Goal: Task Accomplishment & Management: Manage account settings

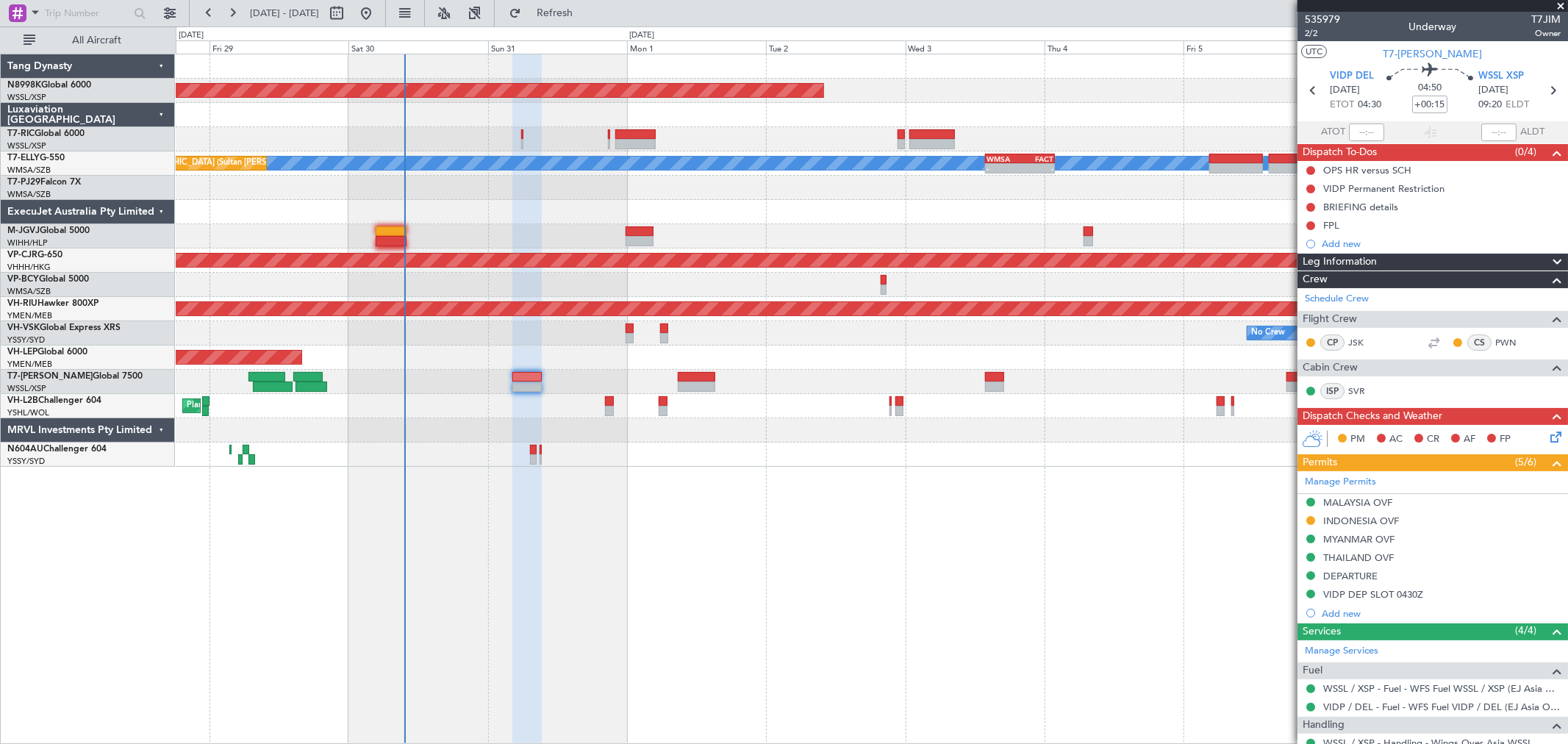
scroll to position [101, 0]
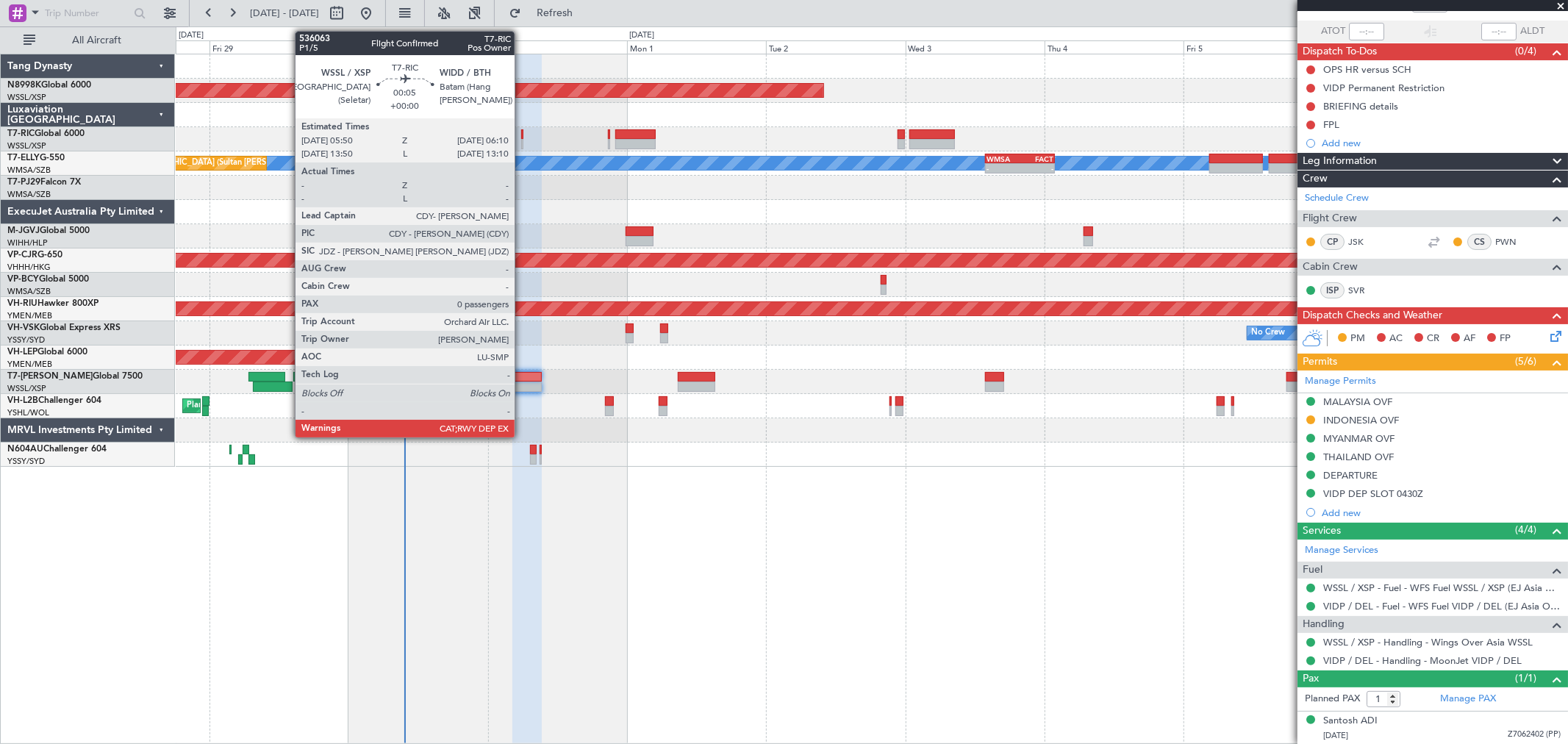
click at [522, 136] on div at bounding box center [522, 134] width 2 height 10
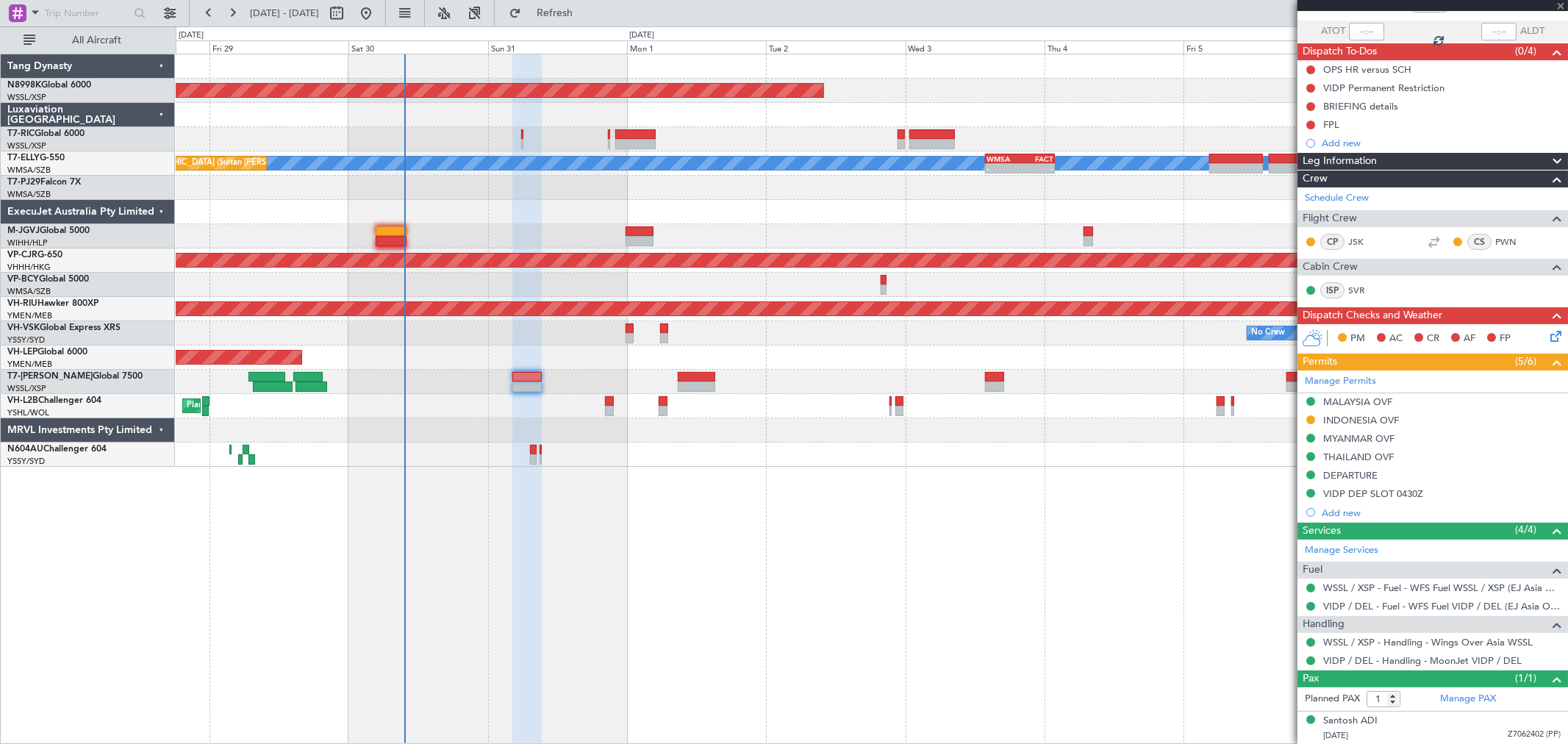
type input "0"
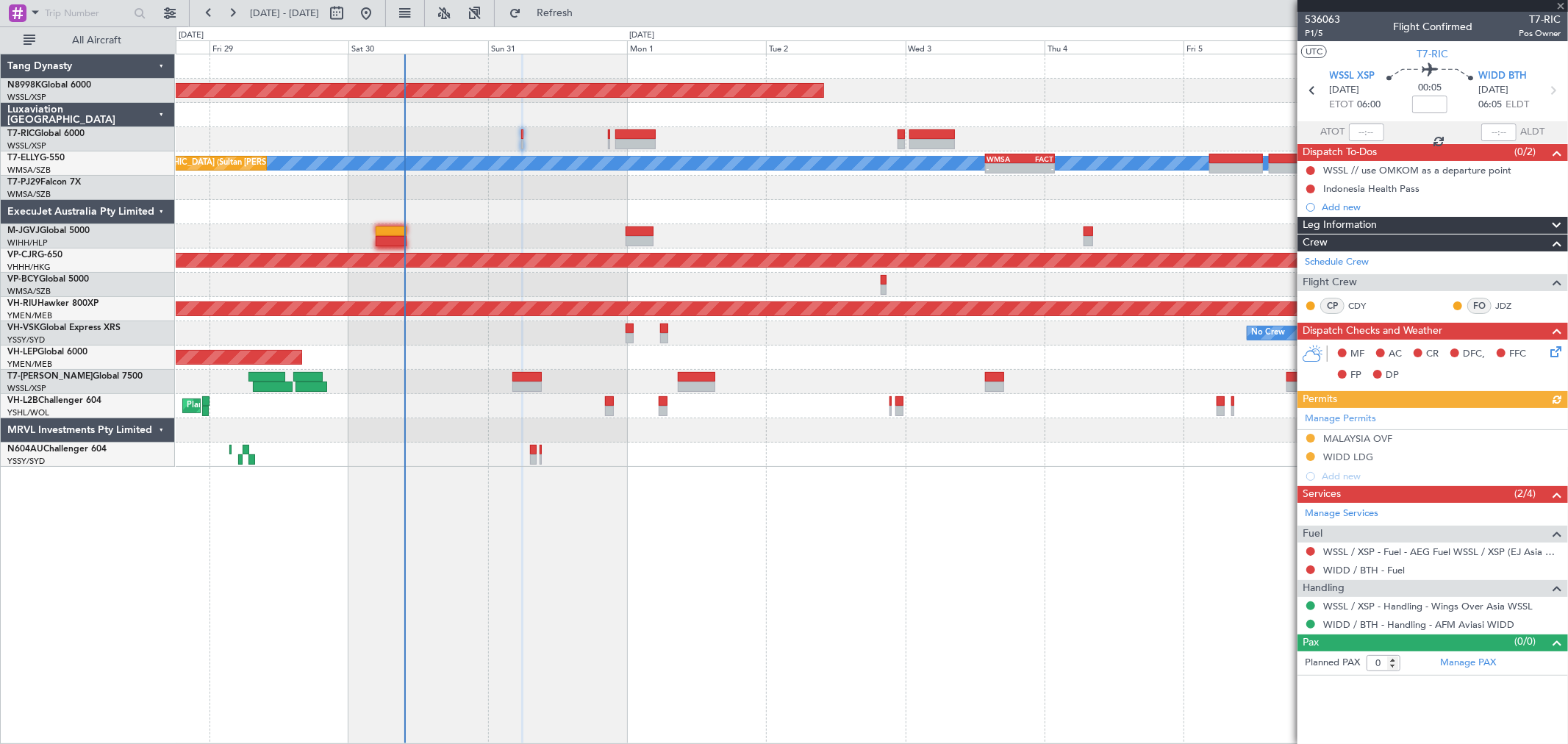
click at [1306, 437] on div "Manage Permits [GEOGRAPHIC_DATA] OVF WIDD LDG Add new" at bounding box center [1432, 447] width 270 height 78
click at [1311, 444] on nimbus-traffic-light at bounding box center [1311, 439] width 12 height 14
click at [1311, 437] on button at bounding box center [1311, 438] width 9 height 9
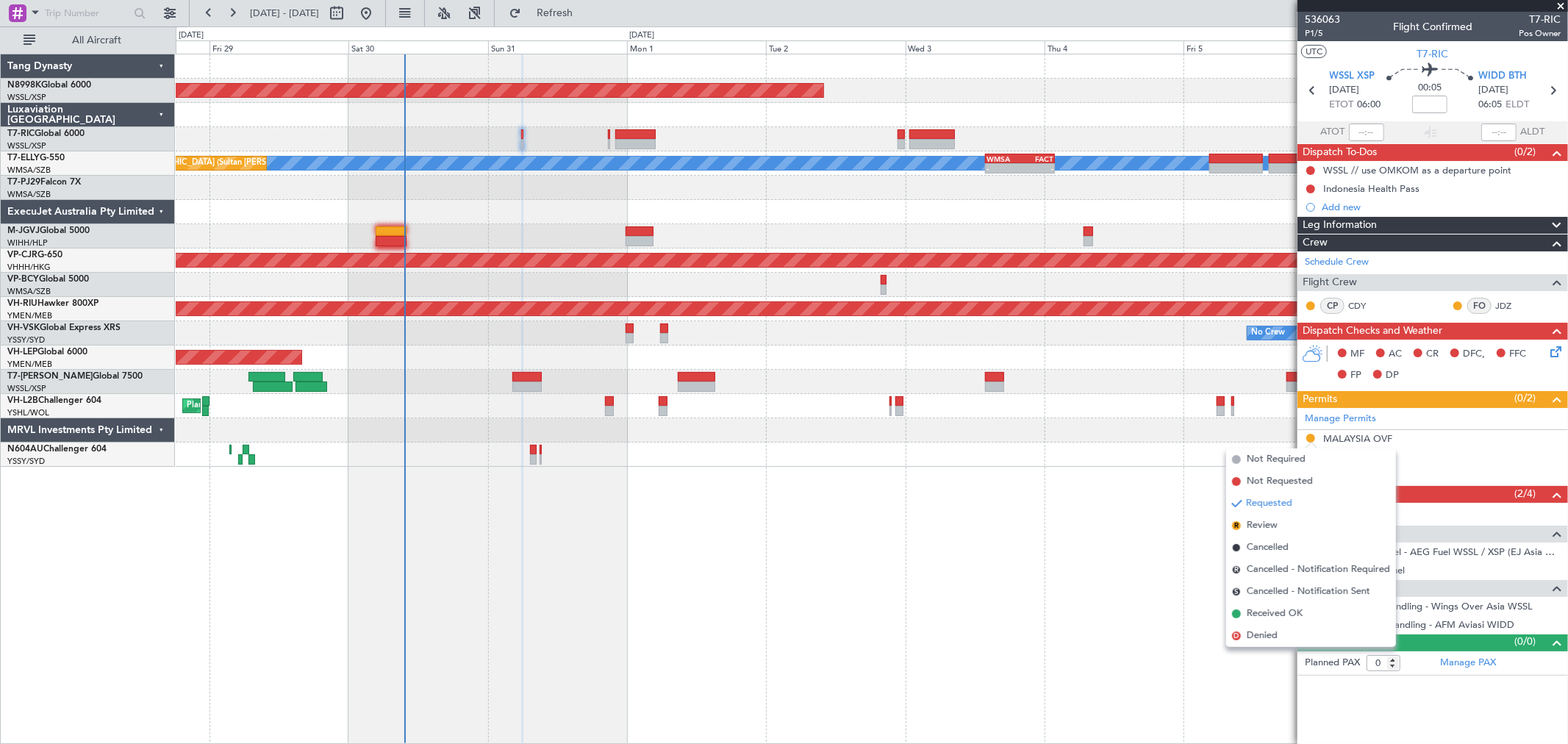
drag, startPoint x: 1260, startPoint y: 612, endPoint x: 1297, endPoint y: 572, distance: 54.5
click at [1260, 610] on span "Received OK" at bounding box center [1275, 613] width 56 height 14
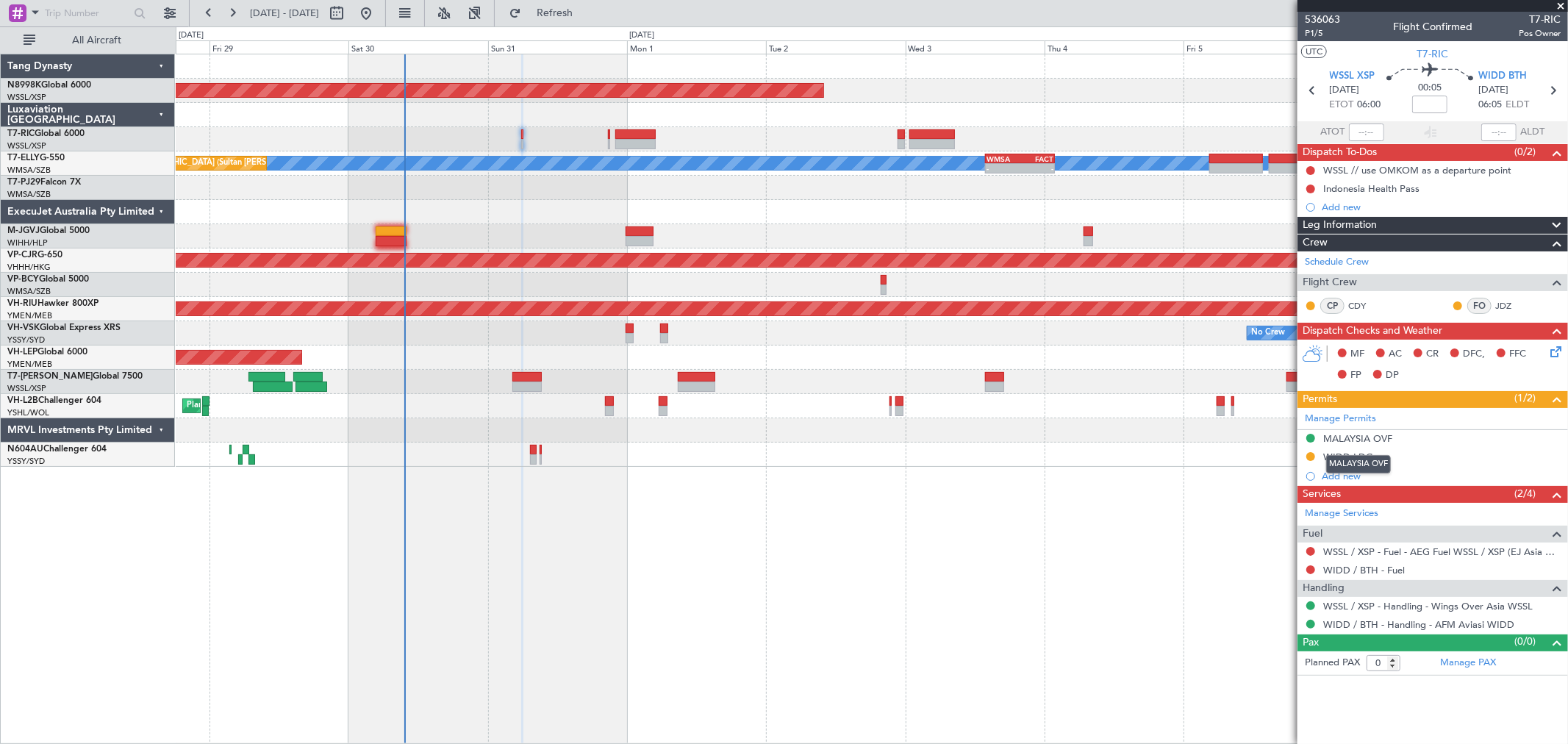
click at [1356, 443] on div "MALAYSIA OVF" at bounding box center [1358, 439] width 69 height 13
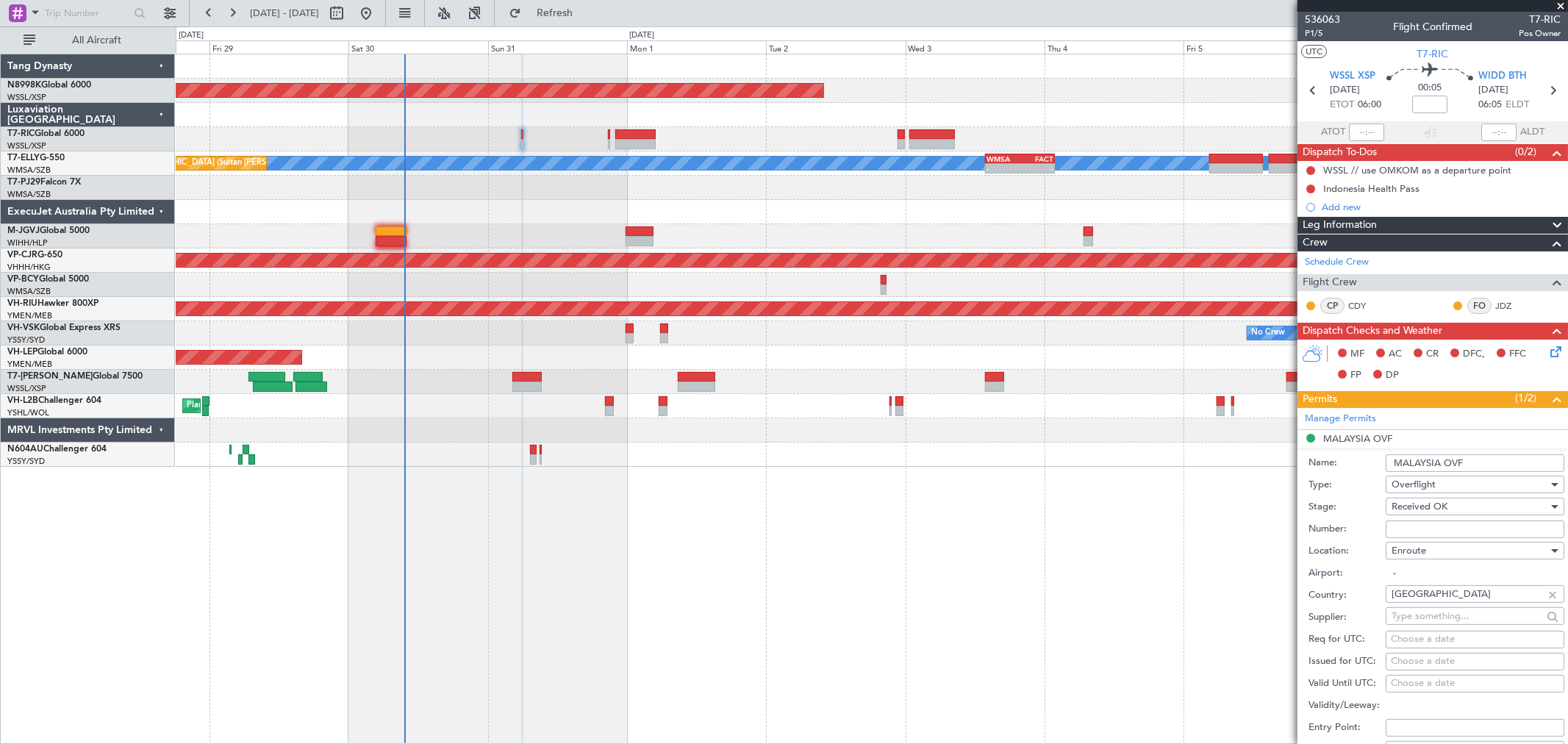
scroll to position [82, 0]
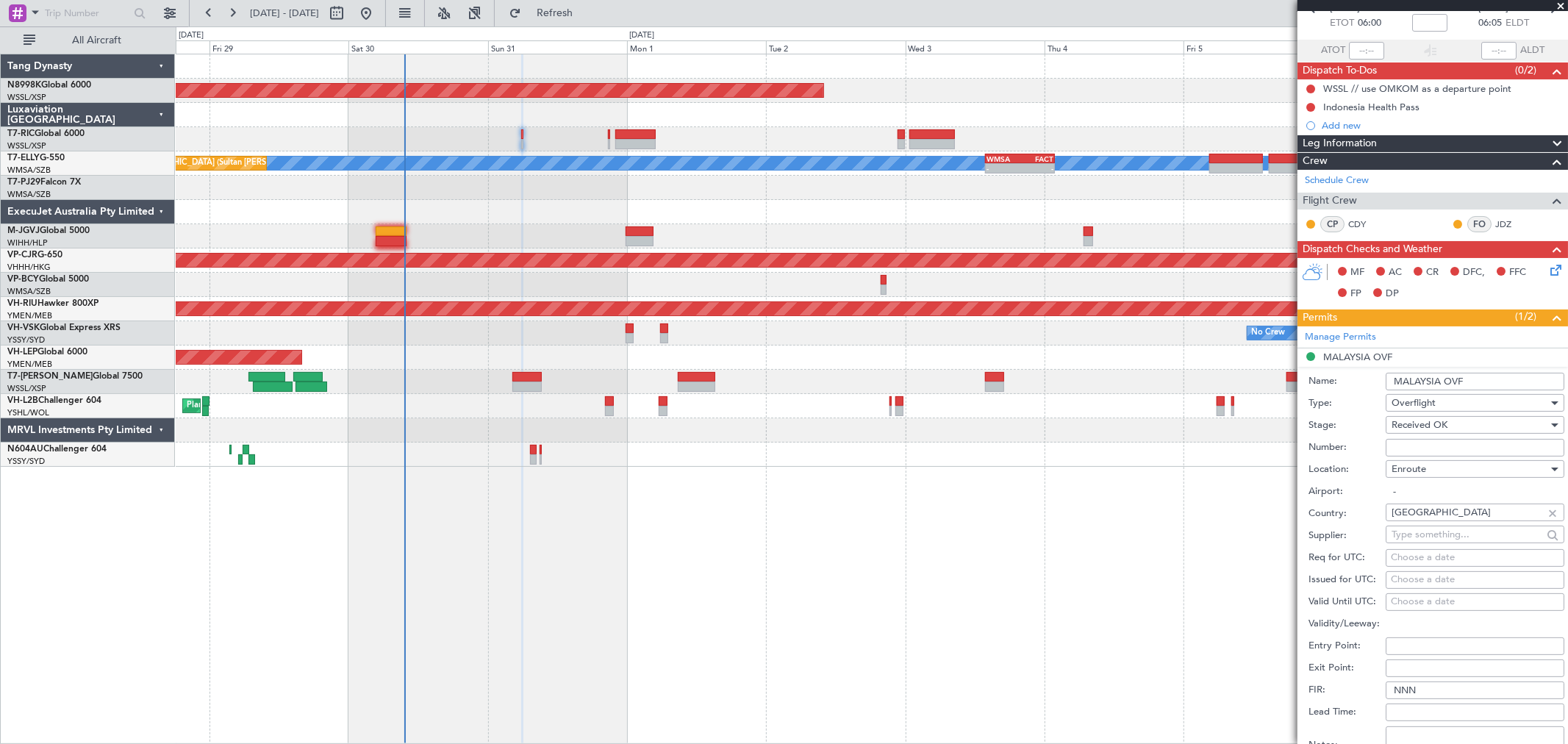
click at [1408, 445] on input "Number:" at bounding box center [1475, 447] width 179 height 18
paste input "CAAM-NS-1225-08-25"
type input "CAAM-NS-1225-08-25"
click at [1408, 586] on div "Choose a date" at bounding box center [1475, 580] width 168 height 14
select select "8"
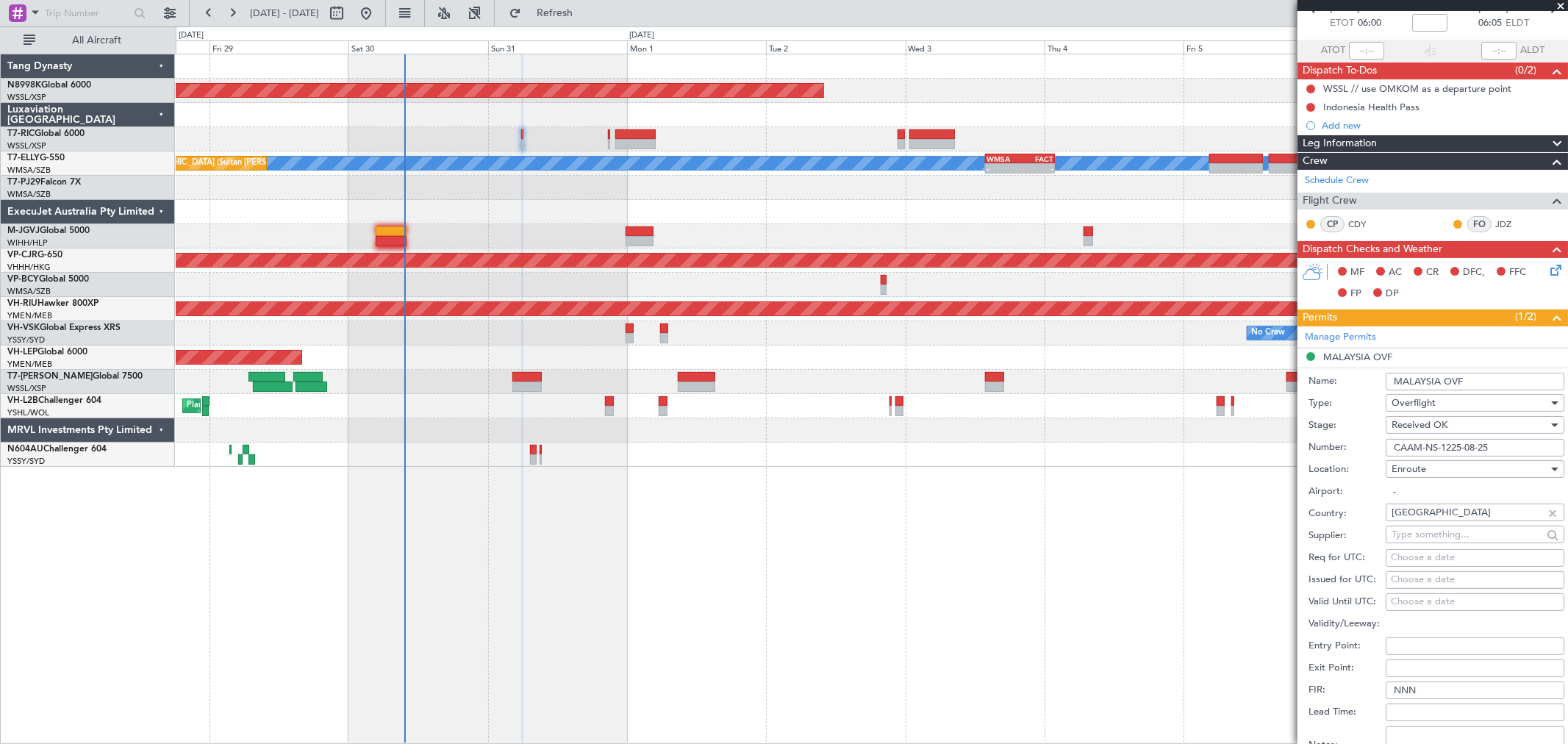
select select "2025"
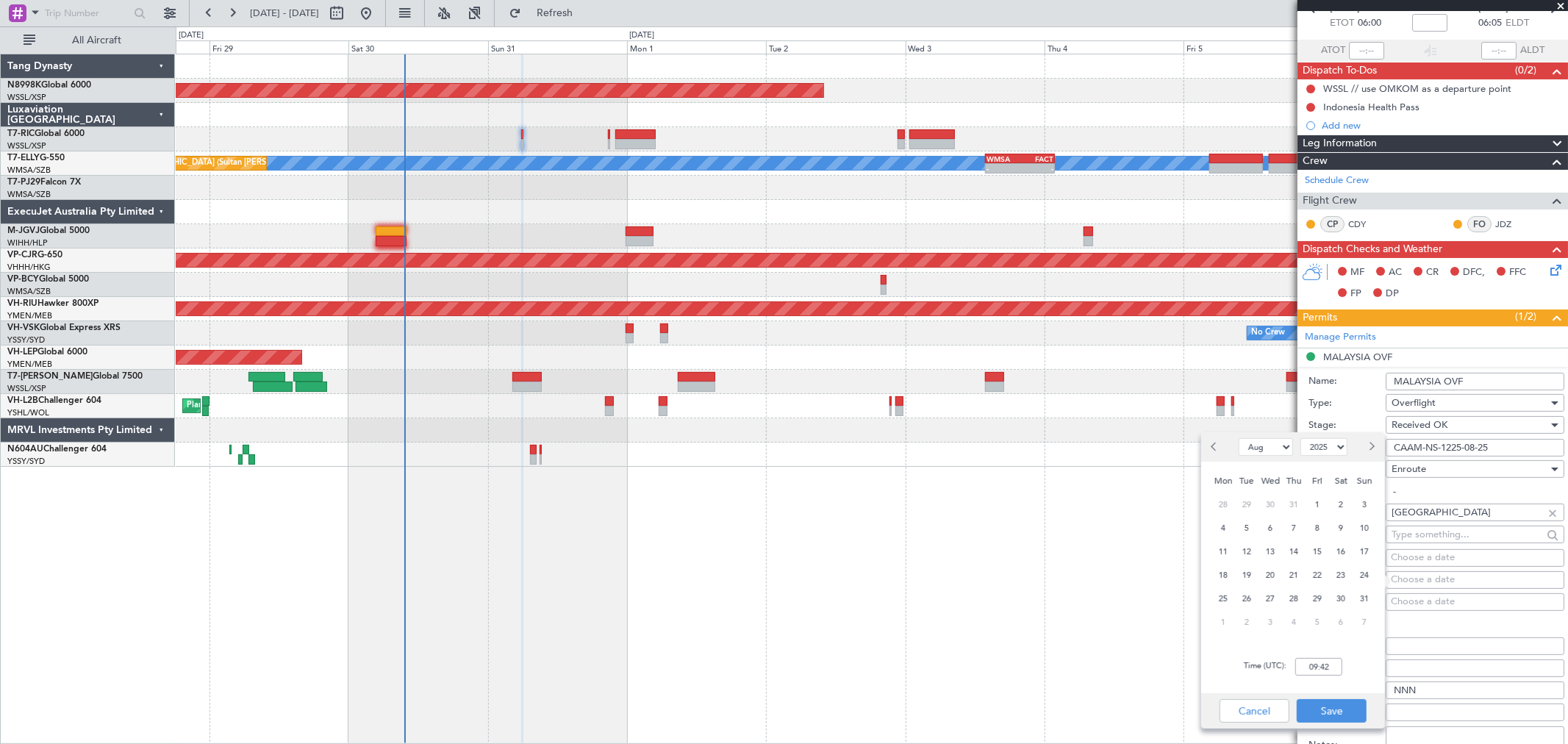
click at [1362, 592] on span "31" at bounding box center [1364, 598] width 18 height 18
click at [1324, 650] on div "Time (UTC): 00:00" at bounding box center [1293, 666] width 184 height 53
click at [1331, 665] on input "00:00" at bounding box center [1319, 666] width 47 height 18
type input "06:00"
click at [1318, 713] on button "Save" at bounding box center [1331, 710] width 70 height 23
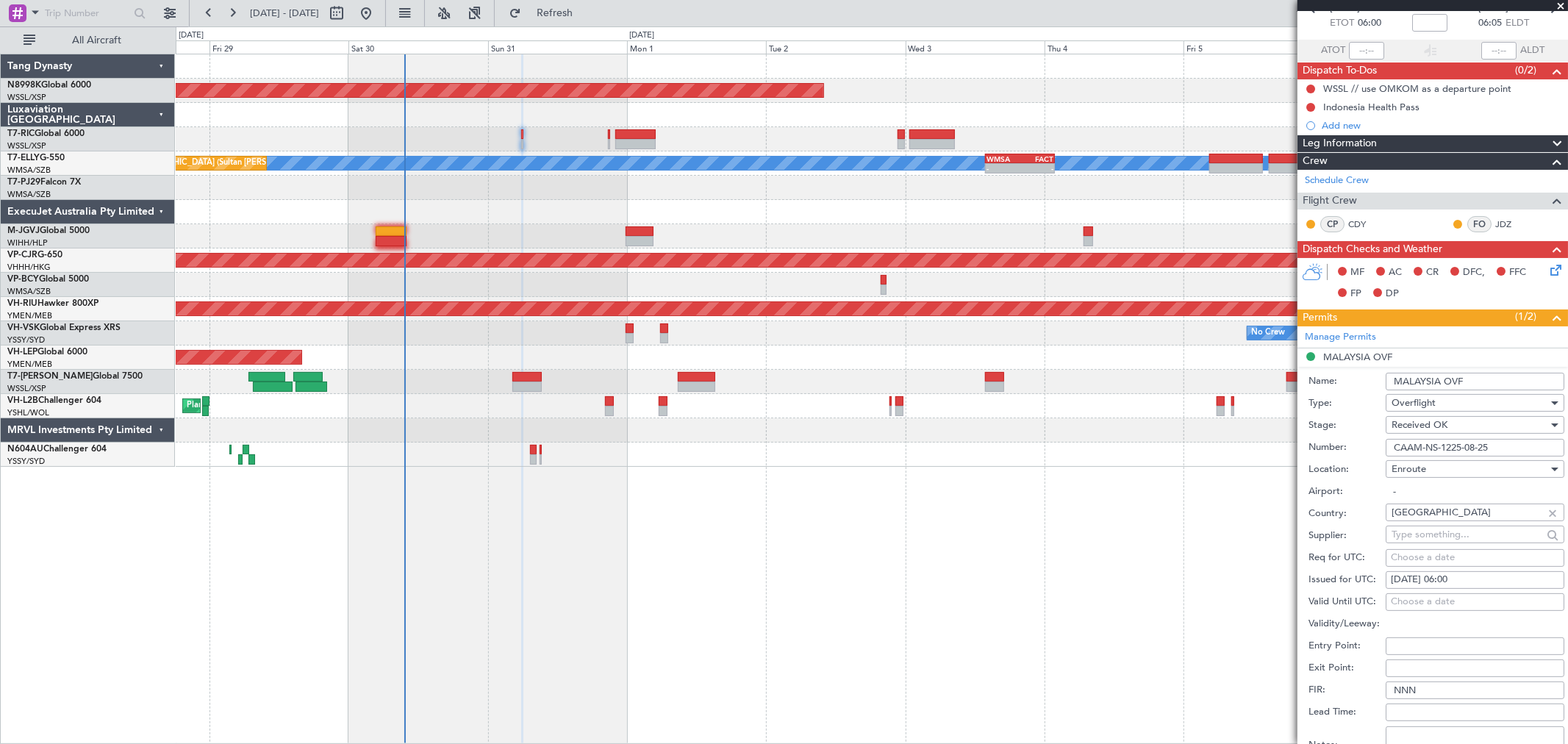
scroll to position [326, 0]
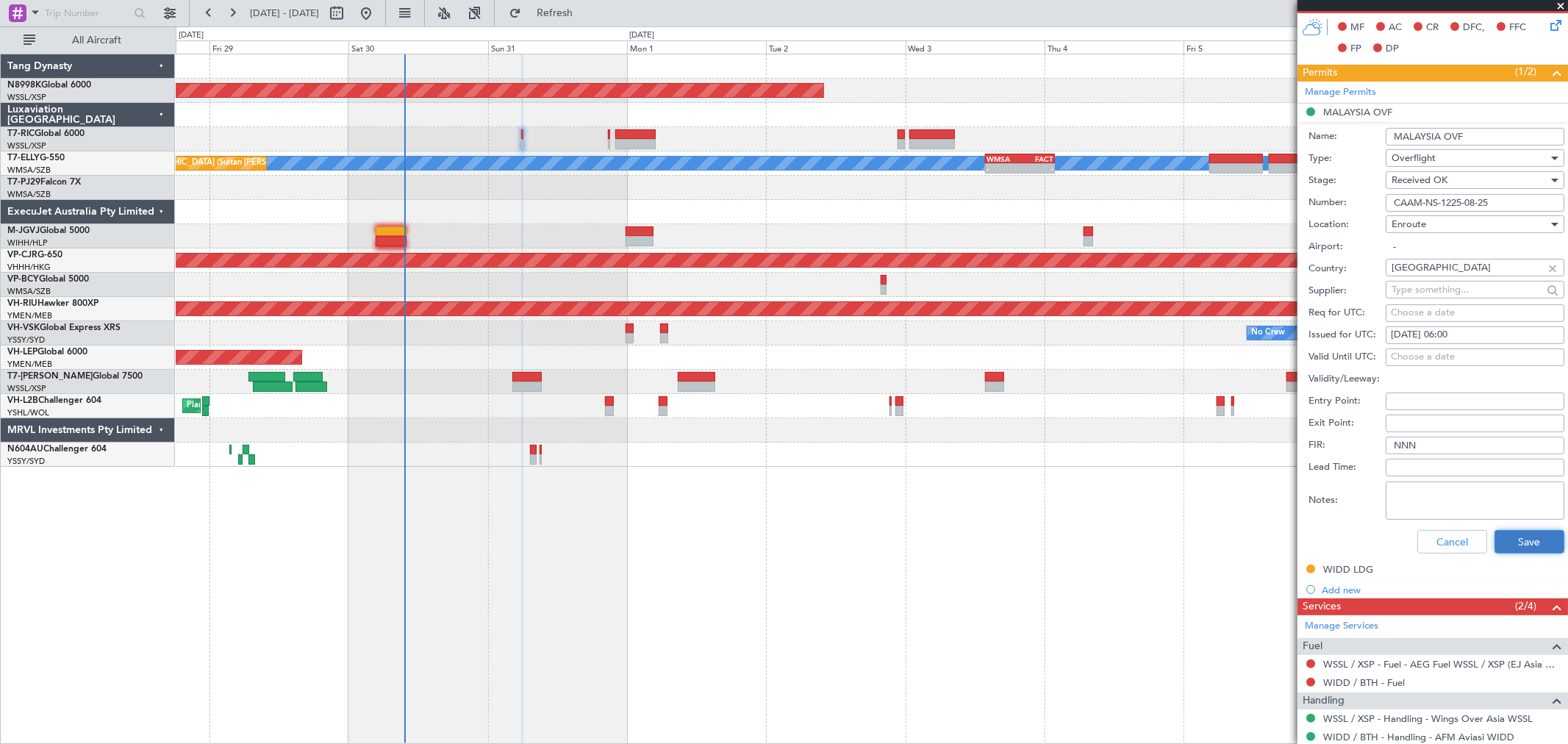
click at [1522, 542] on button "Save" at bounding box center [1530, 541] width 70 height 23
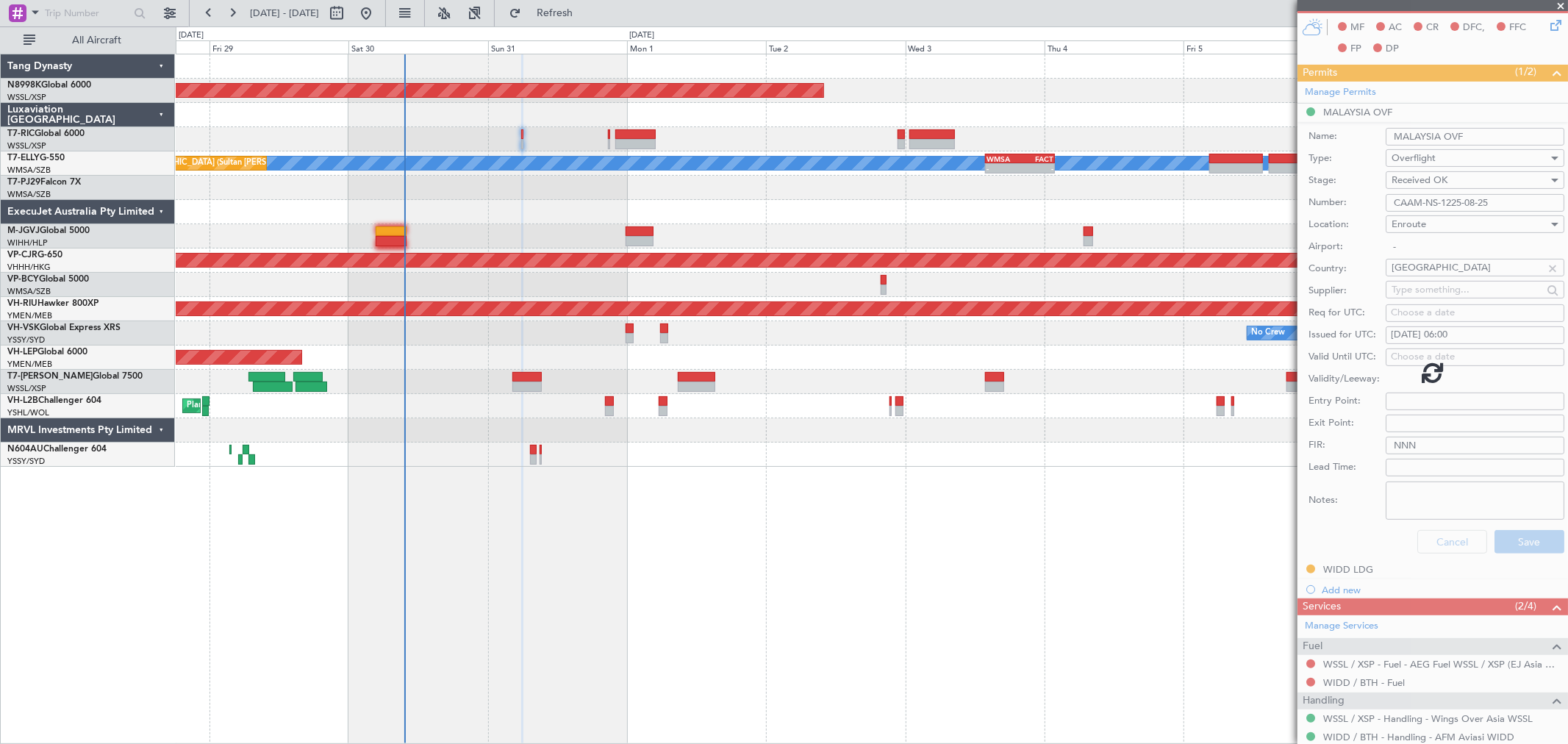
scroll to position [0, 0]
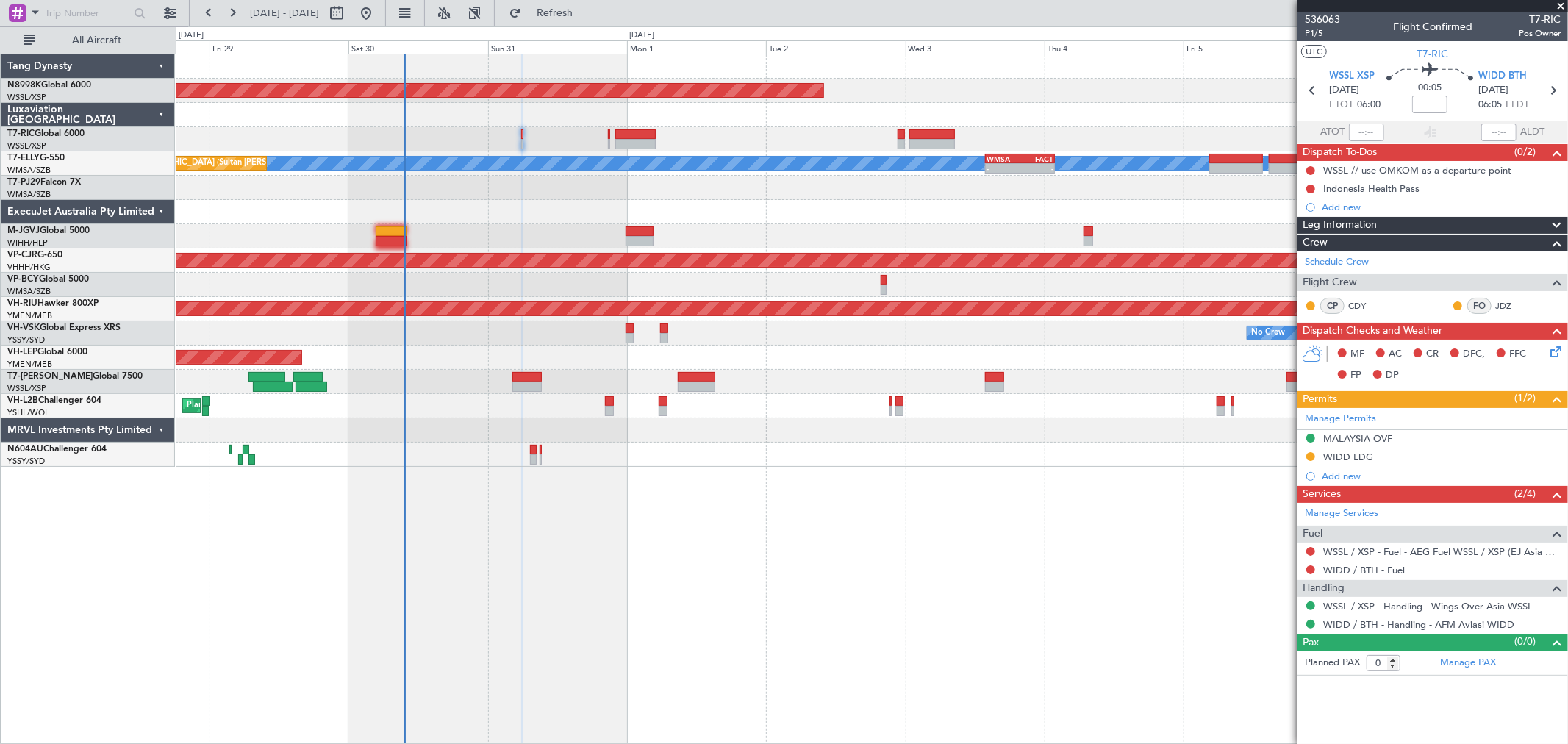
click at [606, 137] on div at bounding box center [871, 140] width 1392 height 24
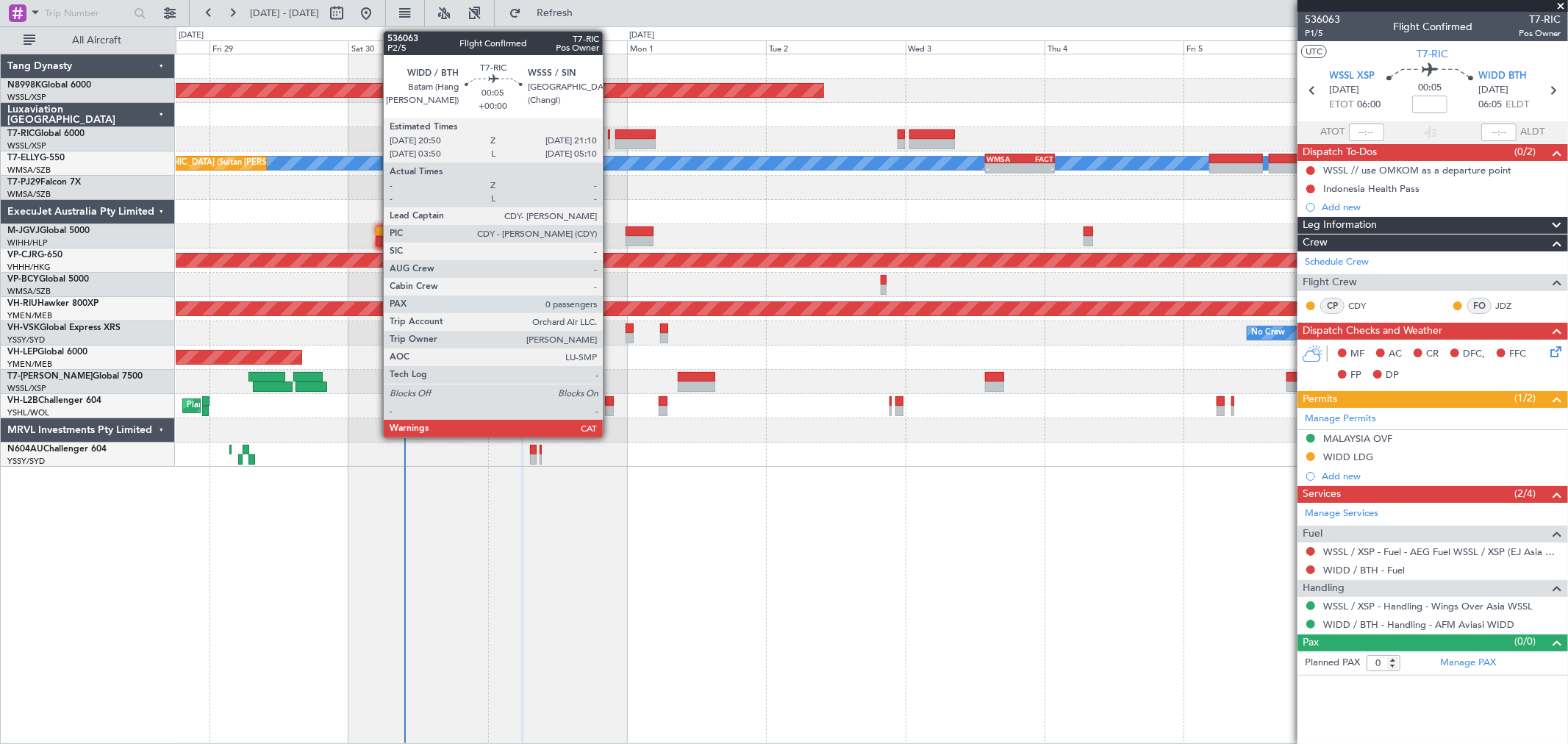
click at [610, 143] on div at bounding box center [609, 144] width 2 height 10
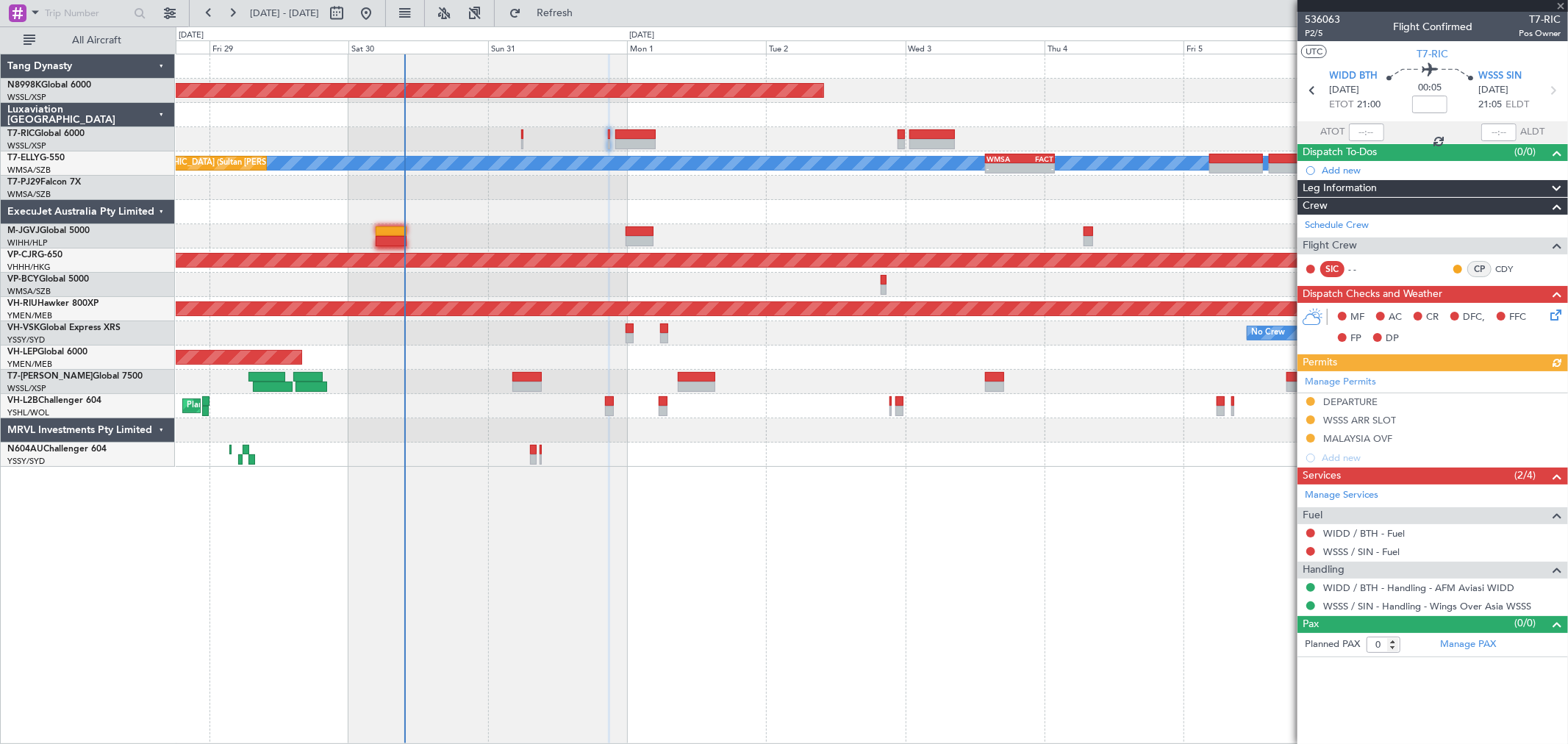
click at [1315, 438] on div "Manage Permits DEPARTURE WSSS ARR SLOT [GEOGRAPHIC_DATA] OVF Add new" at bounding box center [1432, 419] width 270 height 96
click at [1305, 438] on div "Manage Permits DEPARTURE WSSS ARR SLOT [GEOGRAPHIC_DATA] OVF Add new" at bounding box center [1432, 419] width 270 height 96
click at [1311, 437] on button at bounding box center [1311, 438] width 9 height 9
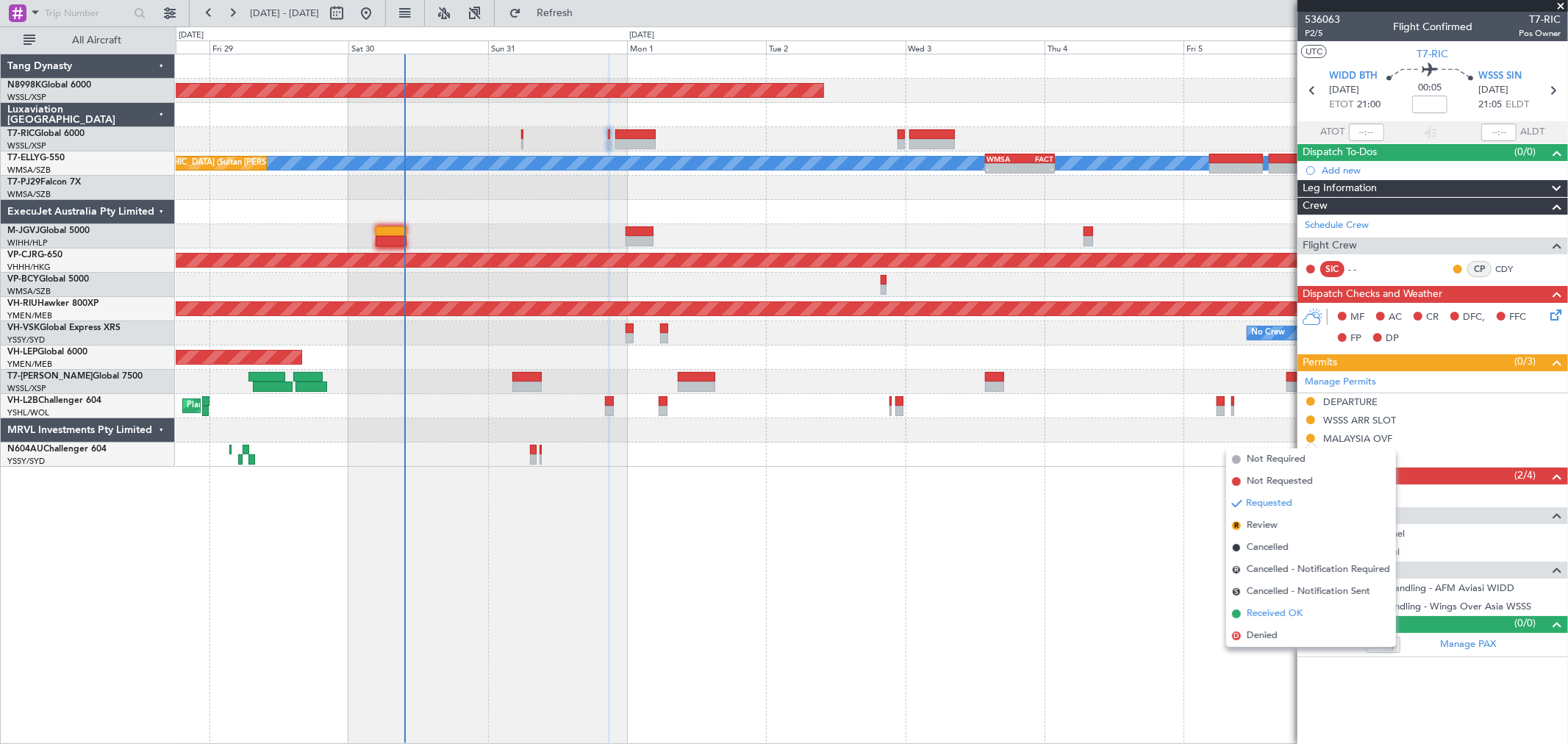
click at [1263, 606] on span "Received OK" at bounding box center [1275, 613] width 56 height 14
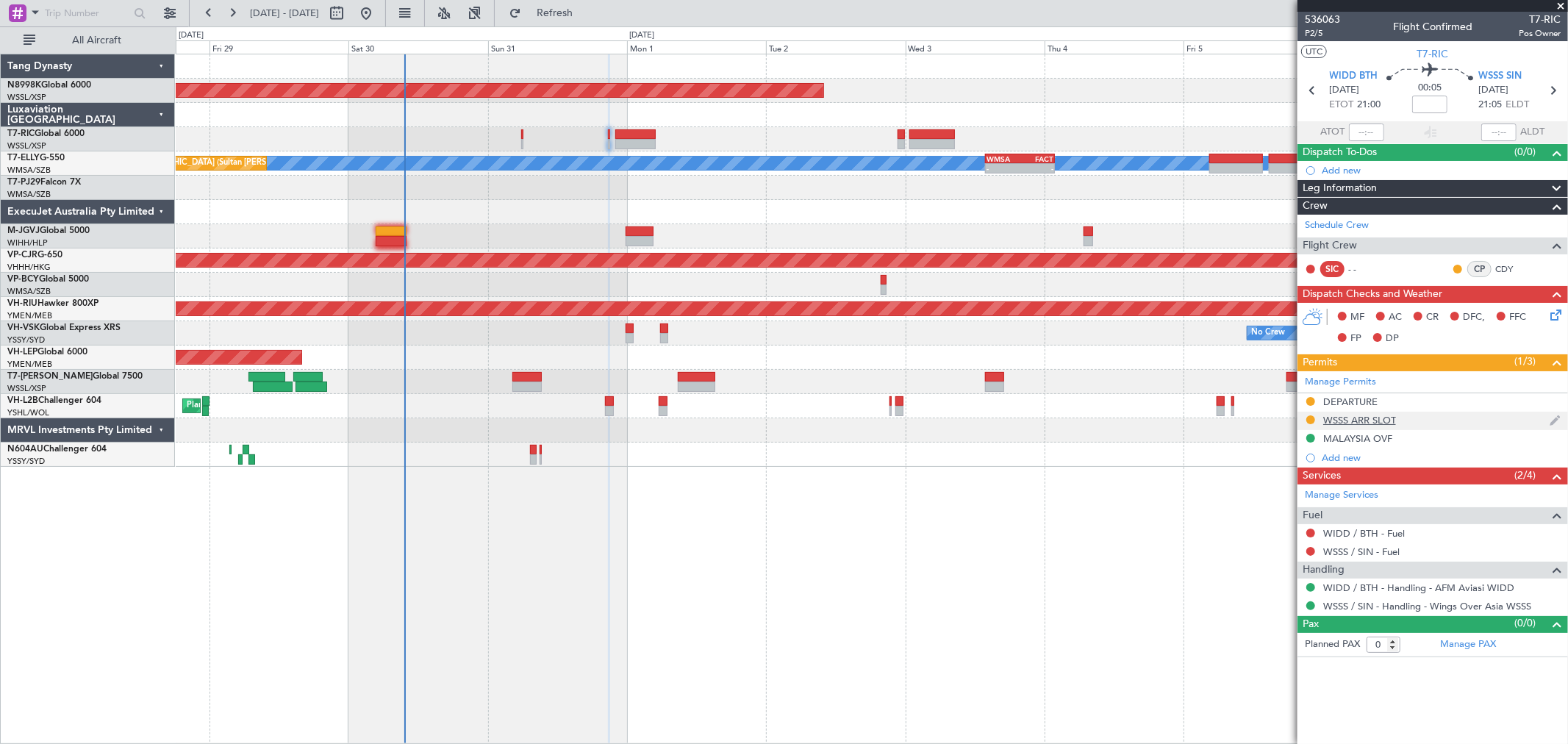
click at [1350, 427] on div "WSSS ARR SLOT" at bounding box center [1432, 420] width 270 height 18
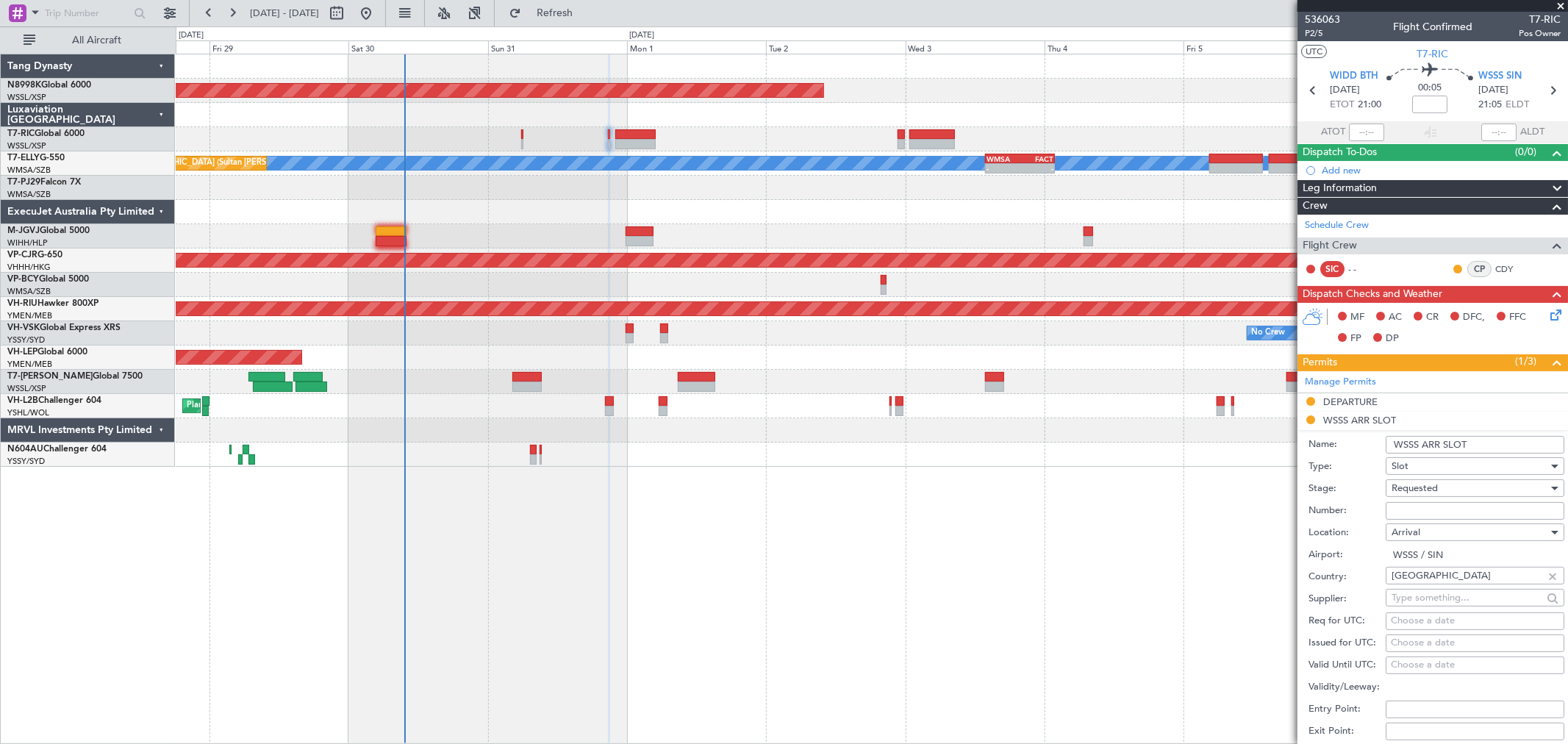
click at [1412, 508] on input "Number:" at bounding box center [1475, 511] width 179 height 18
paste input "AAM-NS-1225-08-25"
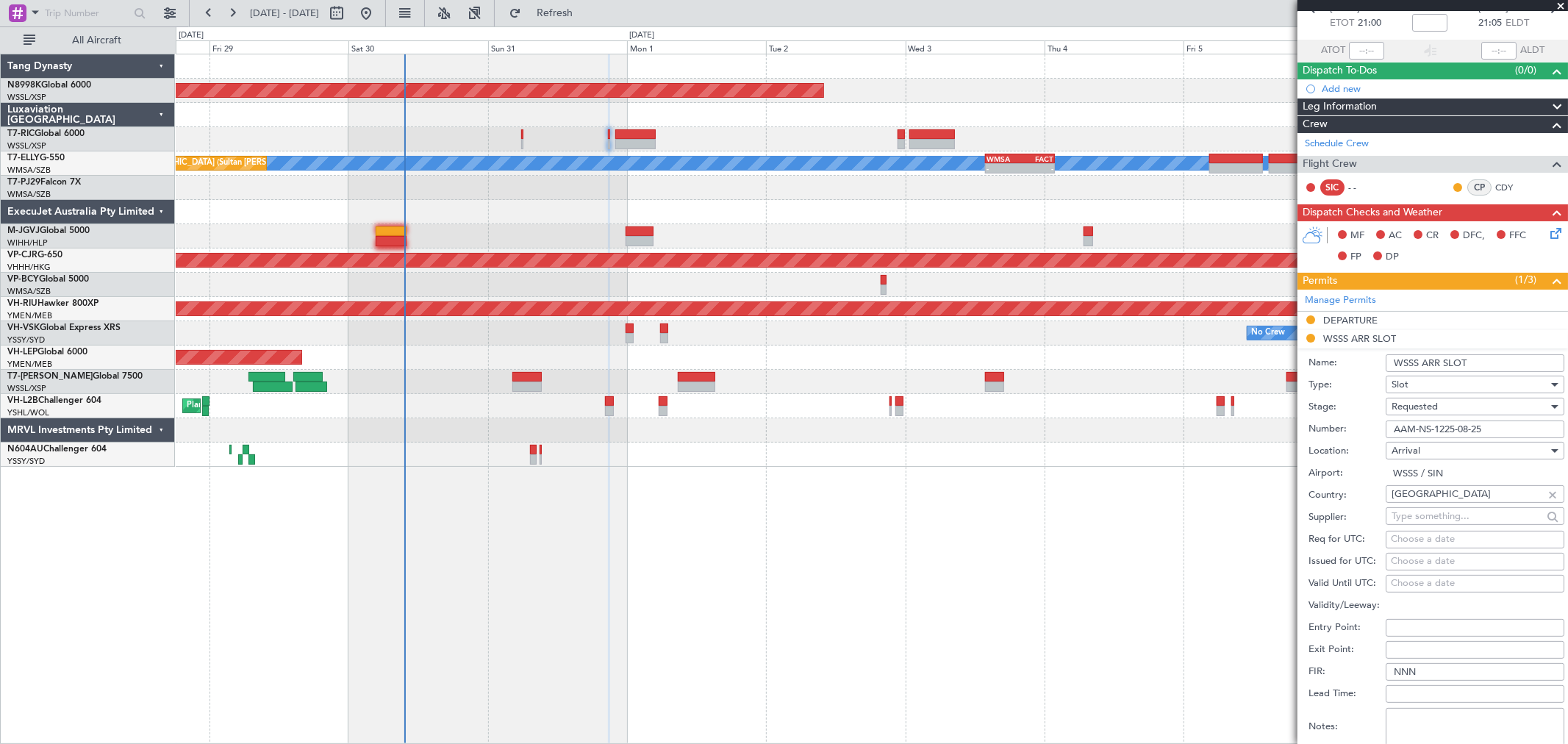
drag, startPoint x: 1395, startPoint y: 427, endPoint x: 1415, endPoint y: 423, distance: 20.4
click at [1396, 427] on input "AAM-NS-1225-08-25" at bounding box center [1475, 429] width 179 height 18
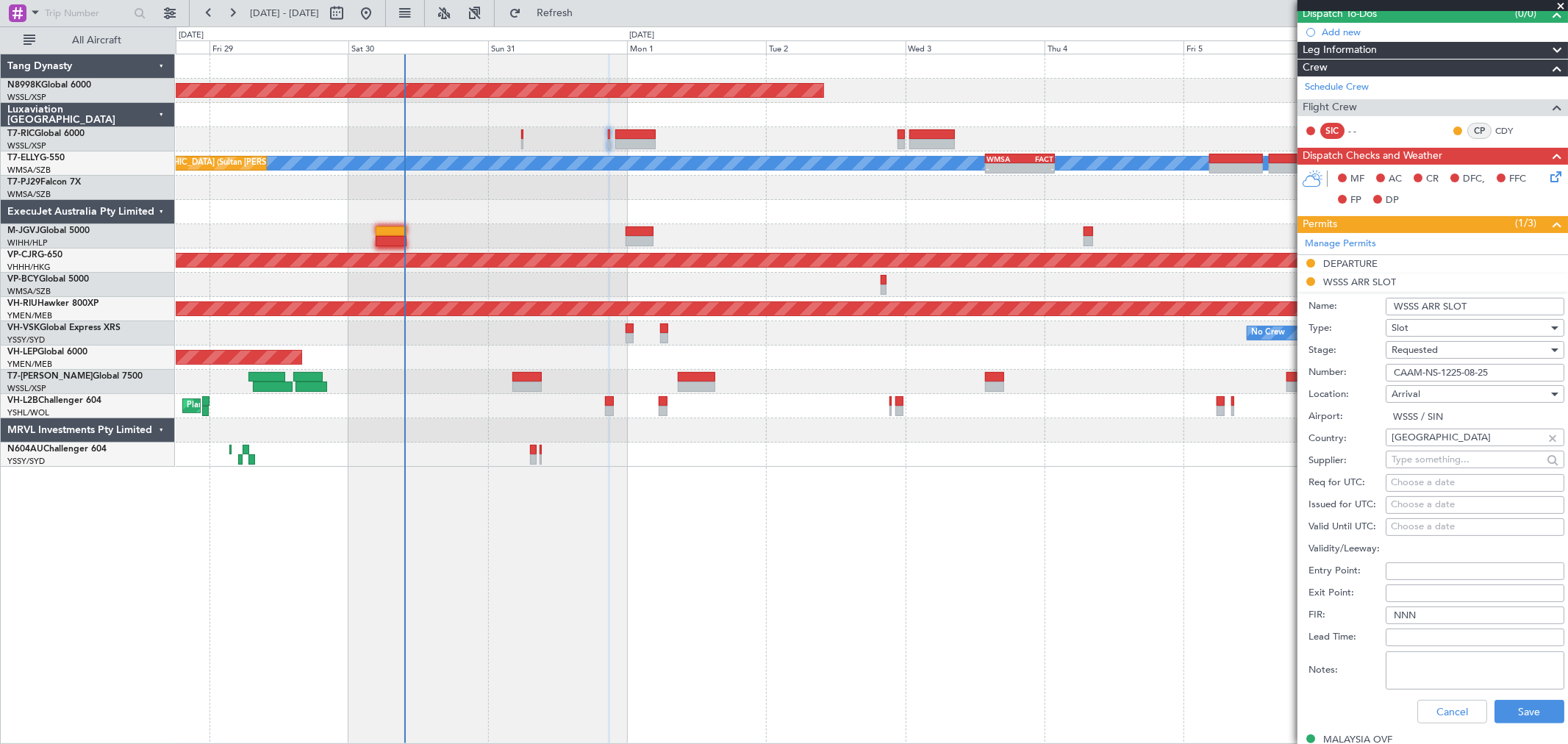
scroll to position [164, 0]
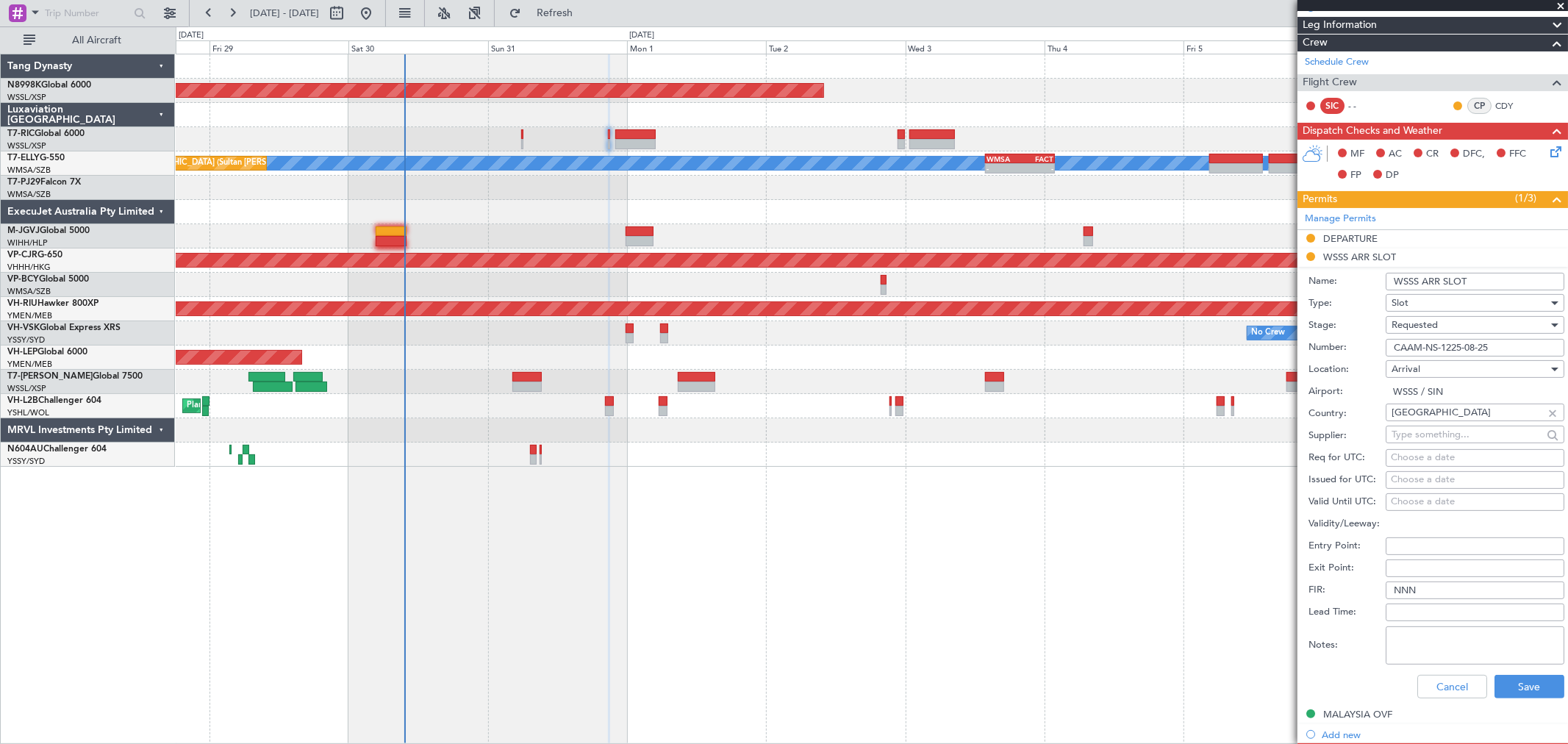
type input "CAAM-NS-1225-08-25"
click at [1409, 480] on div "Choose a date" at bounding box center [1475, 479] width 168 height 14
select select "8"
select select "2025"
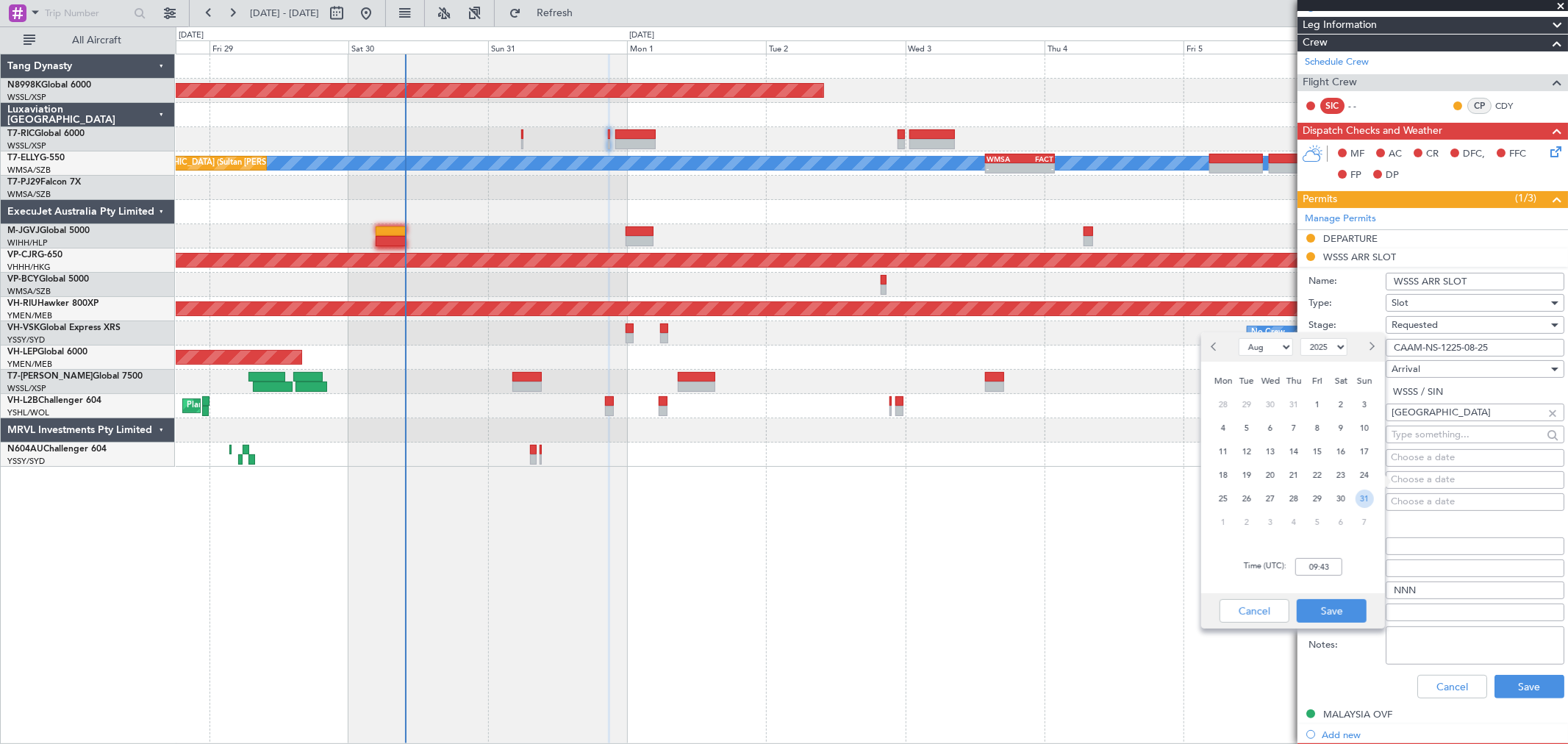
click at [1355, 495] on span "31" at bounding box center [1364, 499] width 18 height 18
click at [1331, 564] on input "00:00" at bounding box center [1319, 567] width 47 height 18
type input "21:00"
click at [1316, 609] on button "Save" at bounding box center [1331, 610] width 70 height 23
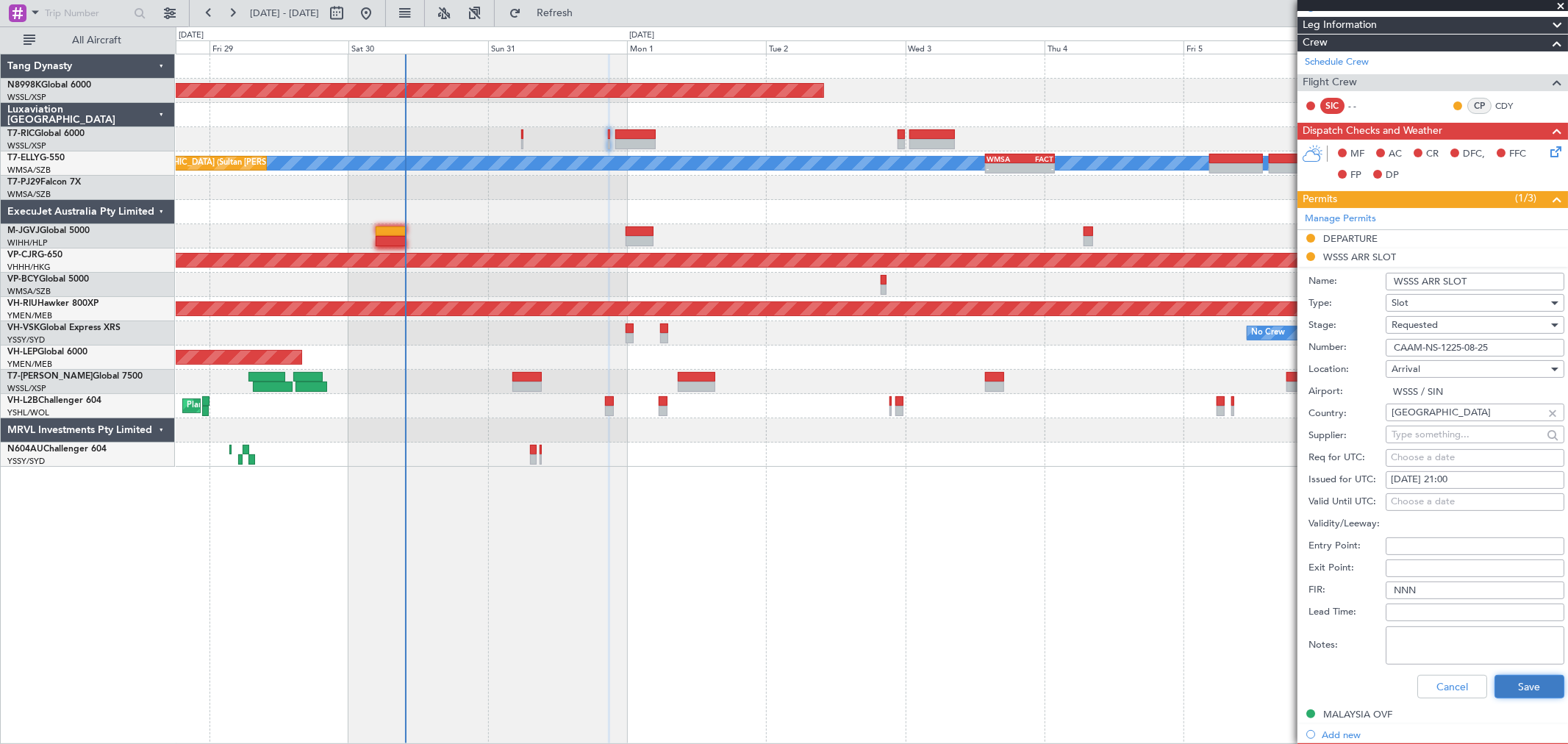
click at [1495, 675] on button "Save" at bounding box center [1530, 686] width 70 height 23
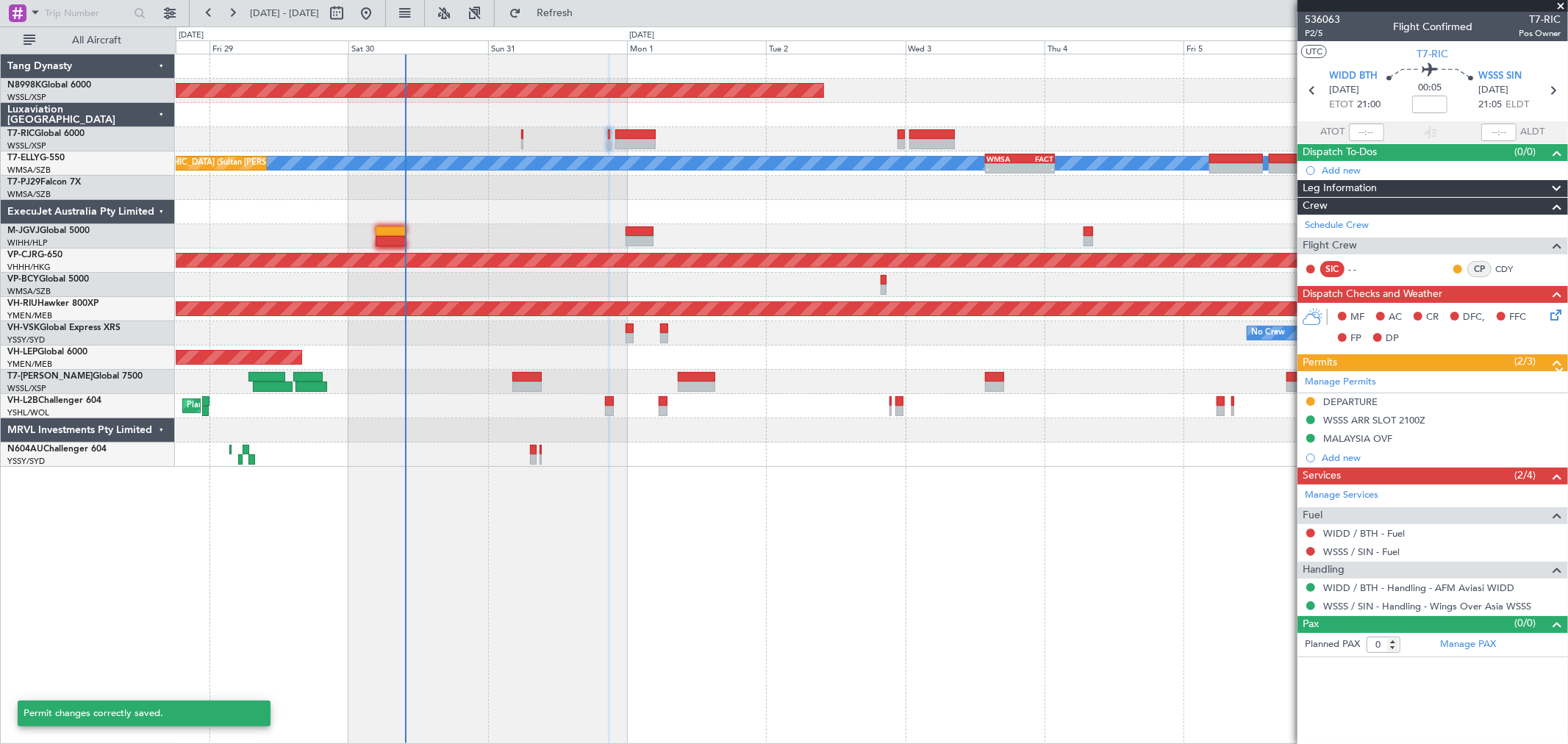
scroll to position [0, 0]
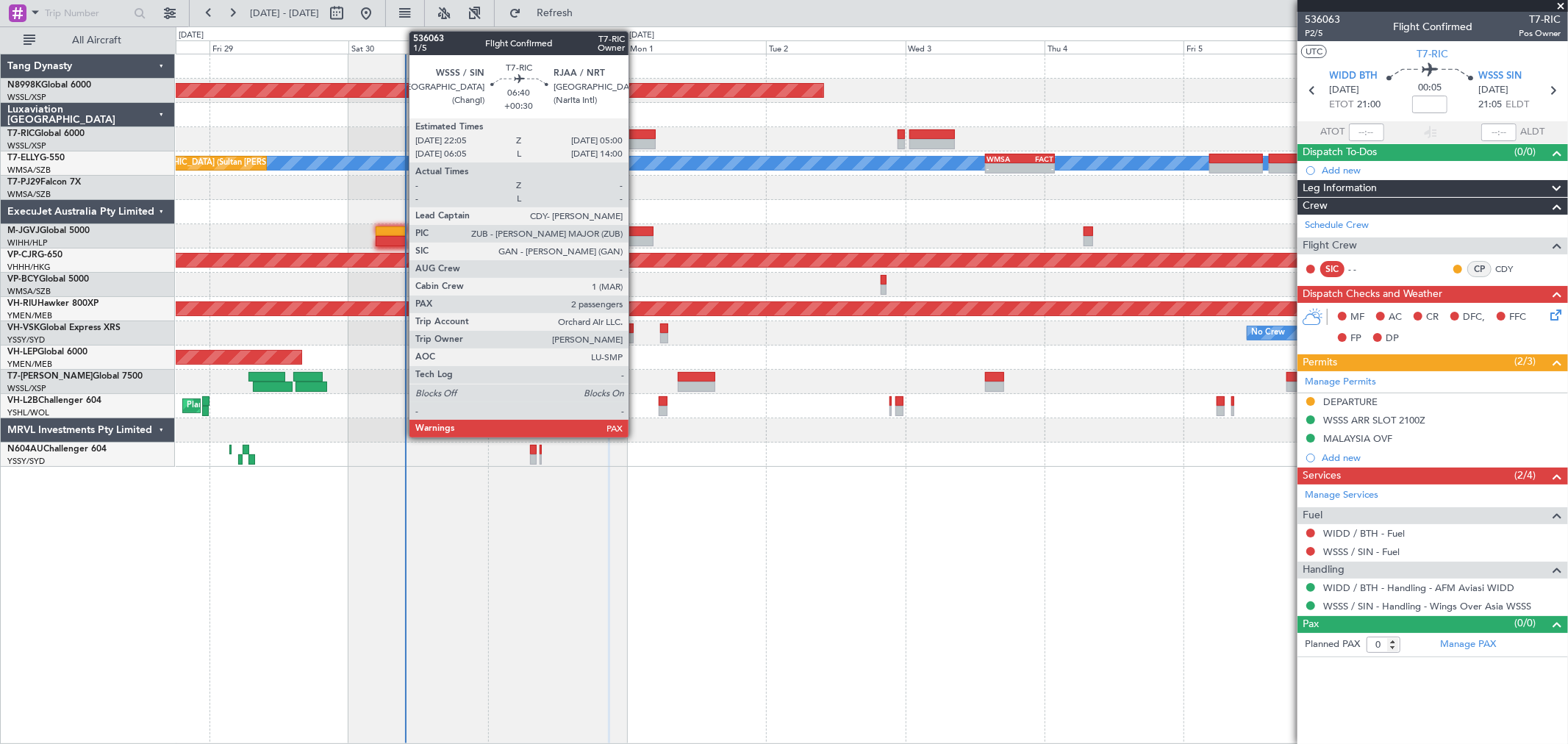
click at [631, 137] on div at bounding box center [635, 134] width 40 height 10
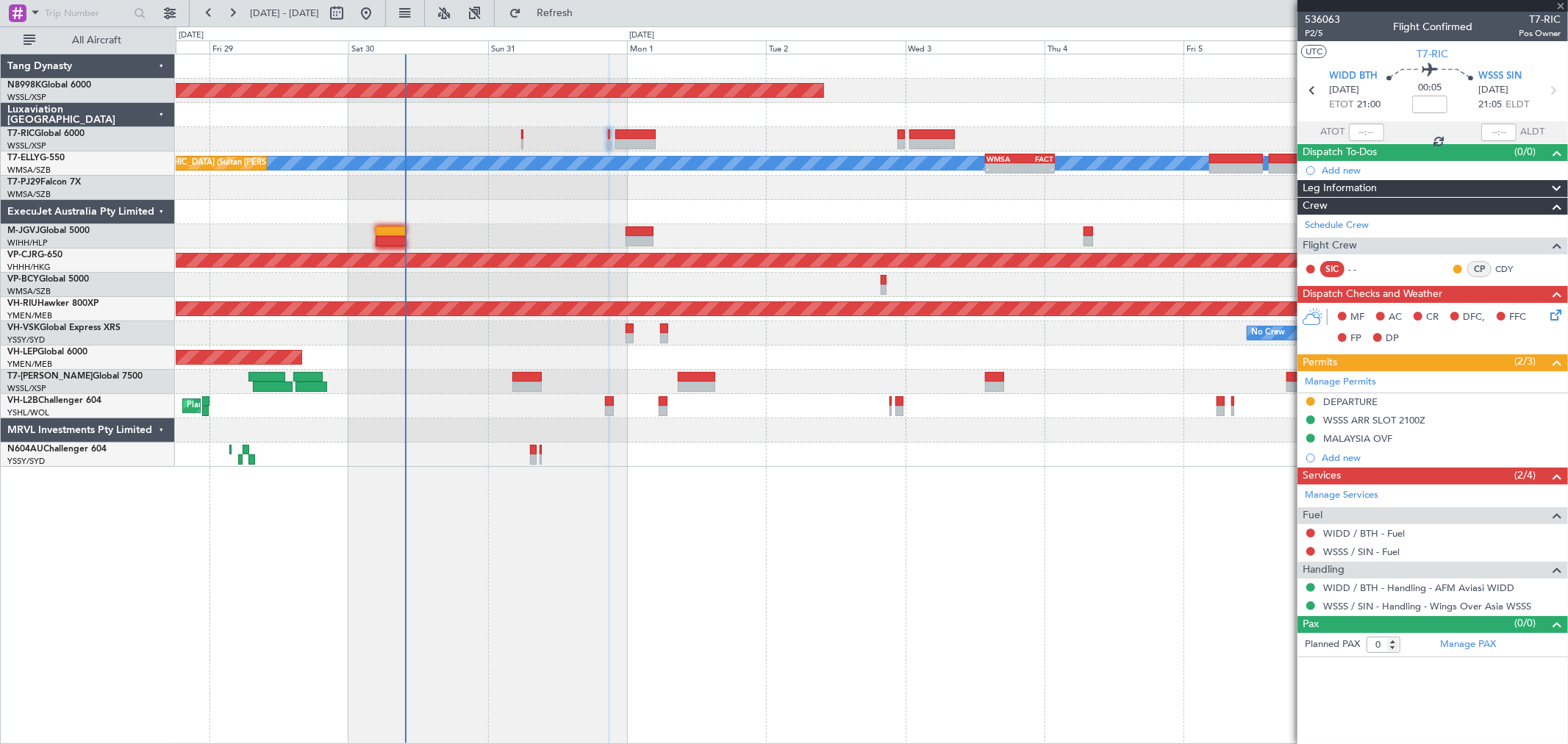
type input "+00:30"
type input "2"
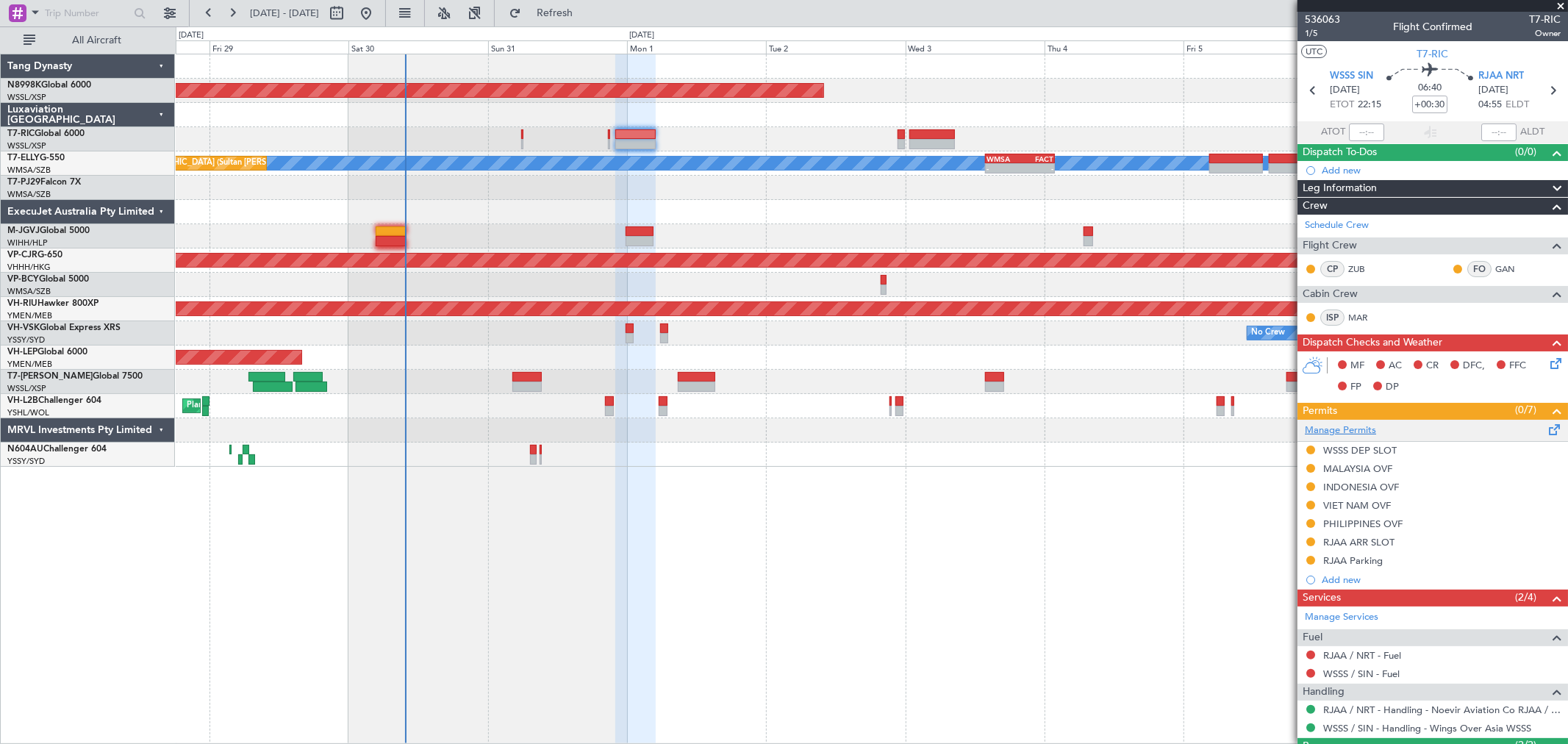
click at [1339, 429] on link "Manage Permits" at bounding box center [1340, 431] width 71 height 14
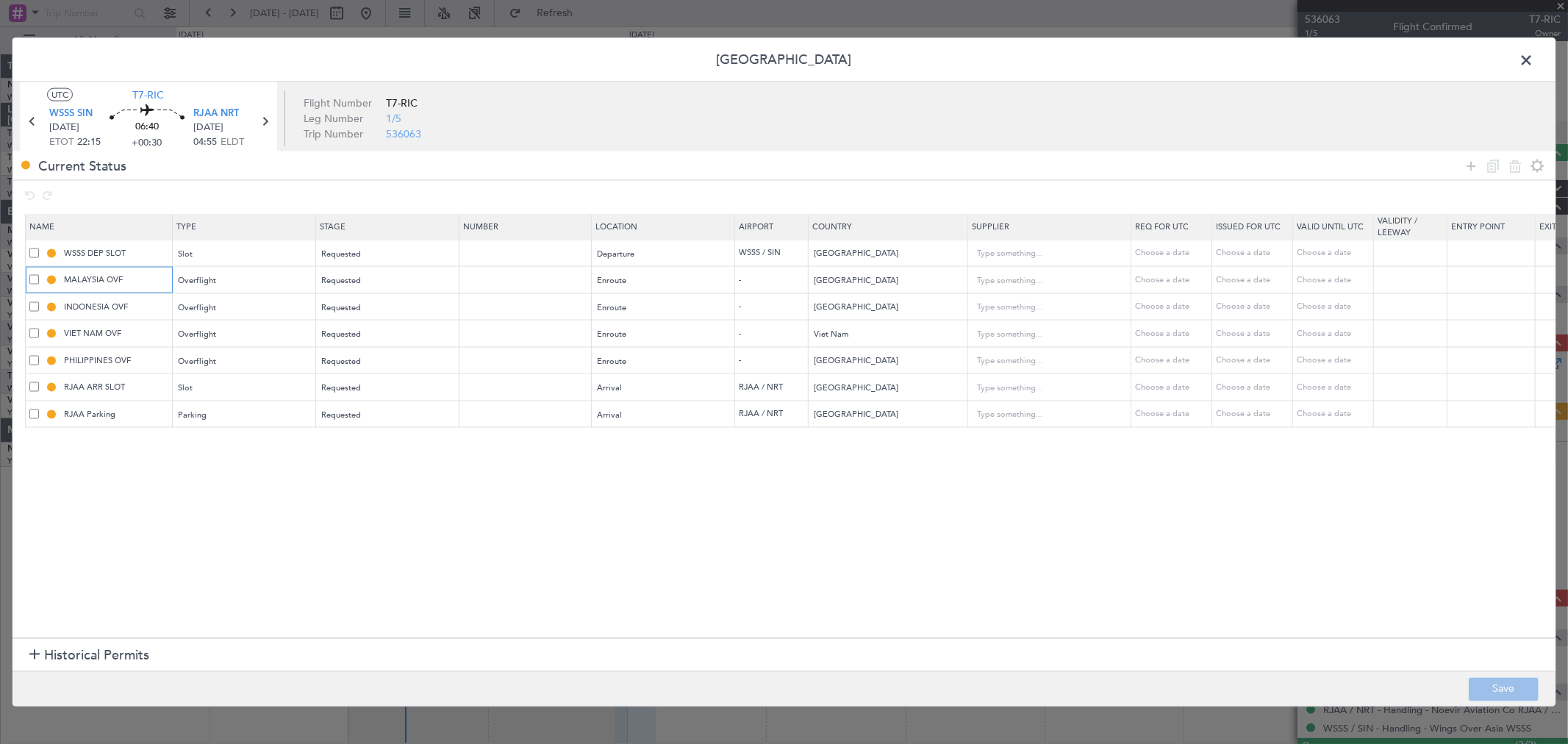
click at [143, 276] on input "MALAYSIA OVF" at bounding box center [116, 280] width 111 height 13
type input "MALAYSIA OVF (POD WSSL)"
click at [488, 278] on input "text" at bounding box center [528, 280] width 128 height 13
paste input "CAAM-NS-1225-08-25"
type input "CAAM-NS-1225-08-25"
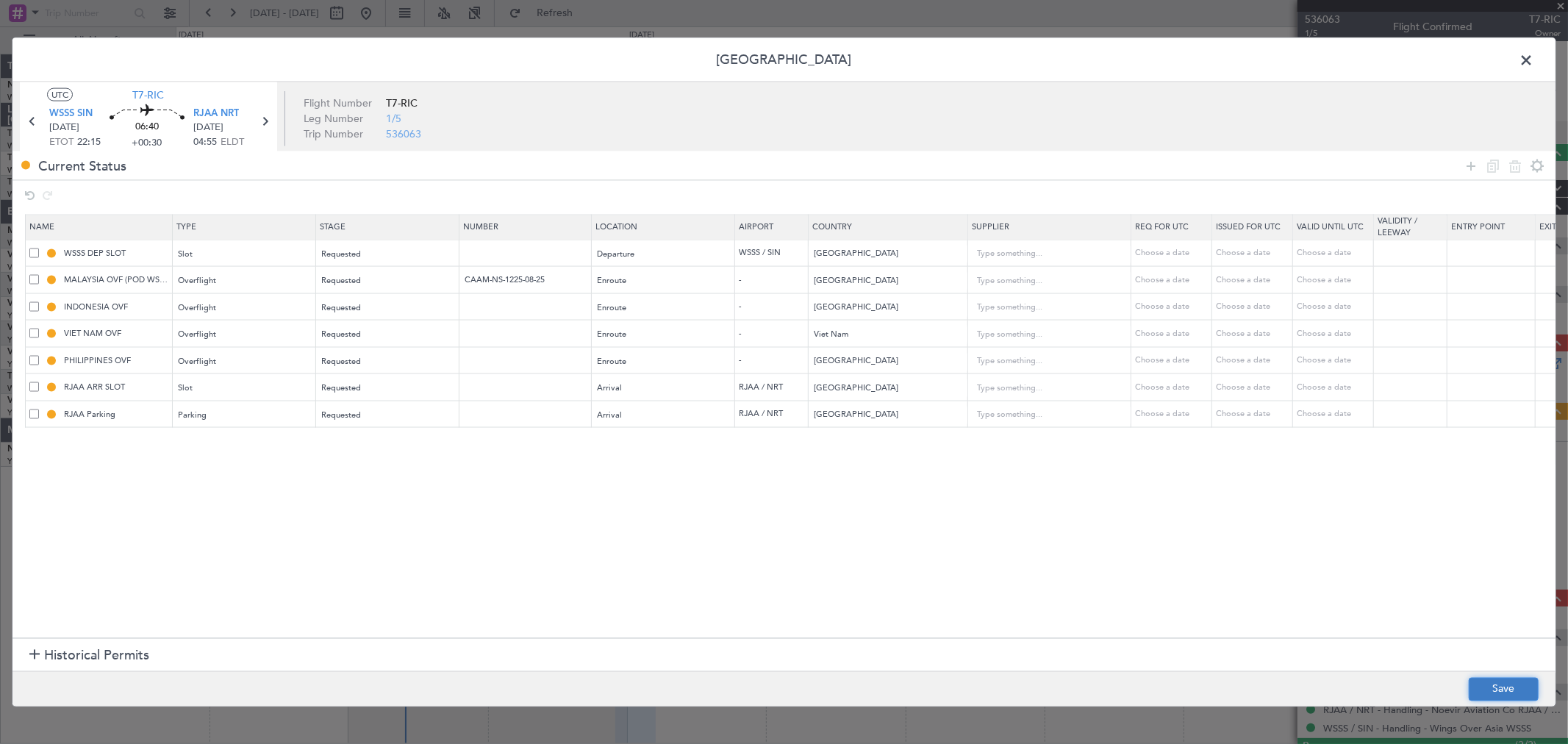
click at [1511, 693] on button "Save" at bounding box center [1504, 688] width 70 height 23
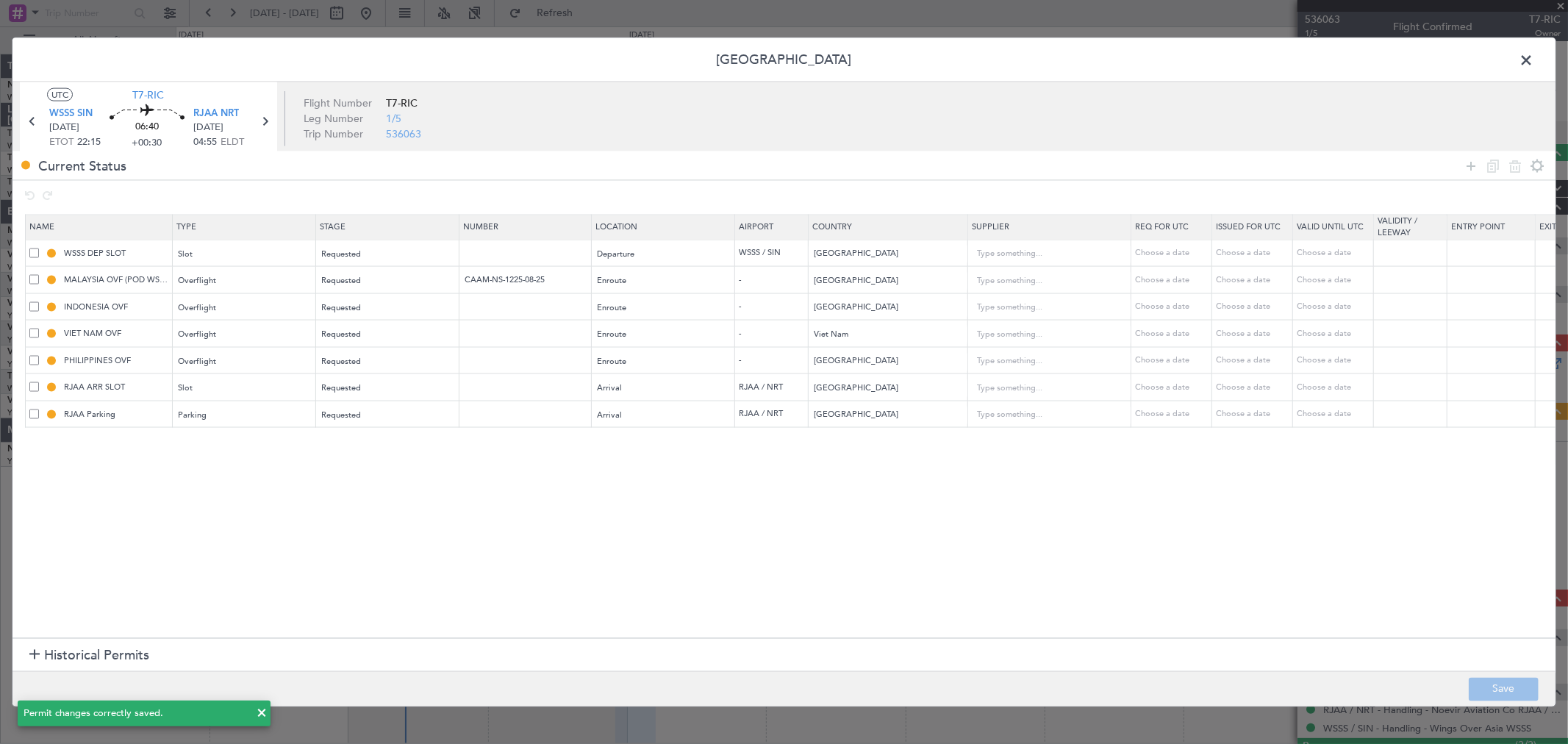
click at [1534, 56] on span at bounding box center [1534, 63] width 0 height 30
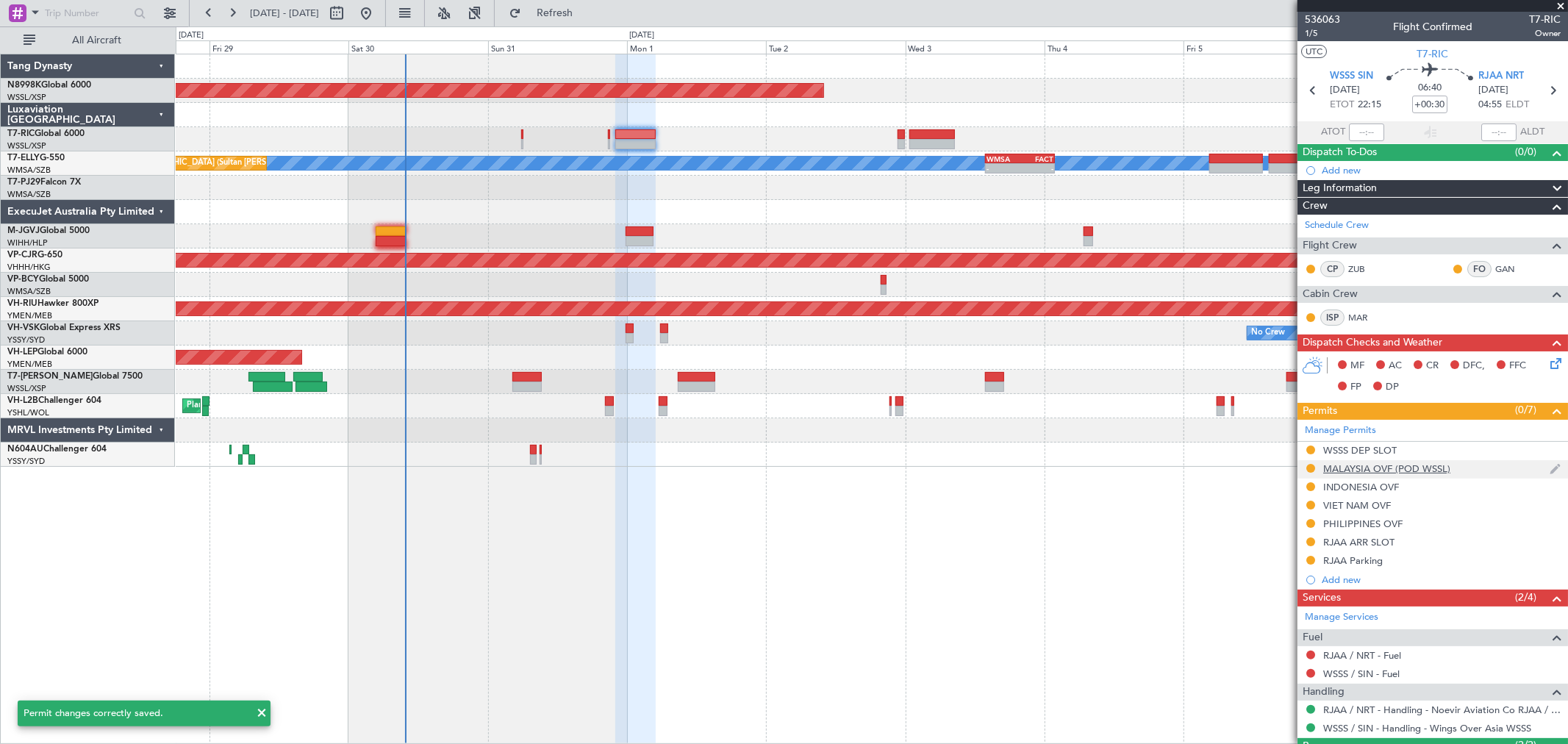
click at [1315, 466] on div at bounding box center [1311, 468] width 12 height 12
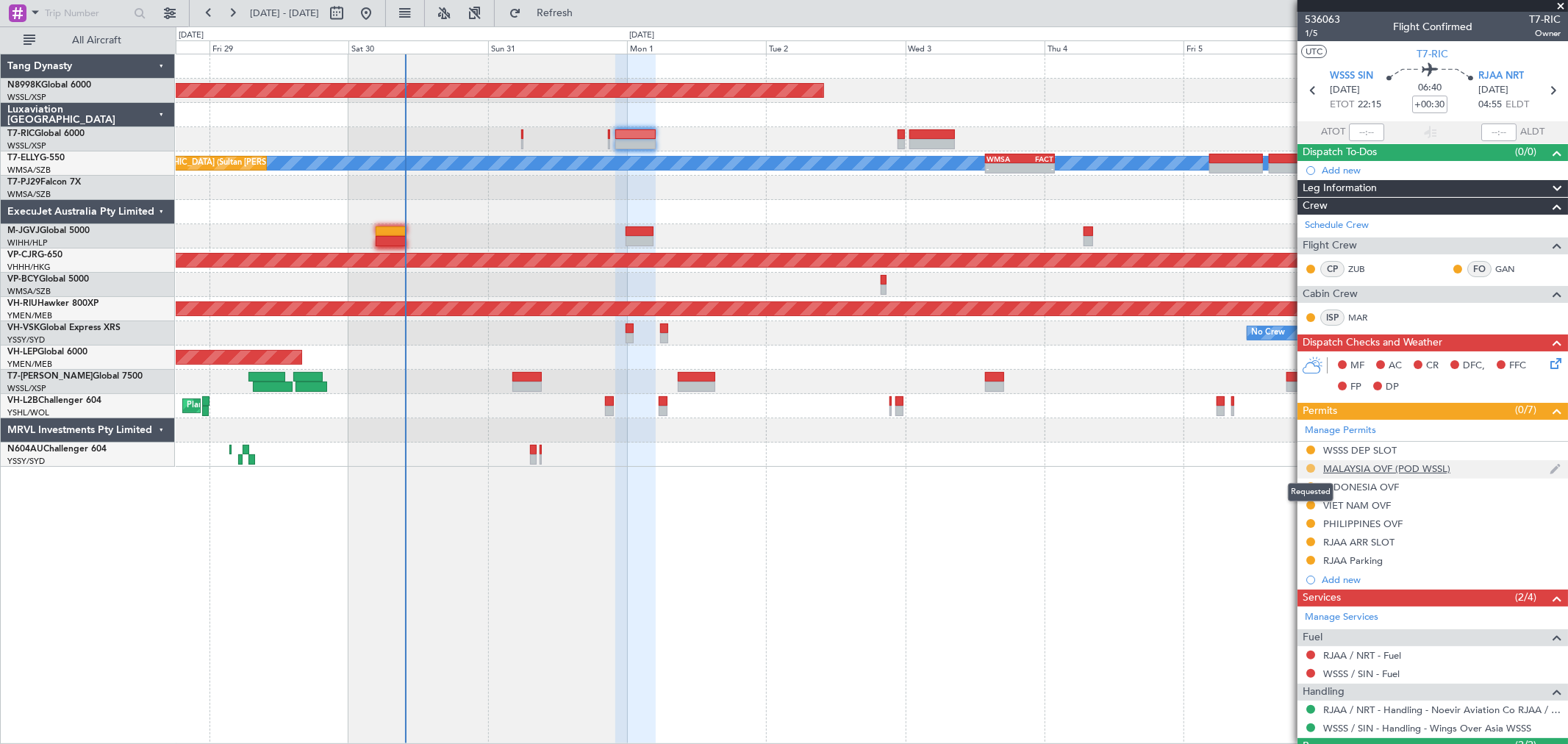
click at [1311, 467] on button at bounding box center [1311, 467] width 9 height 9
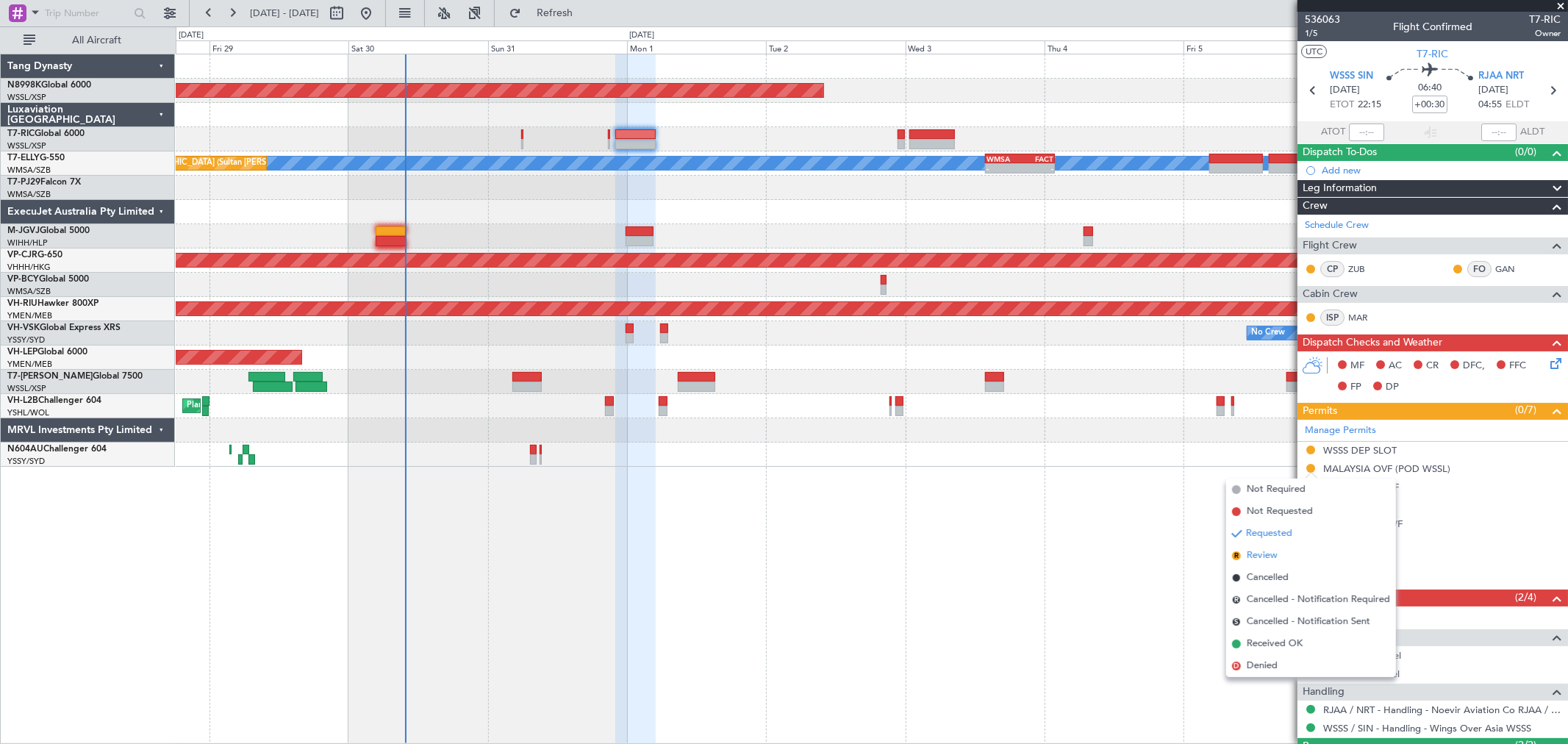
click at [1281, 553] on li "R Review" at bounding box center [1311, 556] width 170 height 22
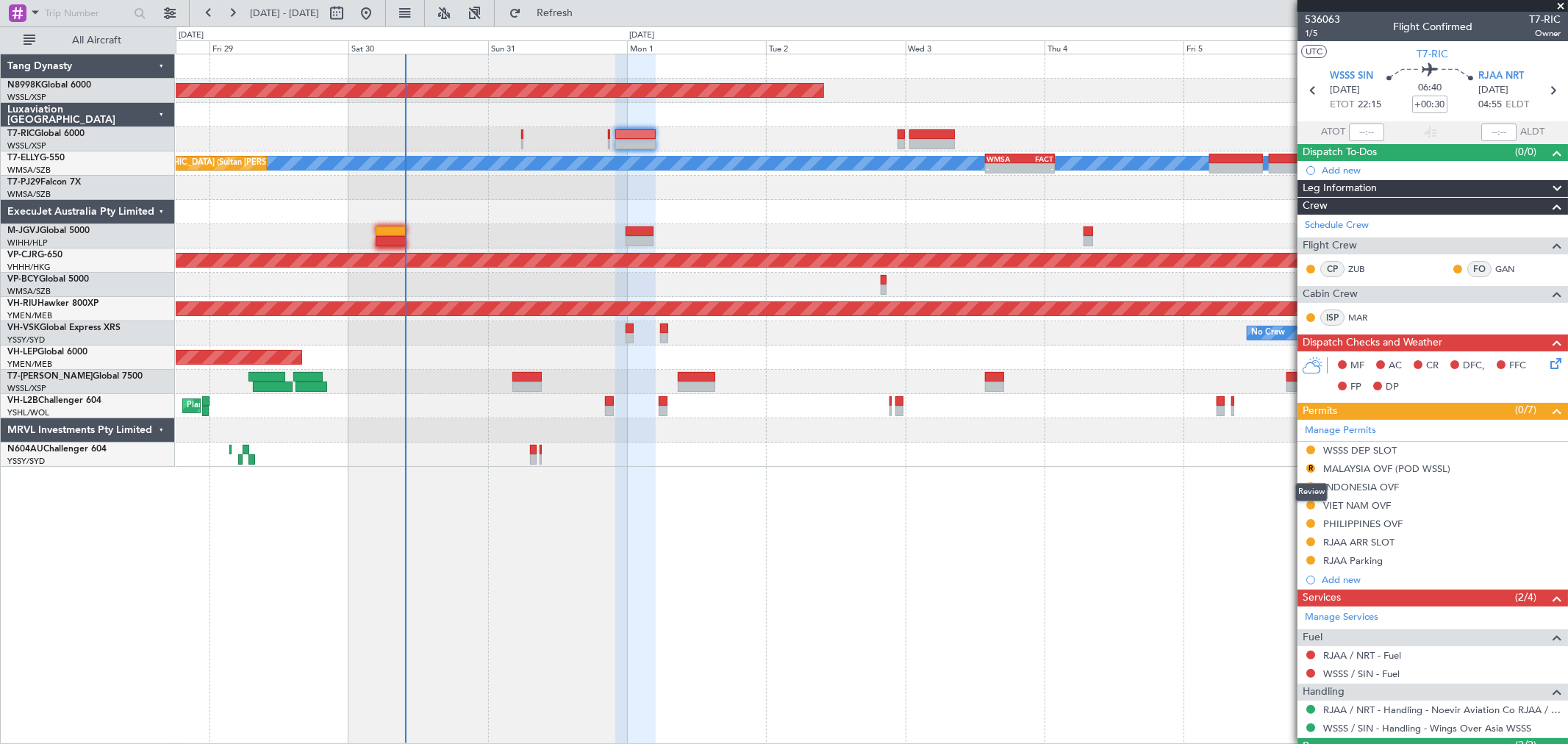
click at [1311, 464] on button "R" at bounding box center [1311, 467] width 9 height 9
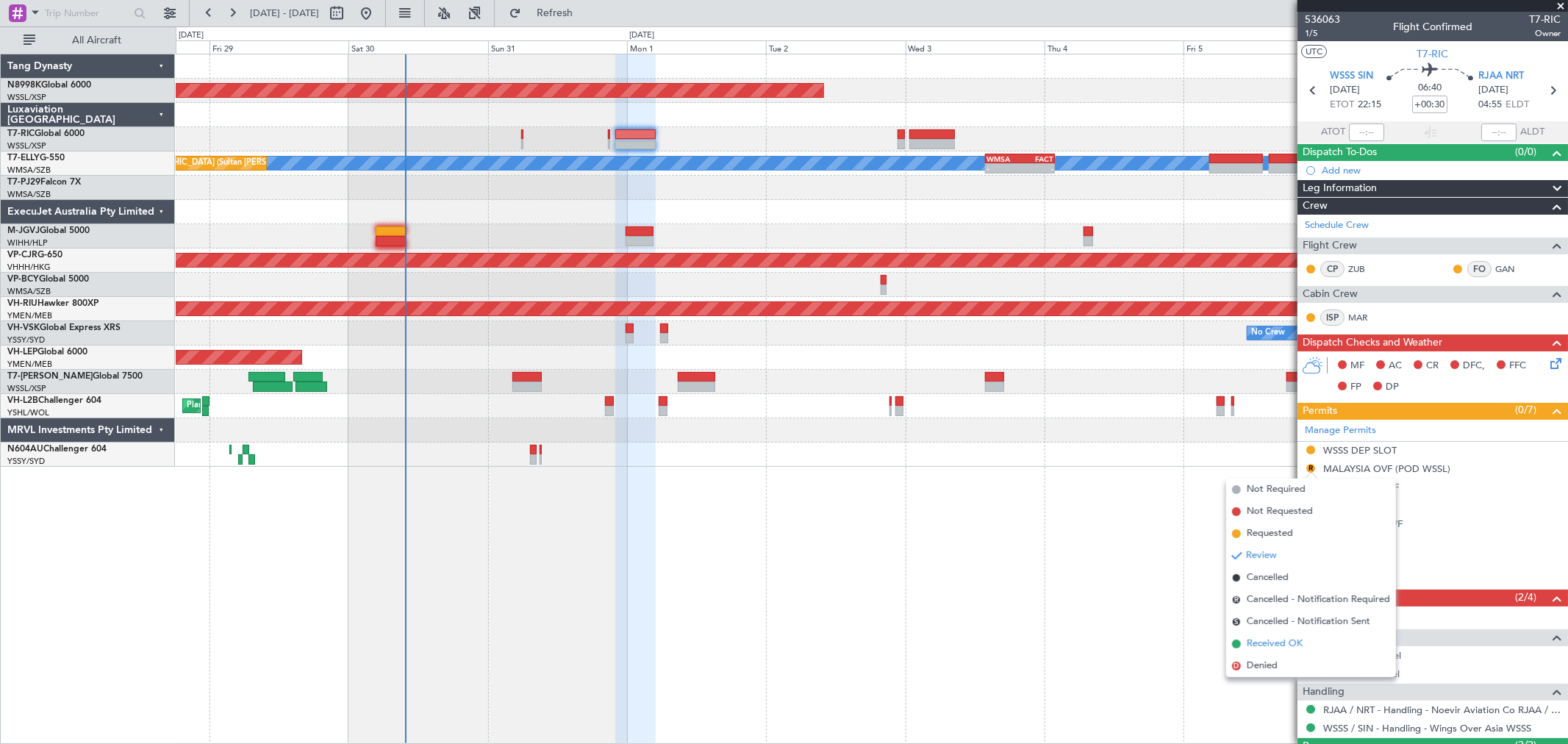
click at [1247, 637] on span "Received OK" at bounding box center [1275, 644] width 56 height 14
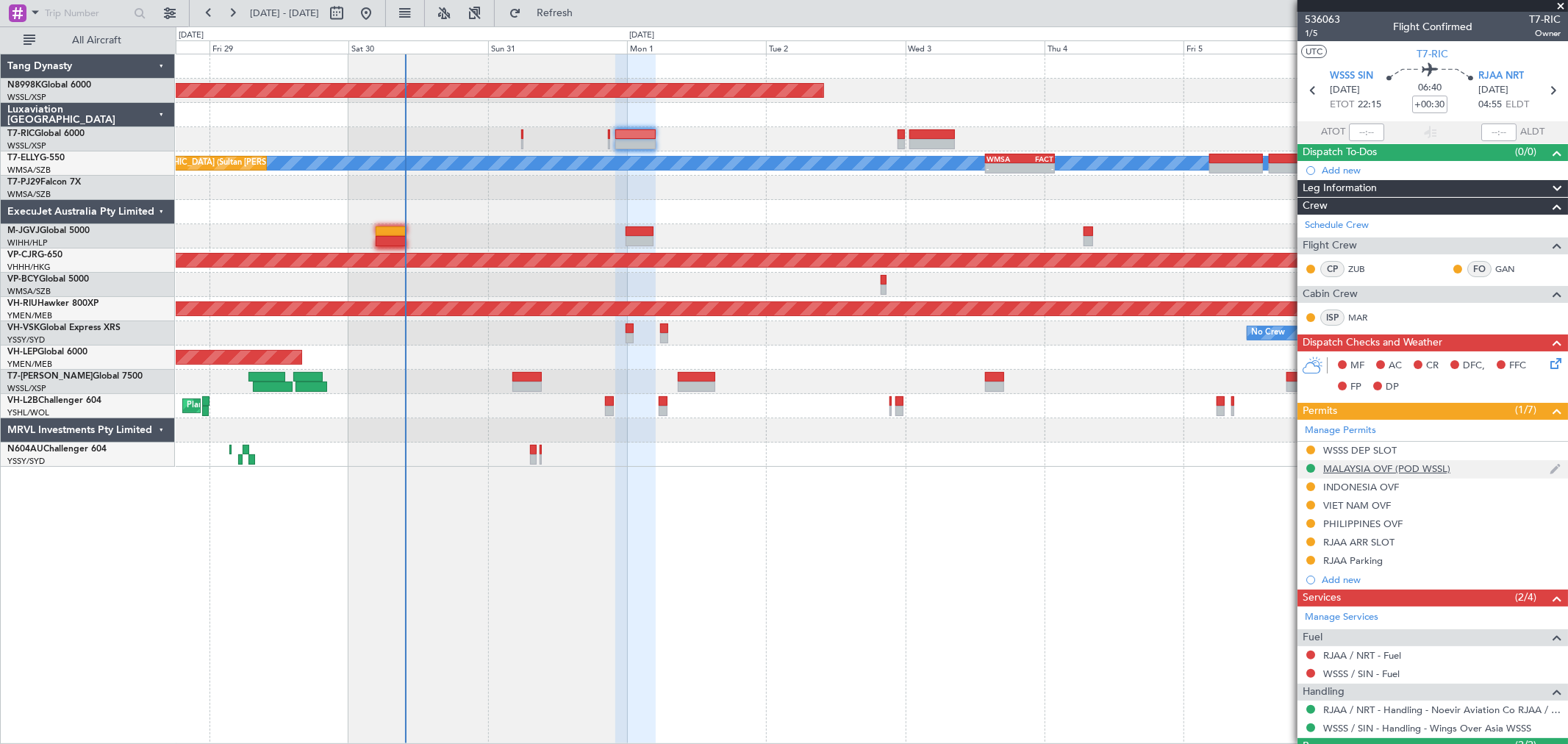
click at [1339, 469] on div "MALAYSIA OVF (POD WSSL)" at bounding box center [1387, 469] width 128 height 13
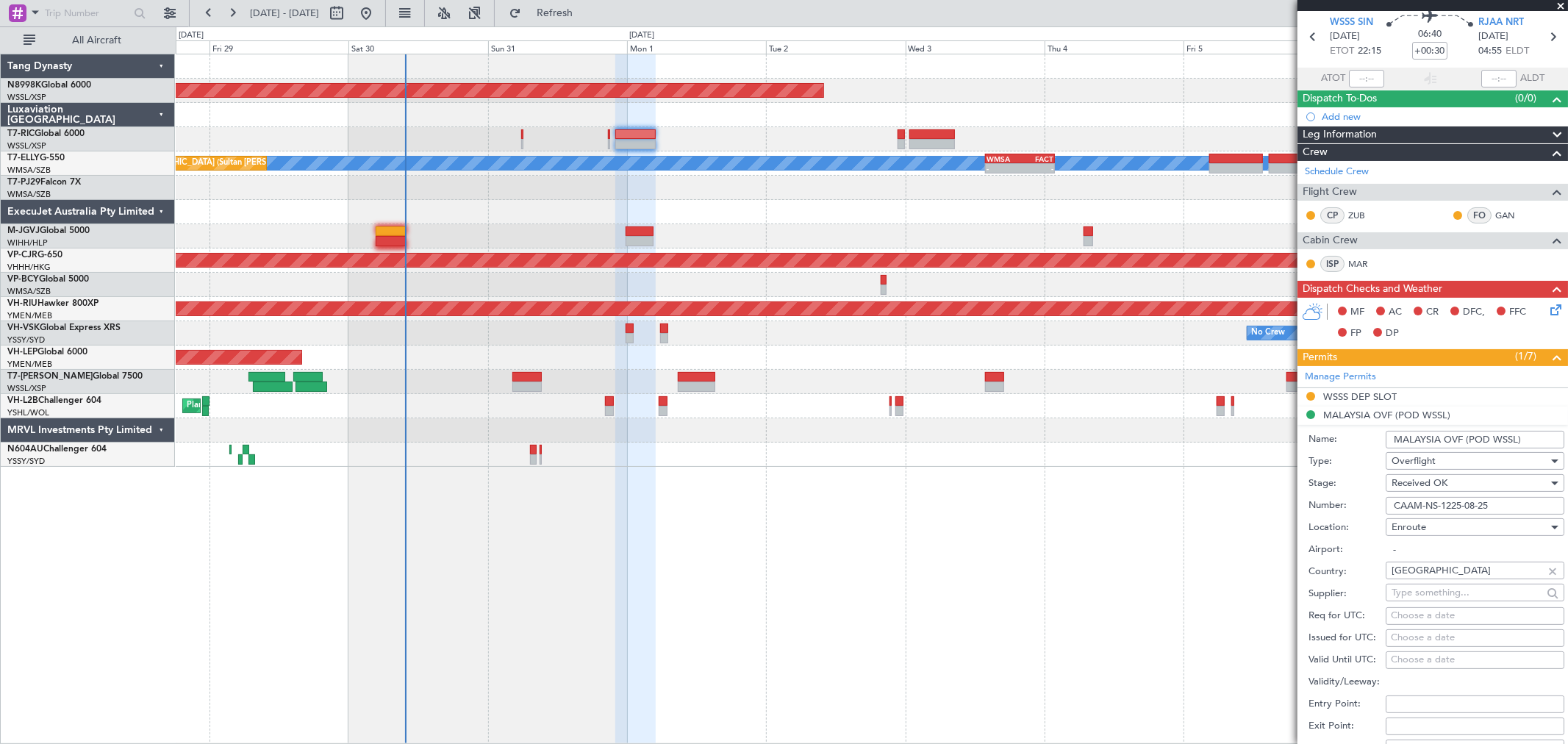
scroll to position [82, 0]
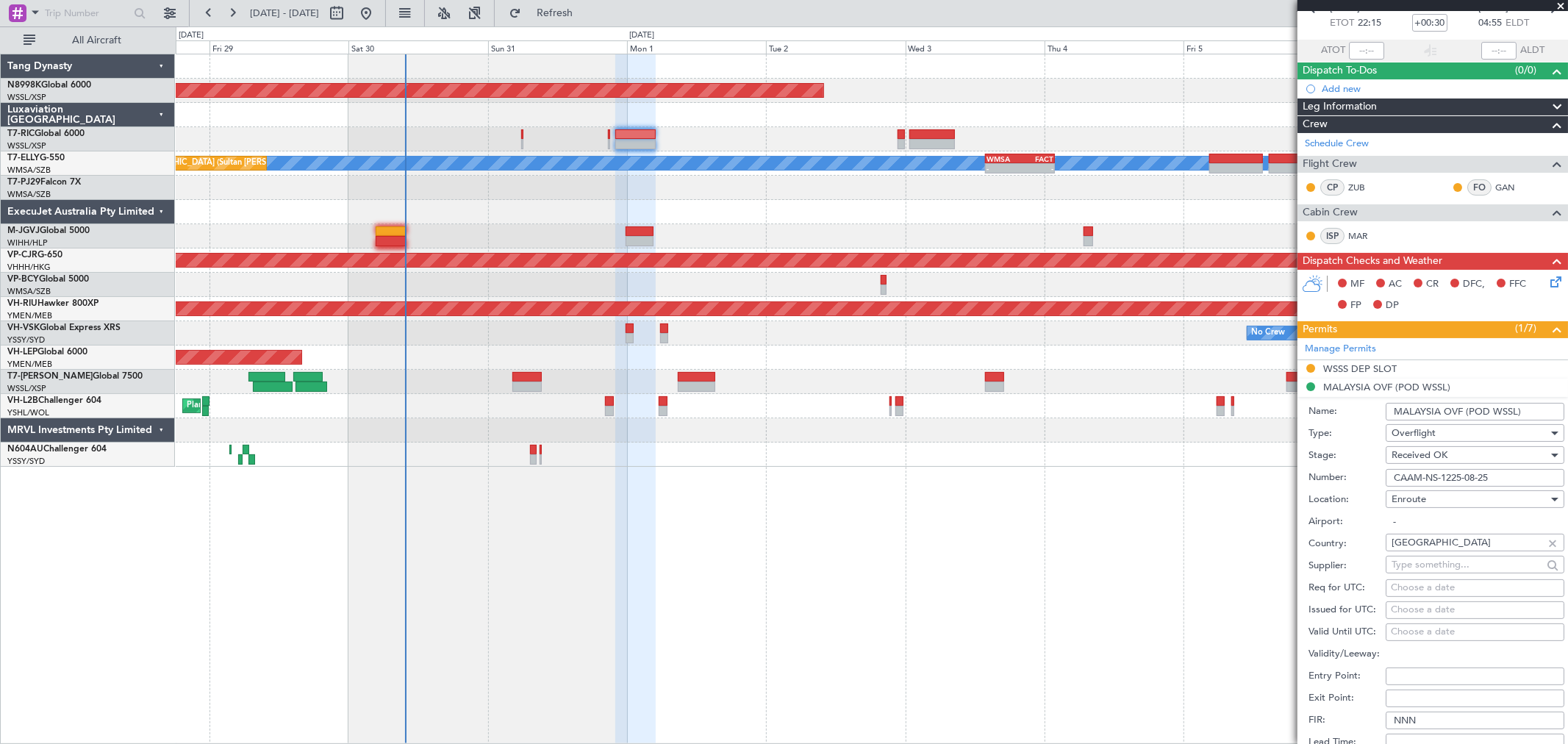
click at [1400, 606] on div "Choose a date" at bounding box center [1475, 610] width 168 height 14
select select "8"
select select "2025"
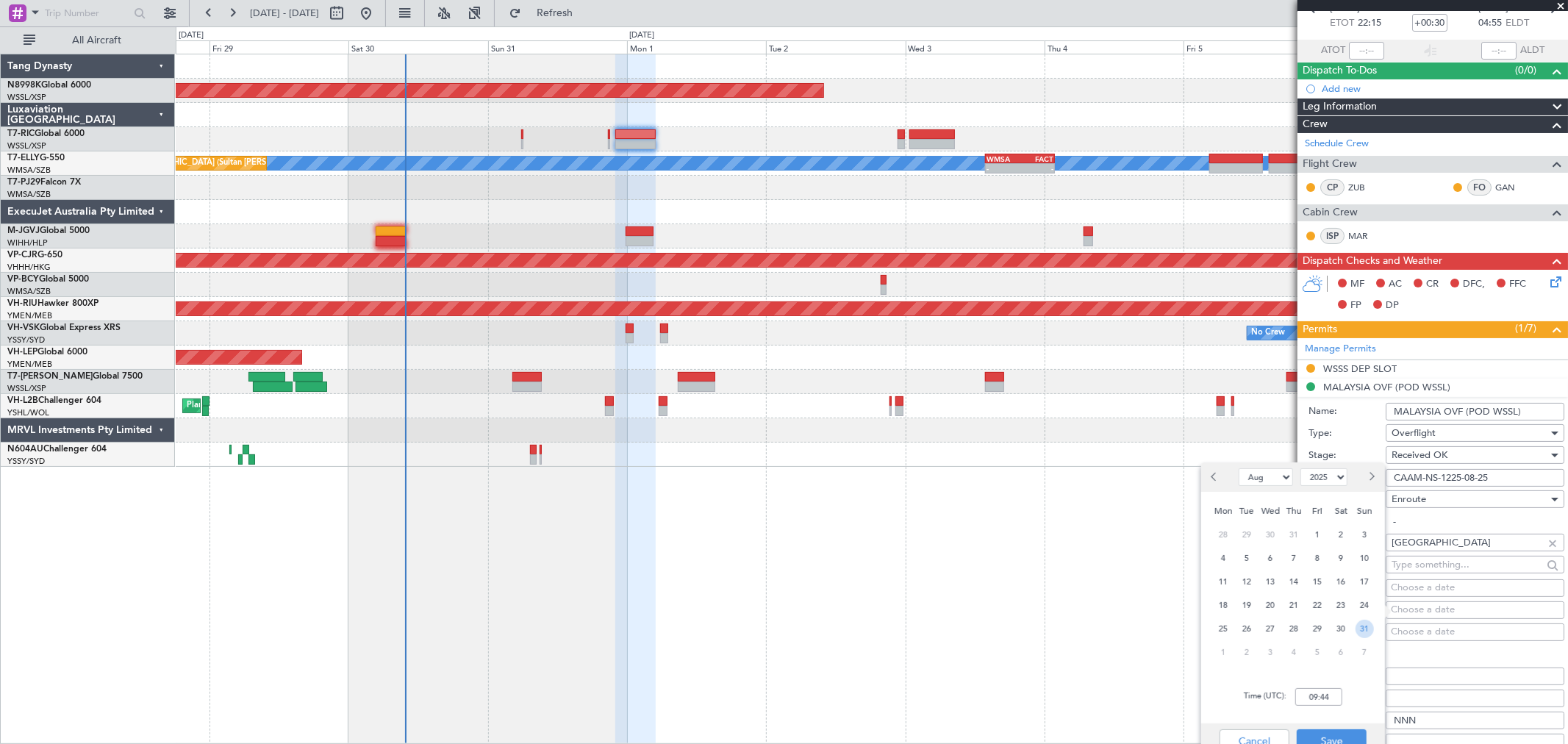
click at [1365, 625] on span "31" at bounding box center [1364, 629] width 18 height 18
click at [1329, 692] on input "00:00" at bounding box center [1319, 697] width 47 height 18
type input "22:15"
click at [1328, 735] on button "Save" at bounding box center [1331, 740] width 70 height 23
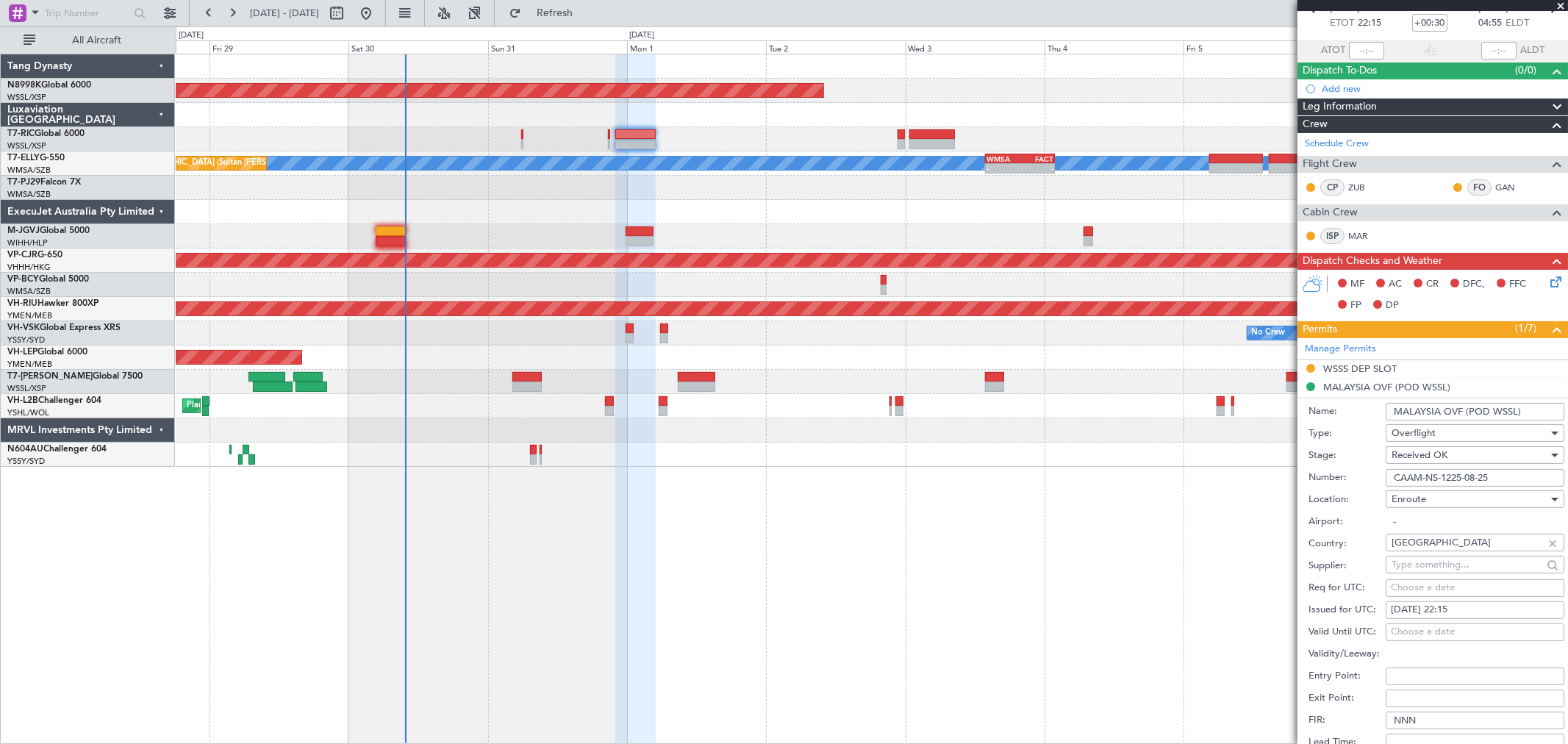
scroll to position [245, 0]
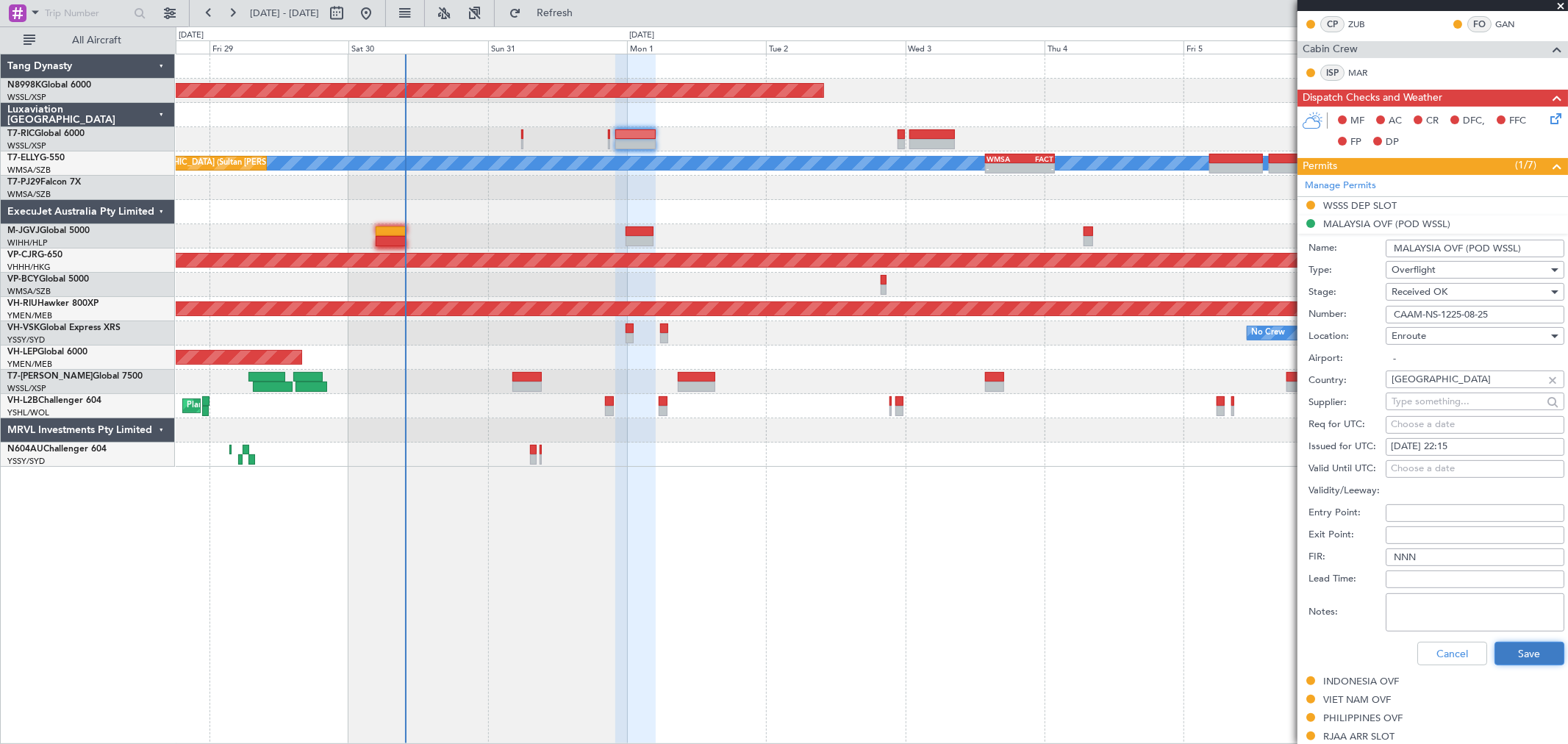
click at [1495, 650] on button "Save" at bounding box center [1530, 653] width 70 height 23
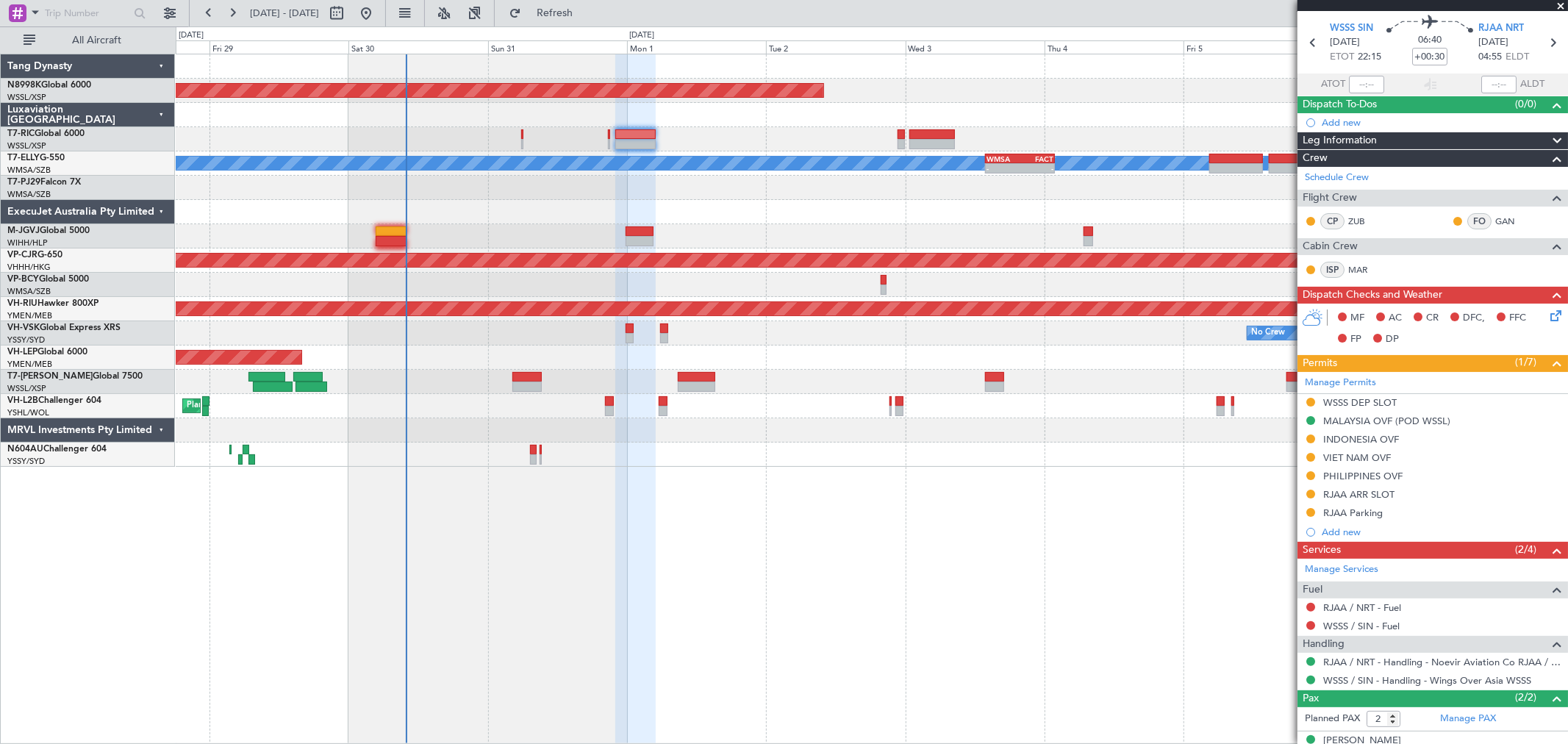
scroll to position [0, 0]
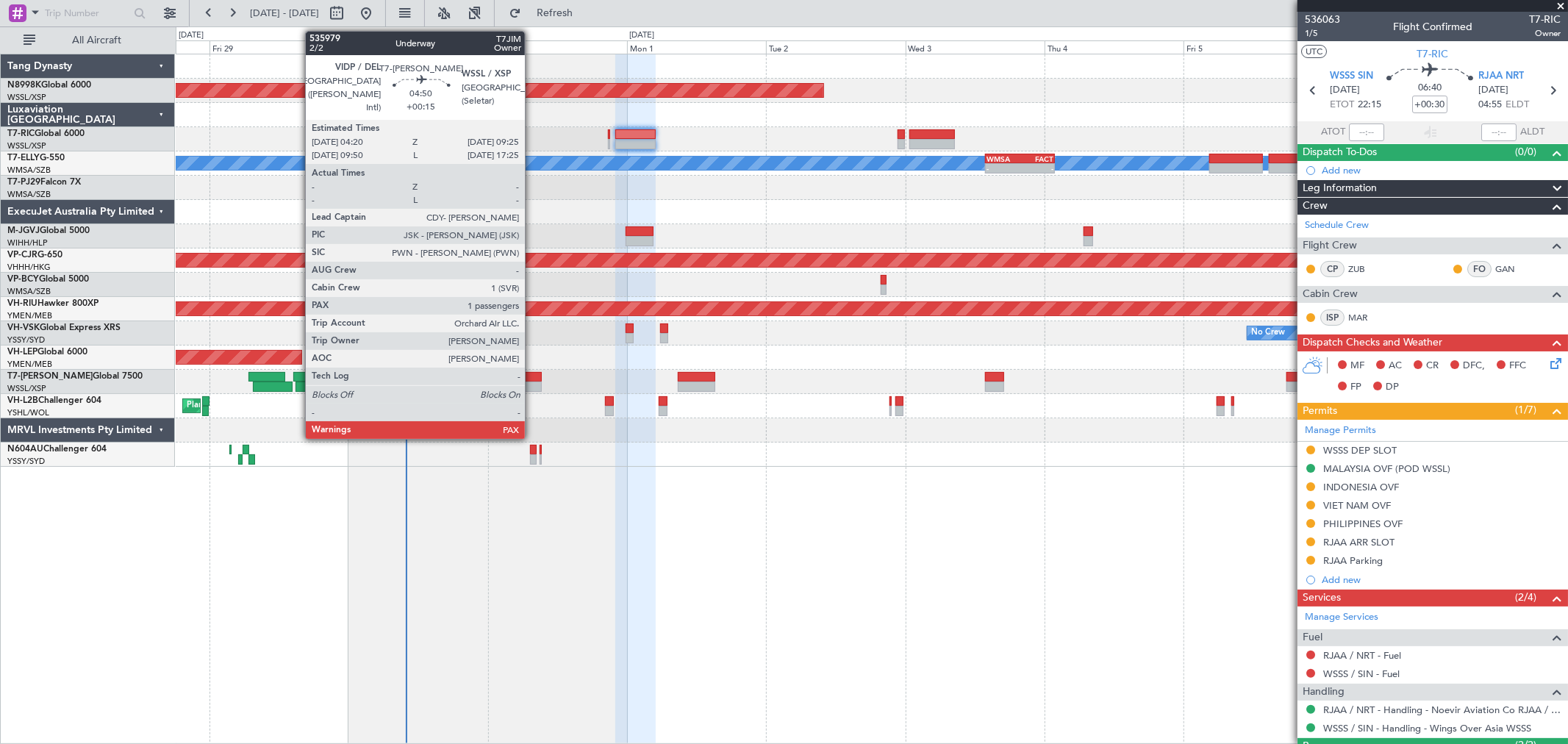
click at [533, 378] on div at bounding box center [528, 377] width 30 height 10
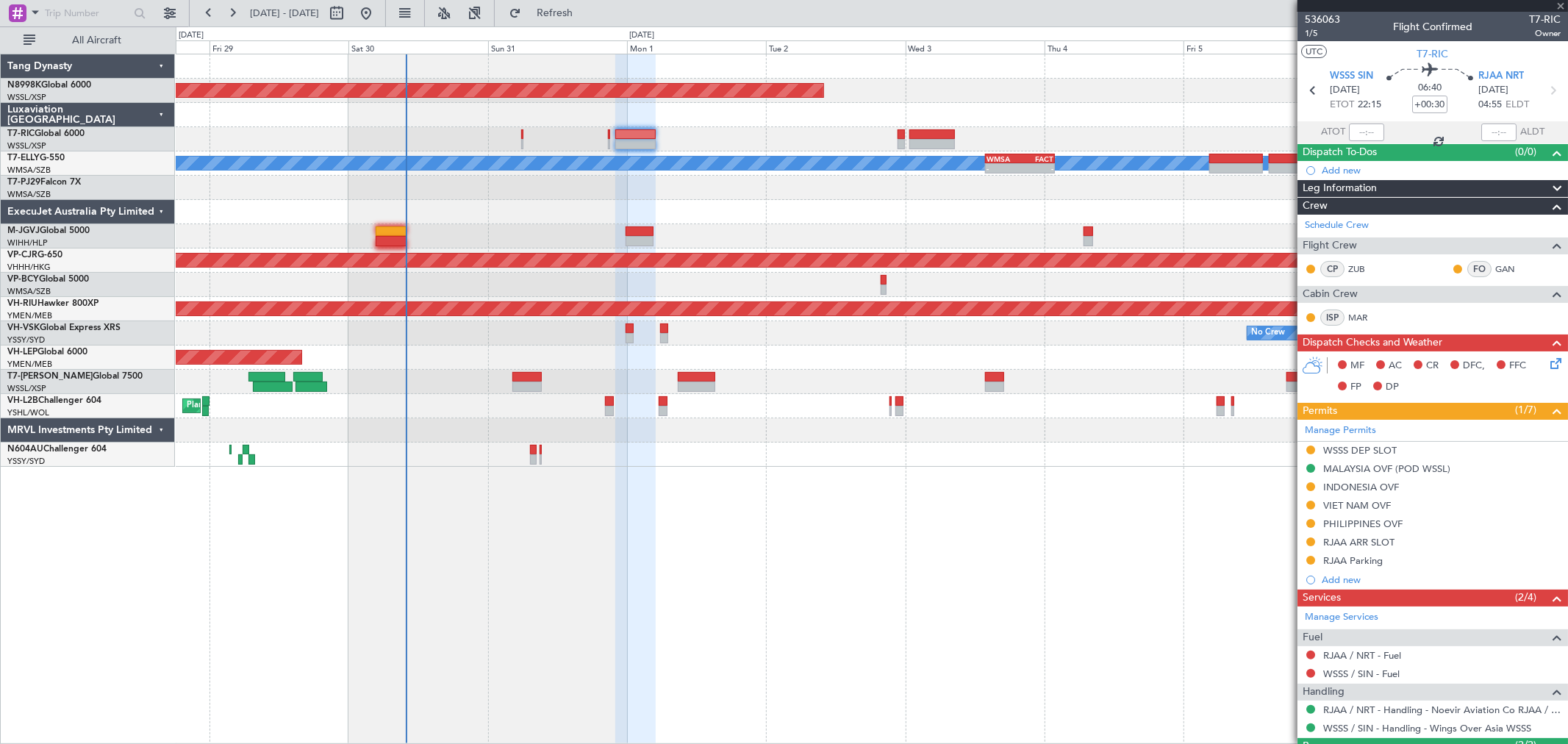
type input "+00:15"
type input "1"
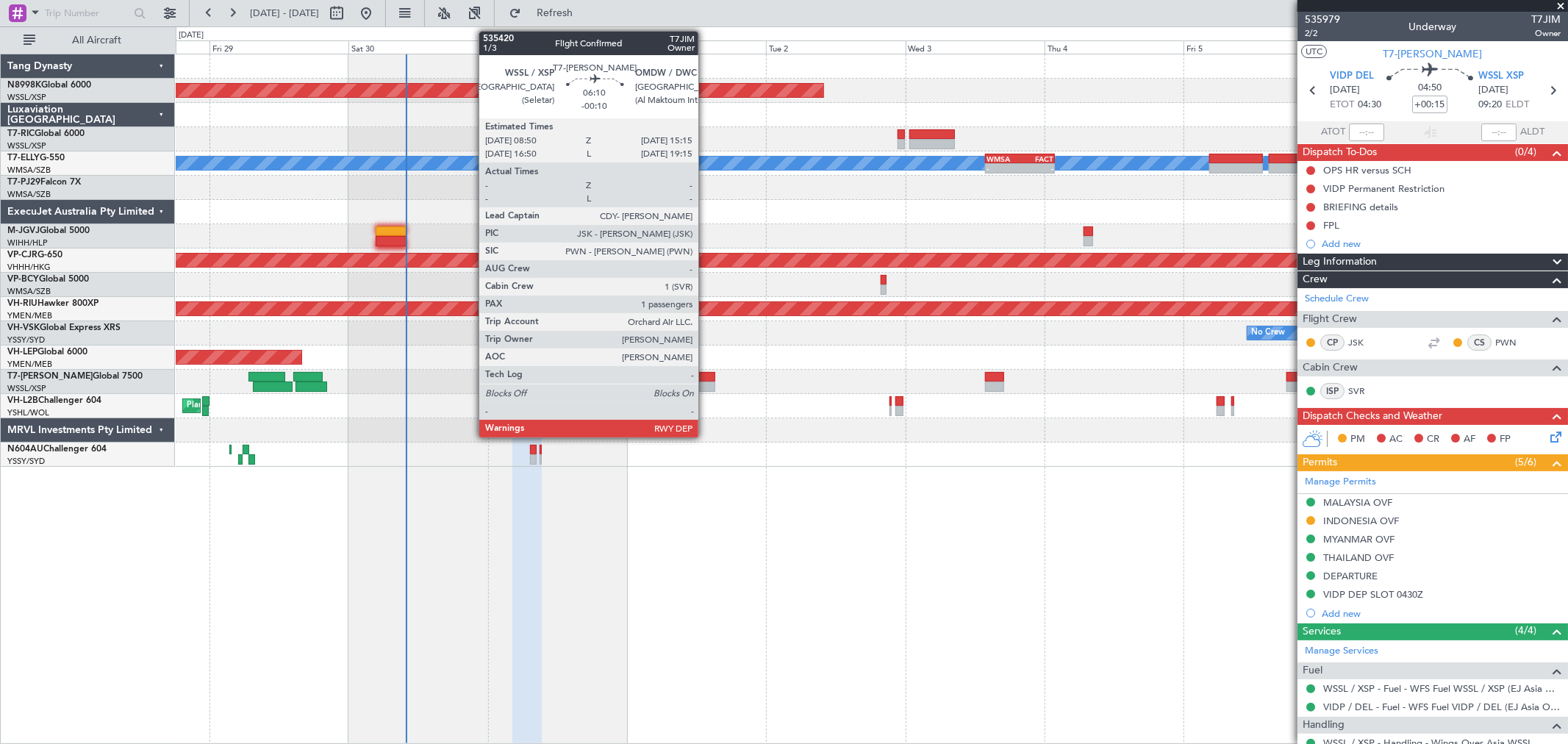
click at [706, 384] on div at bounding box center [696, 386] width 38 height 10
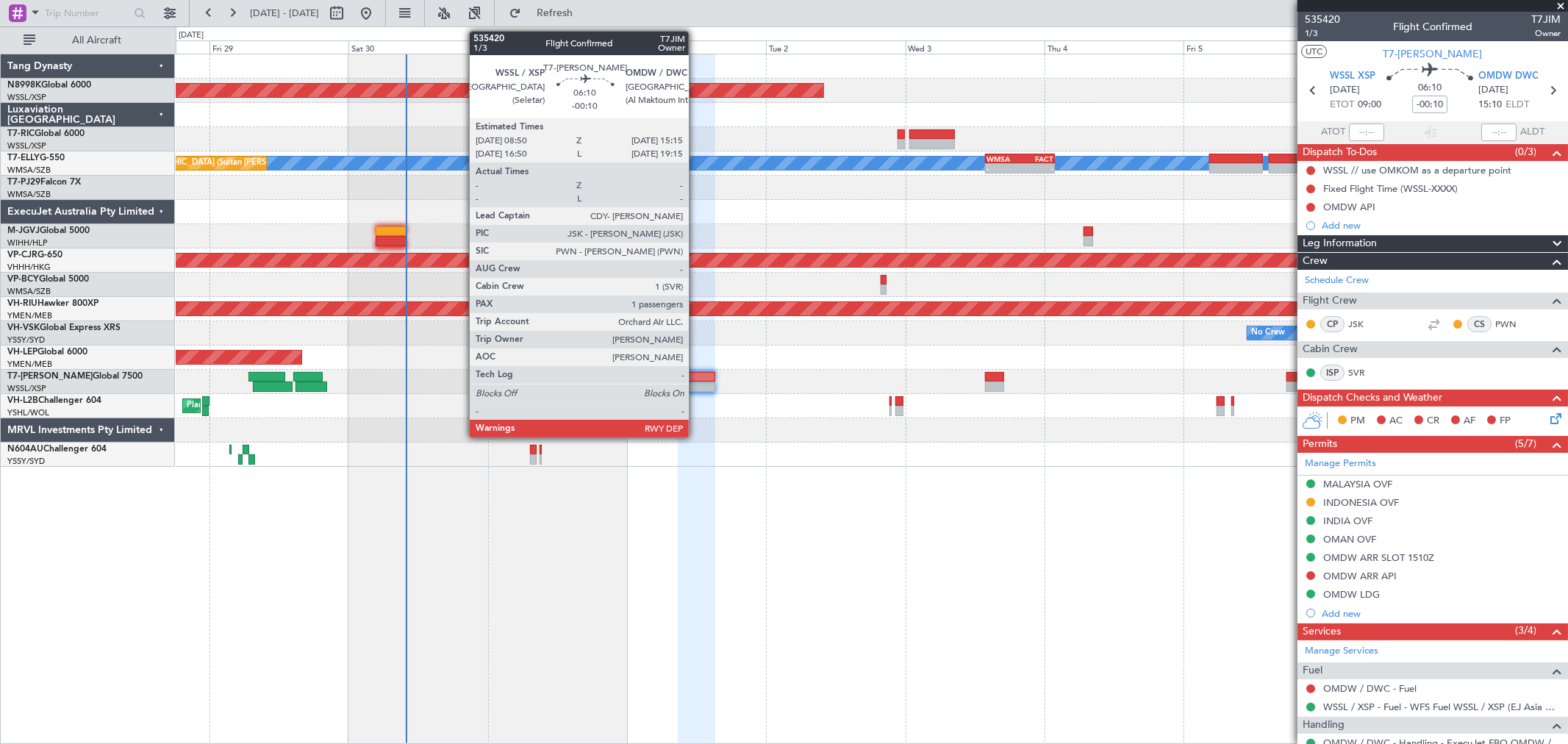
click at [697, 386] on div at bounding box center [696, 386] width 38 height 10
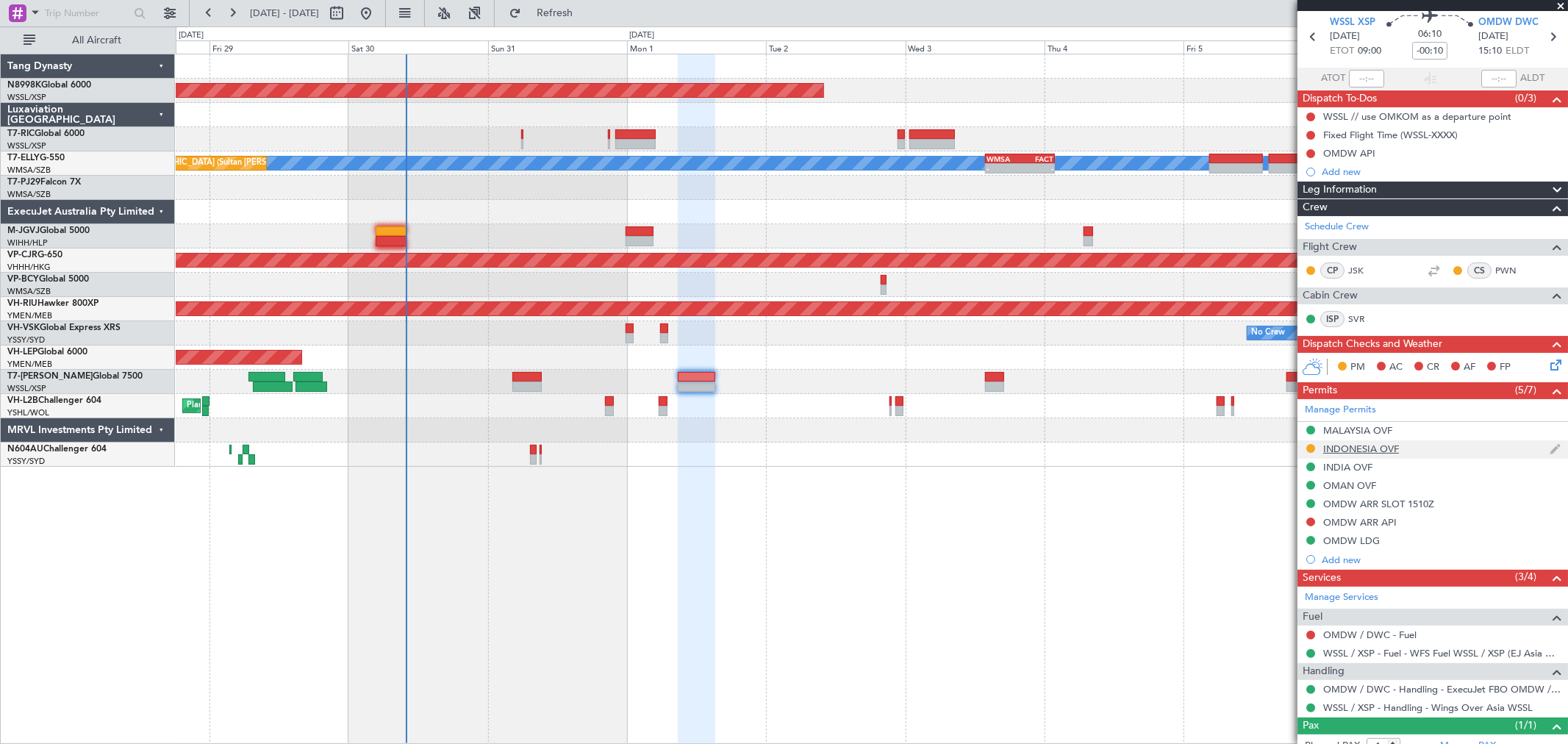
scroll to position [101, 0]
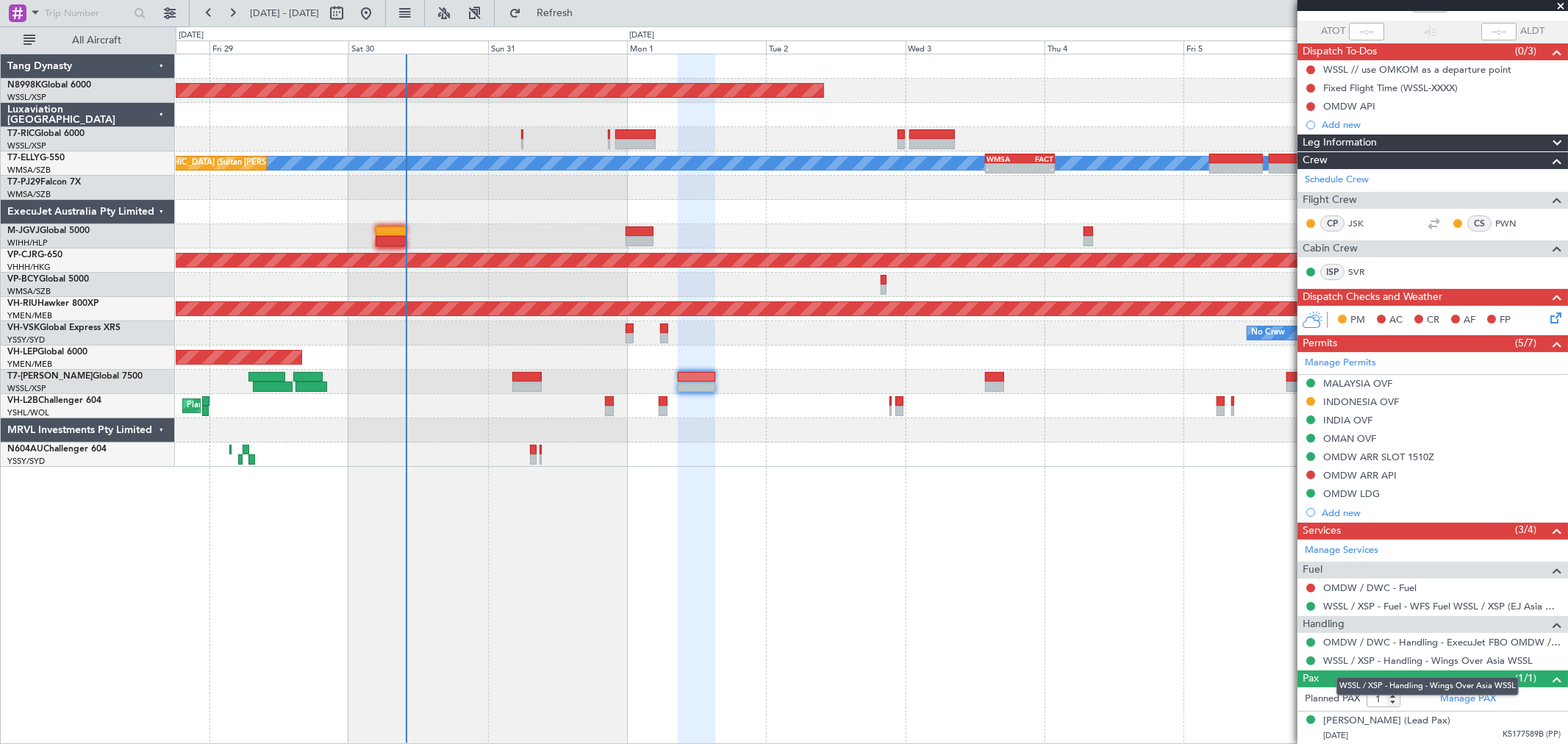
click at [1445, 697] on mat-tooltip-component "WSSL / XSP - Handling - Wings Over Asia WSSL" at bounding box center [1428, 685] width 203 height 39
click at [1461, 700] on link "Manage PAX" at bounding box center [1469, 699] width 56 height 14
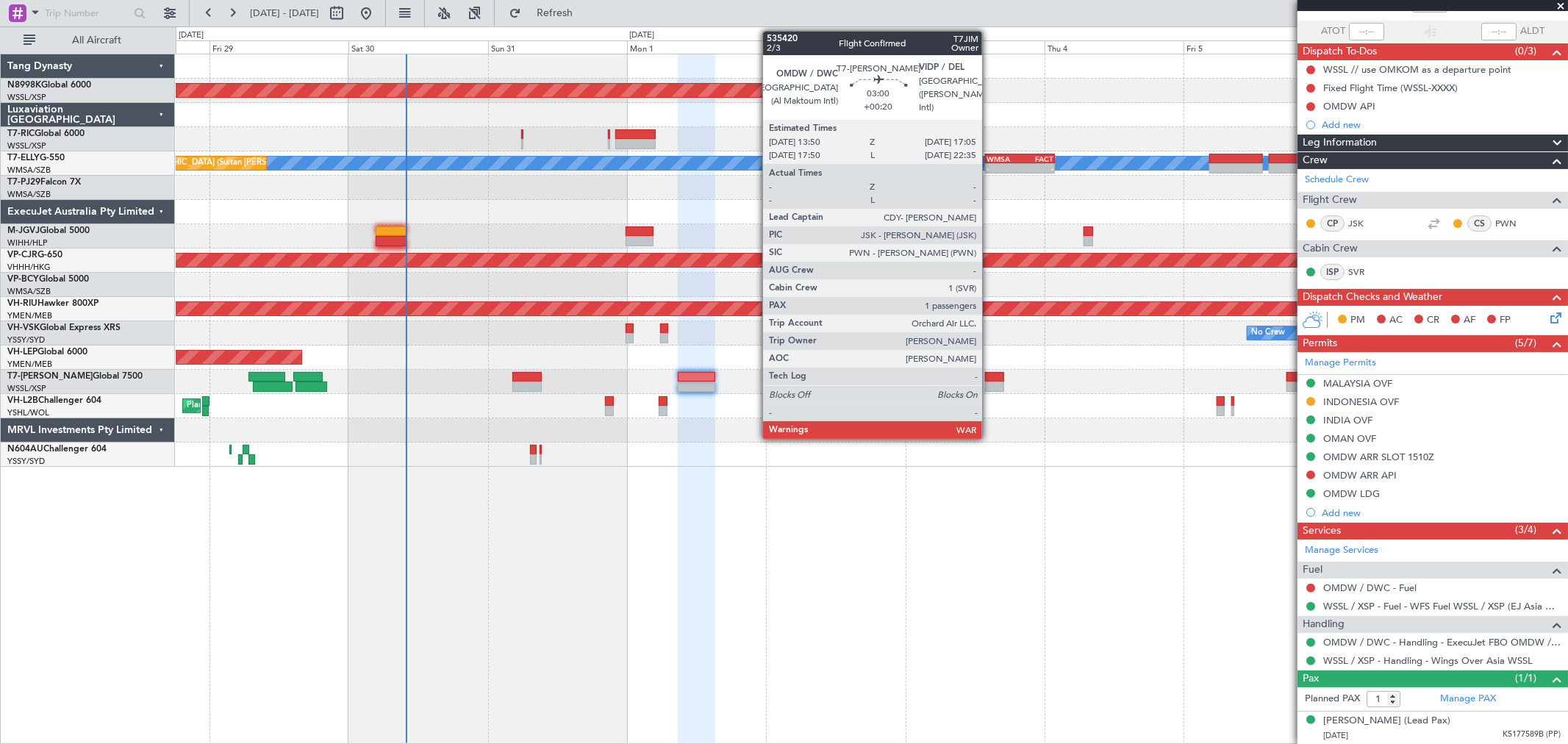
click at [990, 382] on div at bounding box center [995, 386] width 19 height 10
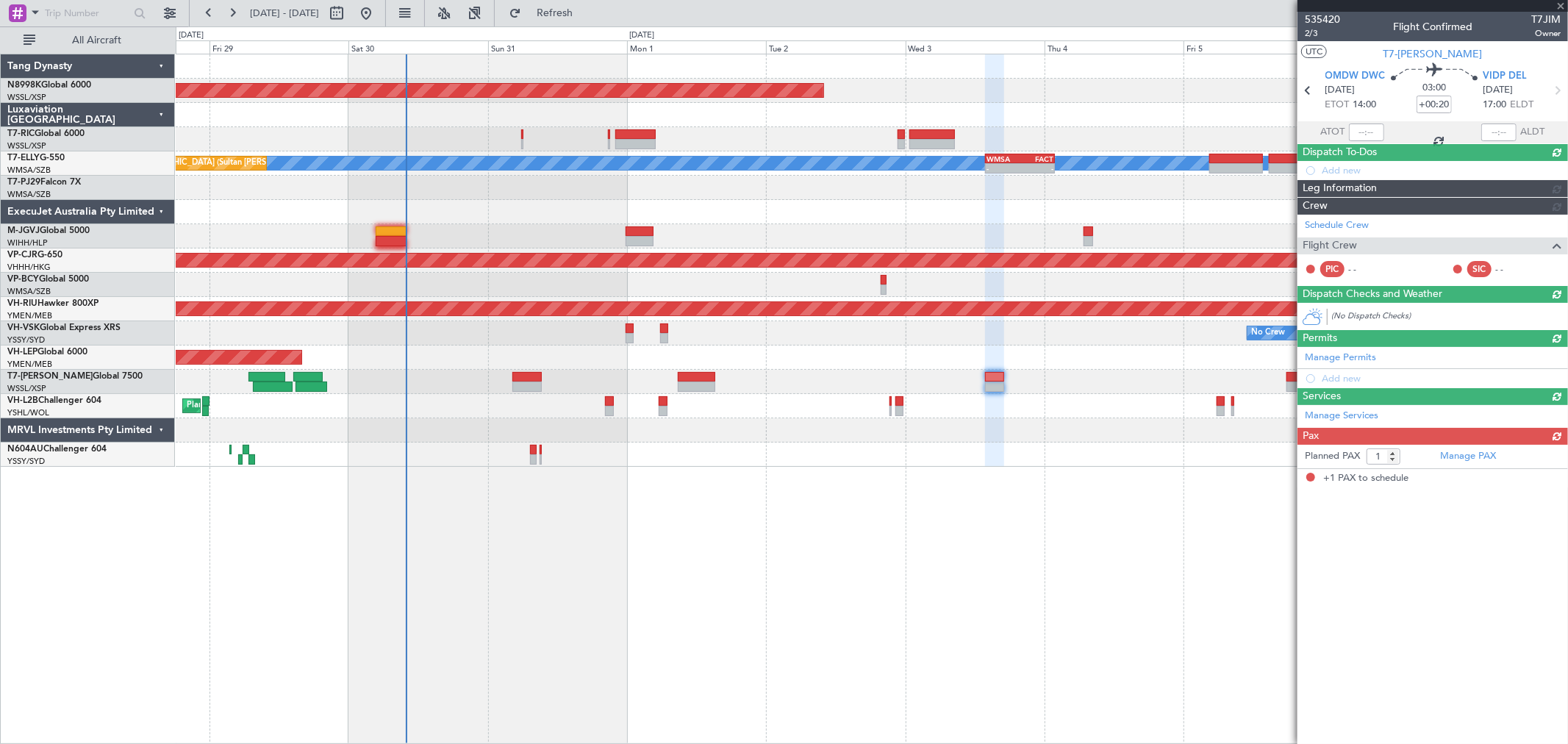
scroll to position [0, 0]
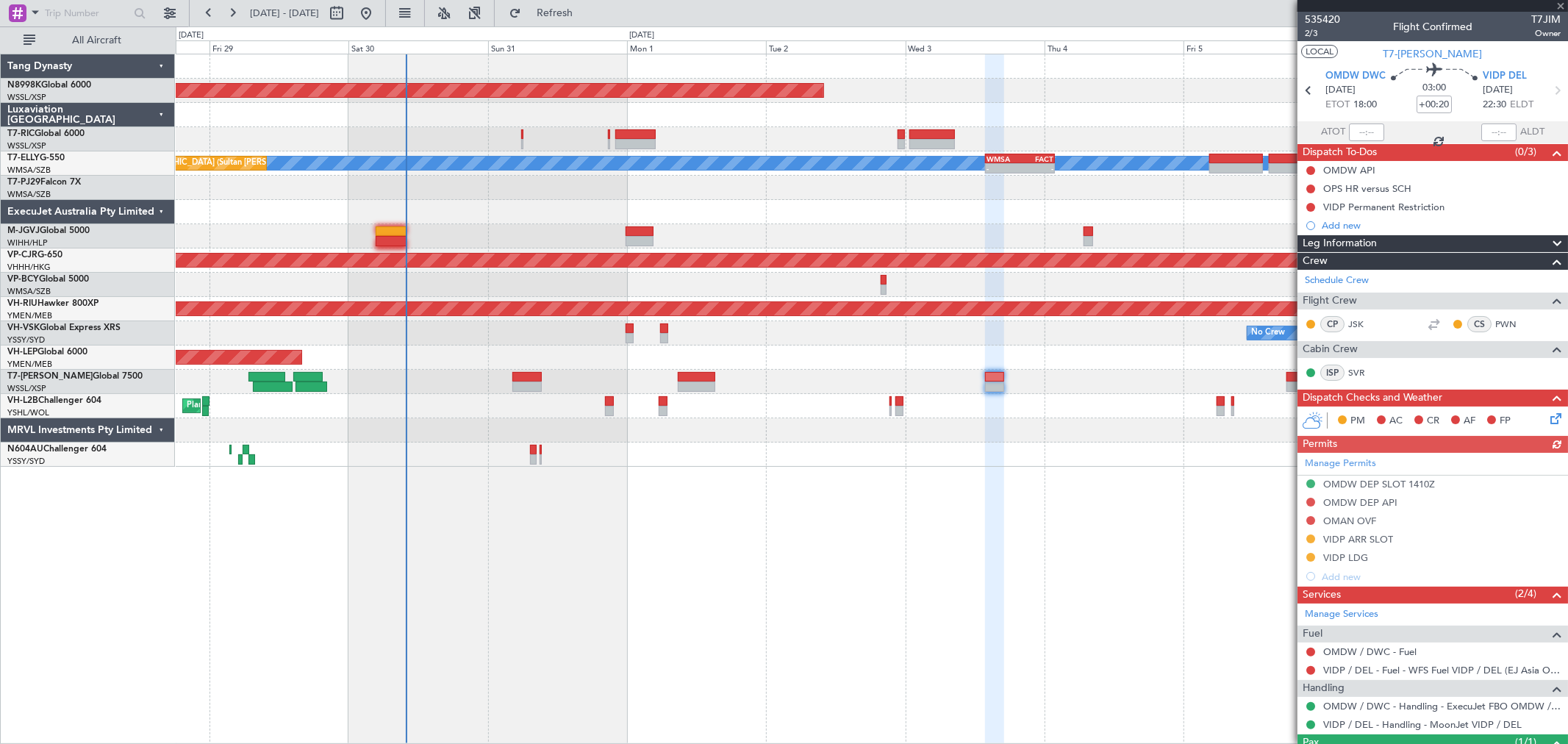
click at [1311, 49] on button "LOCAL" at bounding box center [1320, 51] width 37 height 14
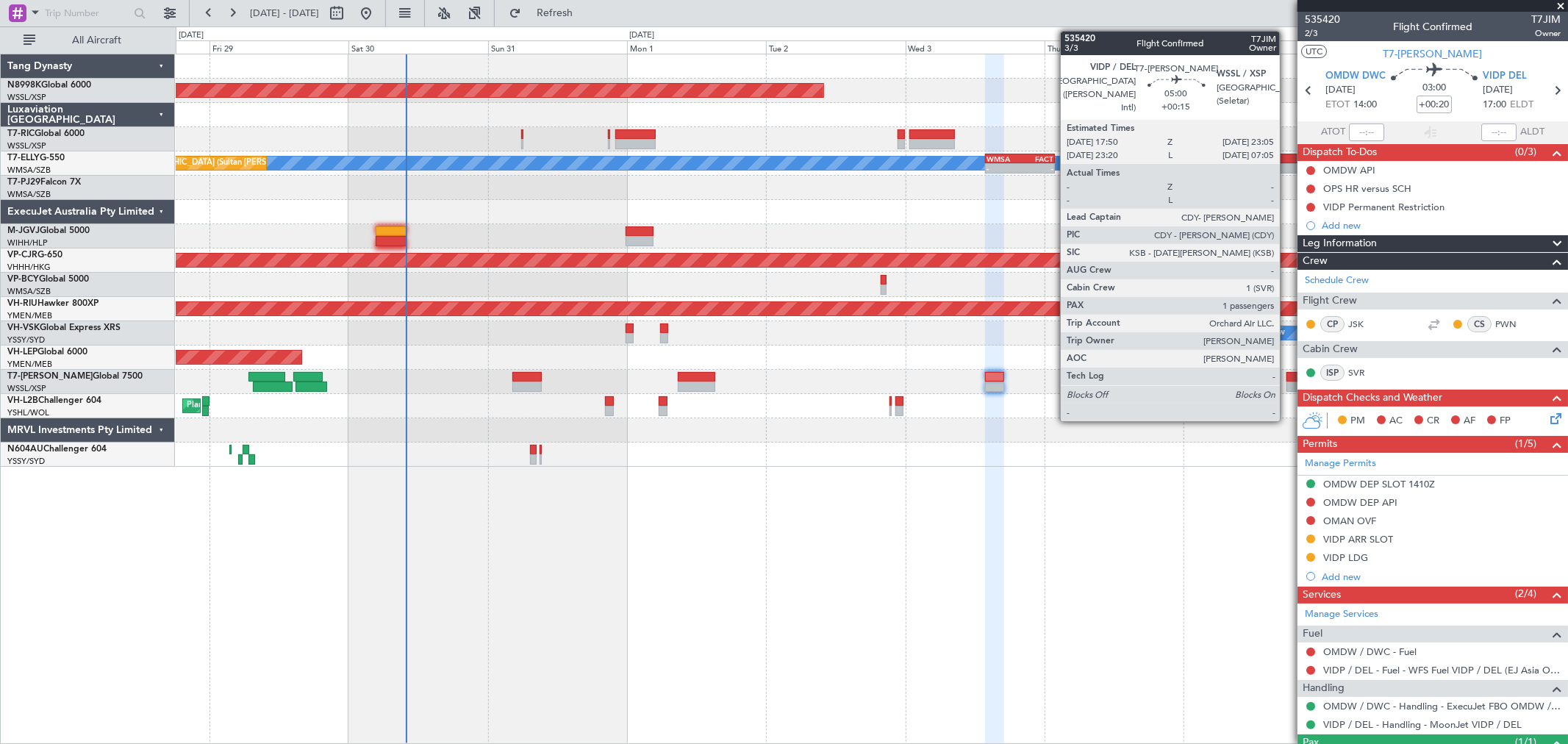
click at [1287, 372] on div at bounding box center [1302, 377] width 31 height 10
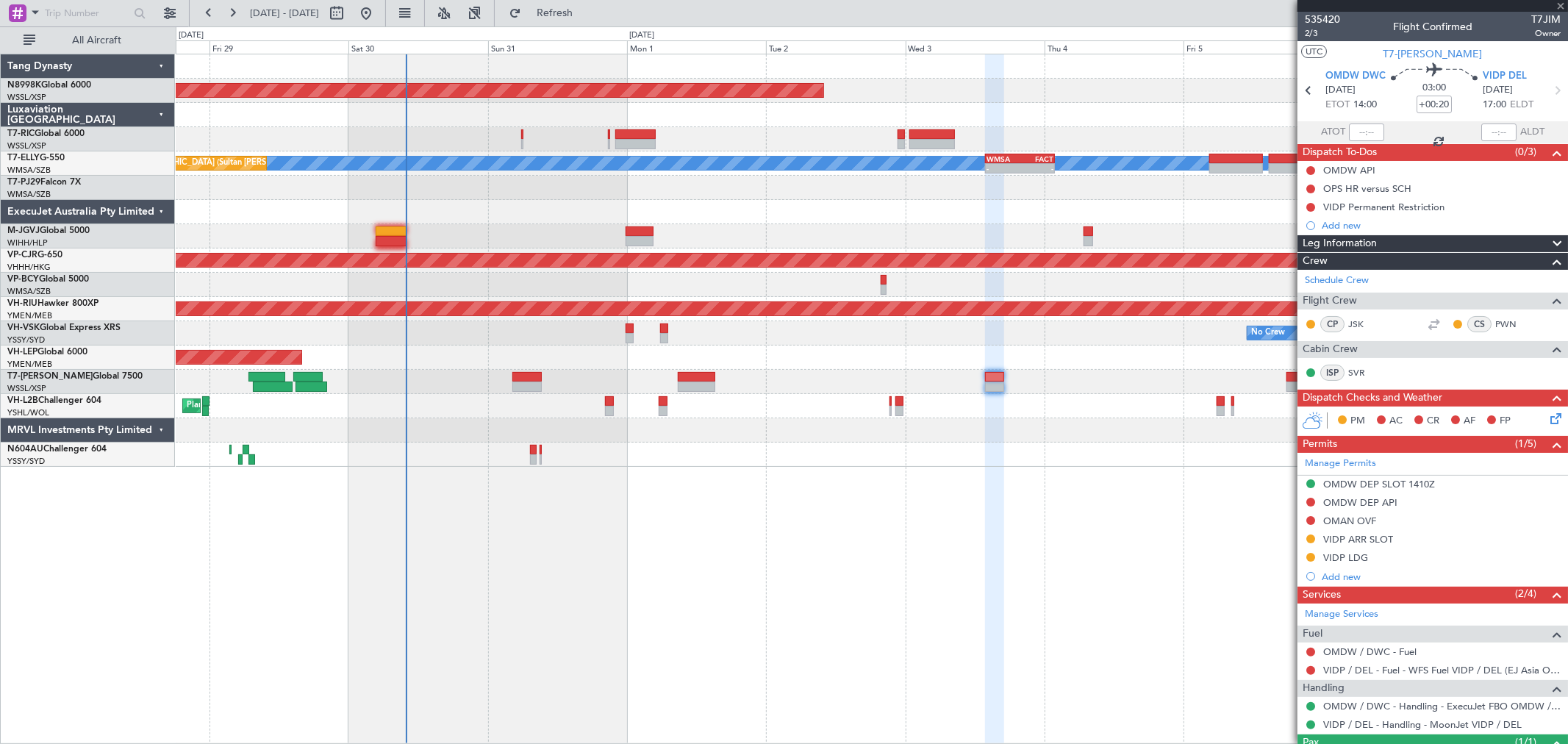
type input "+00:15"
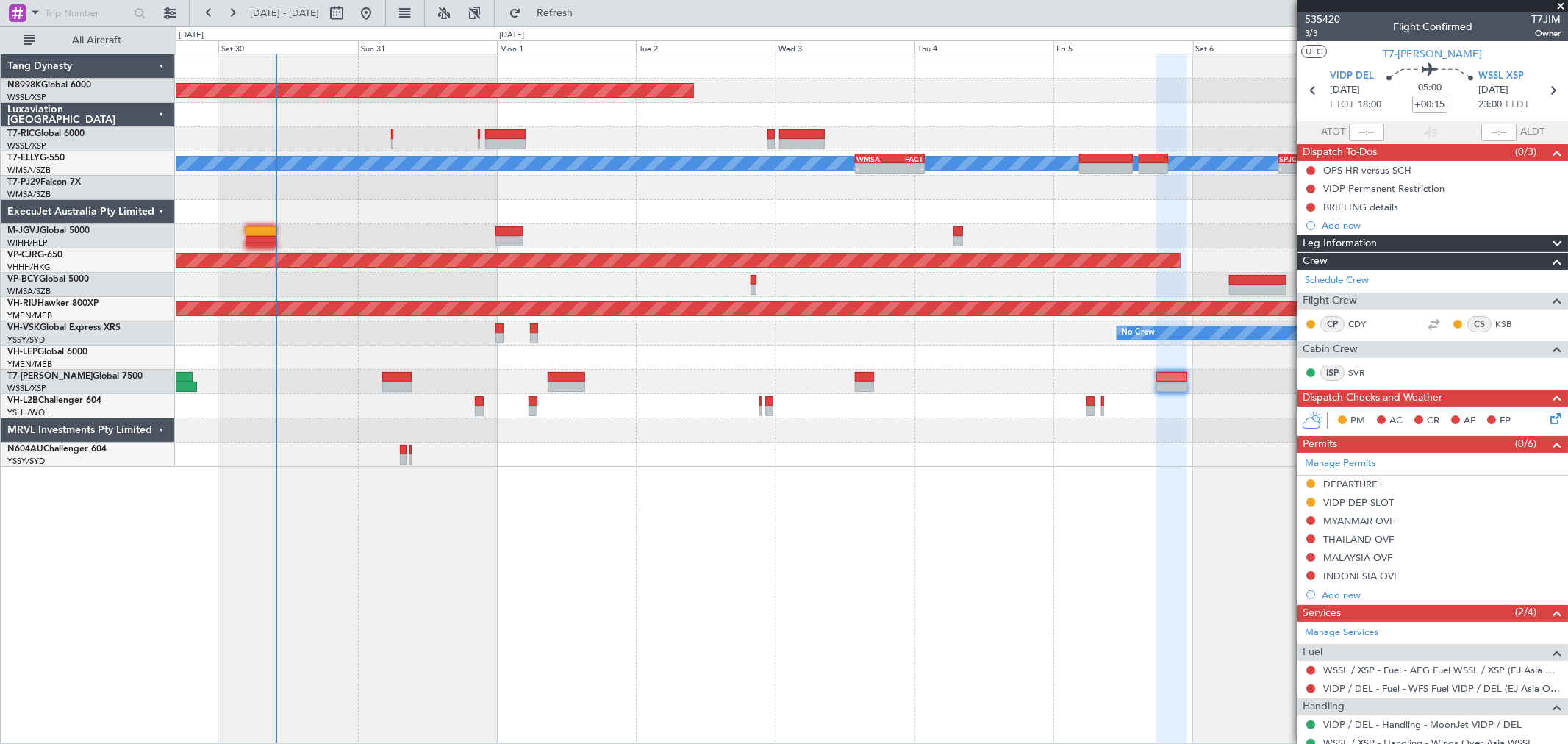
click at [953, 343] on div "Planned Maint [GEOGRAPHIC_DATA] (Seletar) [PERSON_NAME] - - WMSA 13:50 Z FACT 0…" at bounding box center [871, 261] width 1392 height 412
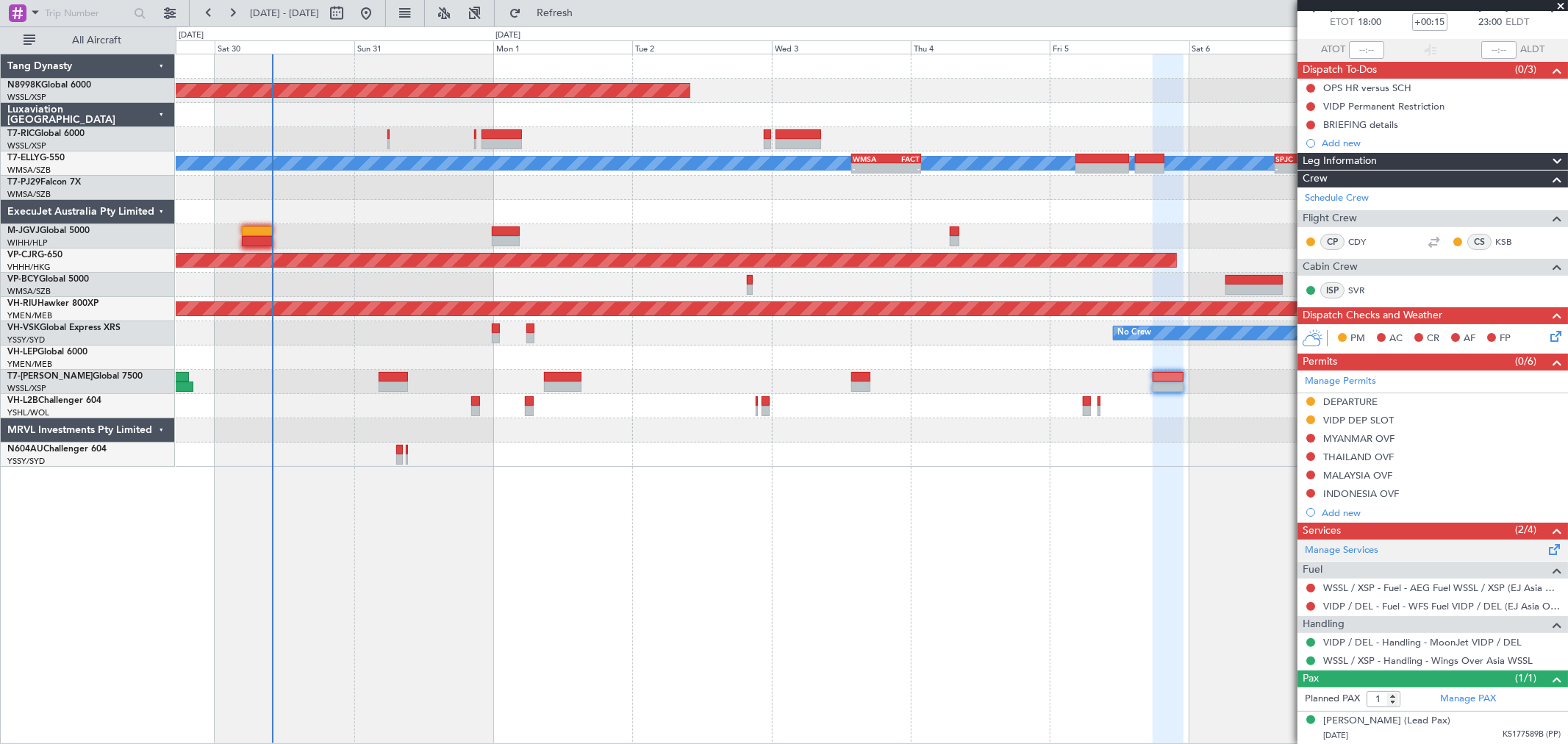
scroll to position [83, 0]
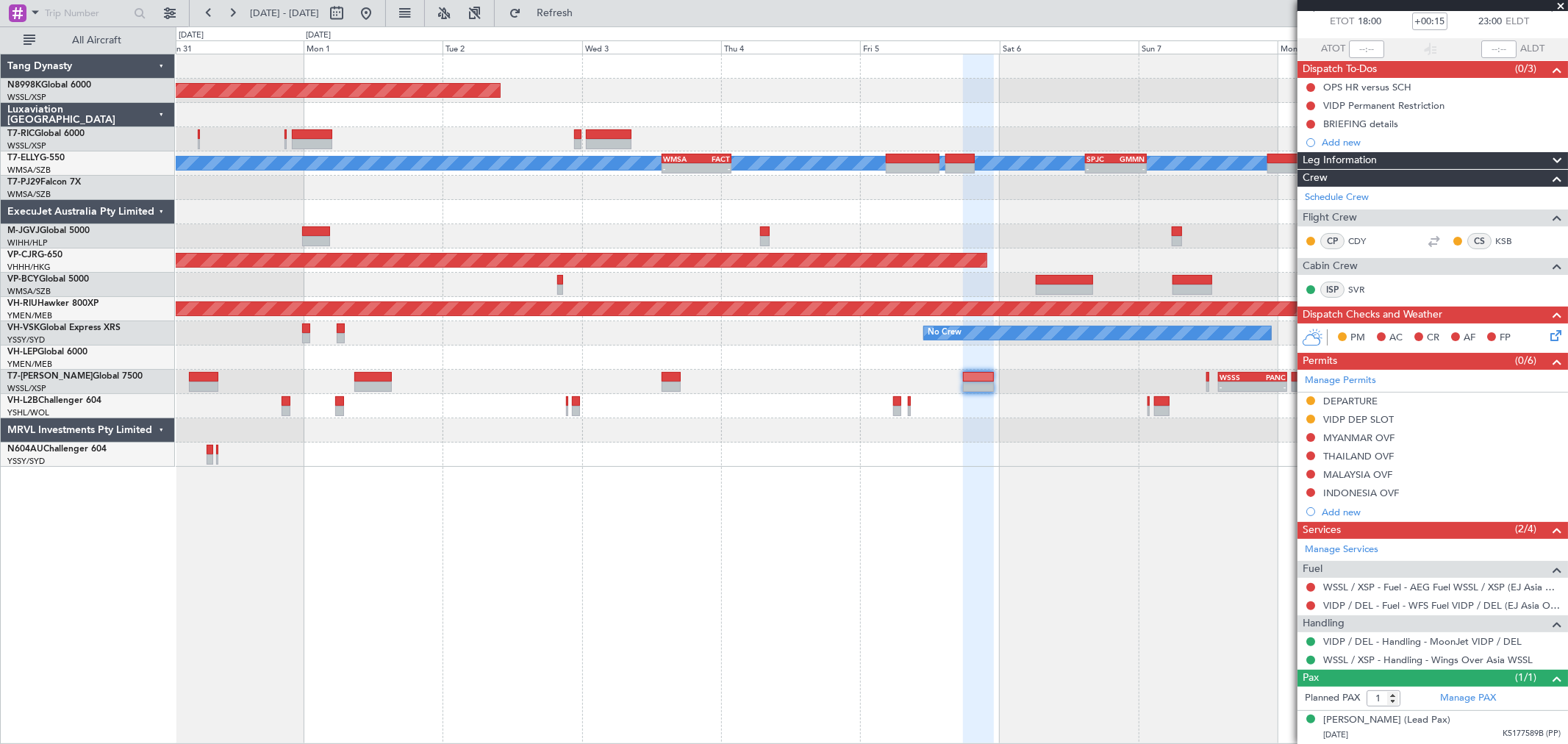
click at [1069, 427] on div at bounding box center [871, 431] width 1392 height 24
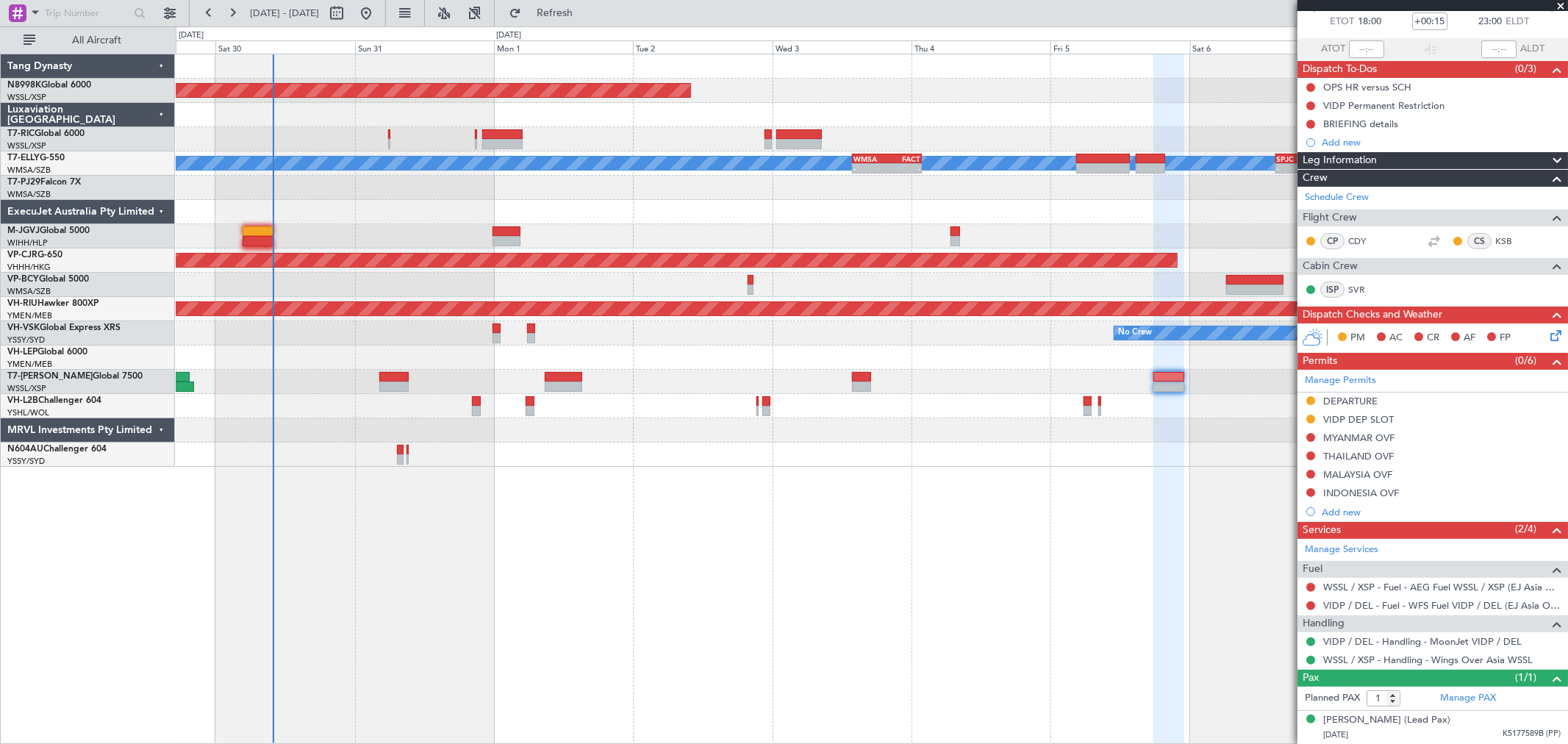
click at [1083, 375] on div "- - WSSS 13:50 Z PANC 01:40 Z" at bounding box center [871, 382] width 1392 height 24
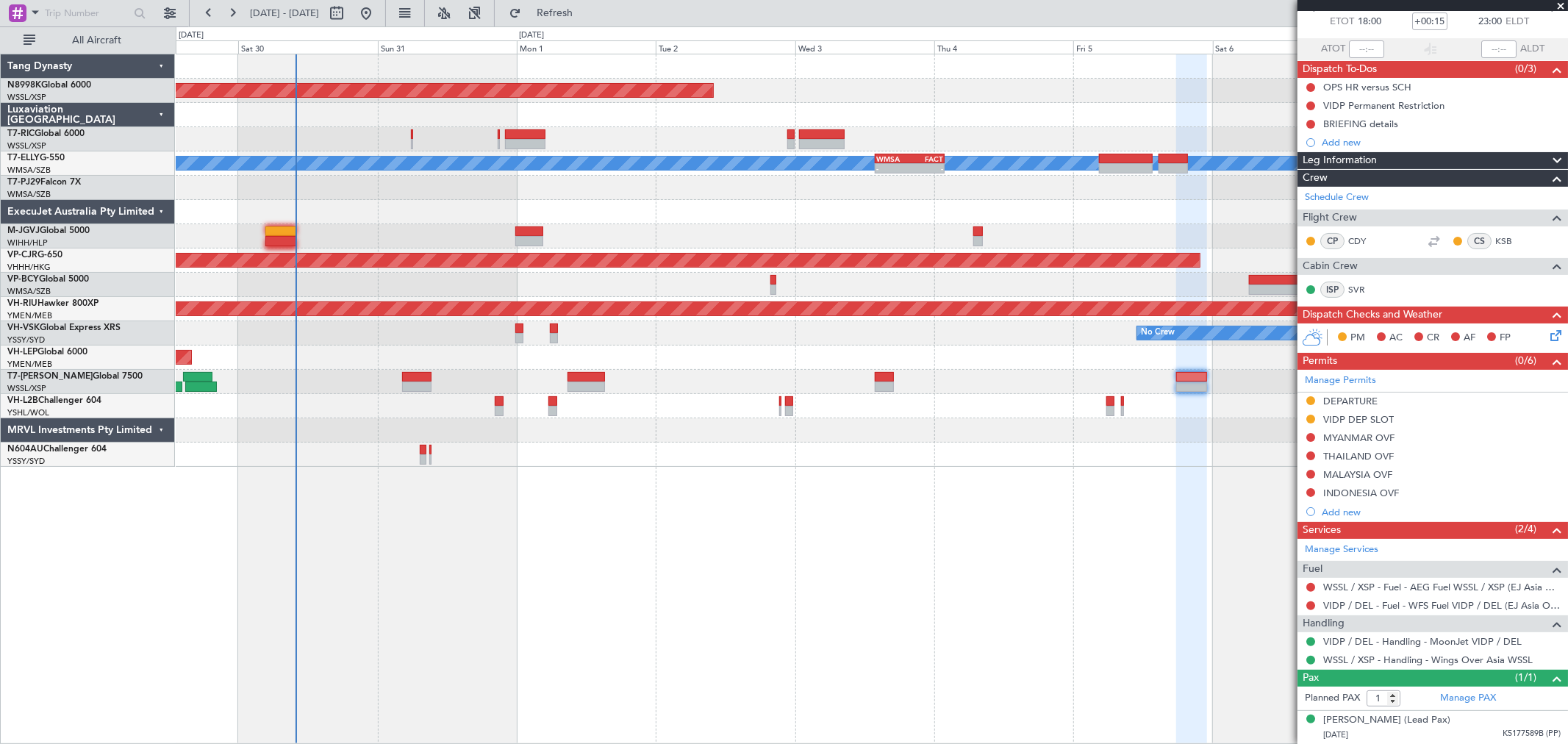
click at [978, 376] on div "- - WSSS 13:50 Z PANC 01:40 Z" at bounding box center [871, 382] width 1392 height 24
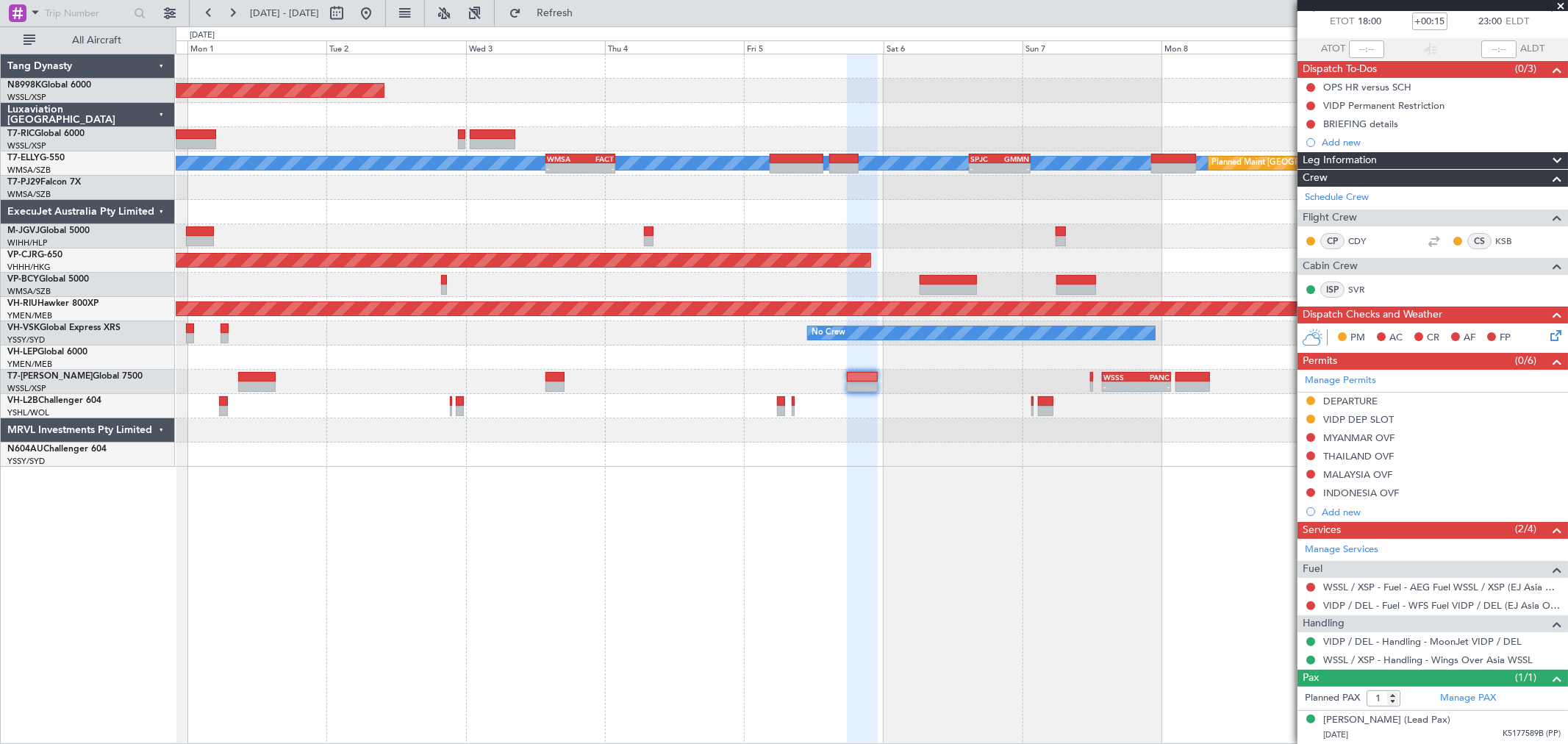
click at [788, 350] on div "Unplanned Maint Wichita (Wichita Mid-continent)" at bounding box center [871, 358] width 1392 height 24
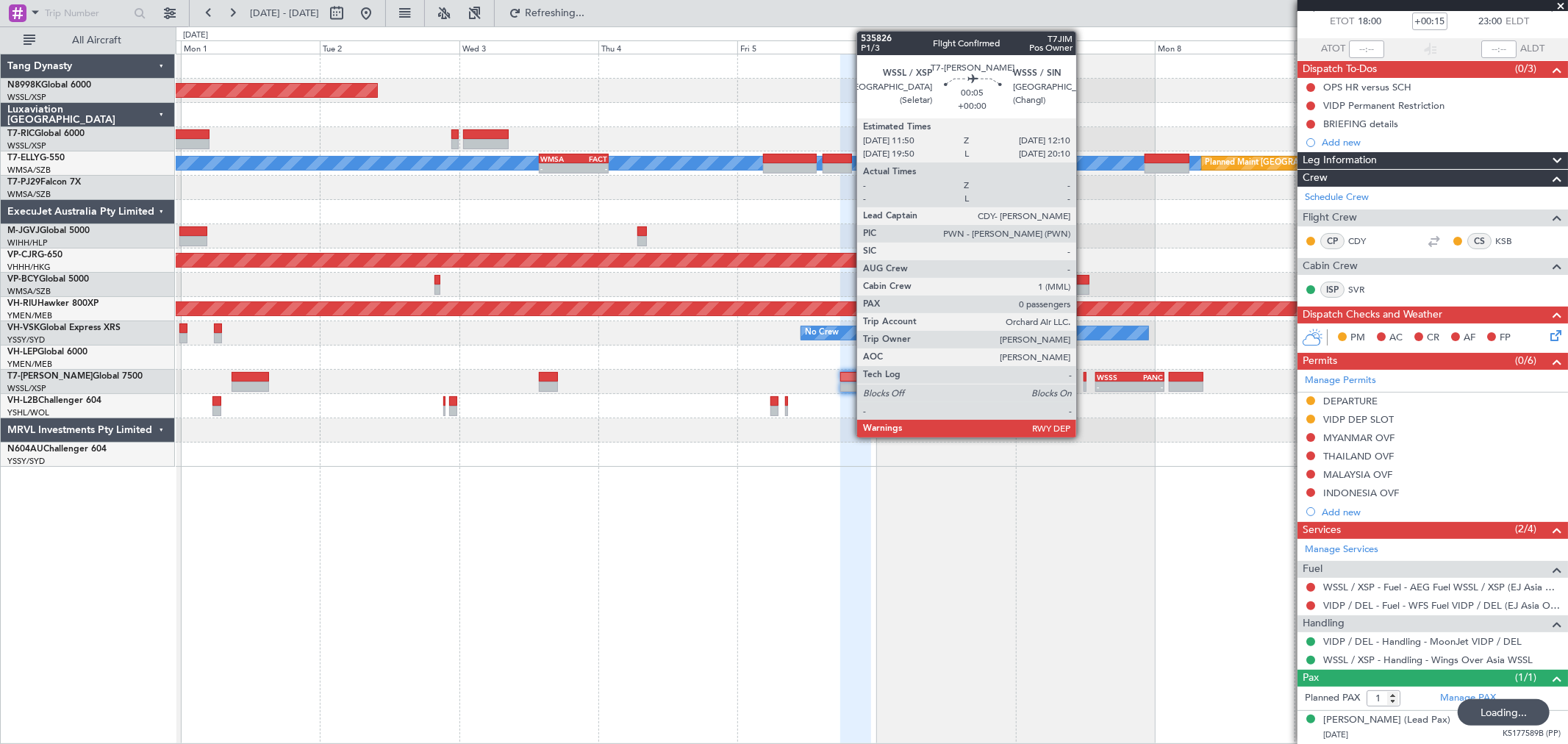
click at [1084, 375] on div at bounding box center [1084, 377] width 2 height 10
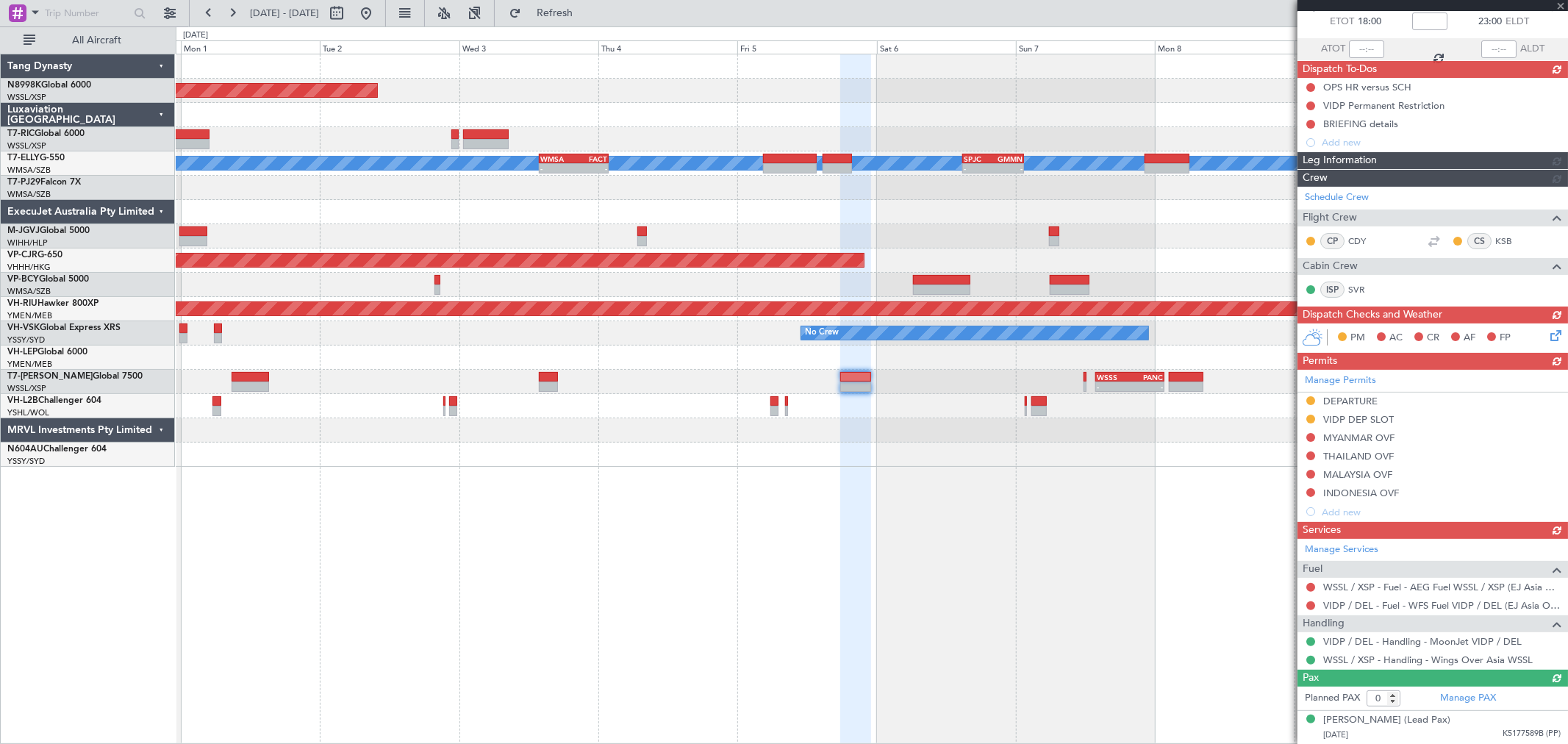
scroll to position [0, 0]
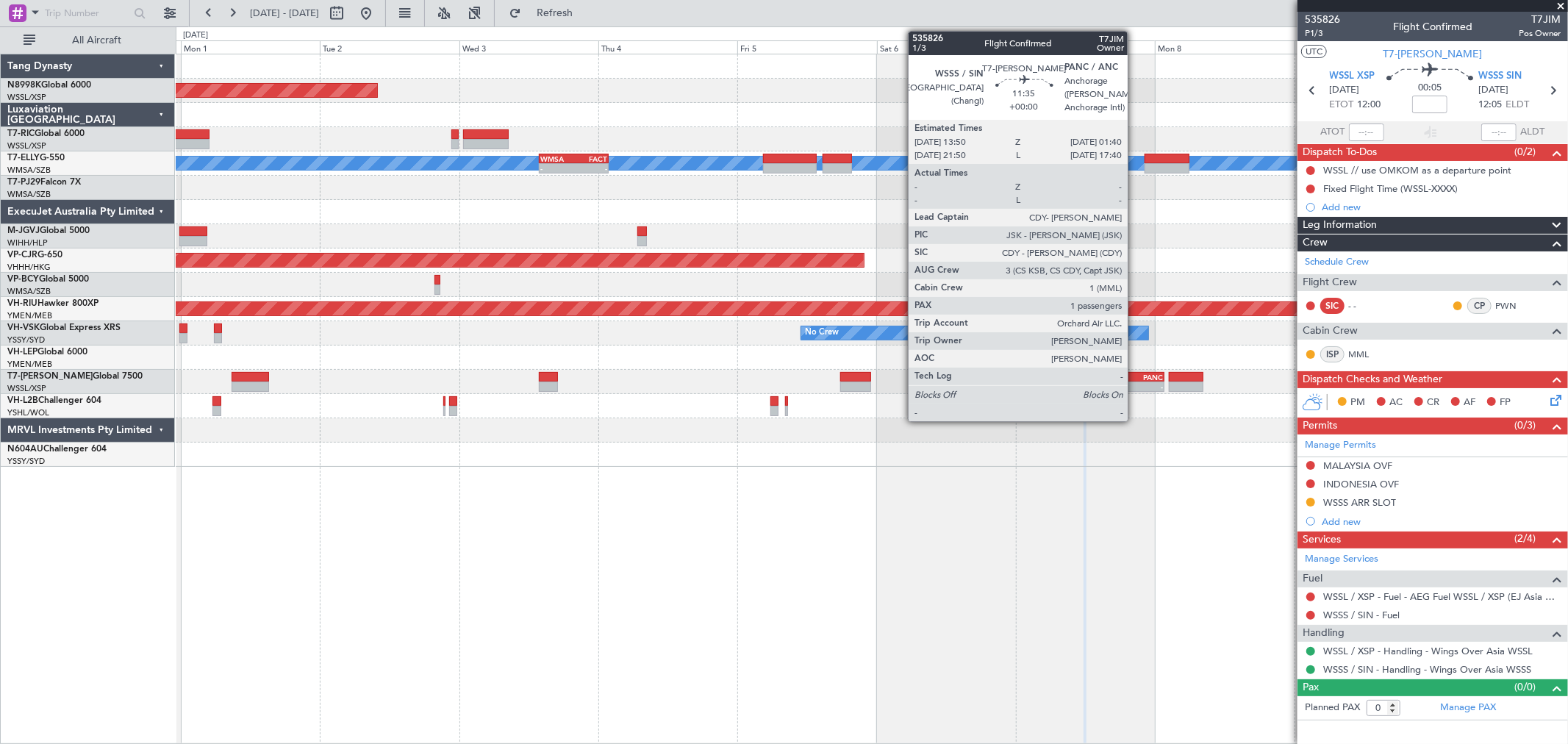
click at [1135, 382] on div "-" at bounding box center [1146, 386] width 33 height 9
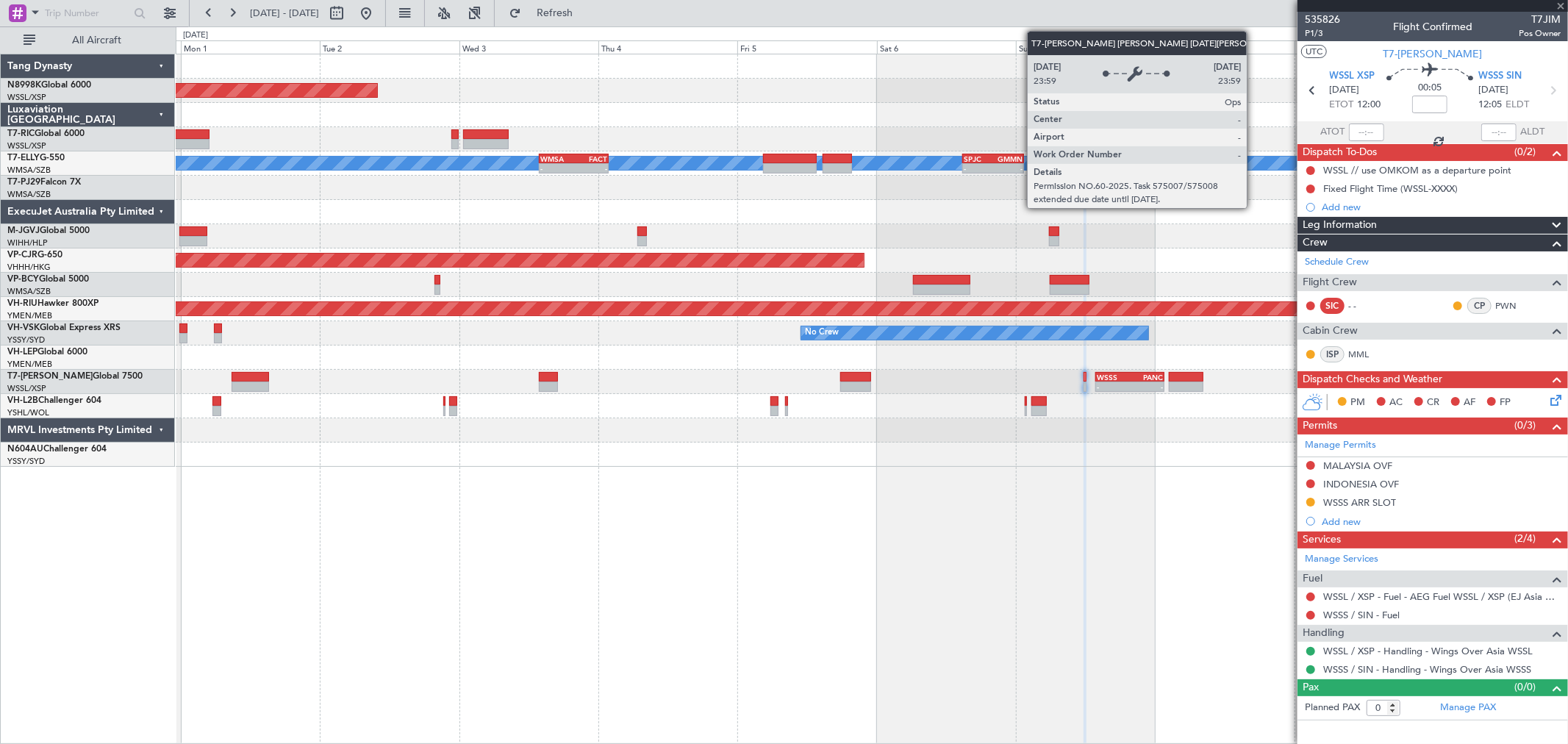
type input "1"
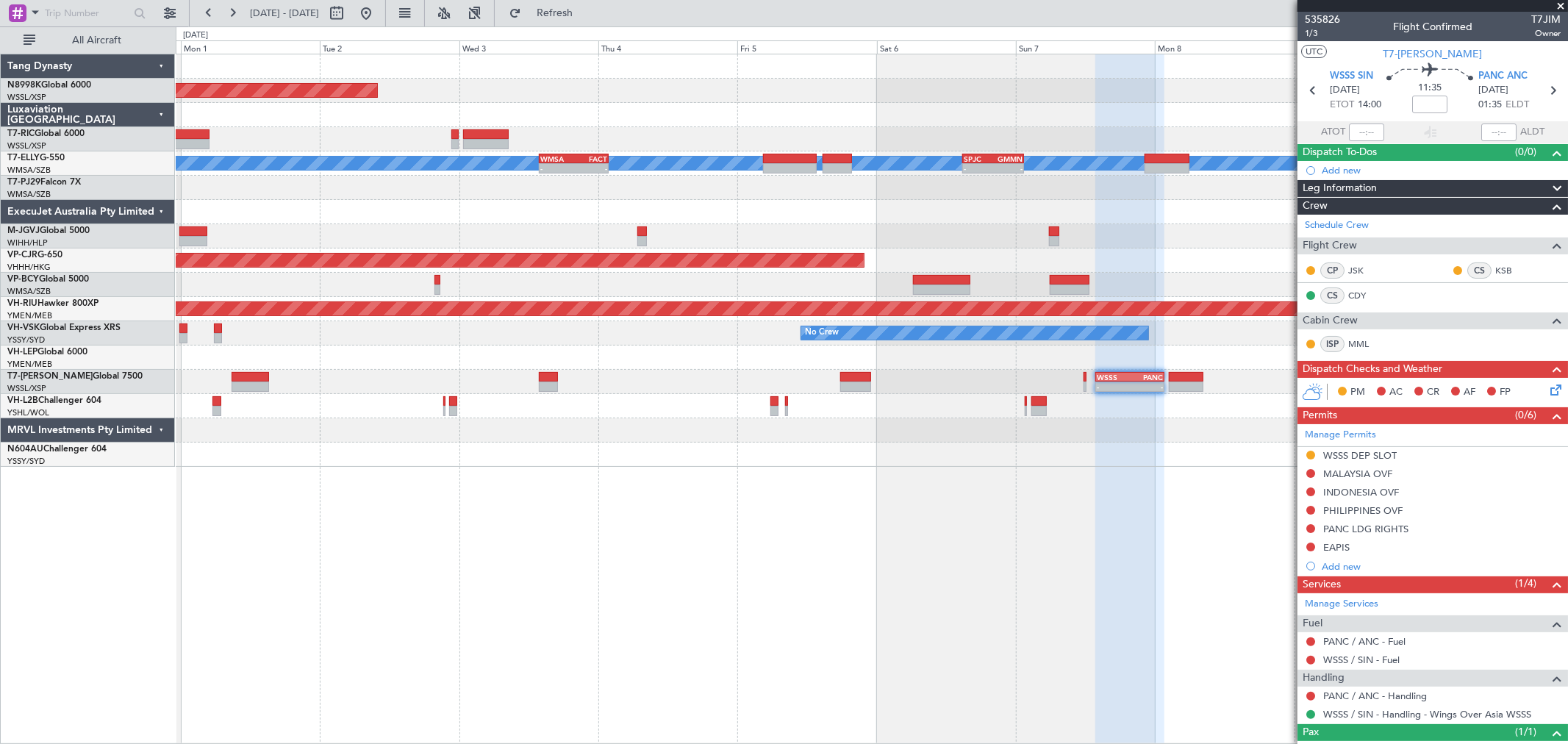
click at [674, 321] on div "No Crew" at bounding box center [871, 334] width 1392 height 24
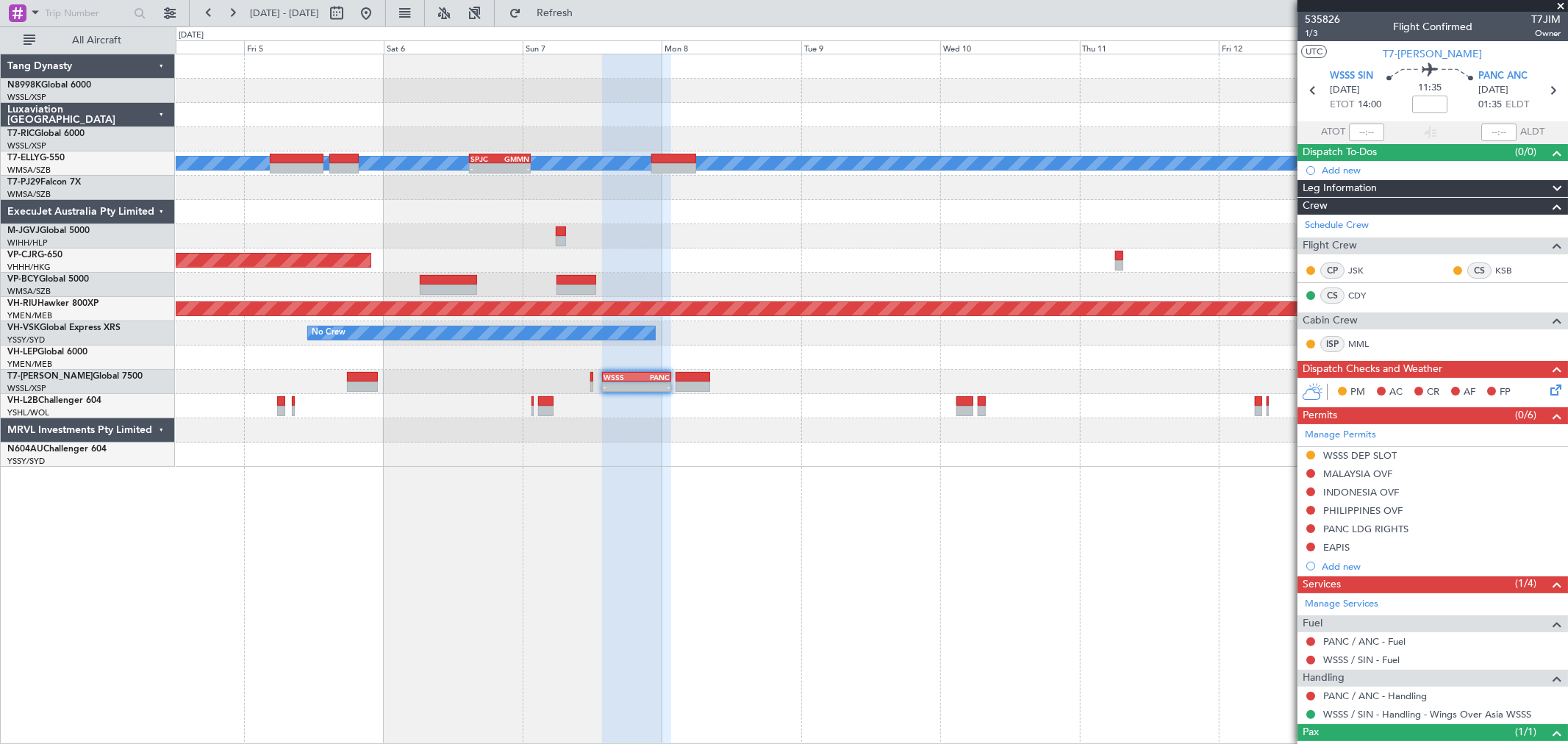
click at [850, 334] on div "No Crew" at bounding box center [871, 334] width 1392 height 24
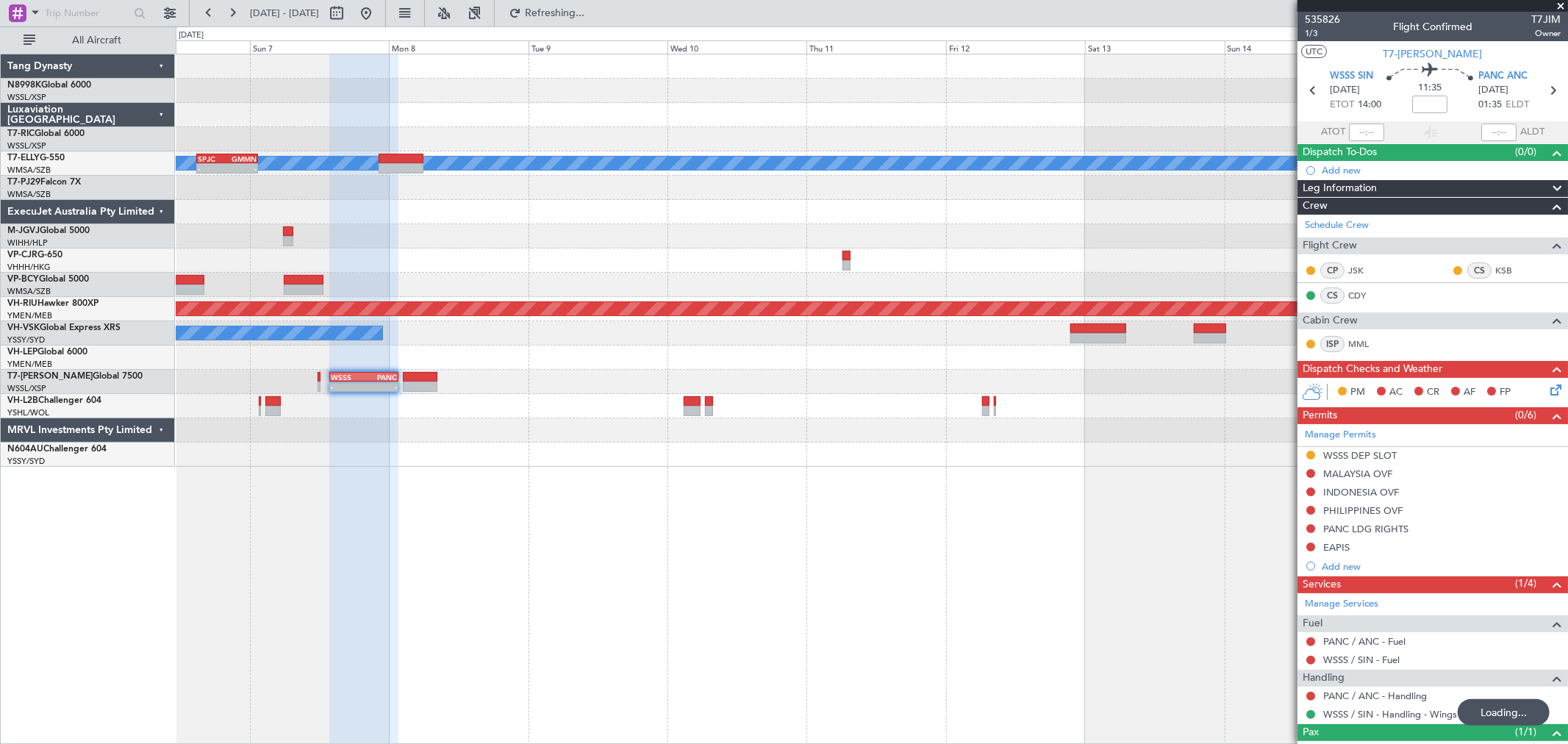
click at [775, 354] on div at bounding box center [871, 358] width 1392 height 24
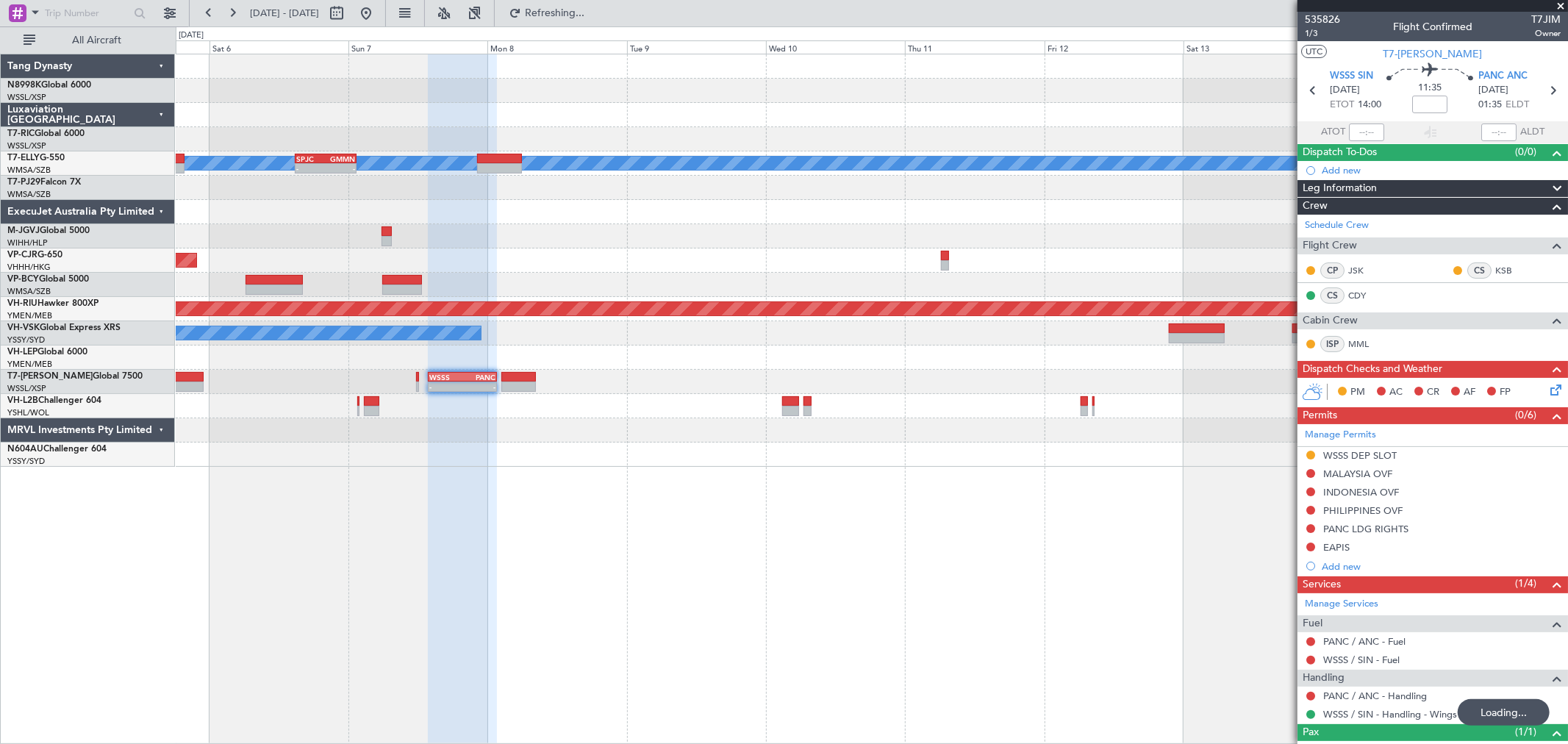
click at [1186, 388] on div "Planned Maint [GEOGRAPHIC_DATA] ([GEOGRAPHIC_DATA] Intl) [PERSON_NAME] - - SPJC…" at bounding box center [871, 261] width 1392 height 412
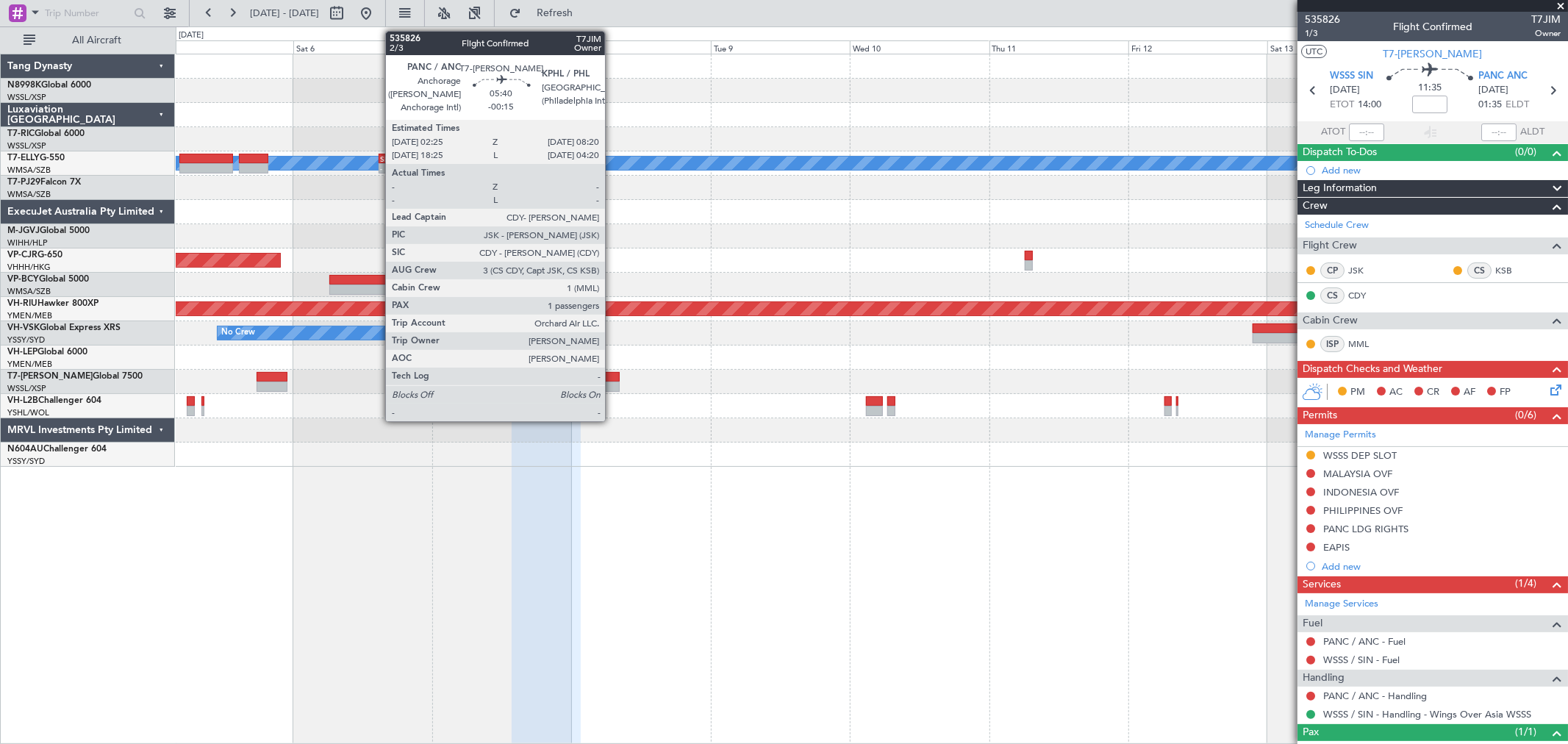
click at [613, 385] on div at bounding box center [602, 386] width 34 height 10
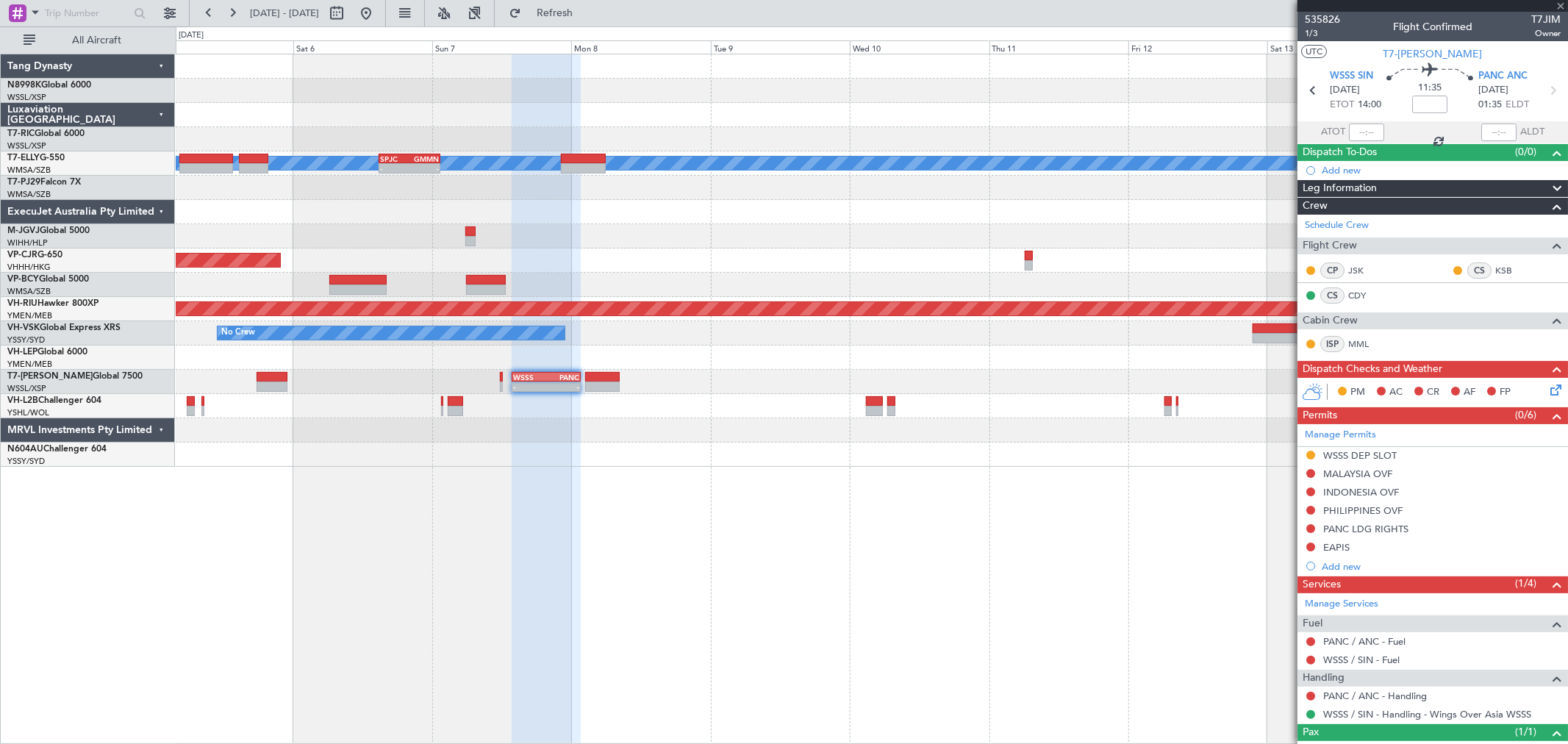
type input "-00:15"
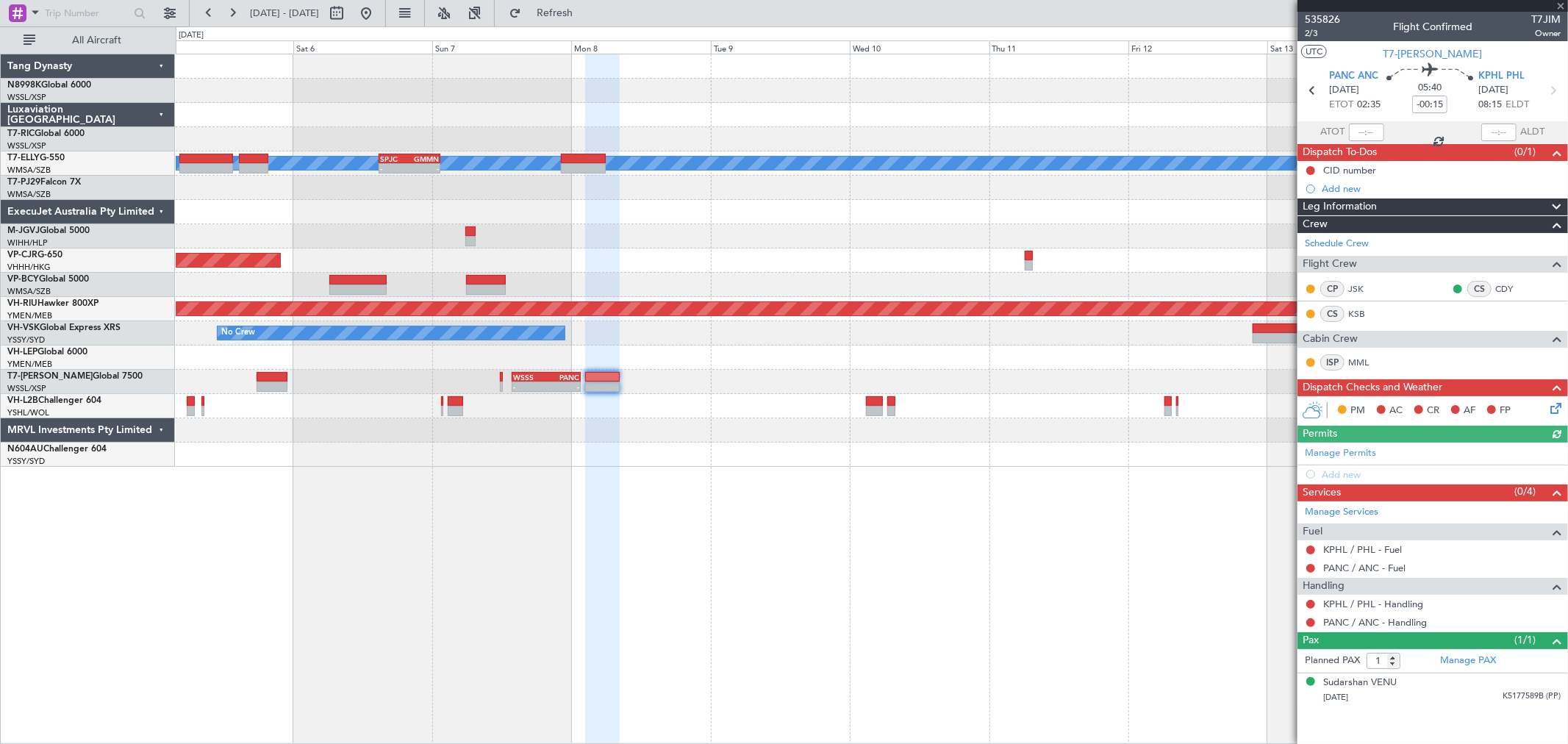
click at [666, 377] on div "- - WSSS 13:50 Z PANC 01:40 Z" at bounding box center [871, 382] width 1392 height 24
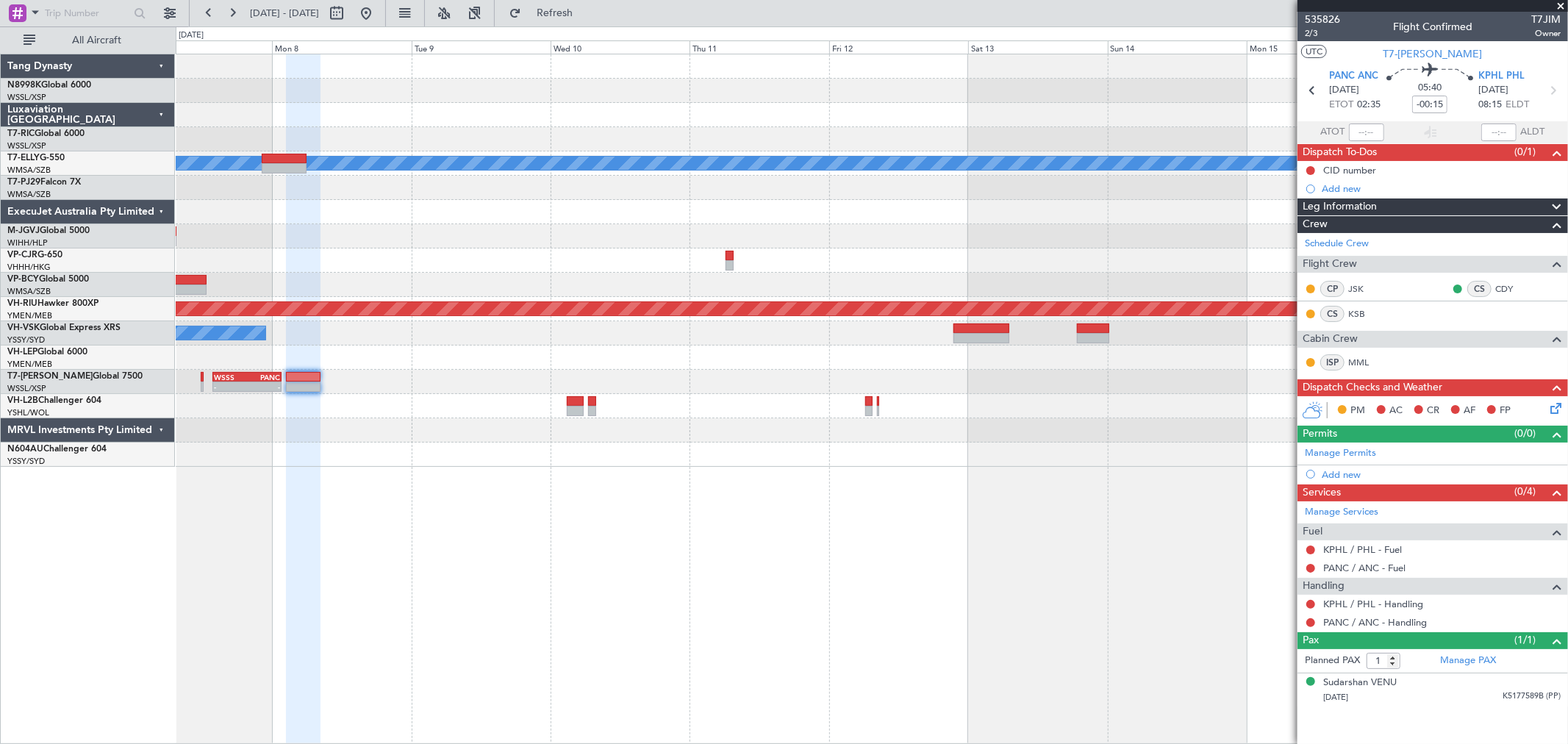
click at [525, 391] on div "- - WSSS 13:50 Z PANC 01:40 Z" at bounding box center [871, 382] width 1392 height 24
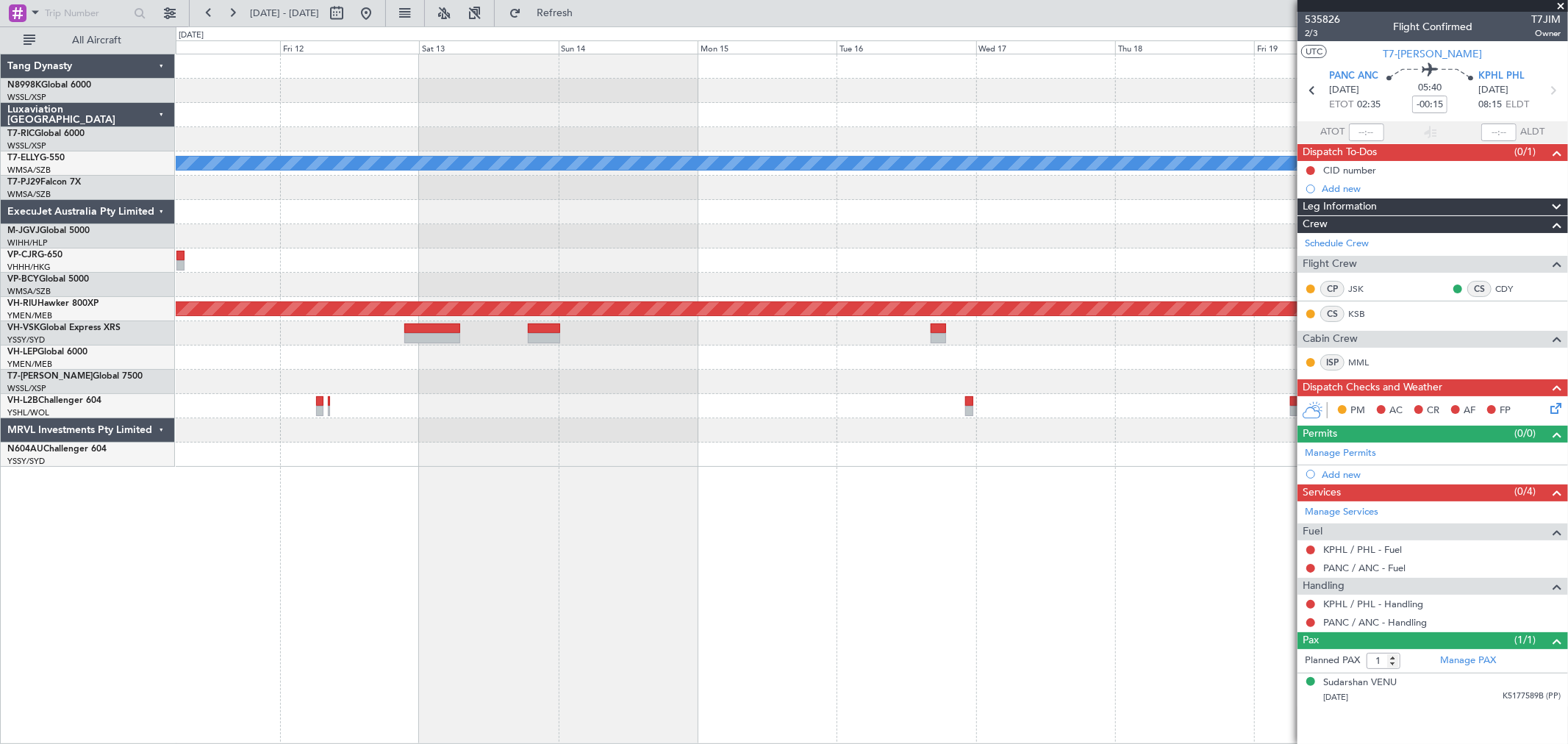
click at [614, 406] on div at bounding box center [871, 406] width 1392 height 24
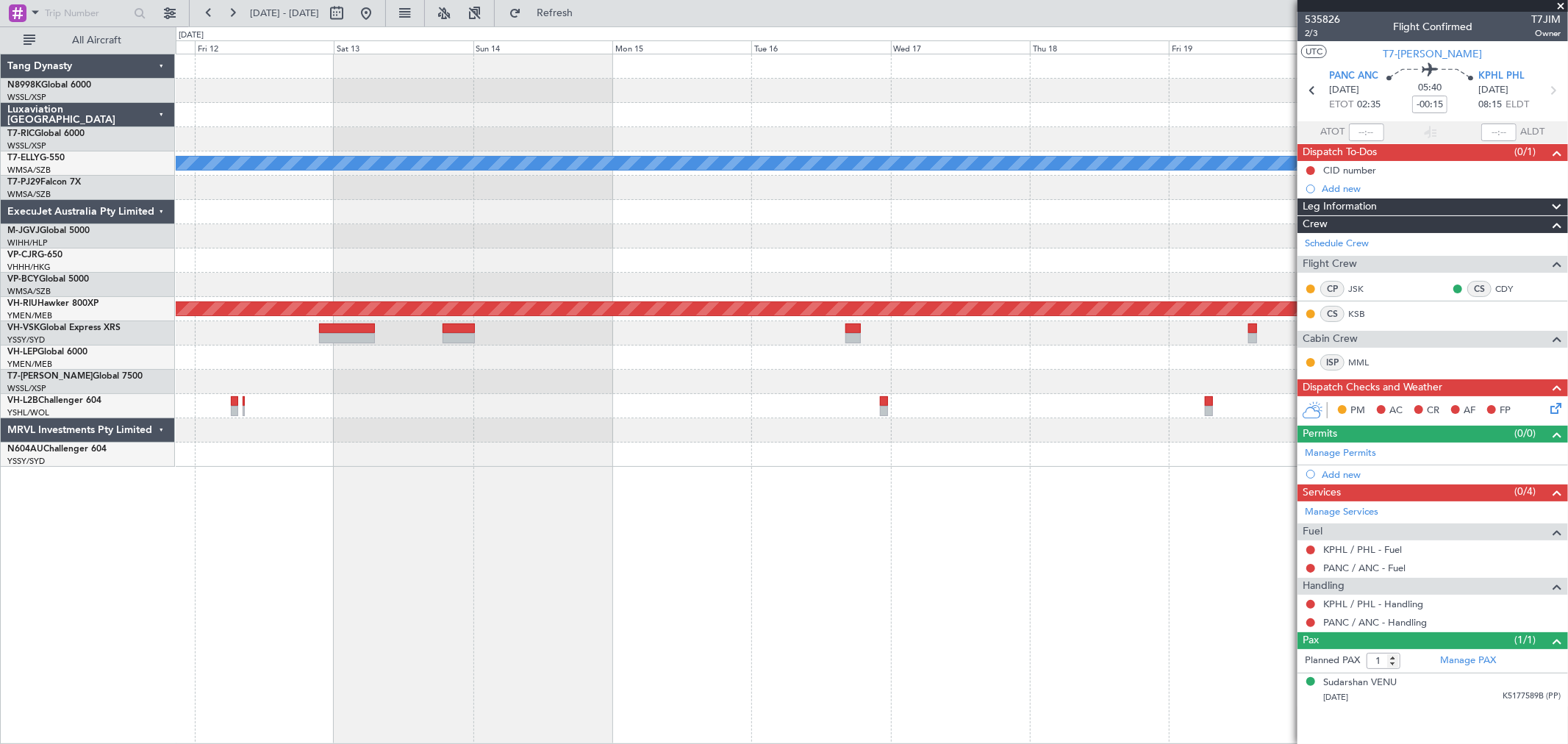
click at [1133, 393] on div "Planned Maint [GEOGRAPHIC_DATA] ([GEOGRAPHIC_DATA] Intl) [PERSON_NAME] Planned …" at bounding box center [871, 261] width 1392 height 412
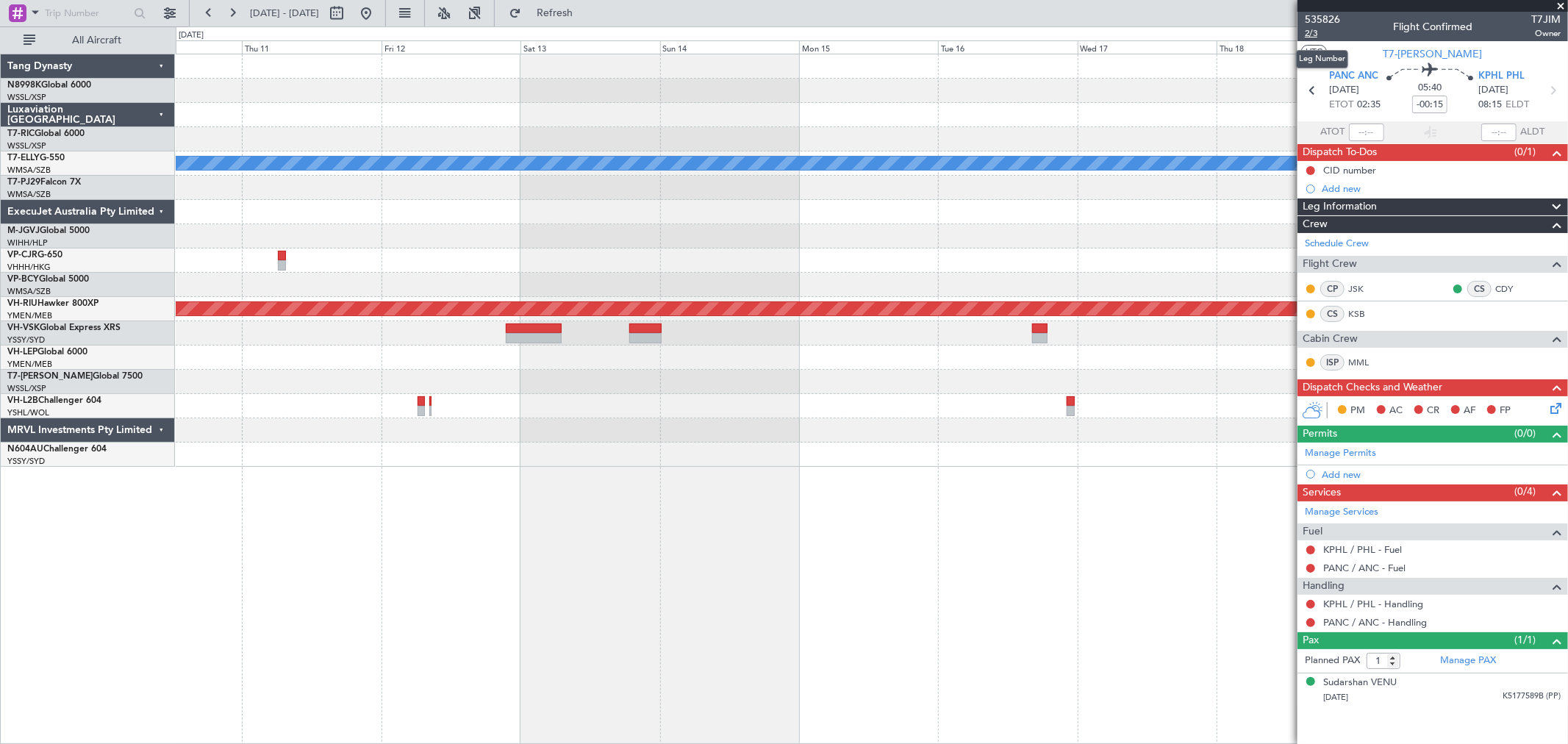
click at [1311, 34] on span "2/3" at bounding box center [1323, 34] width 35 height 13
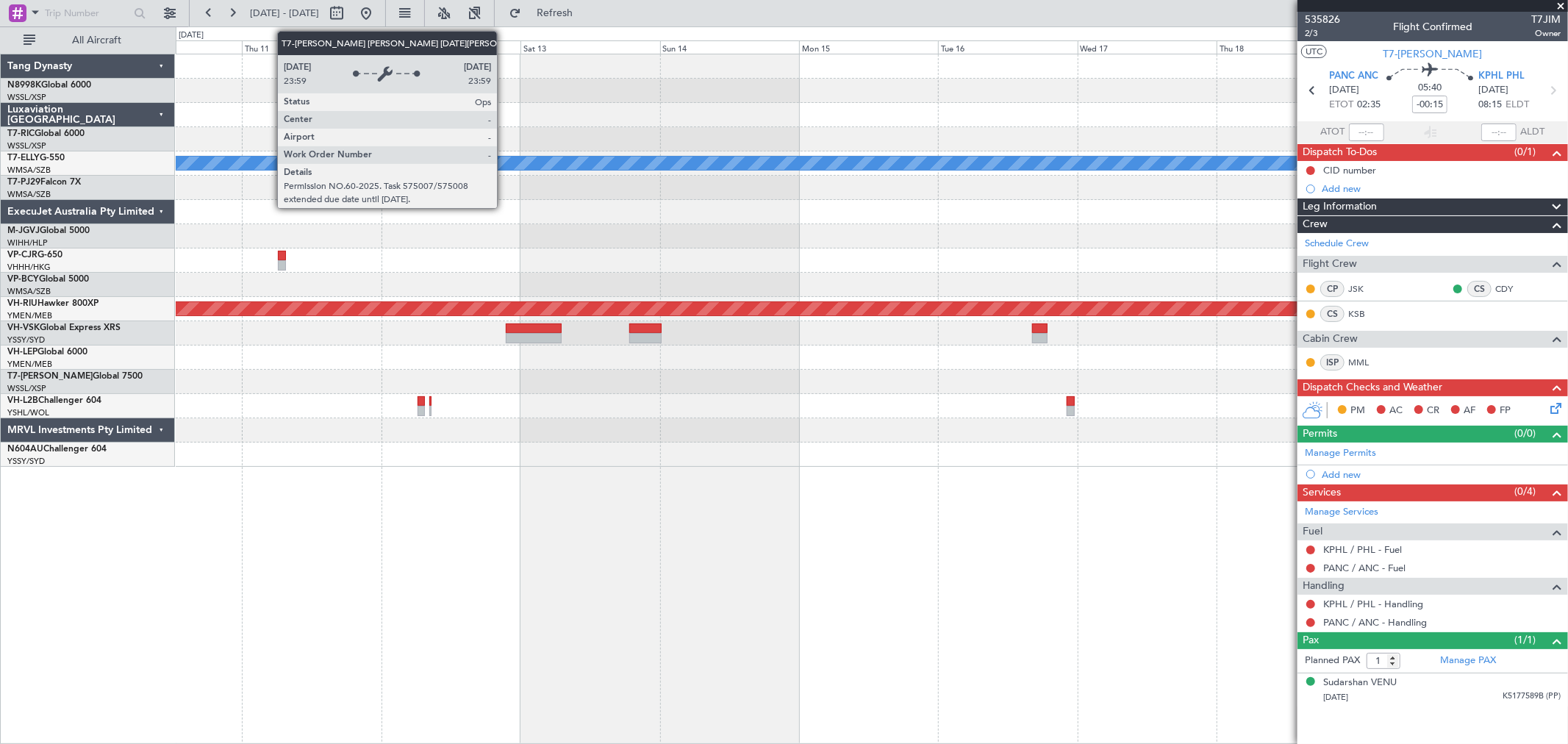
click at [807, 216] on div "Planned Maint [GEOGRAPHIC_DATA] ([GEOGRAPHIC_DATA] Intl) [PERSON_NAME] Planned …" at bounding box center [871, 261] width 1392 height 412
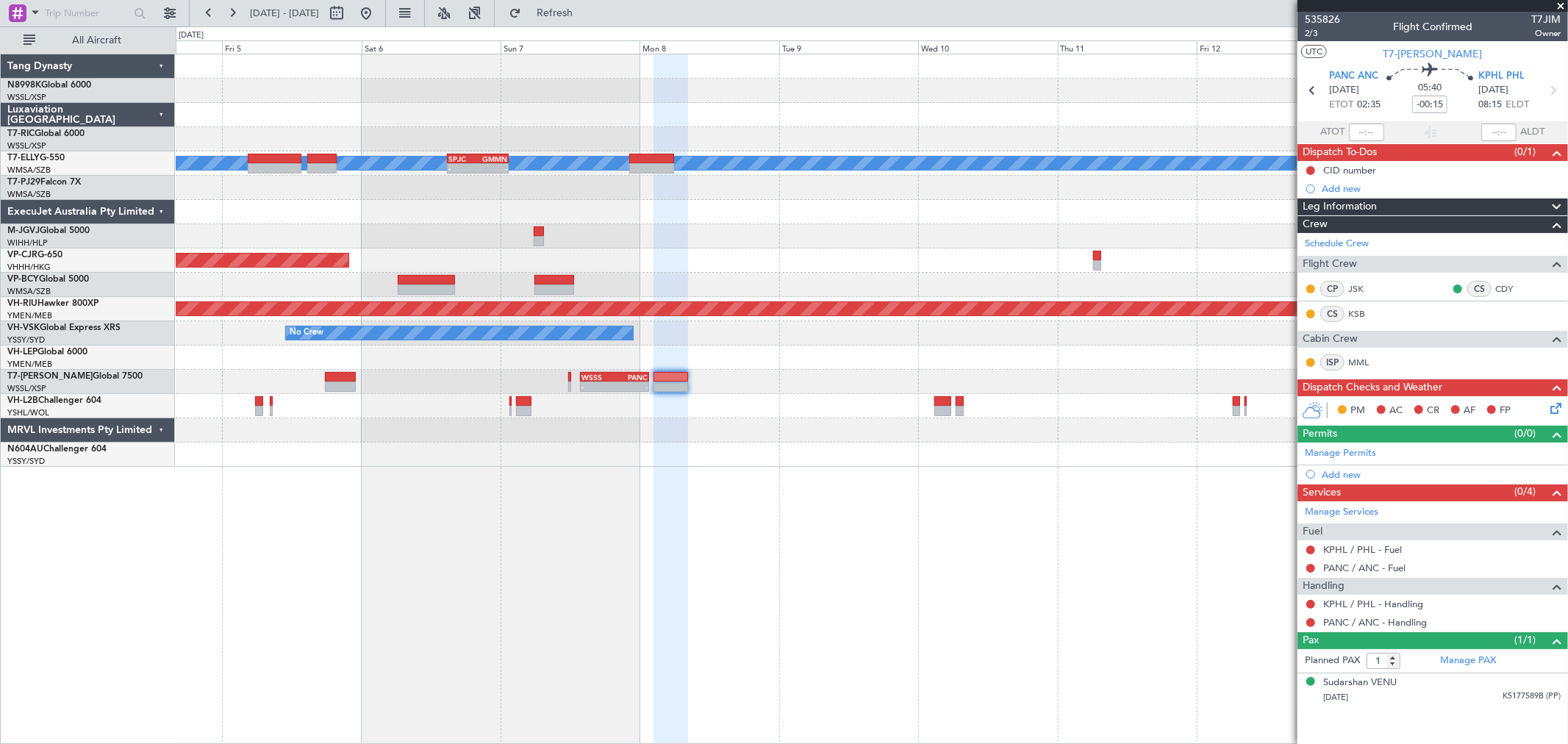
click at [938, 228] on div "Planned Maint [GEOGRAPHIC_DATA] (Seletar) Planned Maint [GEOGRAPHIC_DATA] ([GEO…" at bounding box center [871, 261] width 1392 height 412
click at [831, 208] on div at bounding box center [871, 212] width 1392 height 24
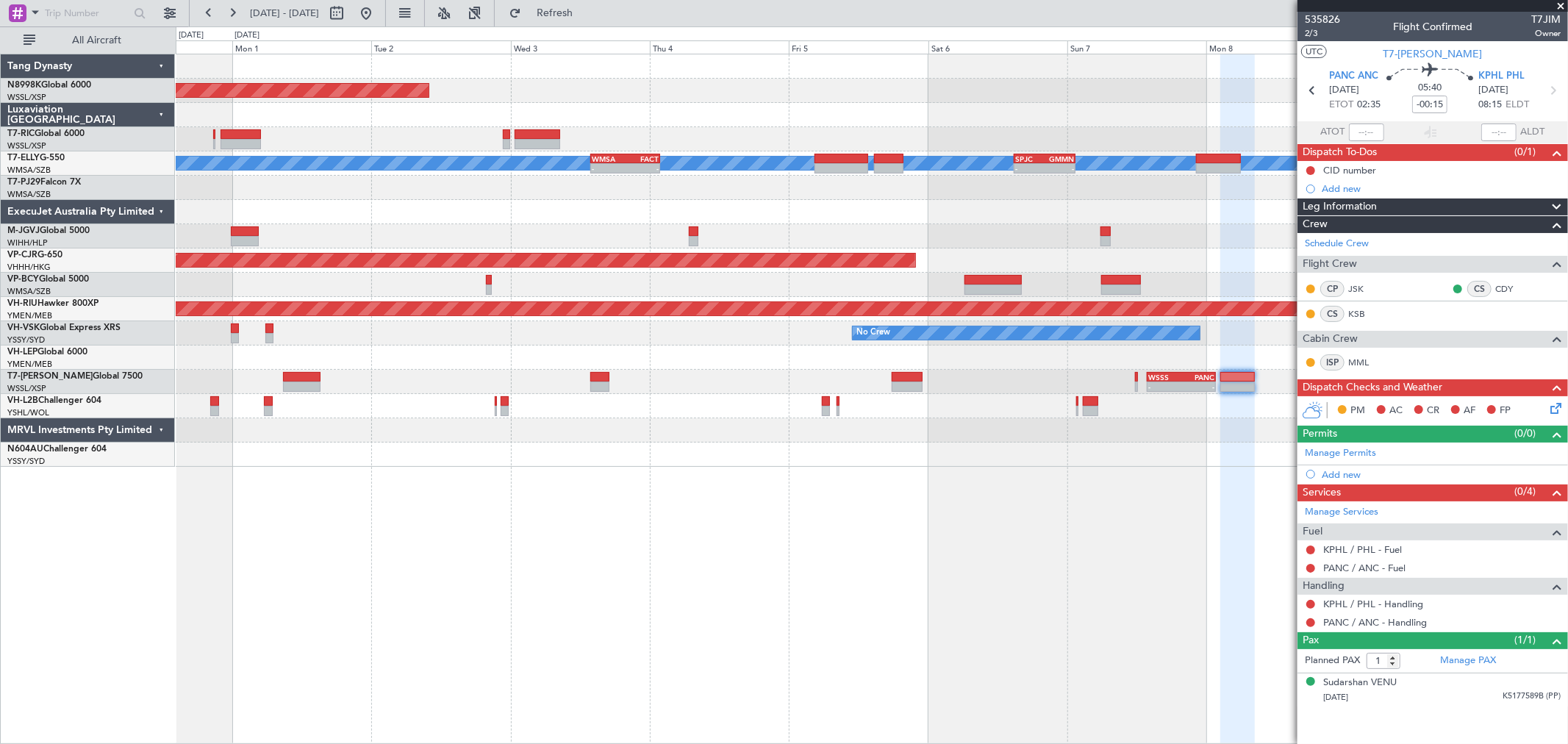
click at [959, 214] on div at bounding box center [871, 212] width 1392 height 24
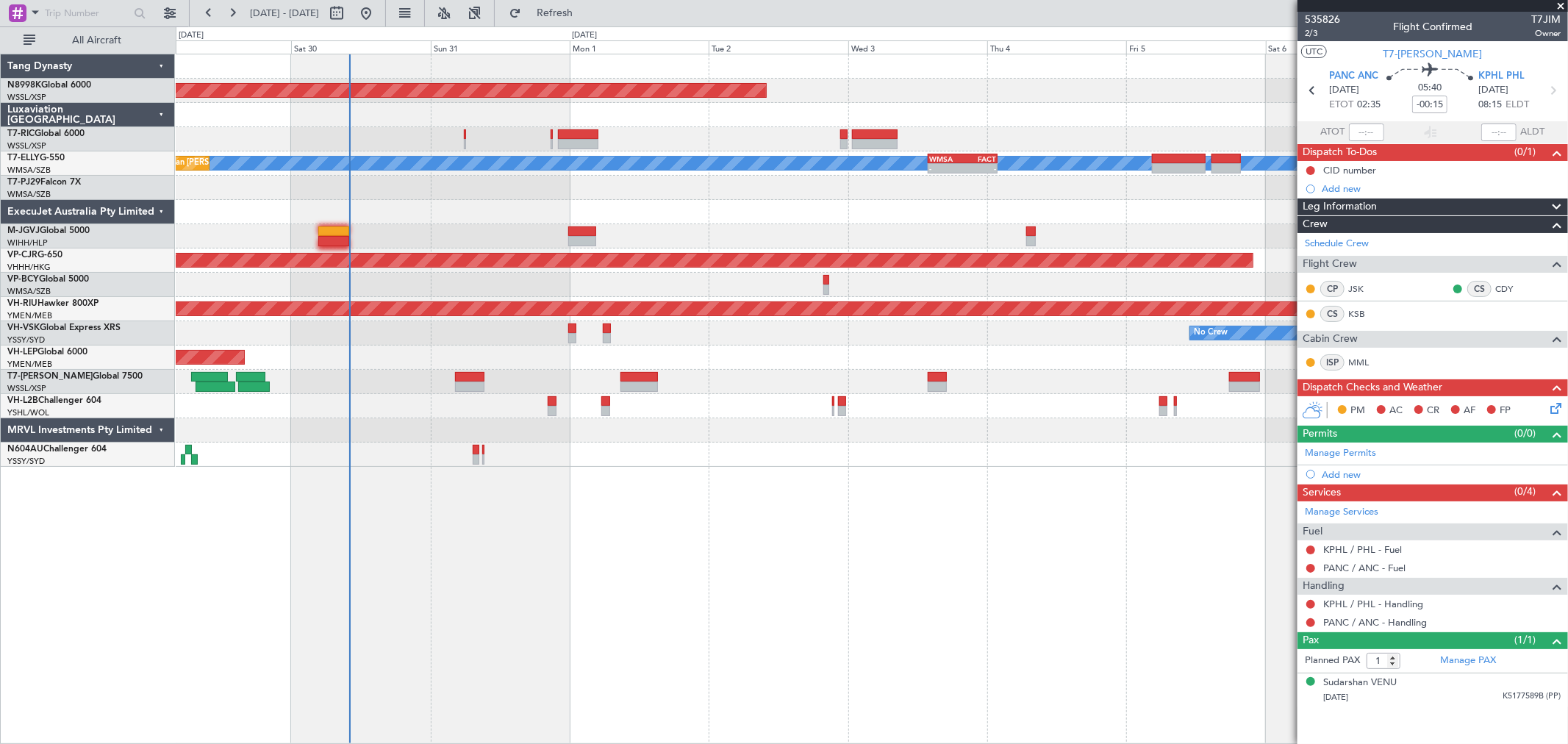
click at [959, 225] on div "Planned Maint [GEOGRAPHIC_DATA] (Seletar) [PERSON_NAME] - - SPJC 14:50 Z GMMN 0…" at bounding box center [871, 261] width 1392 height 412
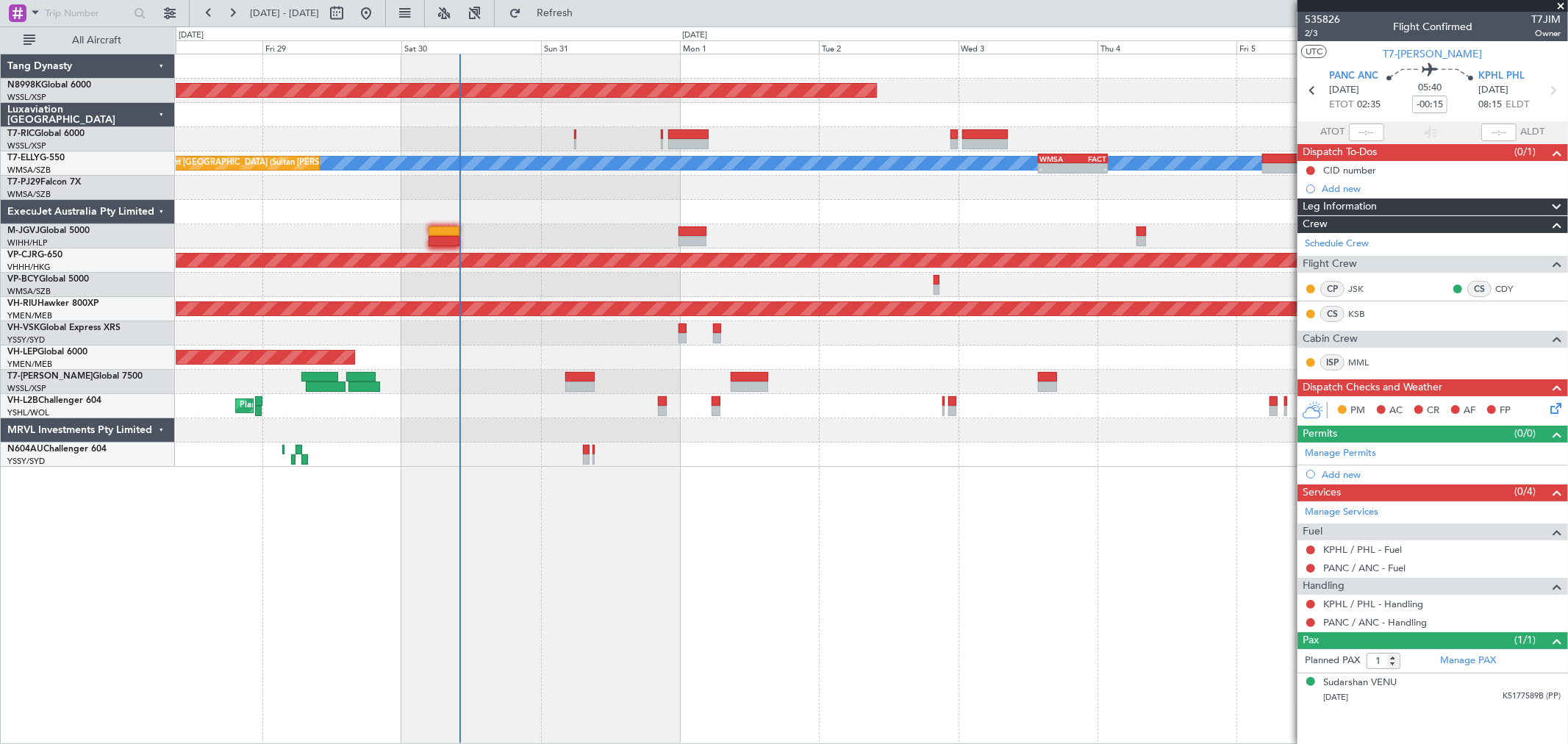
click at [781, 210] on div at bounding box center [871, 212] width 1392 height 24
click at [574, 137] on div at bounding box center [871, 140] width 1392 height 24
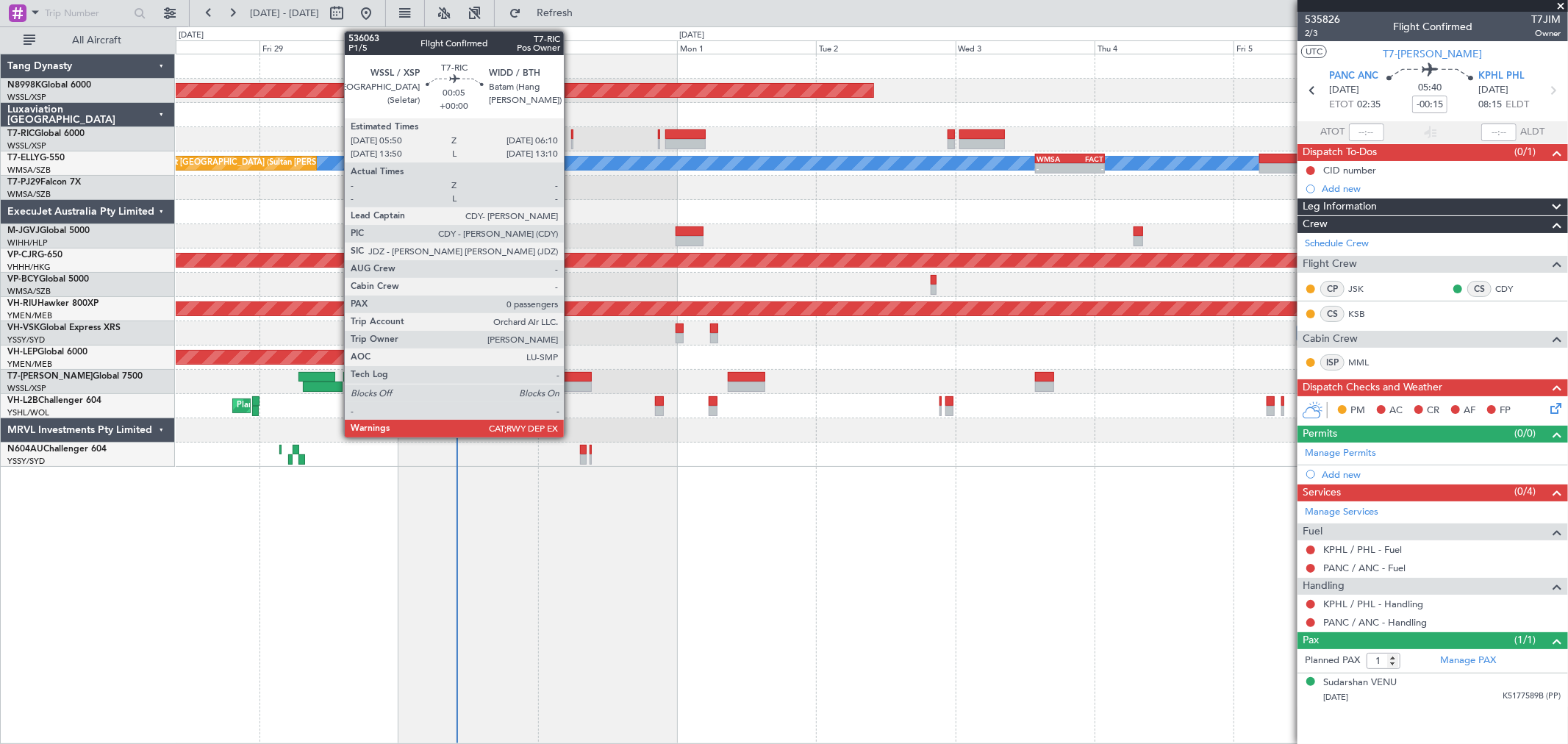
click at [571, 140] on div at bounding box center [572, 144] width 2 height 10
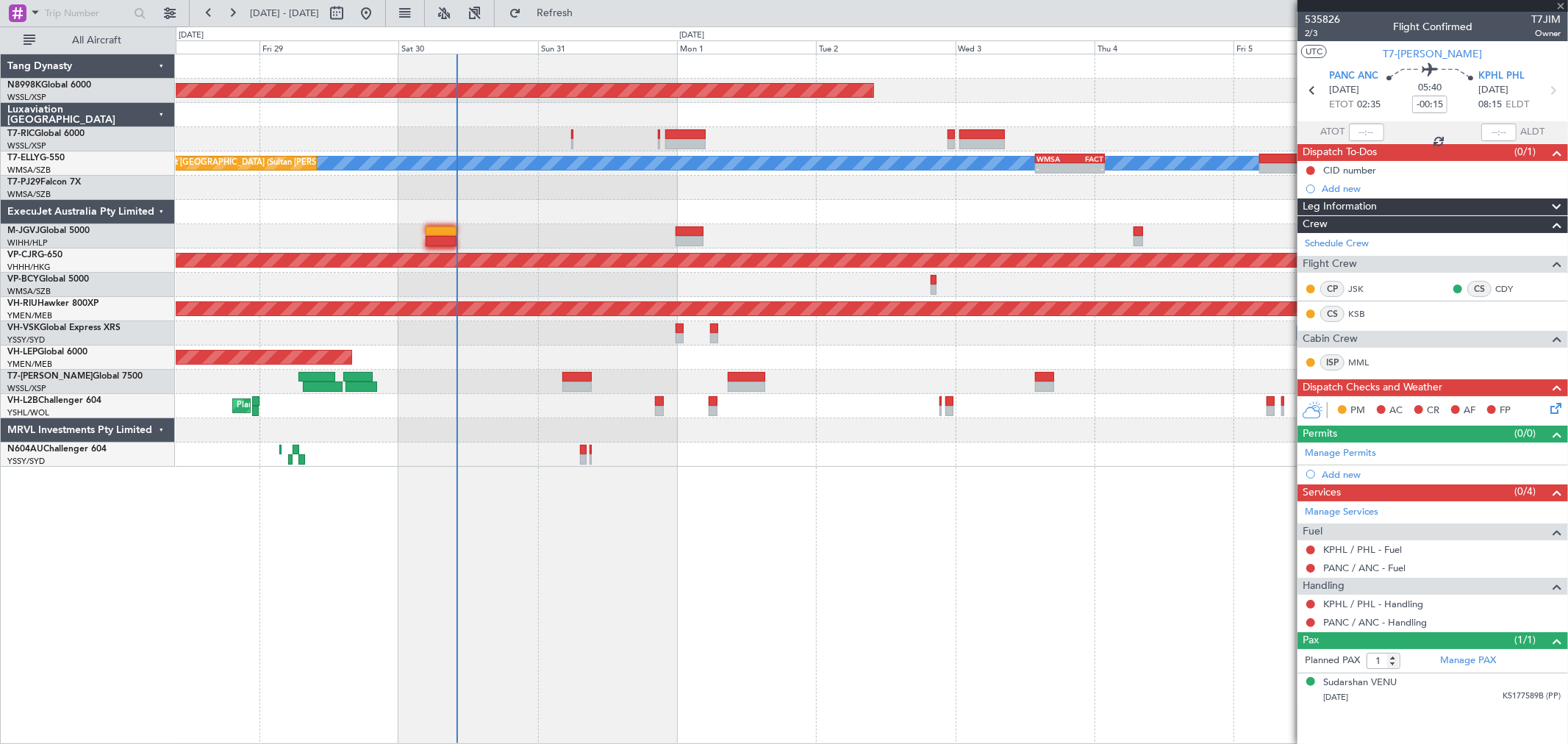
type input "0"
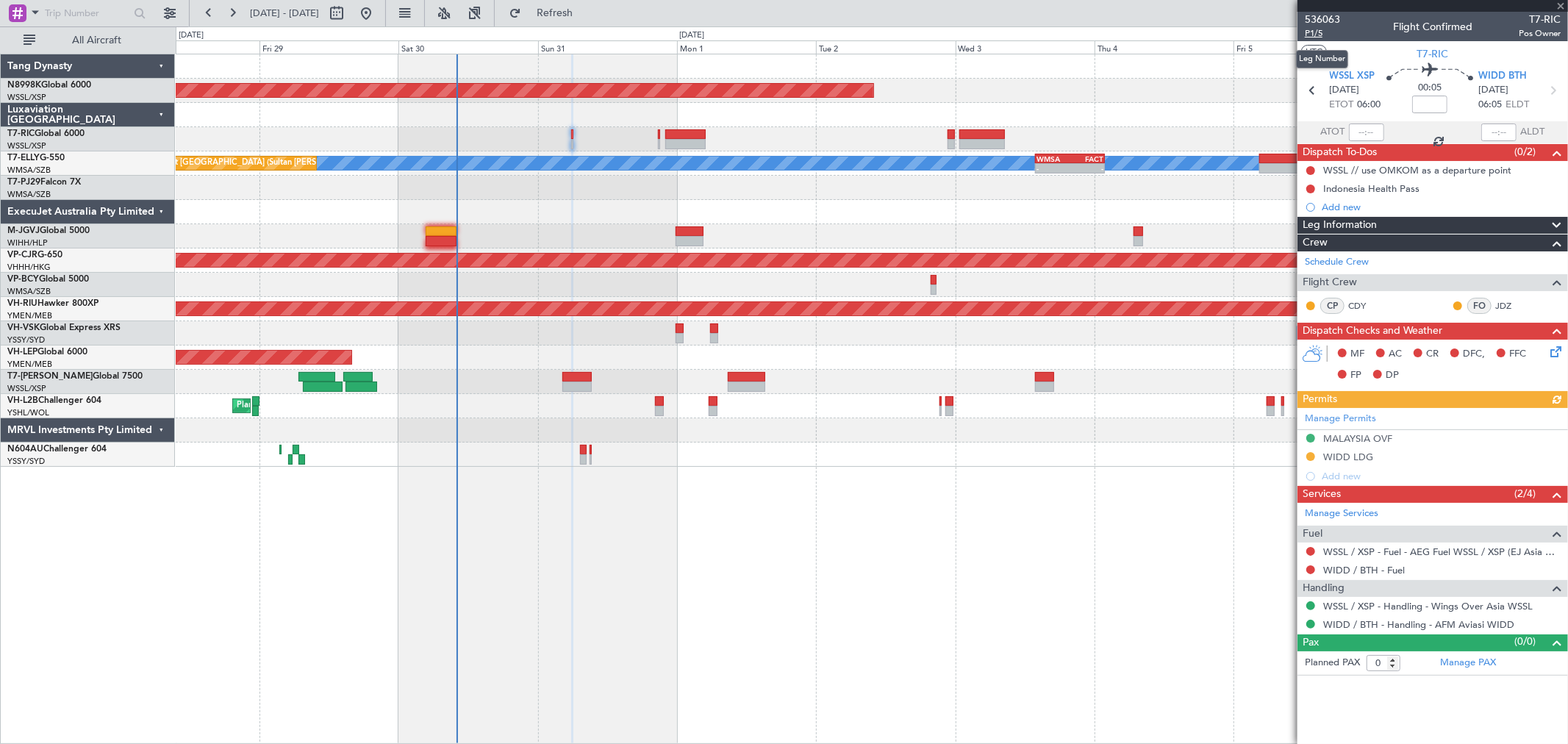
click at [1314, 31] on span "P1/5" at bounding box center [1323, 34] width 35 height 13
click at [1363, 260] on link "Schedule Crew" at bounding box center [1337, 262] width 64 height 14
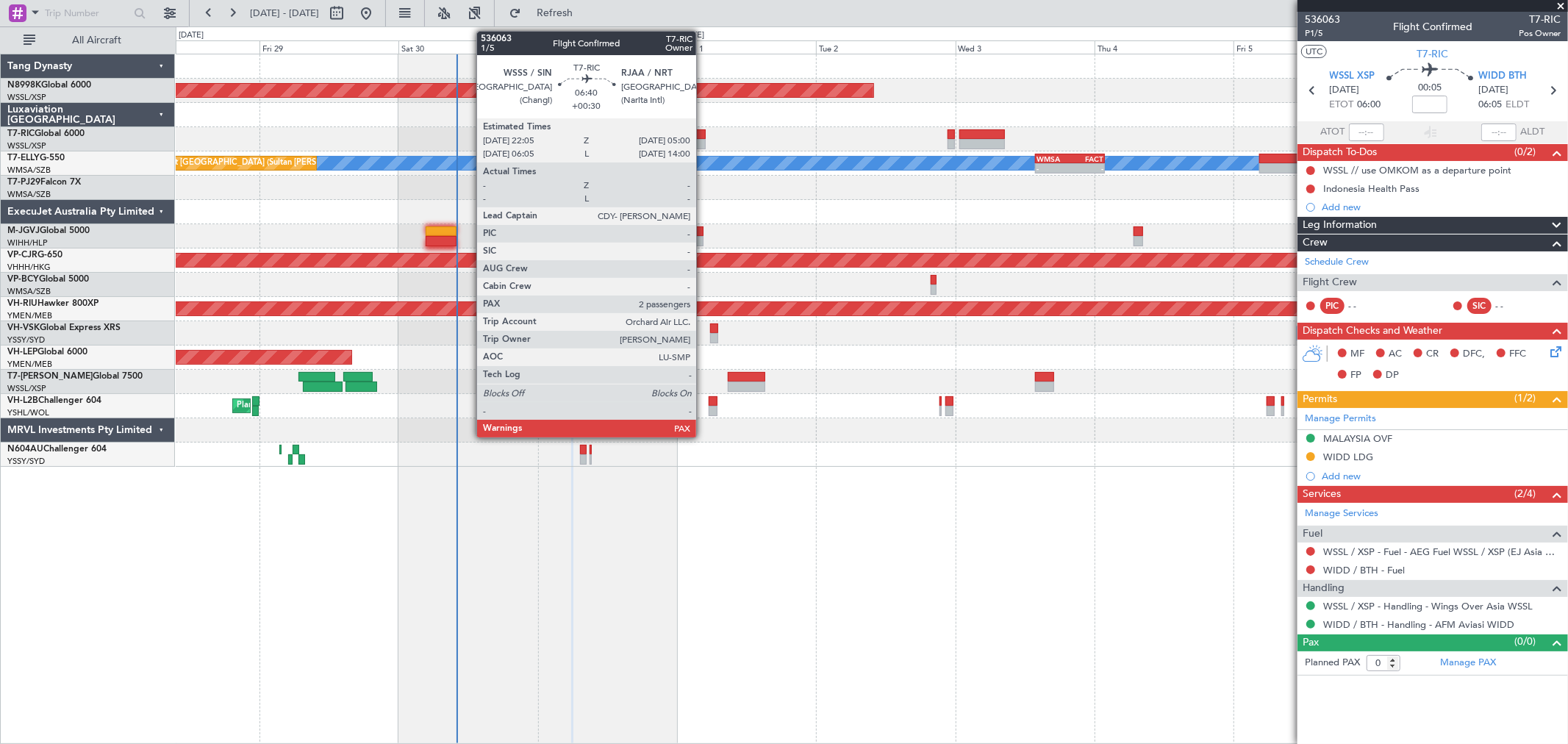
click at [690, 137] on div at bounding box center [686, 134] width 40 height 10
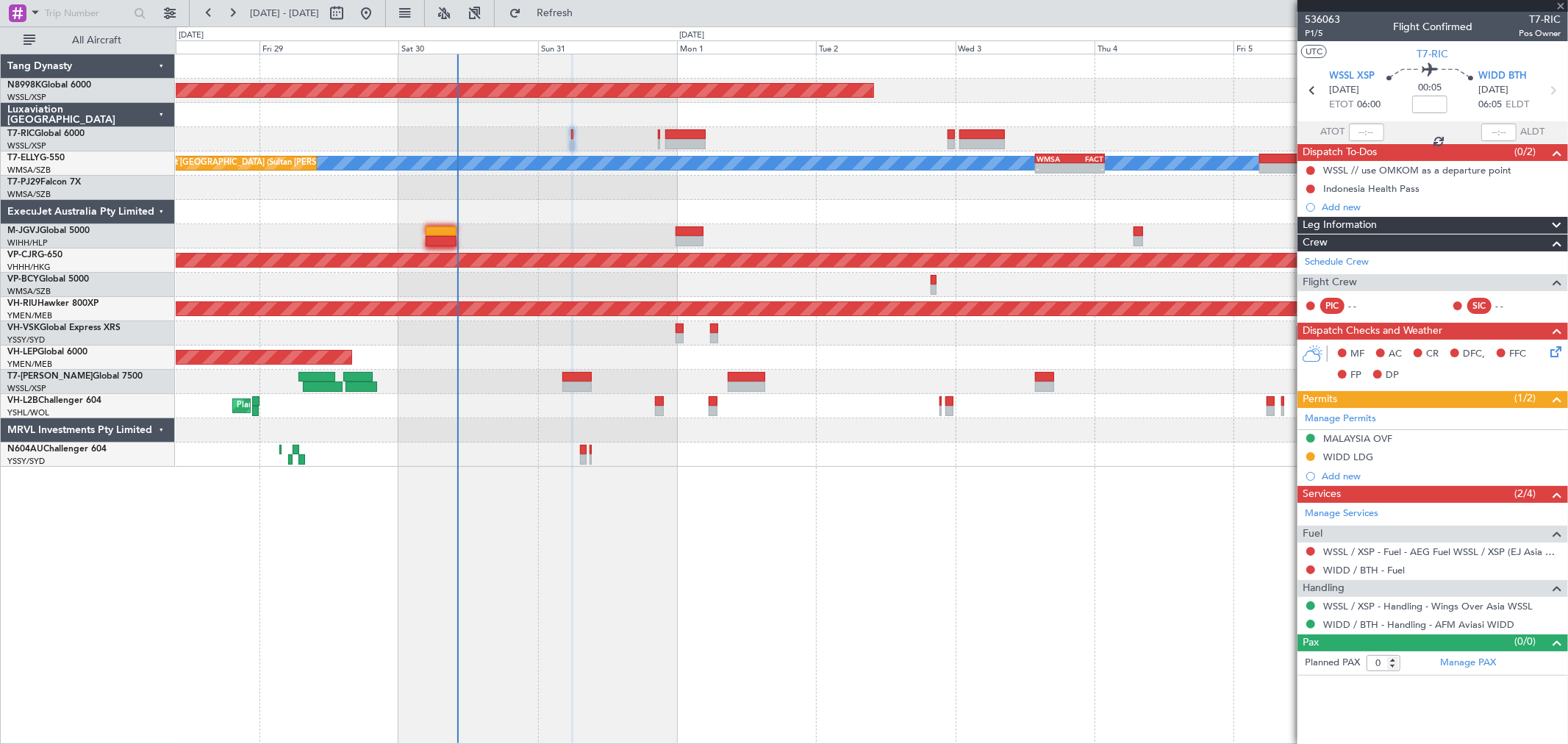
type input "+00:30"
type input "2"
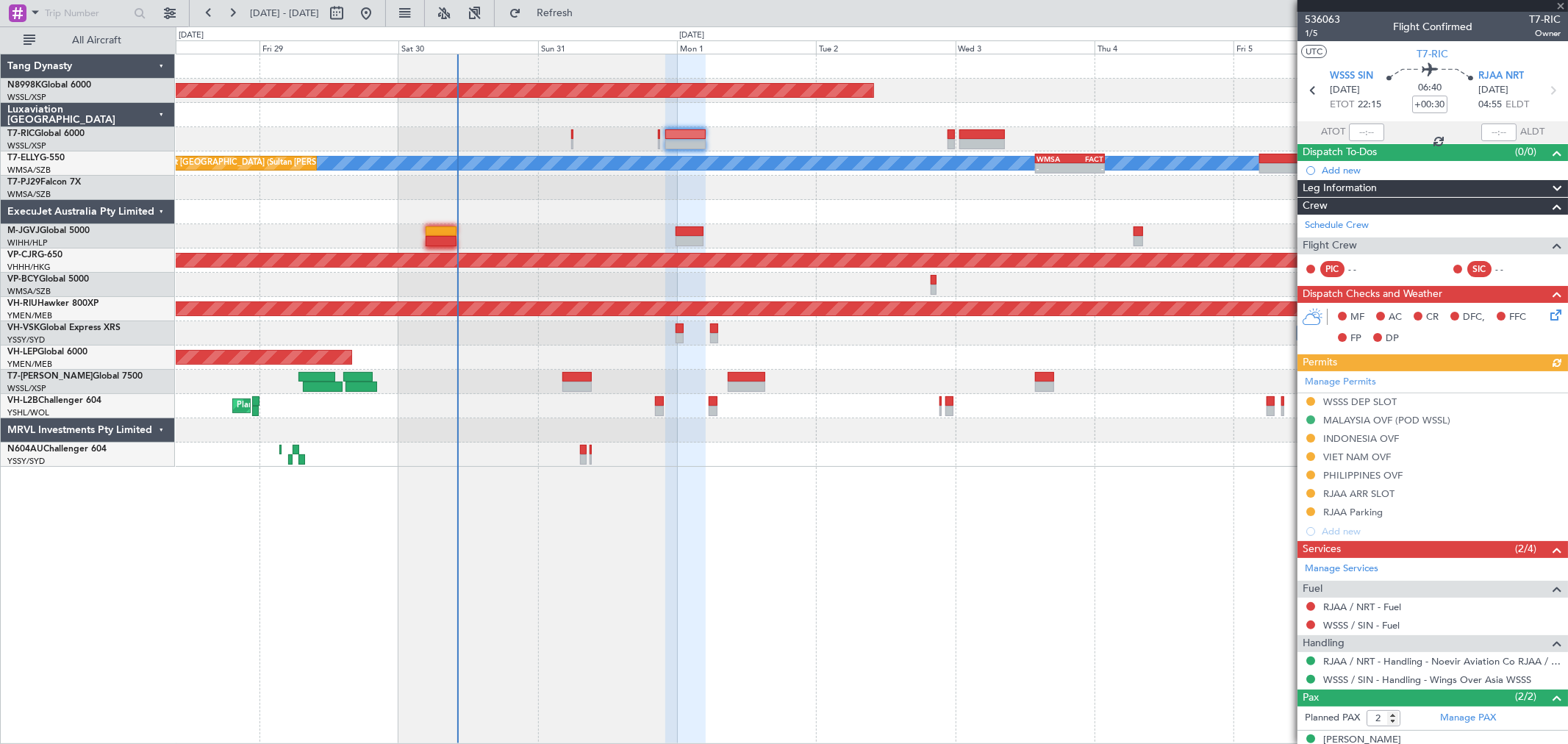
click at [1312, 445] on div "Manage Permits WSSS DEP SLOT MALAYSIA OVF (POD WSSL) INDONESIA OVF VIET NAM OVF…" at bounding box center [1432, 456] width 270 height 170
click at [1311, 441] on button at bounding box center [1311, 438] width 9 height 9
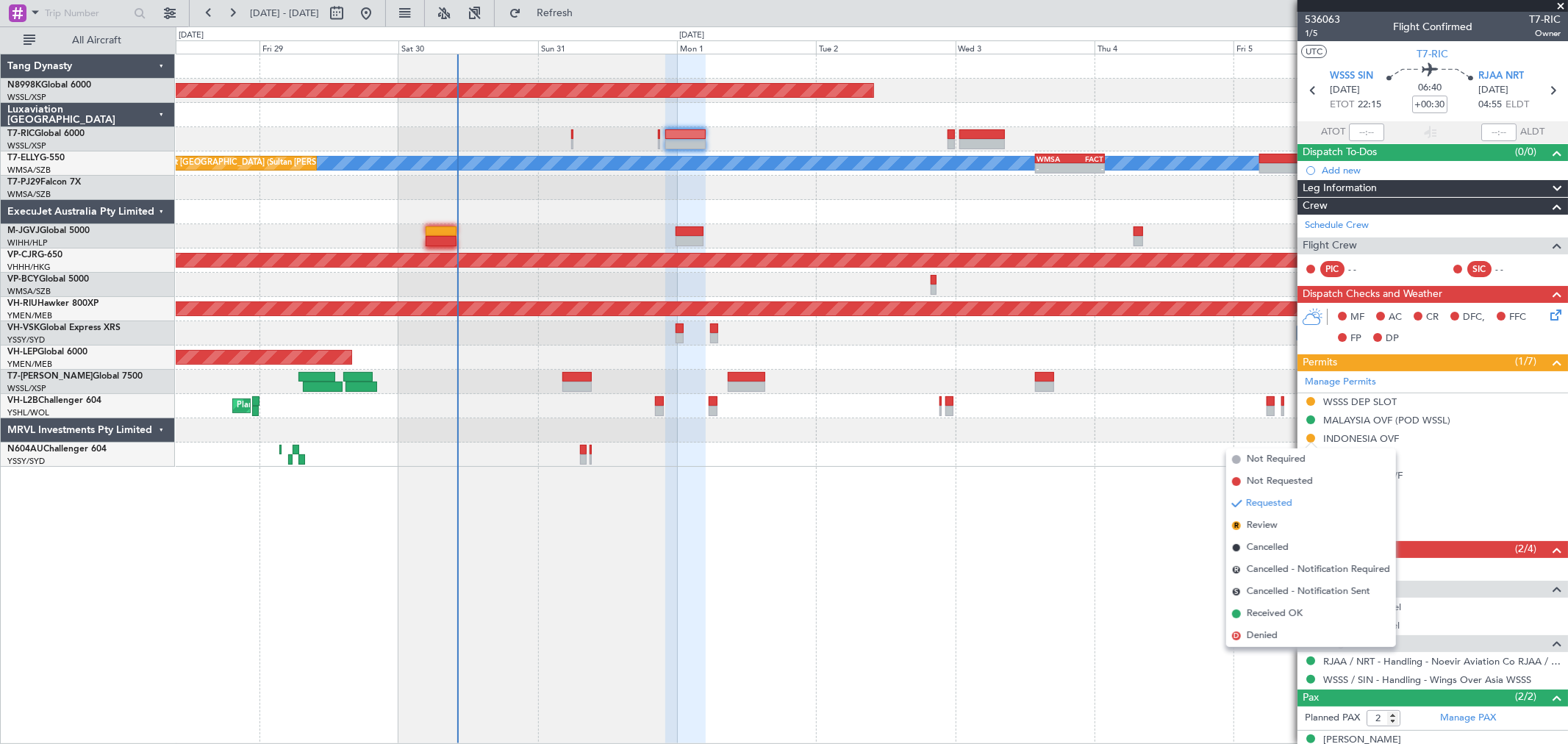
click at [1149, 471] on div "Planned Maint [GEOGRAPHIC_DATA] (Seletar) [PERSON_NAME] Planned Maint [GEOGRAPH…" at bounding box center [872, 398] width 1392 height 690
click at [1117, 479] on div "Planned Maint [GEOGRAPHIC_DATA] (Seletar) [PERSON_NAME] Planned Maint [GEOGRAPH…" at bounding box center [872, 398] width 1392 height 690
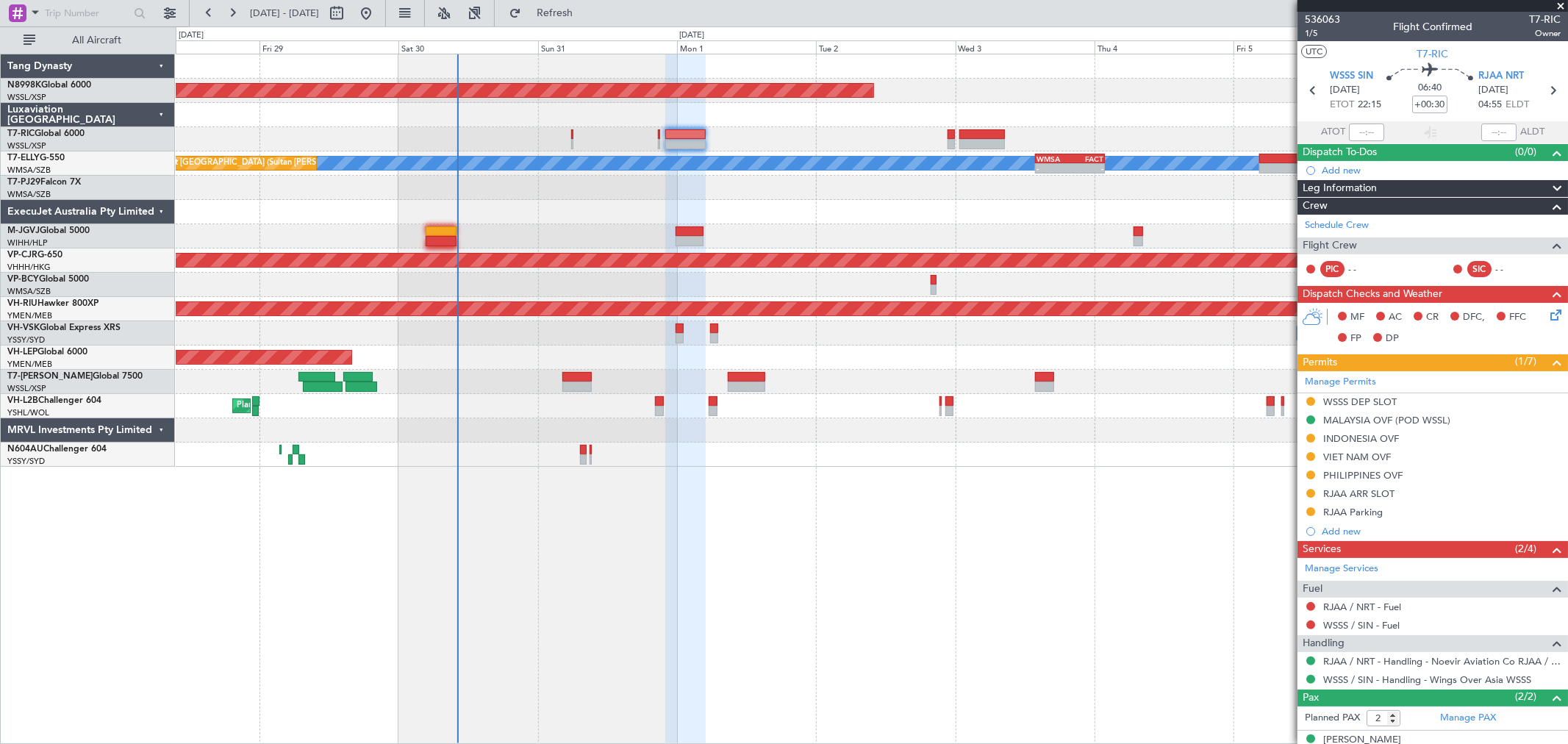
click at [1307, 673] on mat-tooltip-component "Confirmed" at bounding box center [1311, 685] width 67 height 39
click at [1311, 681] on button at bounding box center [1311, 679] width 9 height 9
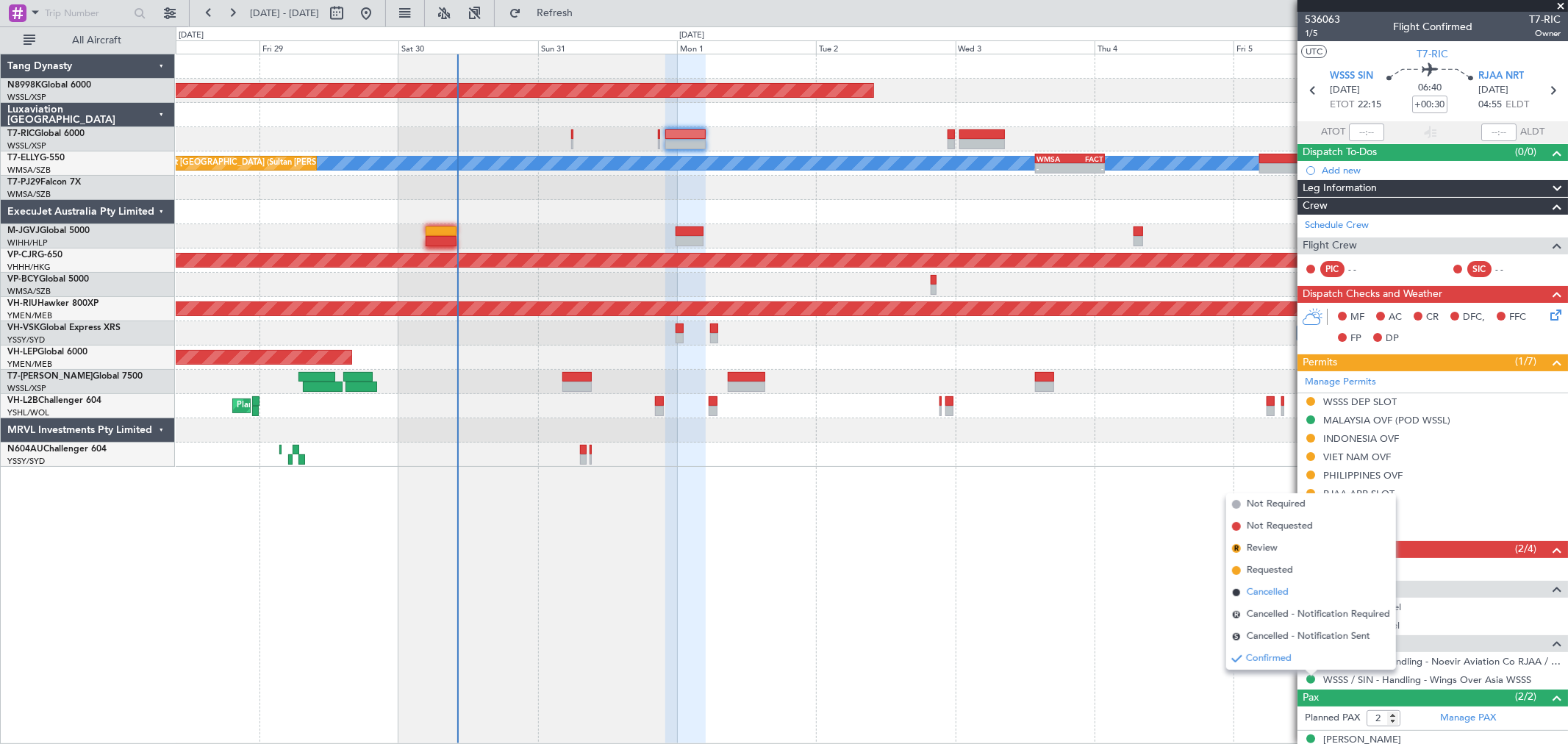
click at [1277, 592] on span "Cancelled" at bounding box center [1268, 592] width 42 height 14
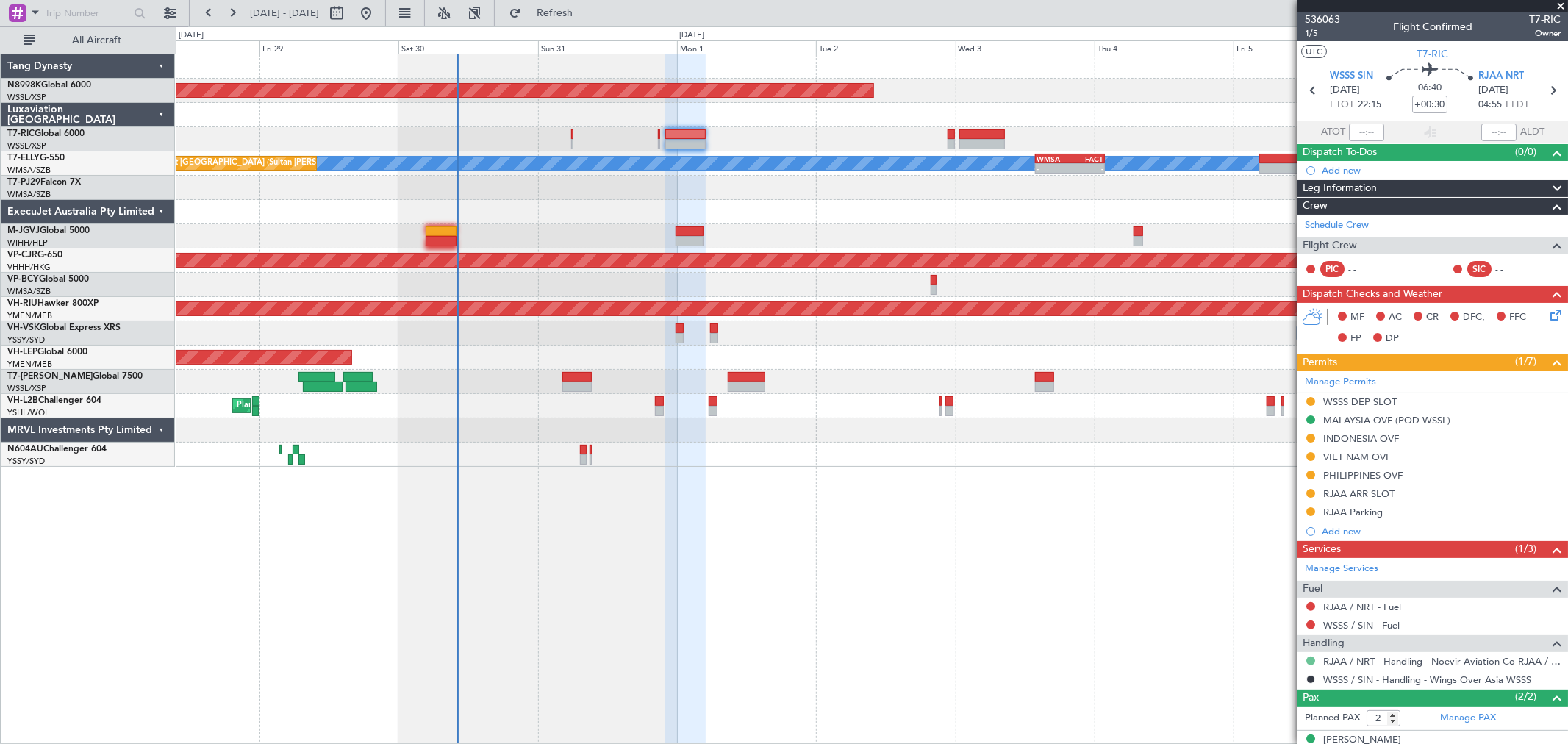
click at [1305, 660] on div at bounding box center [1311, 661] width 12 height 12
click at [1314, 664] on button at bounding box center [1311, 661] width 9 height 9
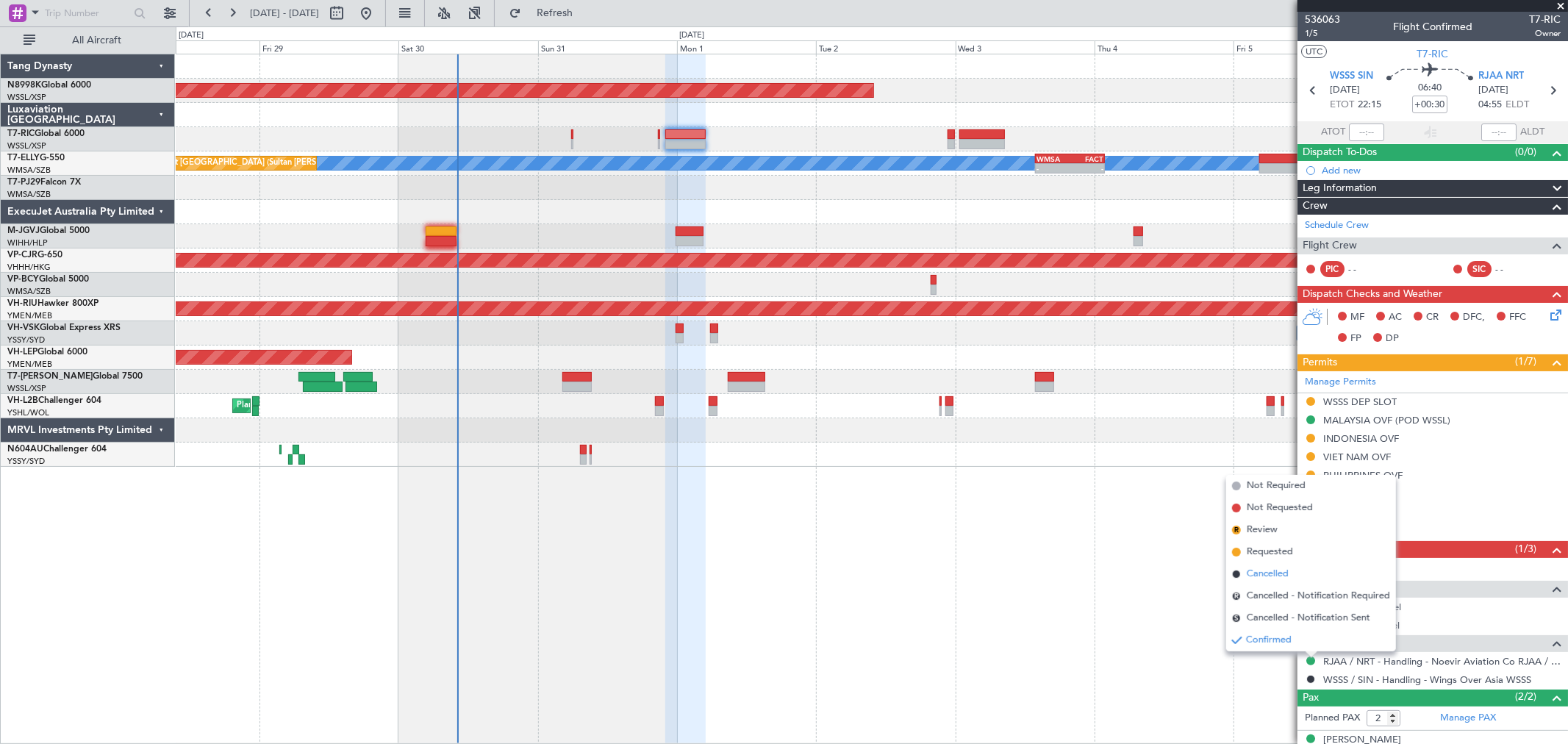
click at [1274, 576] on span "Cancelled" at bounding box center [1268, 574] width 42 height 14
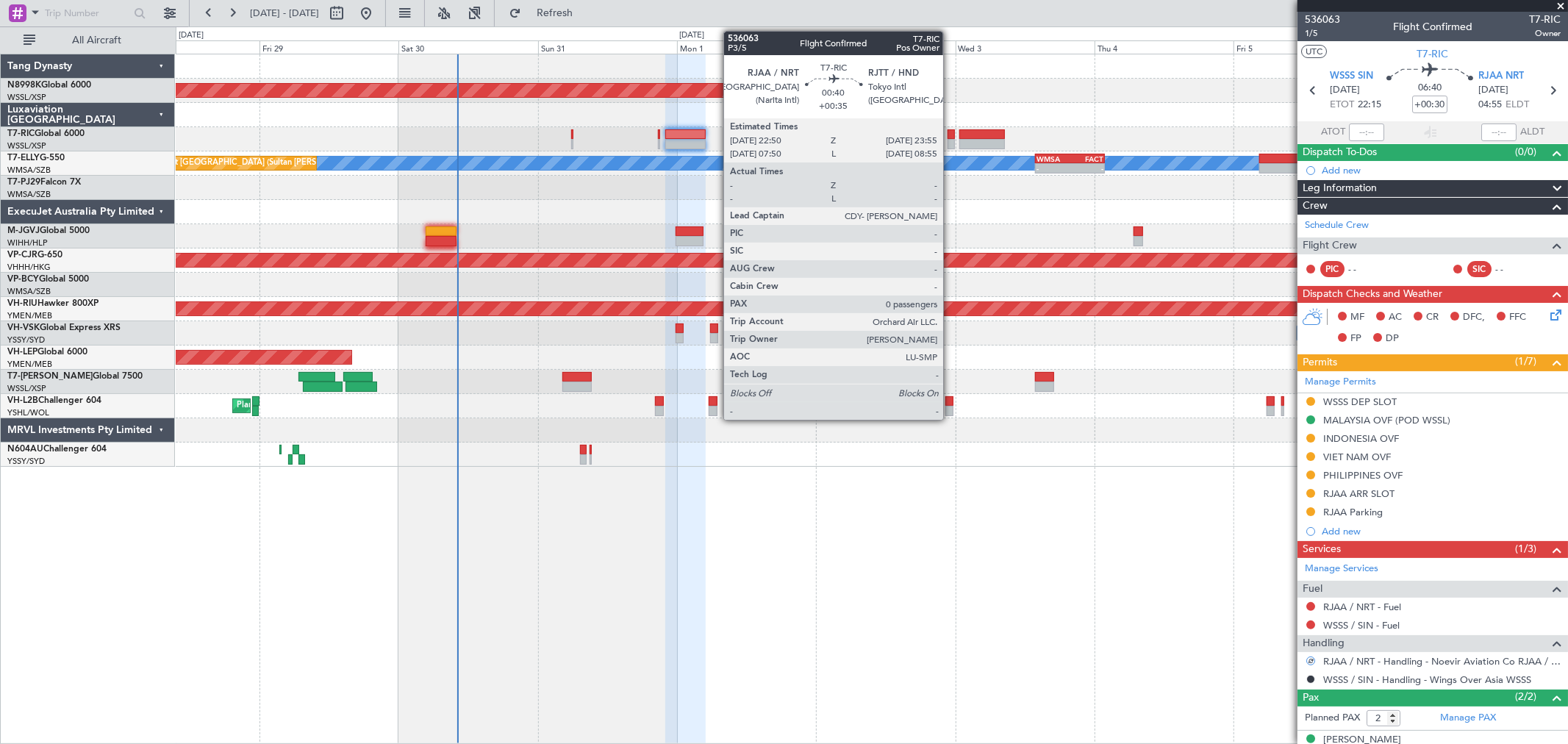
click at [950, 135] on div at bounding box center [951, 134] width 6 height 10
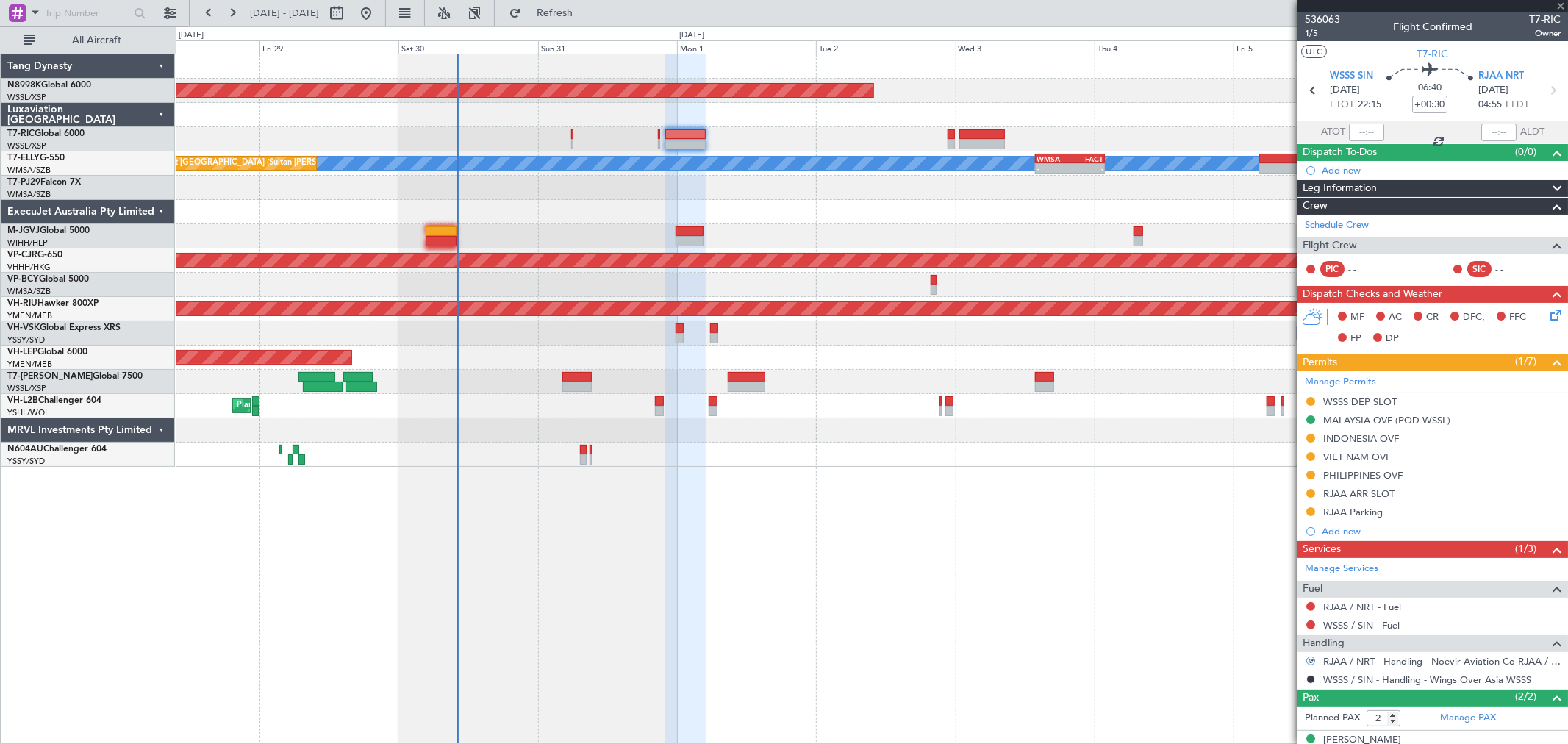
type input "+00:35"
type input "0"
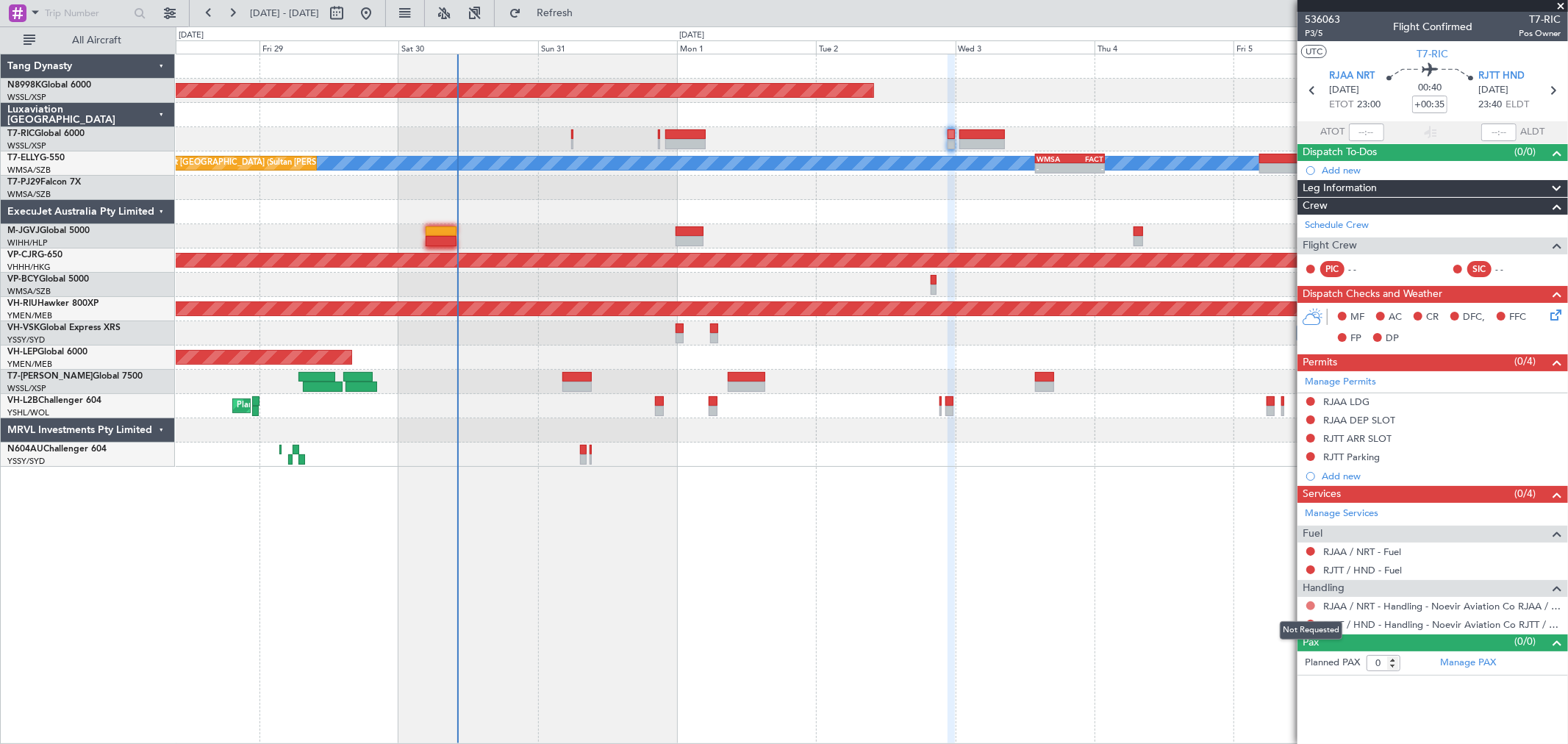
click at [1309, 608] on button at bounding box center [1311, 605] width 9 height 9
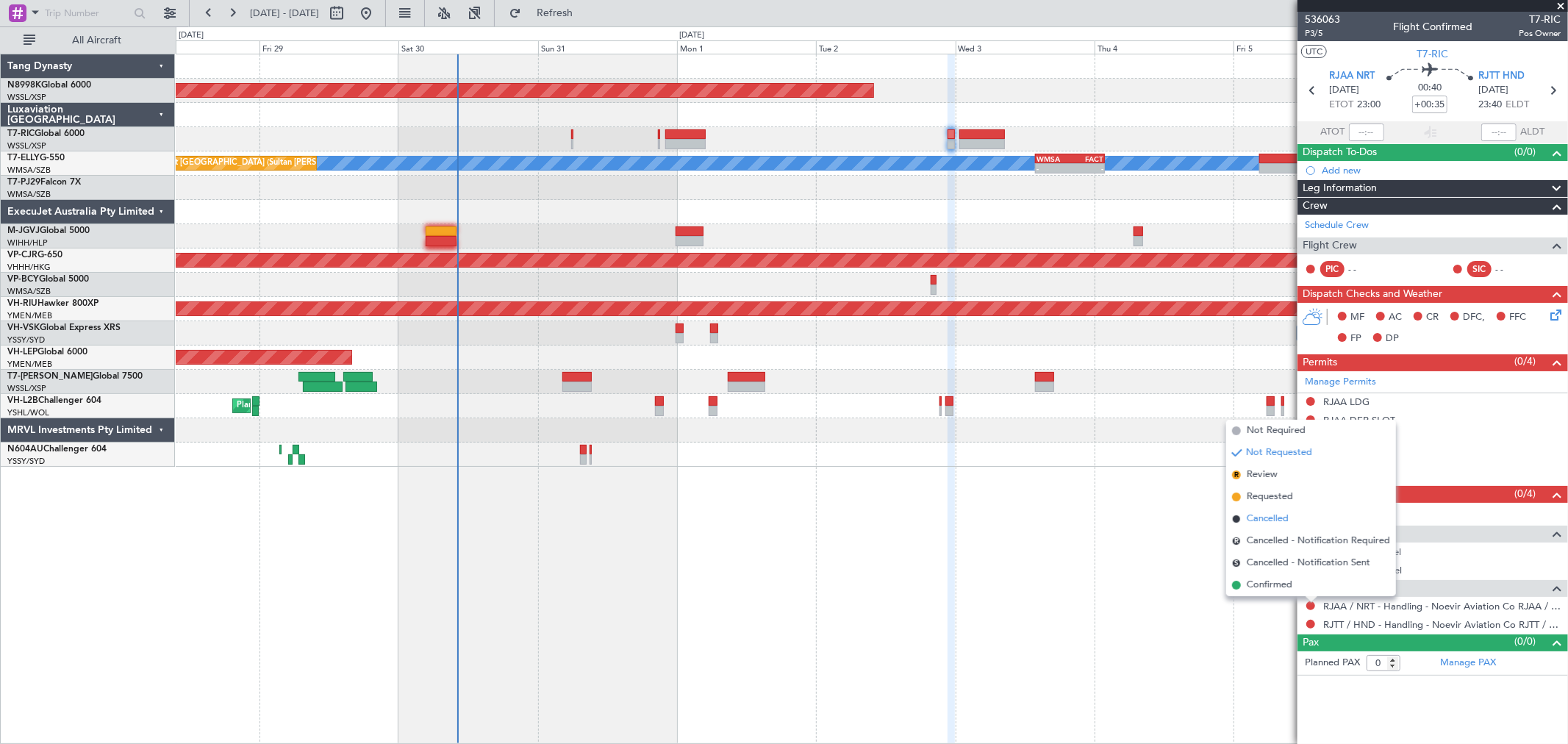
click at [1263, 522] on span "Cancelled" at bounding box center [1268, 519] width 42 height 14
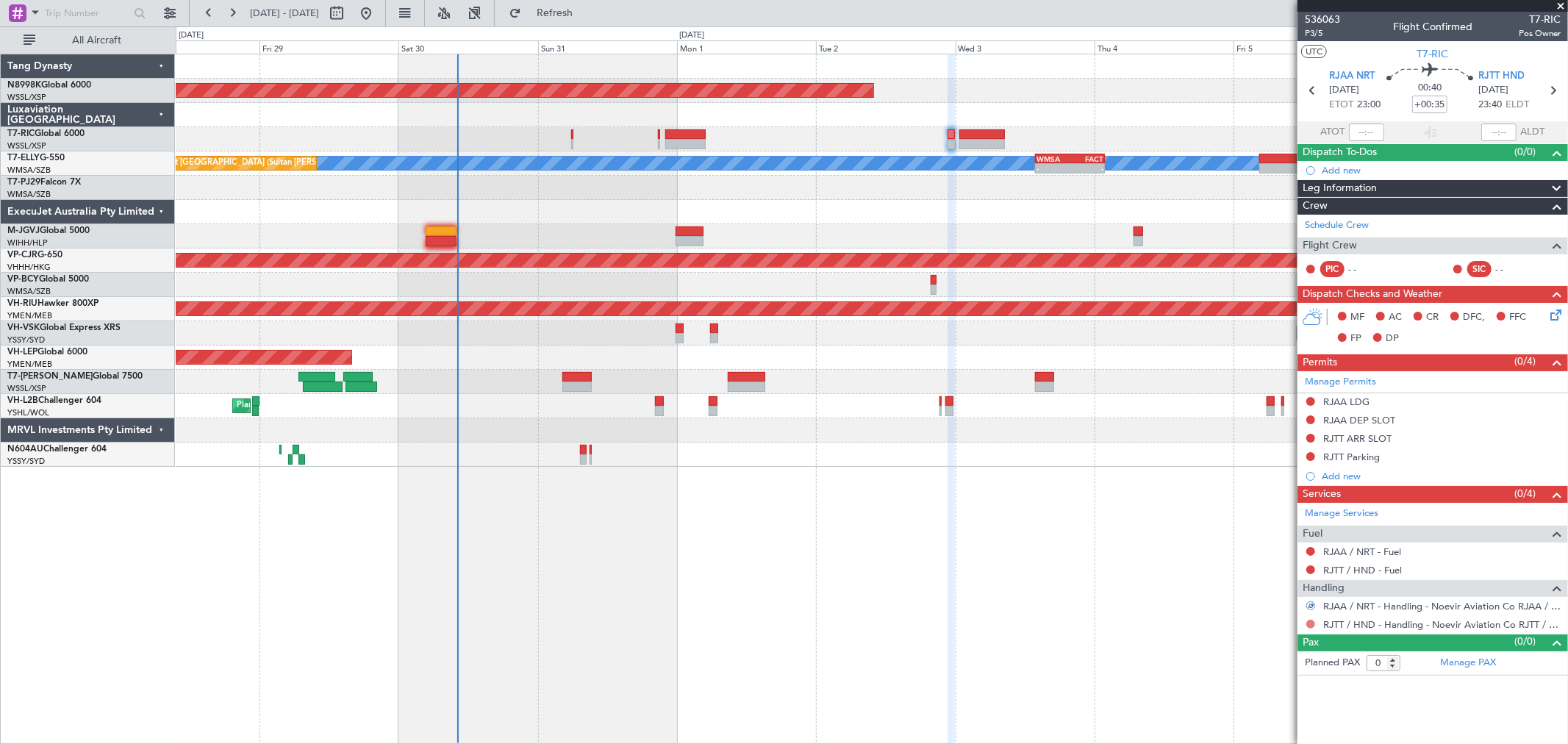
click at [1310, 623] on button at bounding box center [1311, 624] width 9 height 9
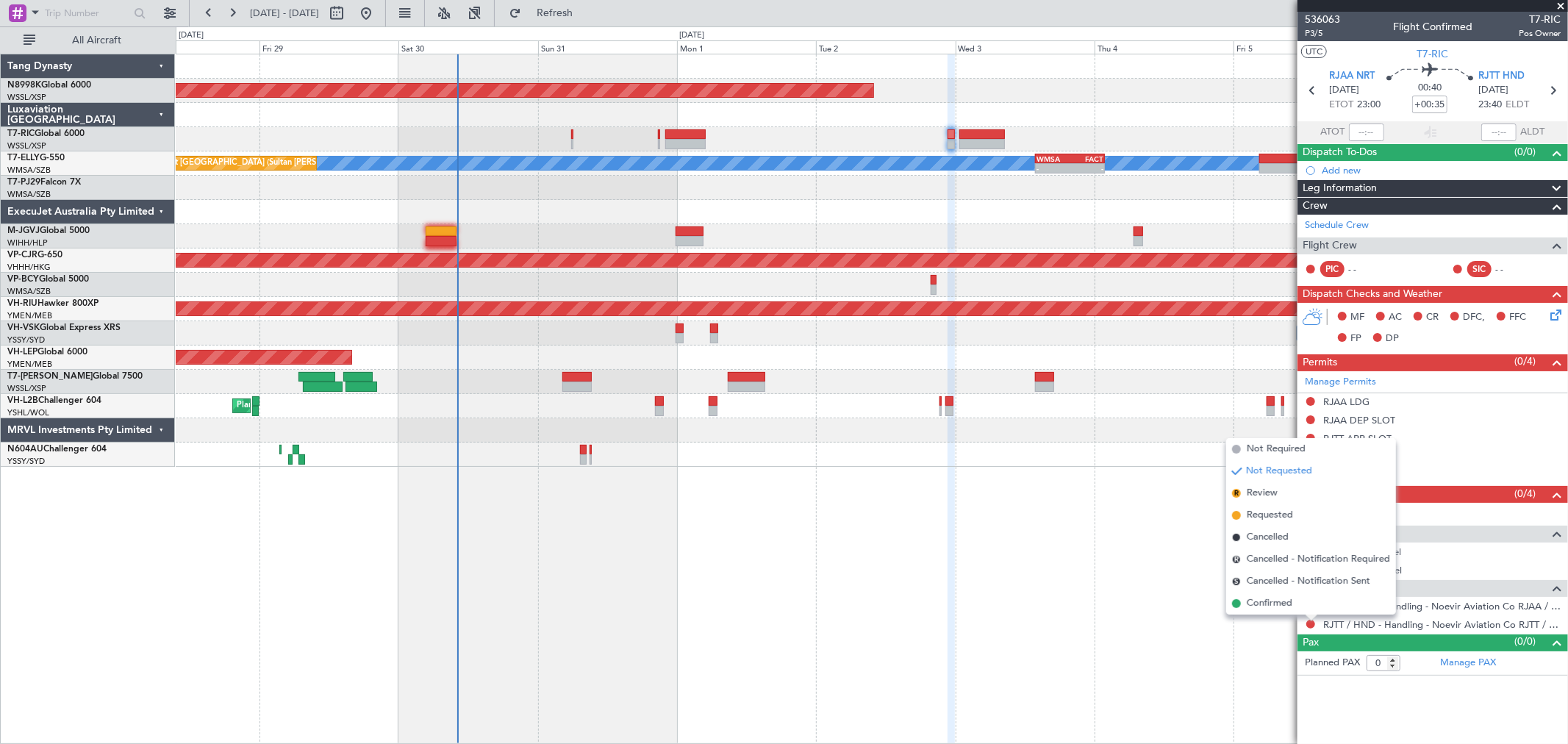
click at [1269, 536] on span "Cancelled" at bounding box center [1268, 537] width 42 height 14
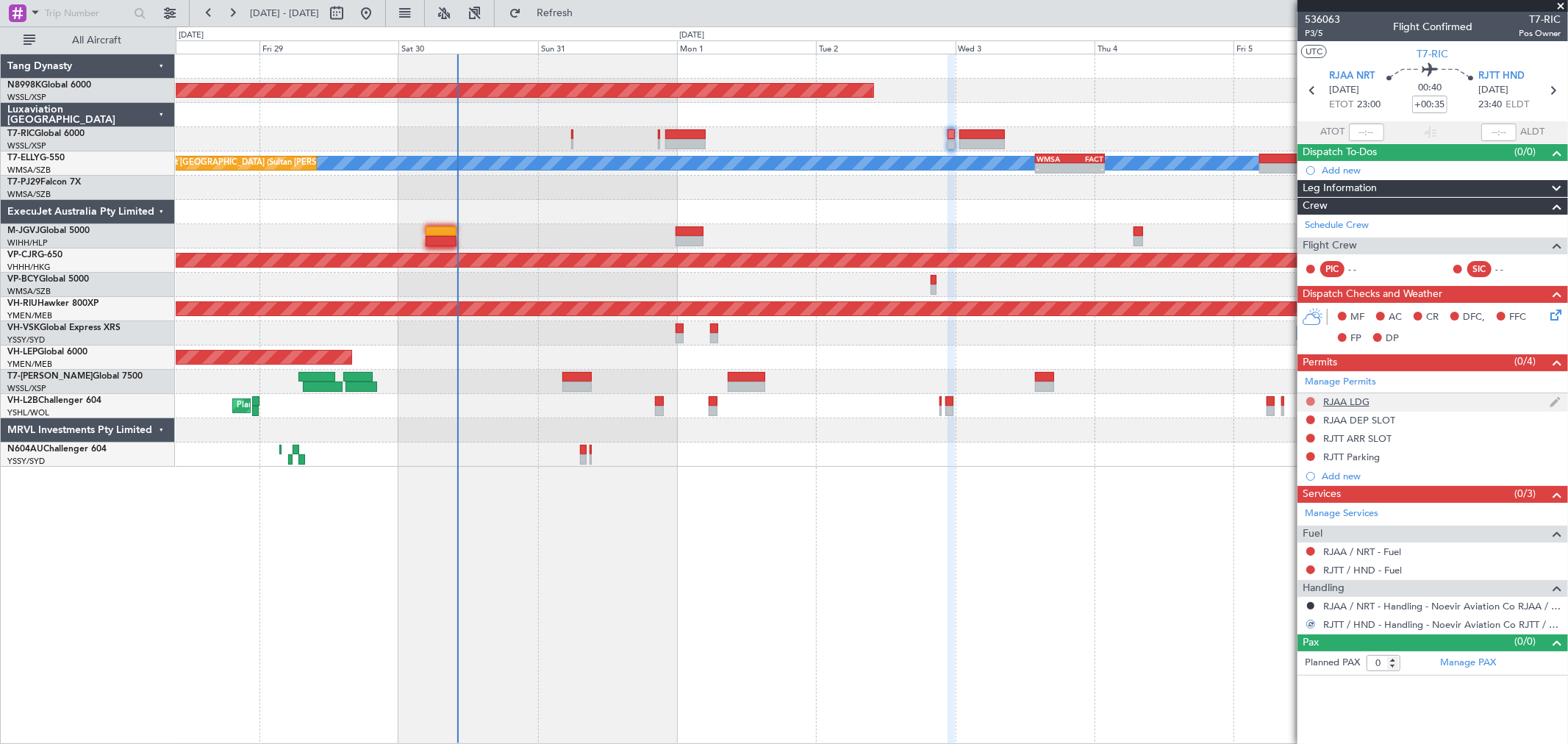
click at [1312, 400] on button at bounding box center [1311, 401] width 9 height 9
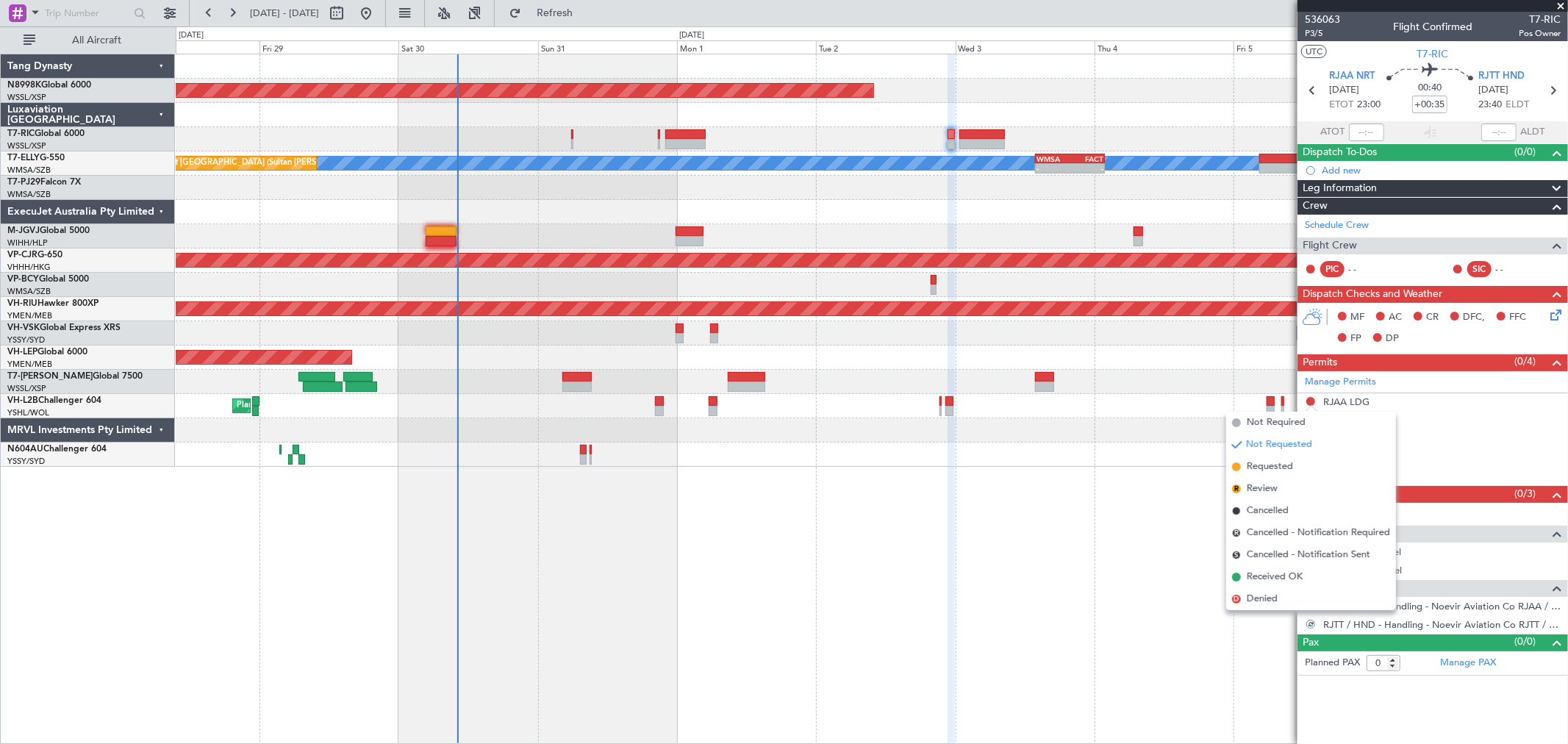
click at [1266, 463] on span "Requested" at bounding box center [1270, 467] width 47 height 14
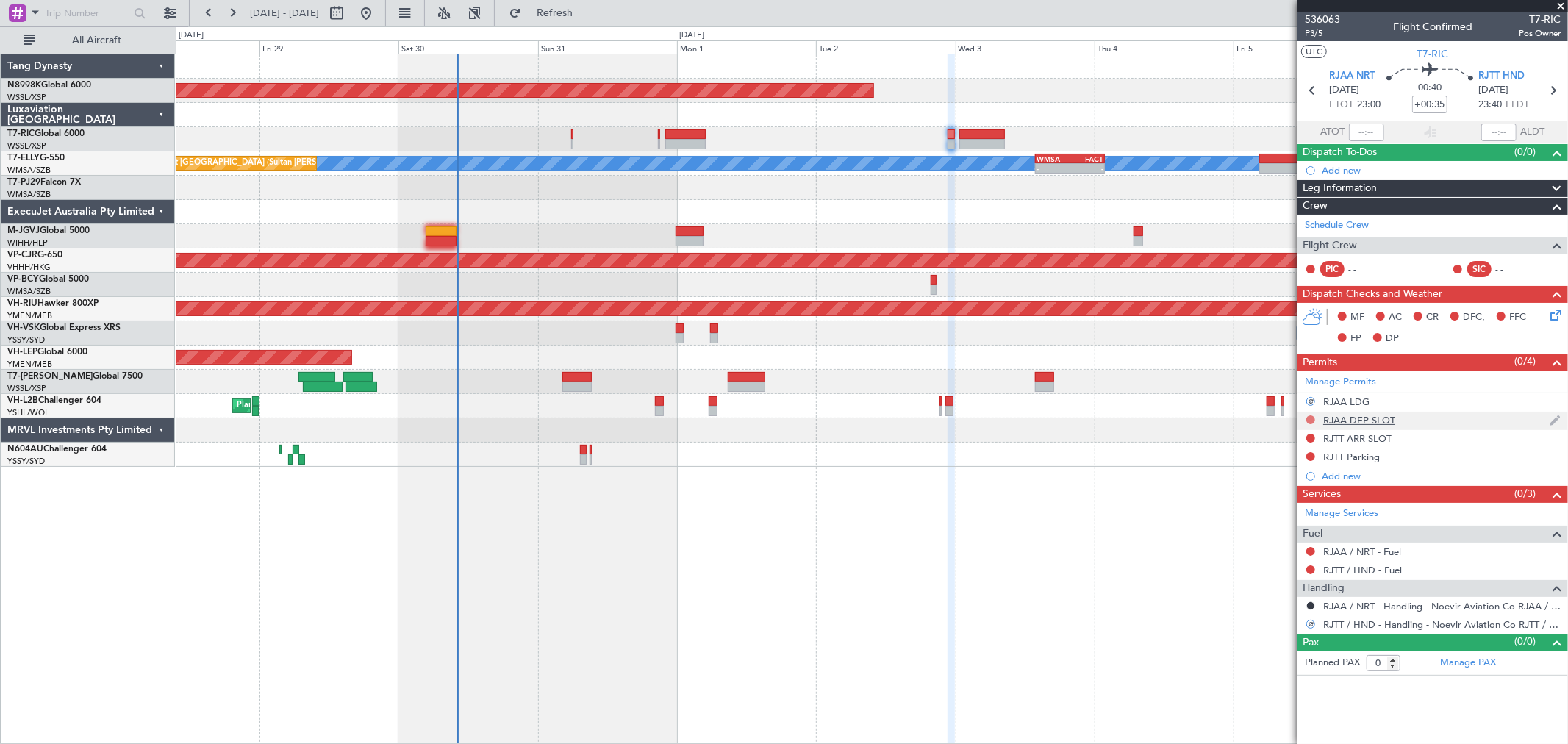
click at [1307, 418] on button at bounding box center [1311, 419] width 9 height 9
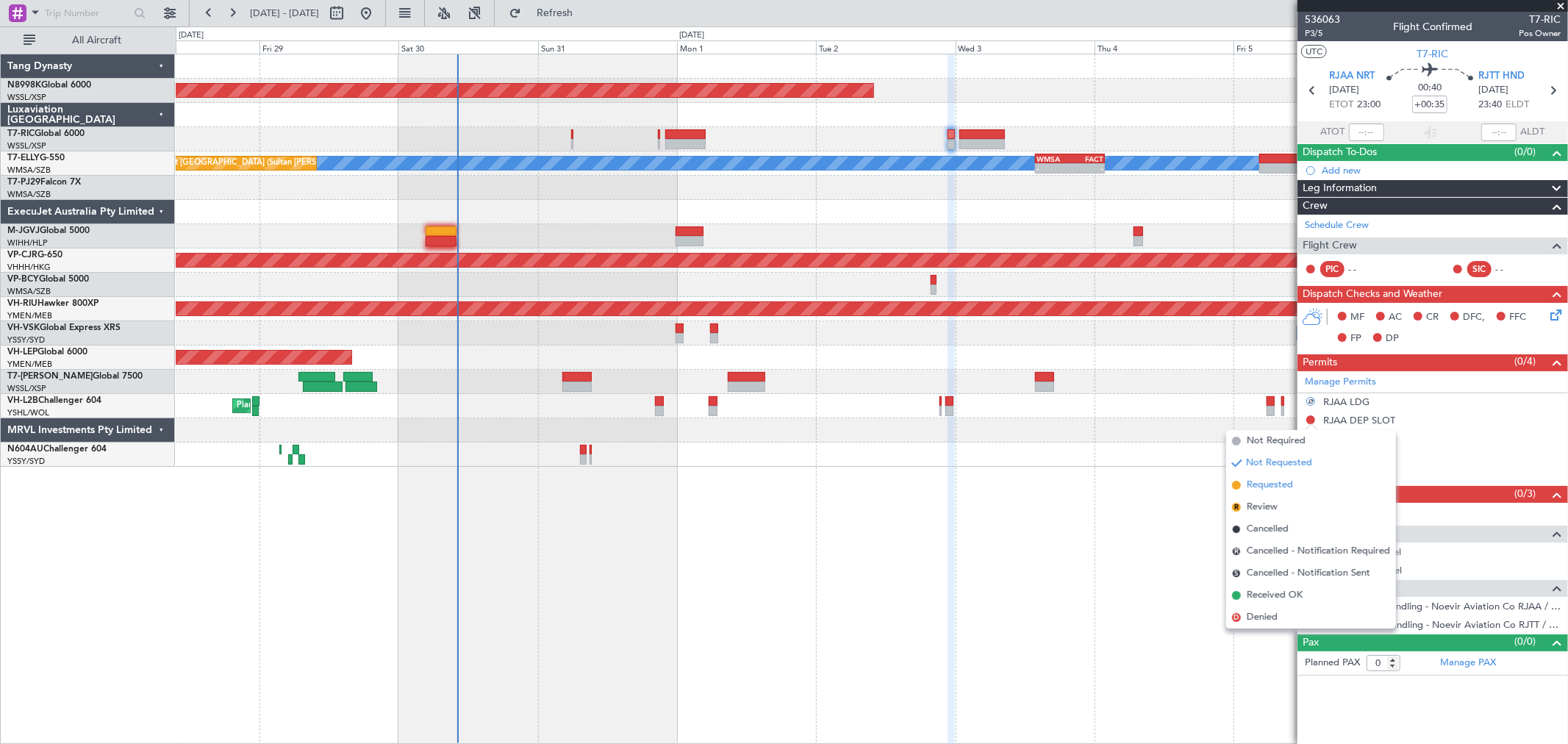
click at [1259, 479] on span "Requested" at bounding box center [1270, 485] width 47 height 14
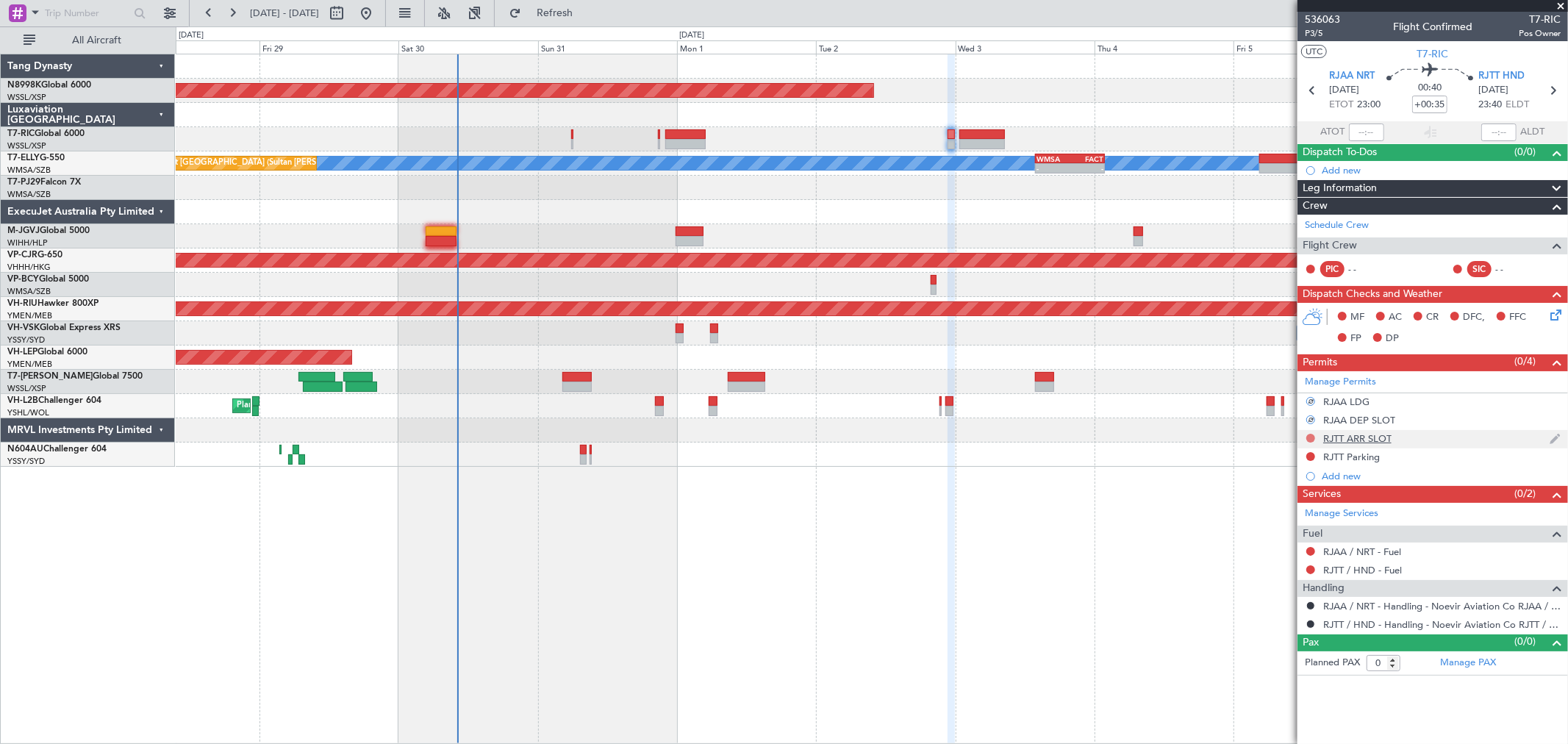
click at [1309, 439] on button at bounding box center [1311, 438] width 9 height 9
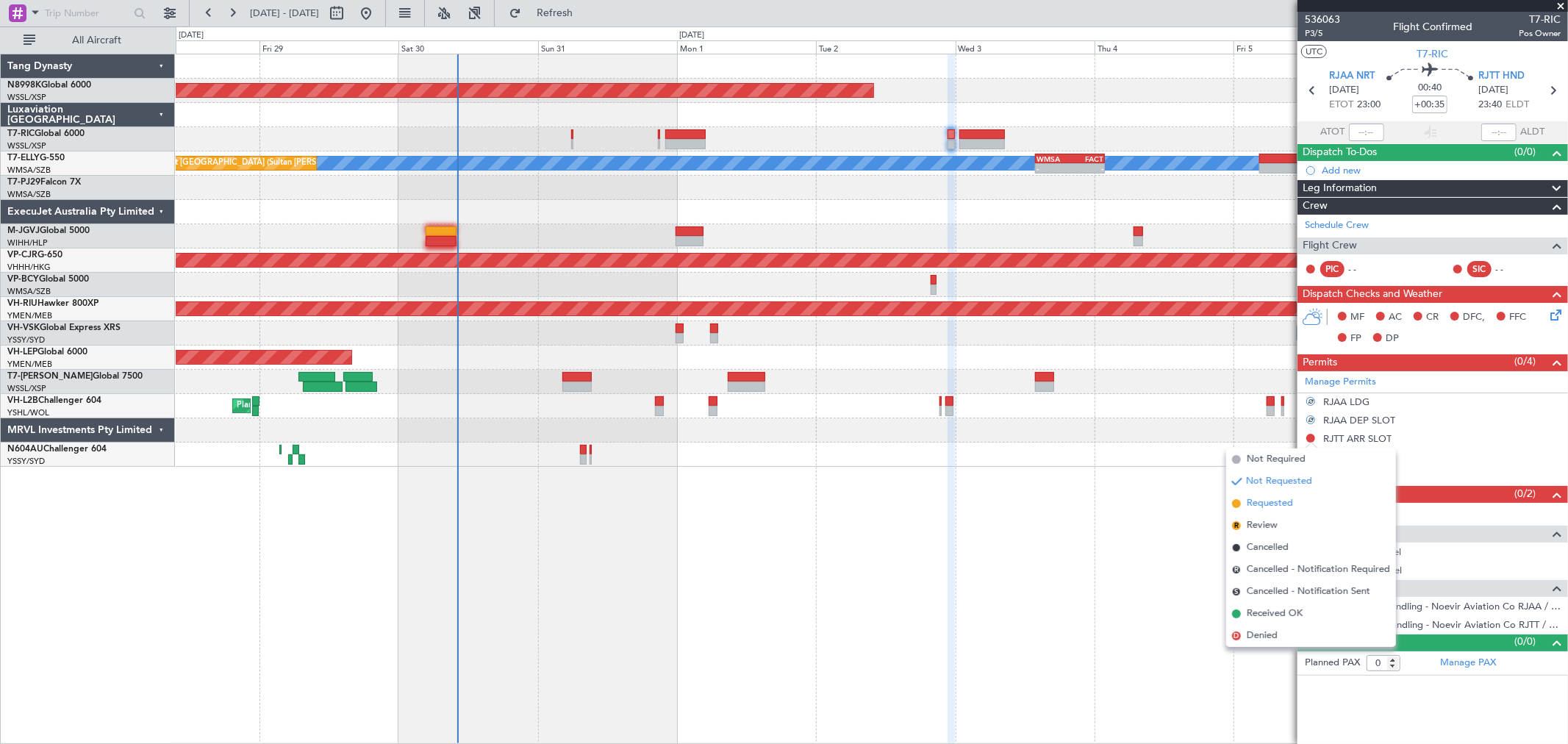
click at [1262, 496] on span "Requested" at bounding box center [1270, 503] width 47 height 14
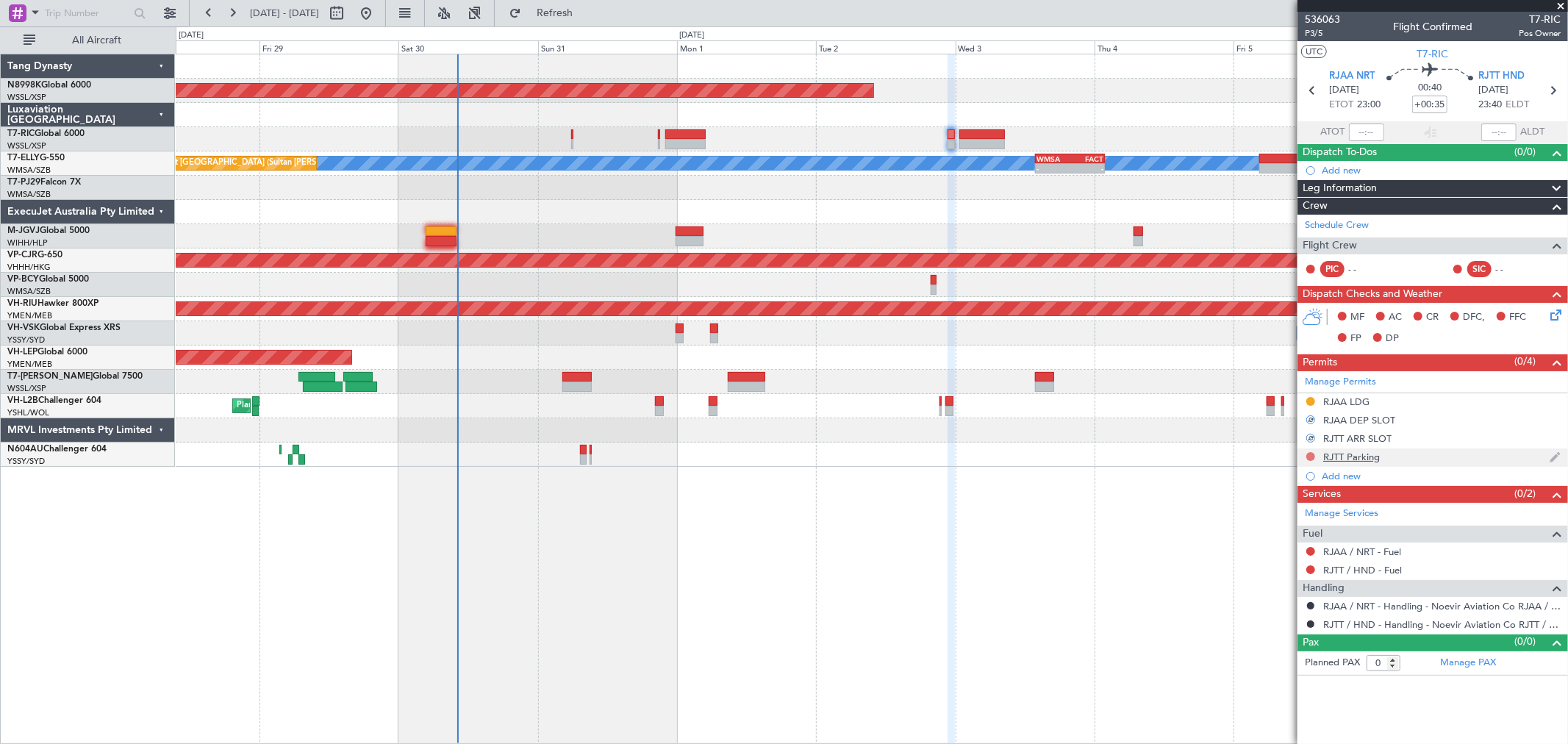
click at [1309, 456] on button at bounding box center [1311, 456] width 9 height 9
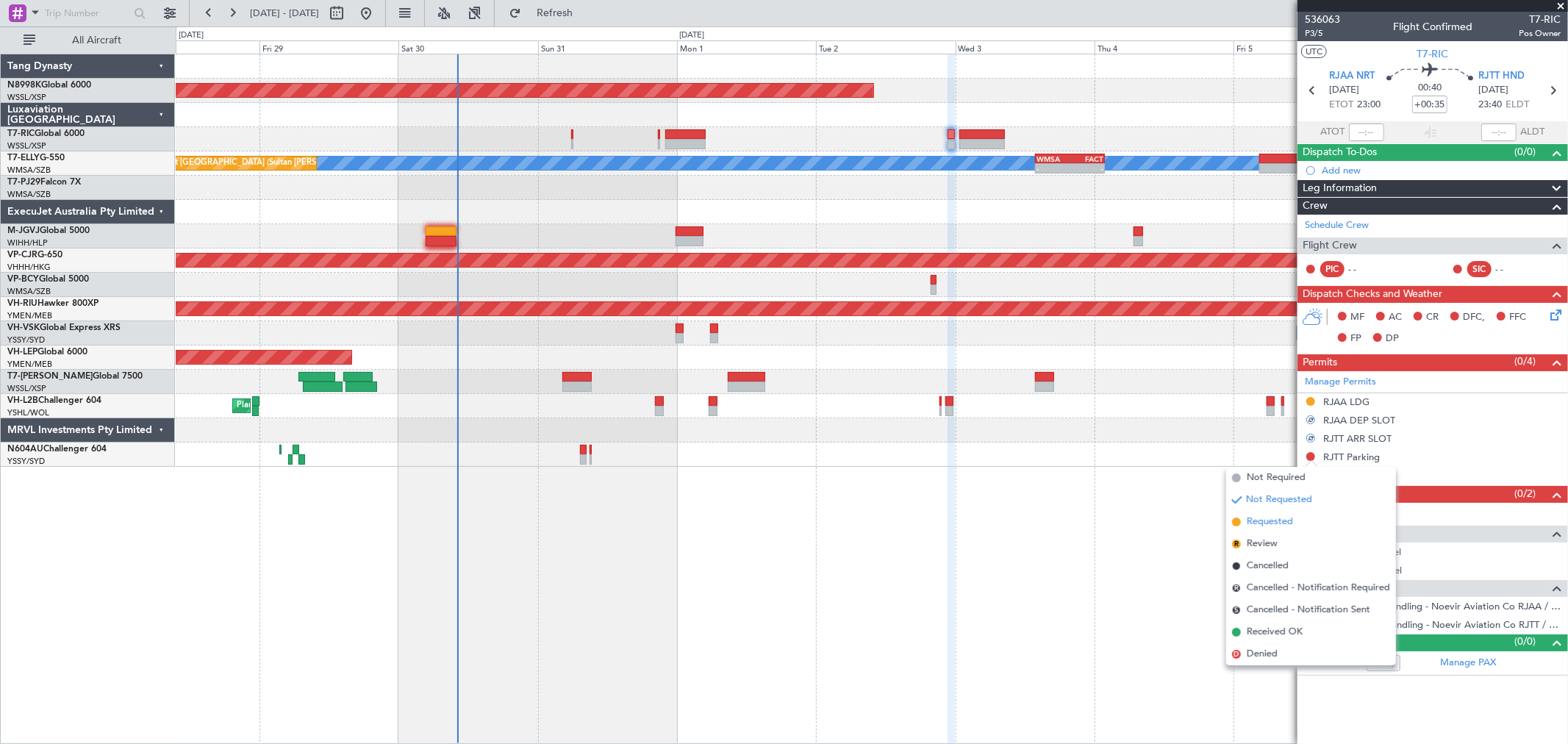
click at [1247, 511] on li "Requested" at bounding box center [1311, 522] width 170 height 22
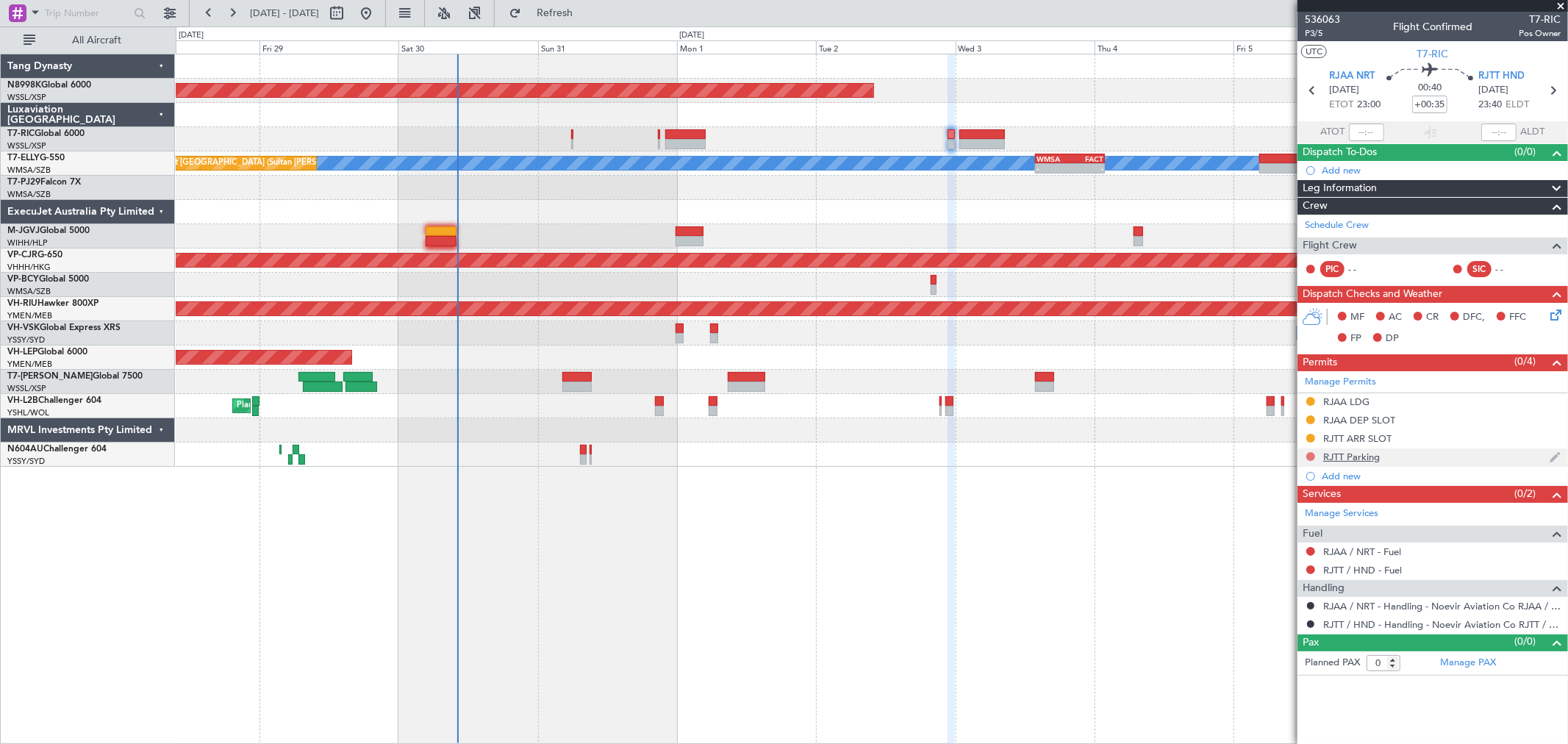
click at [1307, 459] on button at bounding box center [1311, 456] width 9 height 9
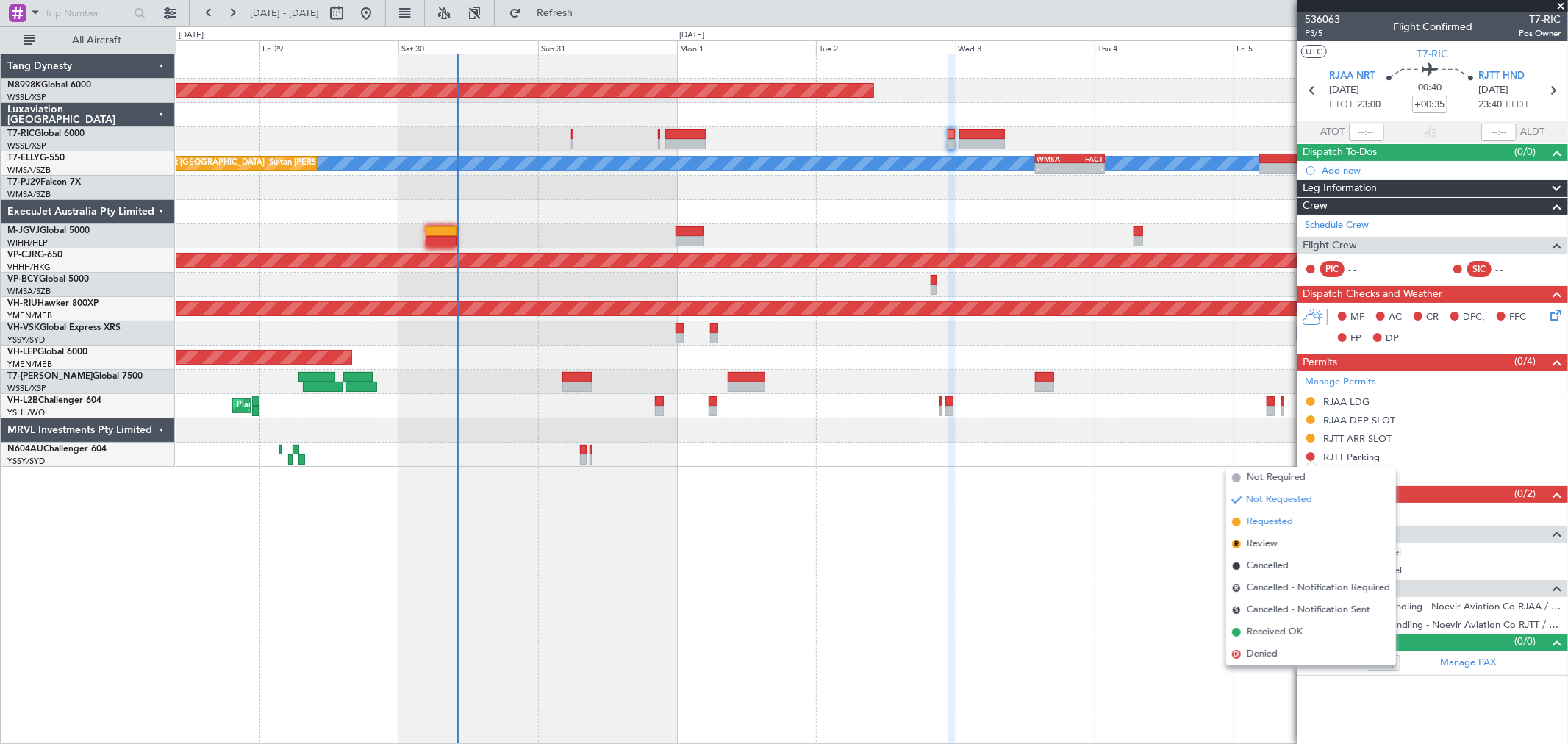
click at [1259, 516] on span "Requested" at bounding box center [1270, 522] width 47 height 14
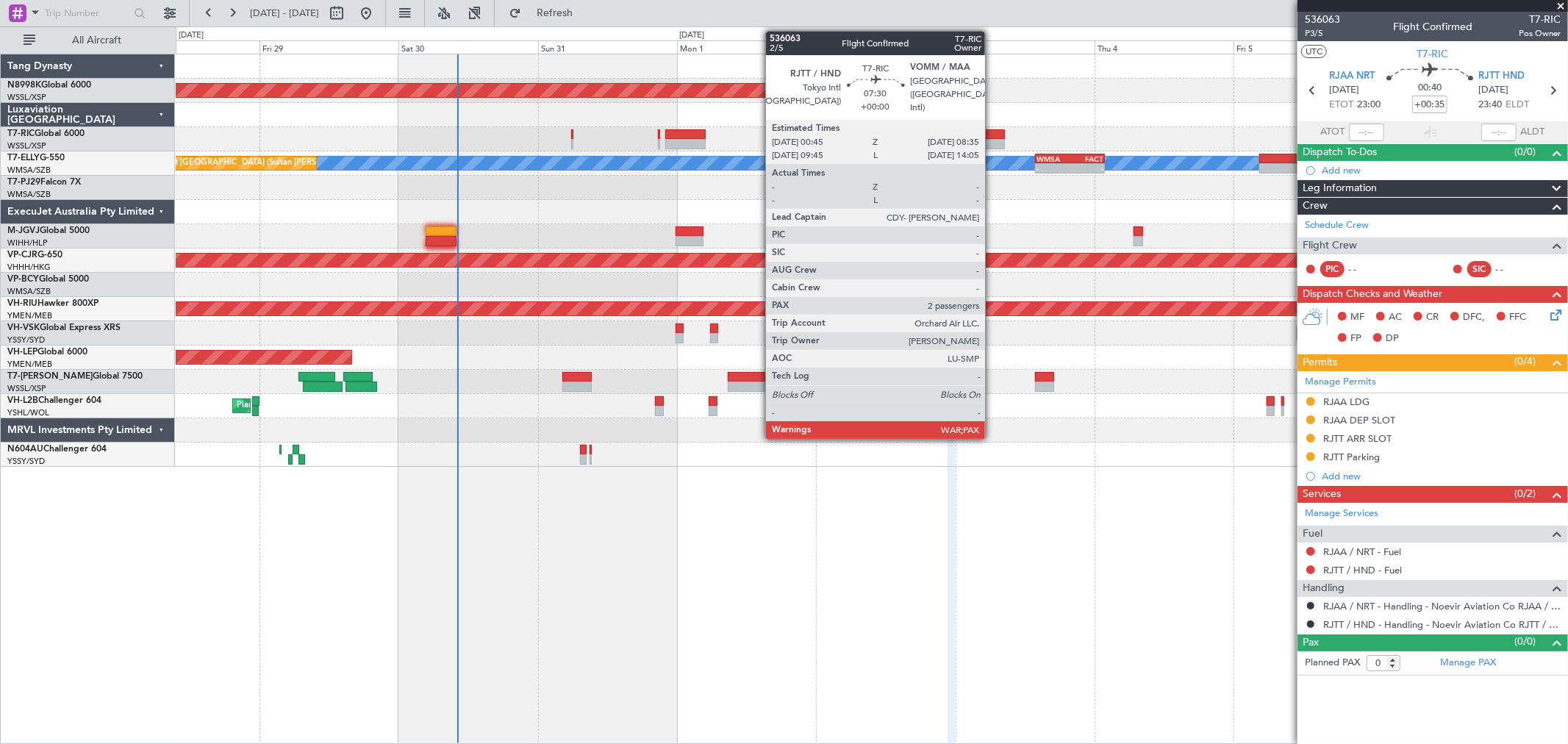
click at [993, 139] on div at bounding box center [982, 144] width 46 height 10
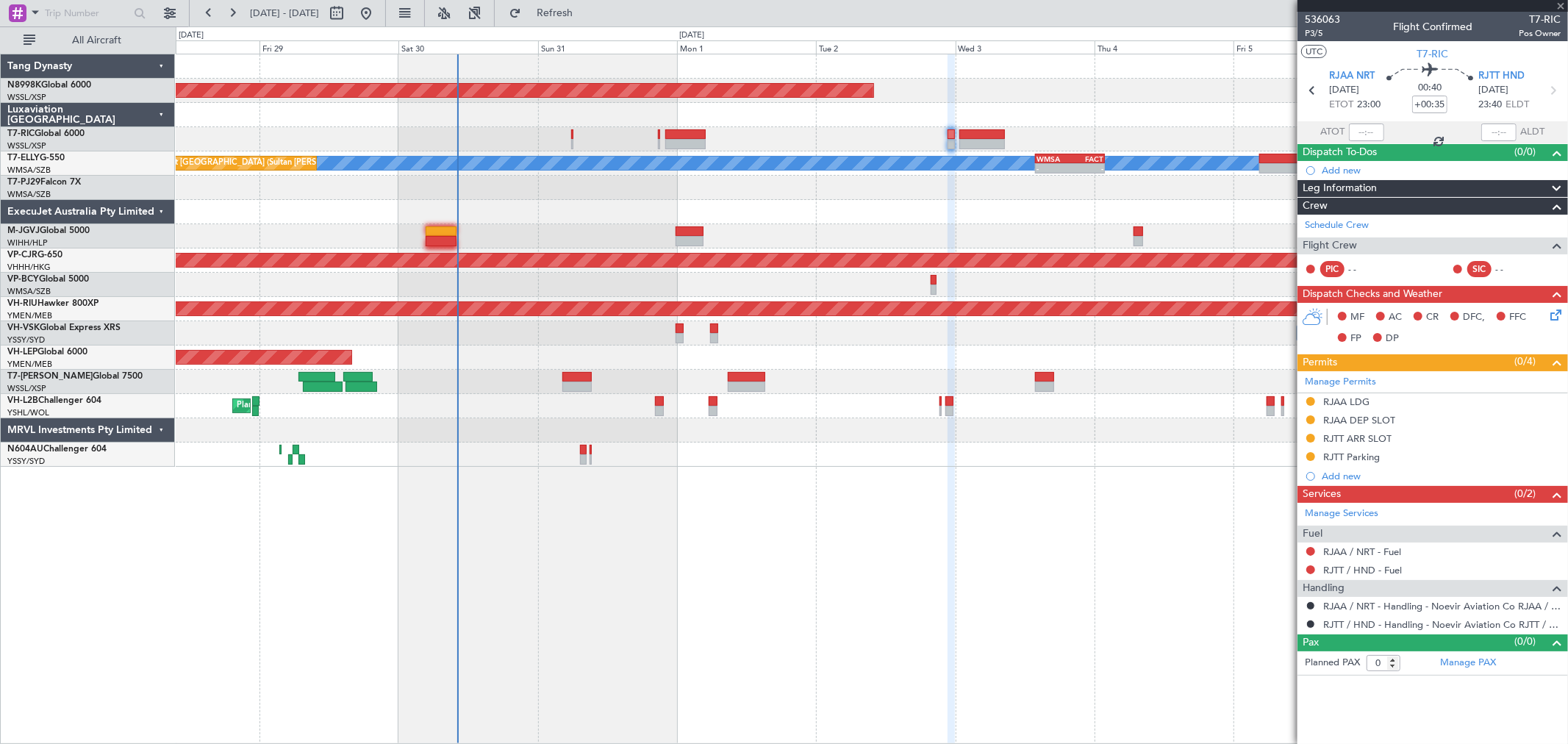
type input "2"
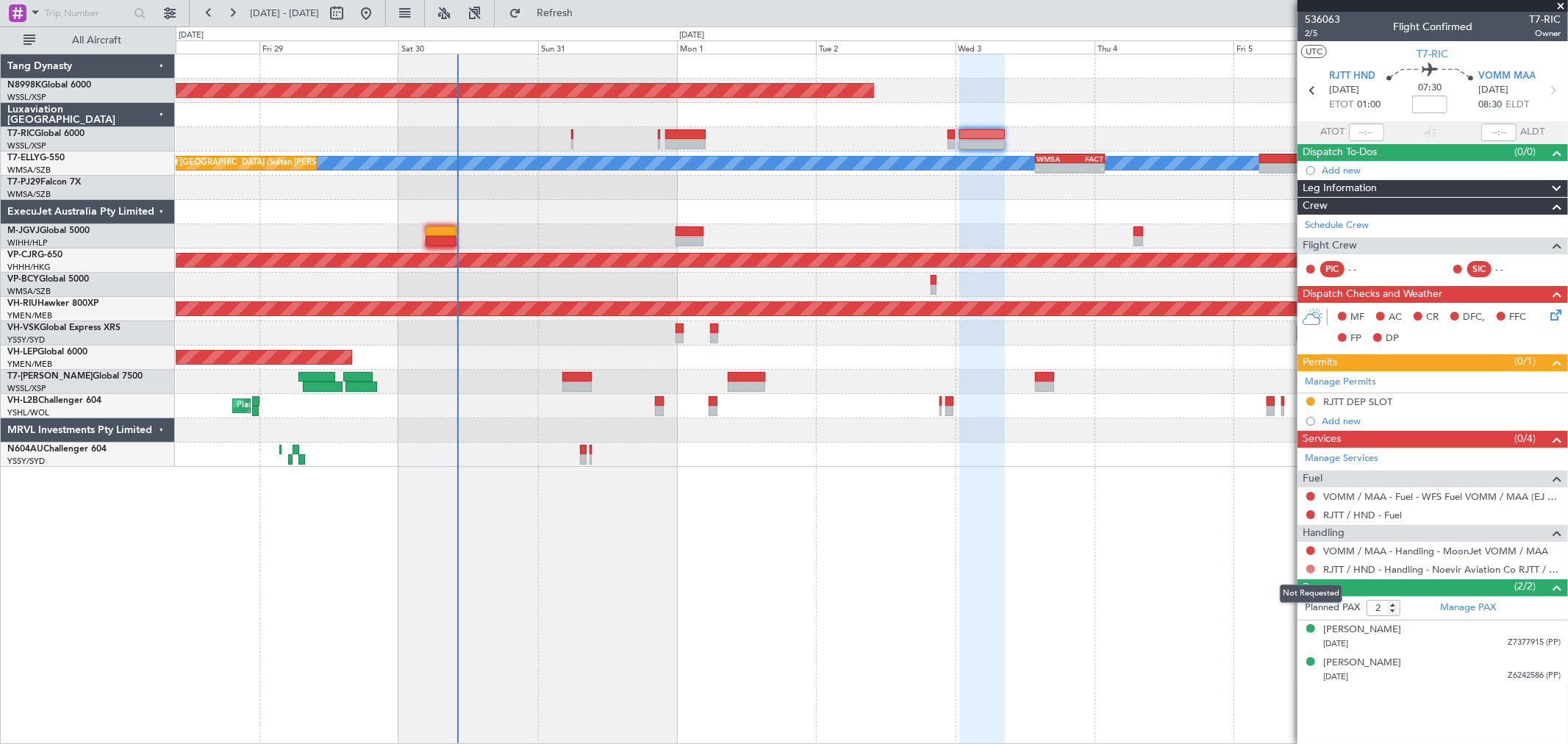
click at [1309, 569] on button at bounding box center [1311, 568] width 9 height 9
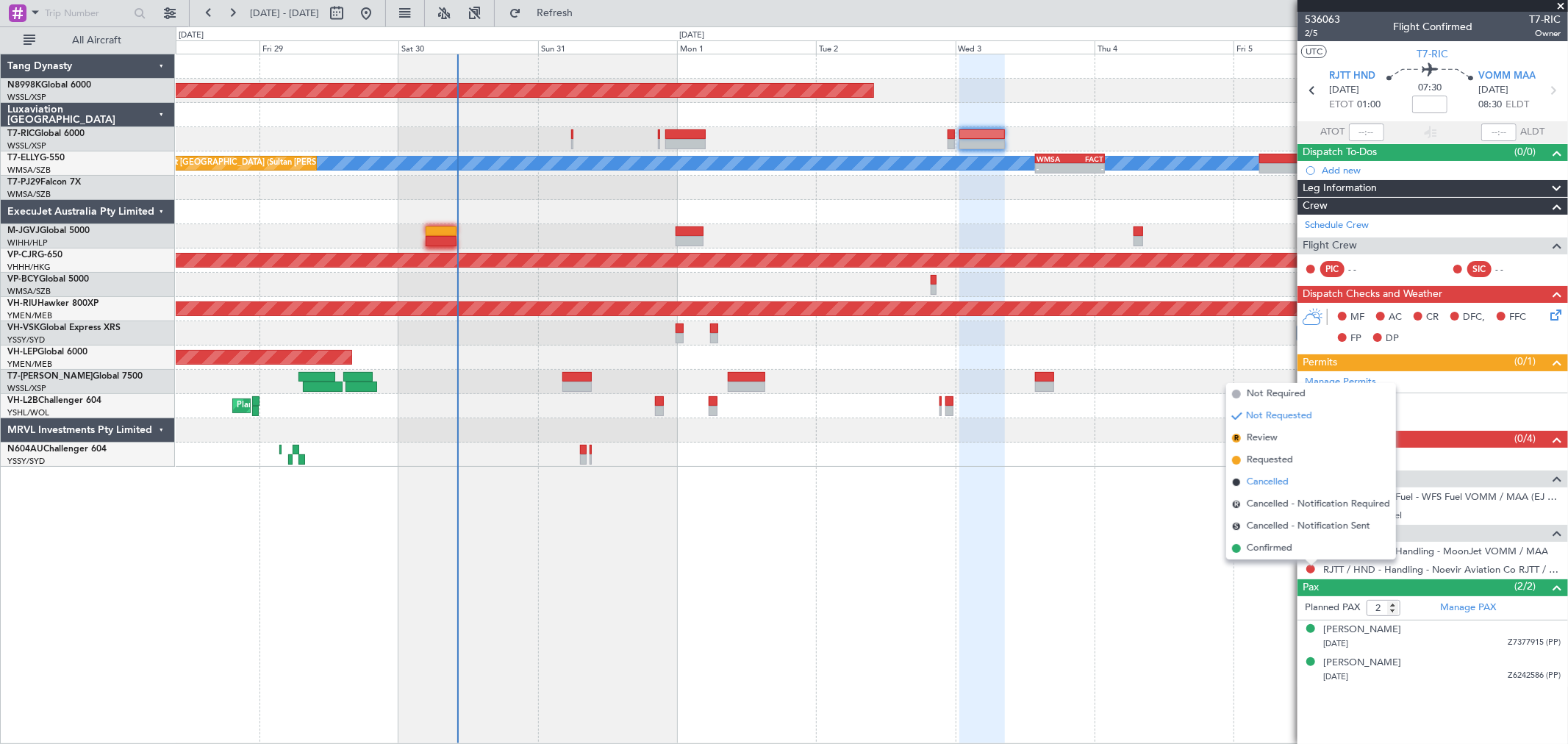
click at [1261, 483] on span "Cancelled" at bounding box center [1268, 482] width 42 height 14
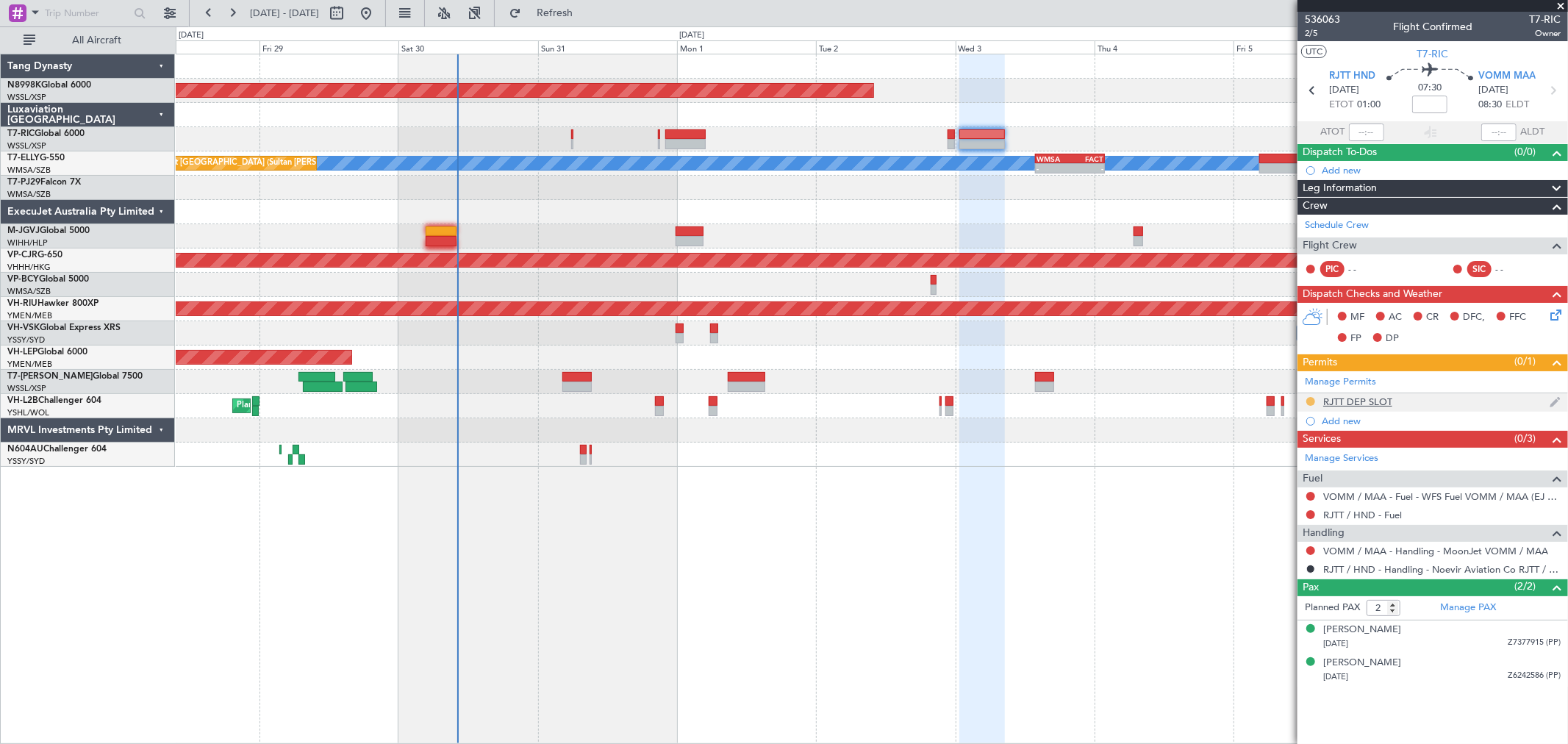
click at [1310, 402] on button at bounding box center [1311, 401] width 9 height 9
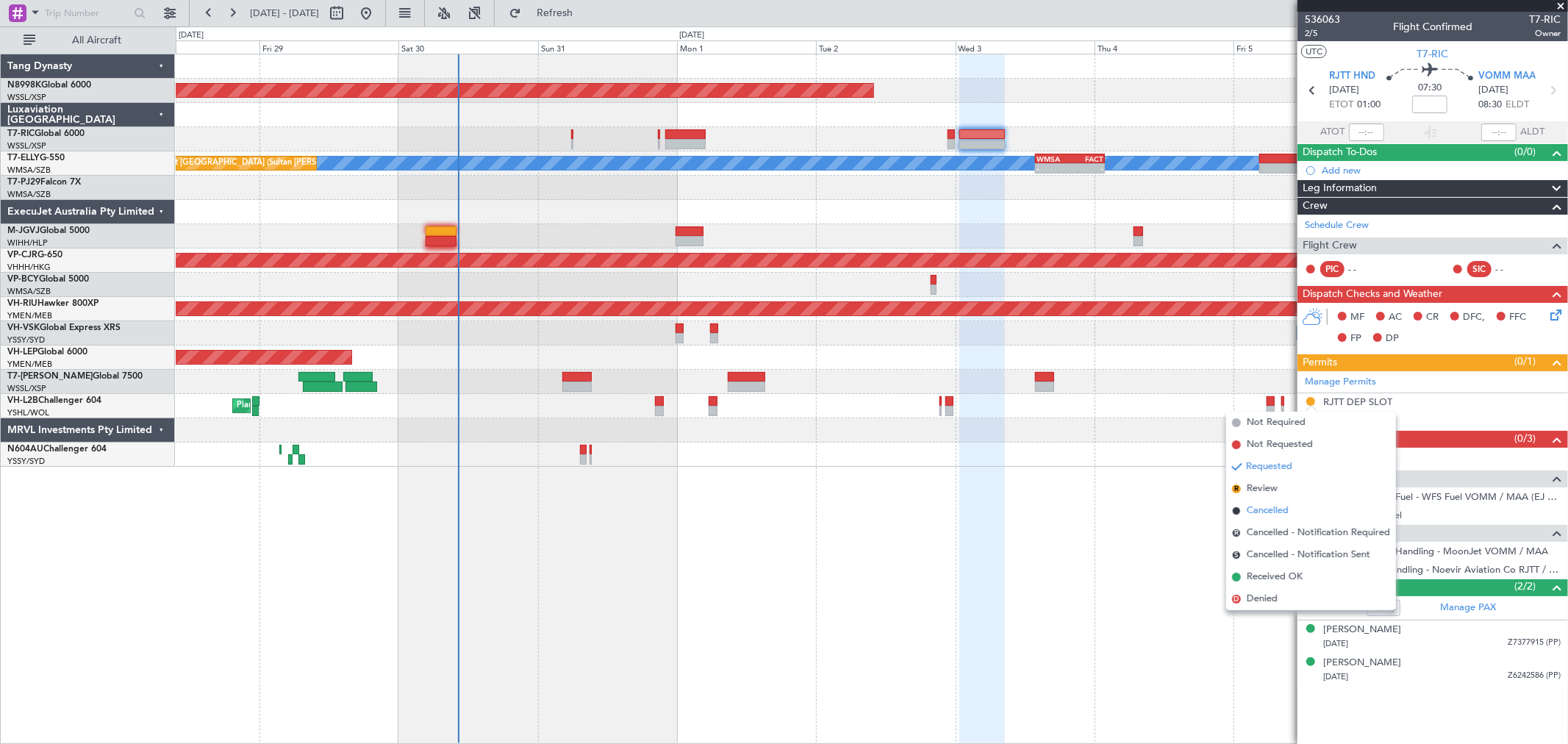
click at [1237, 507] on span at bounding box center [1236, 511] width 9 height 9
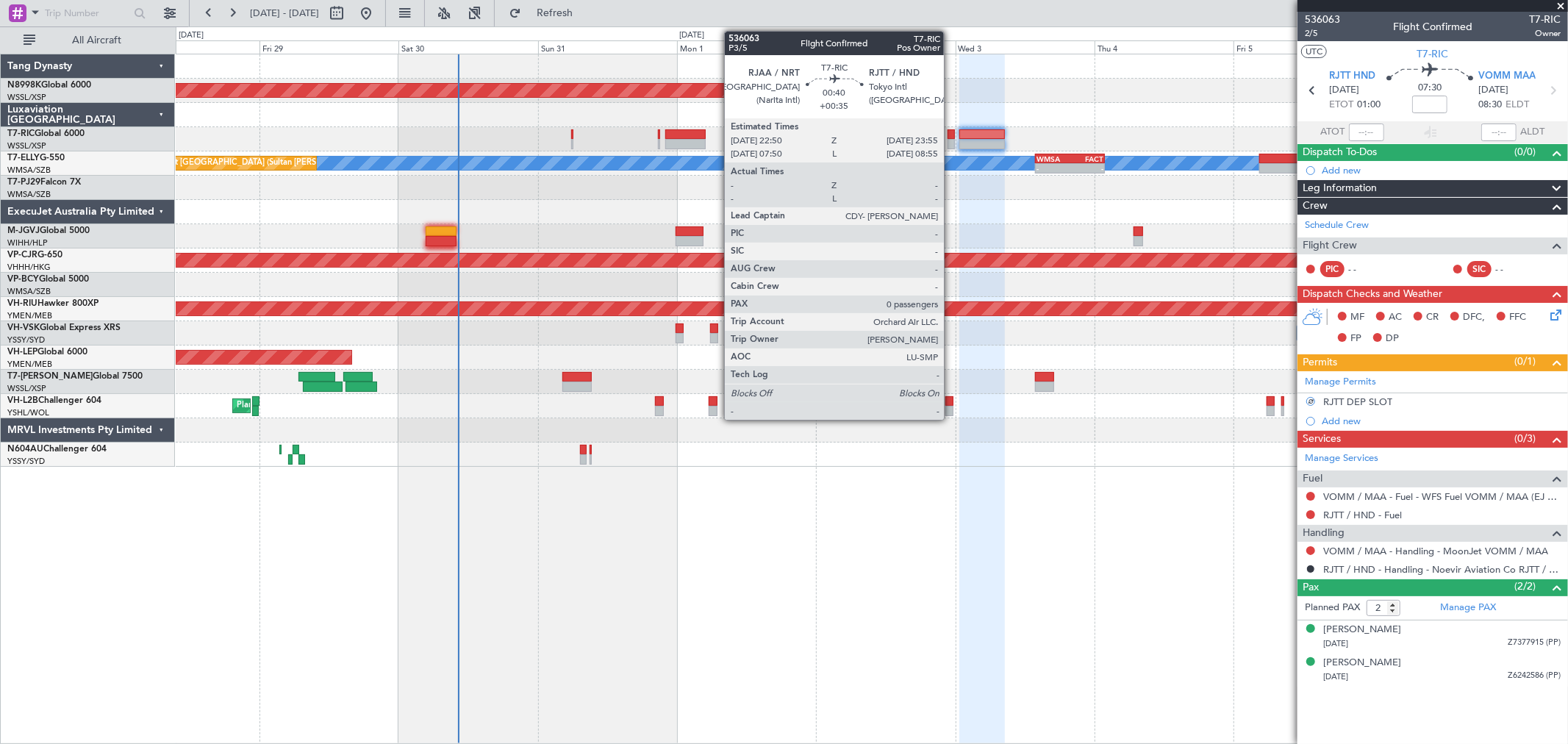
click at [951, 140] on div at bounding box center [951, 144] width 6 height 10
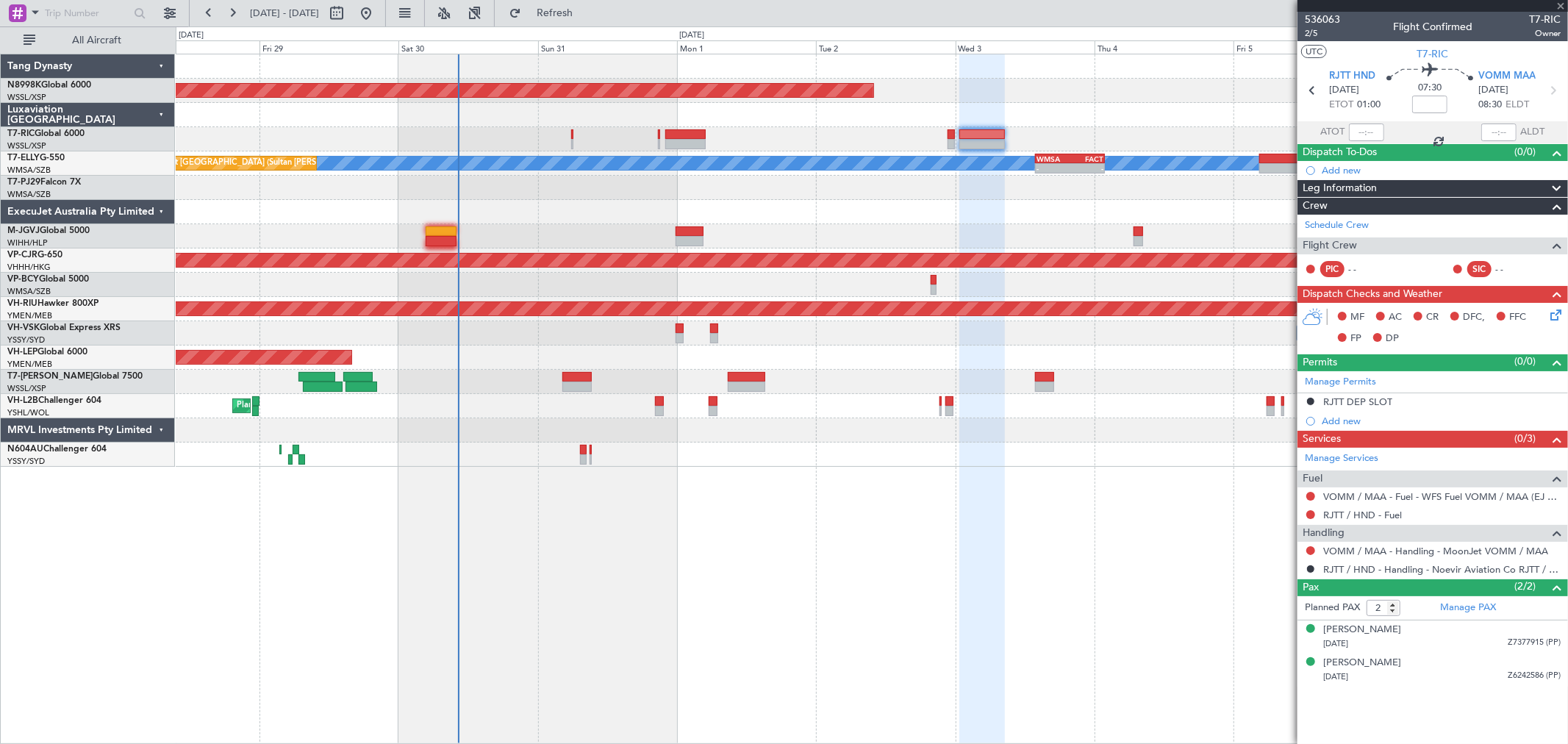
type input "+00:35"
type input "0"
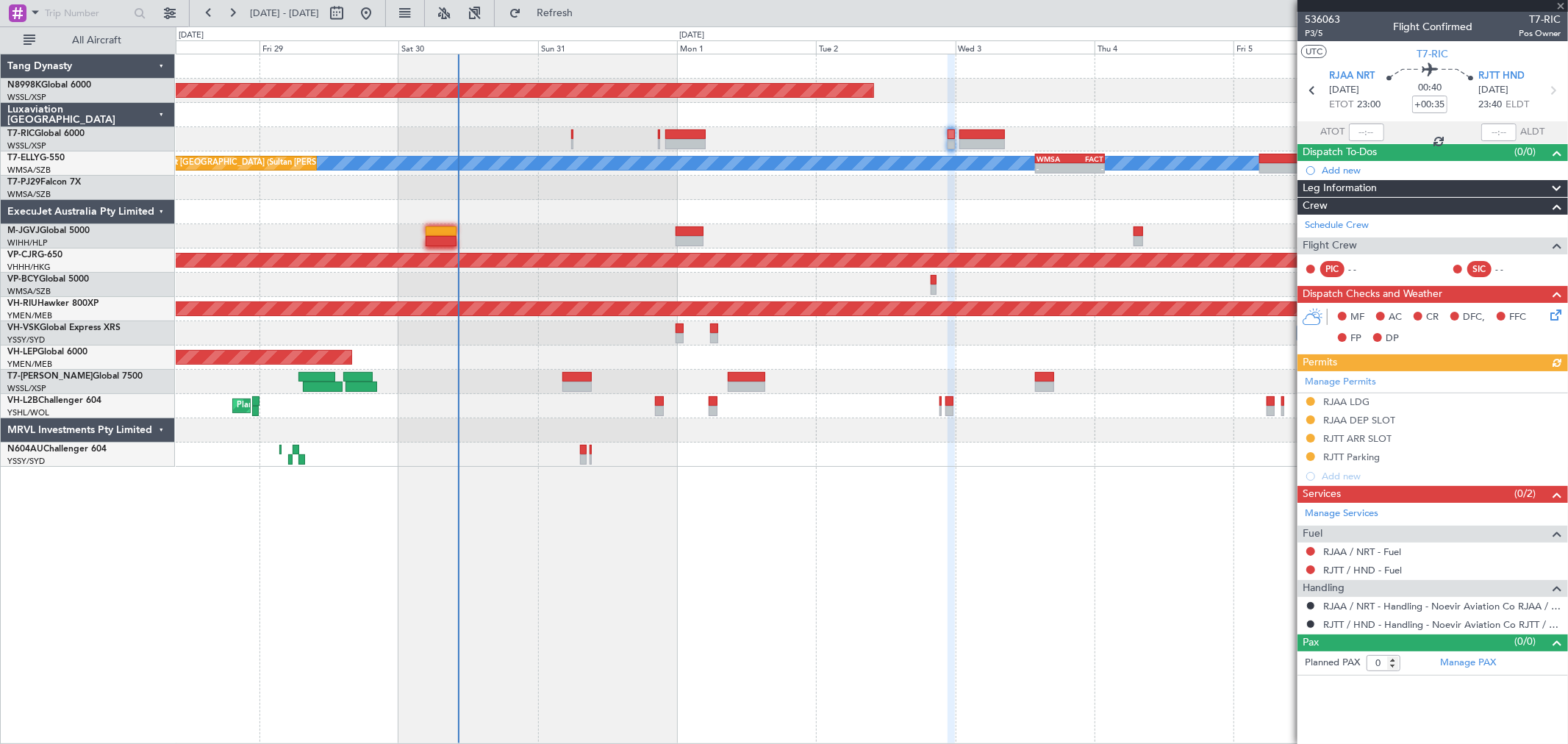
click at [1312, 398] on div "Manage Permits RJAA LDG RJAA DEP SLOT RJTT ARR SLOT RJTT Parking Add new" at bounding box center [1432, 428] width 270 height 115
click at [1311, 401] on button at bounding box center [1311, 401] width 9 height 9
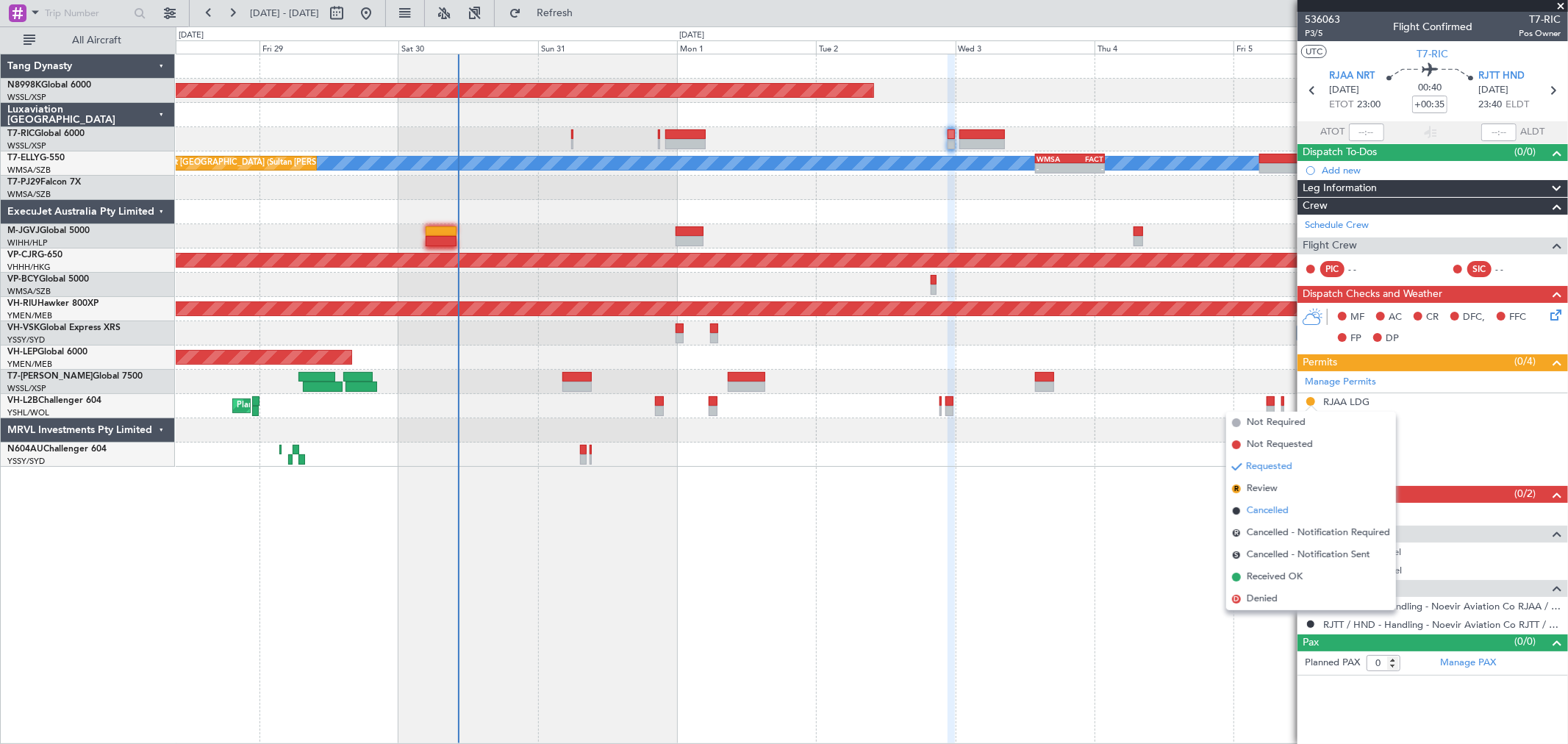
drag, startPoint x: 1250, startPoint y: 510, endPoint x: 1282, endPoint y: 479, distance: 44.6
click at [1250, 509] on span "Cancelled" at bounding box center [1268, 511] width 42 height 14
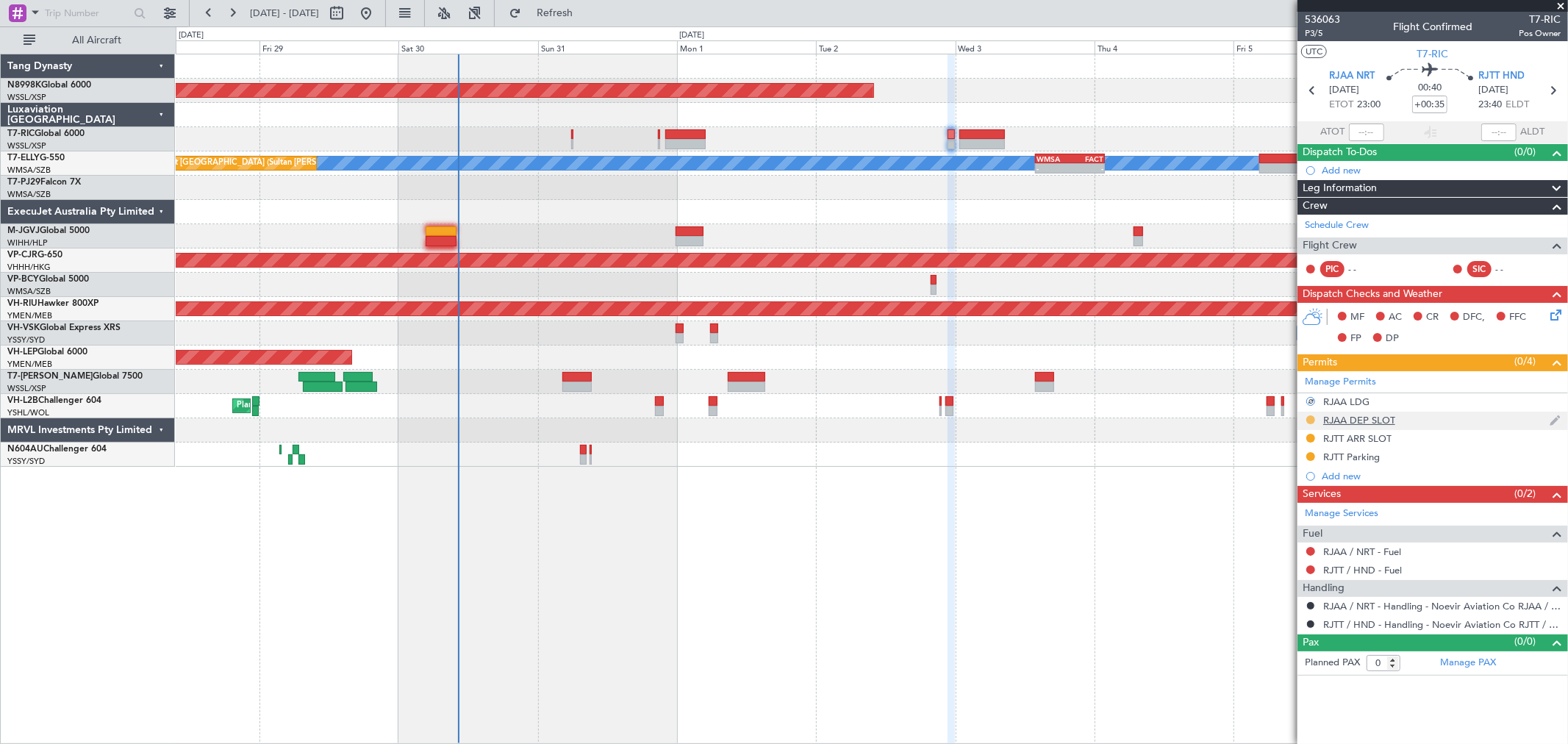
click at [1309, 421] on button at bounding box center [1311, 419] width 9 height 9
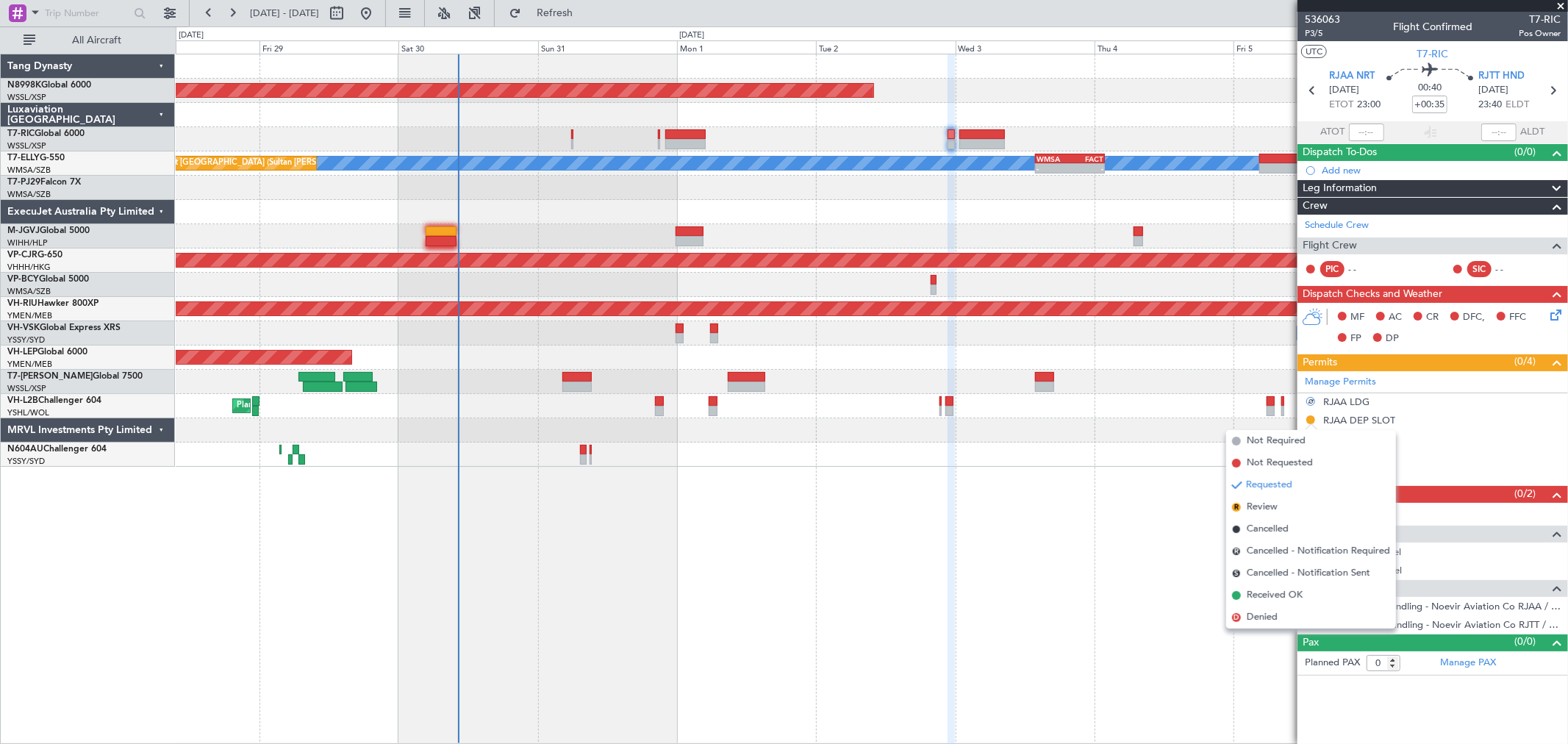
drag, startPoint x: 1240, startPoint y: 524, endPoint x: 1273, endPoint y: 490, distance: 47.4
click at [1241, 523] on li "Cancelled" at bounding box center [1311, 529] width 170 height 22
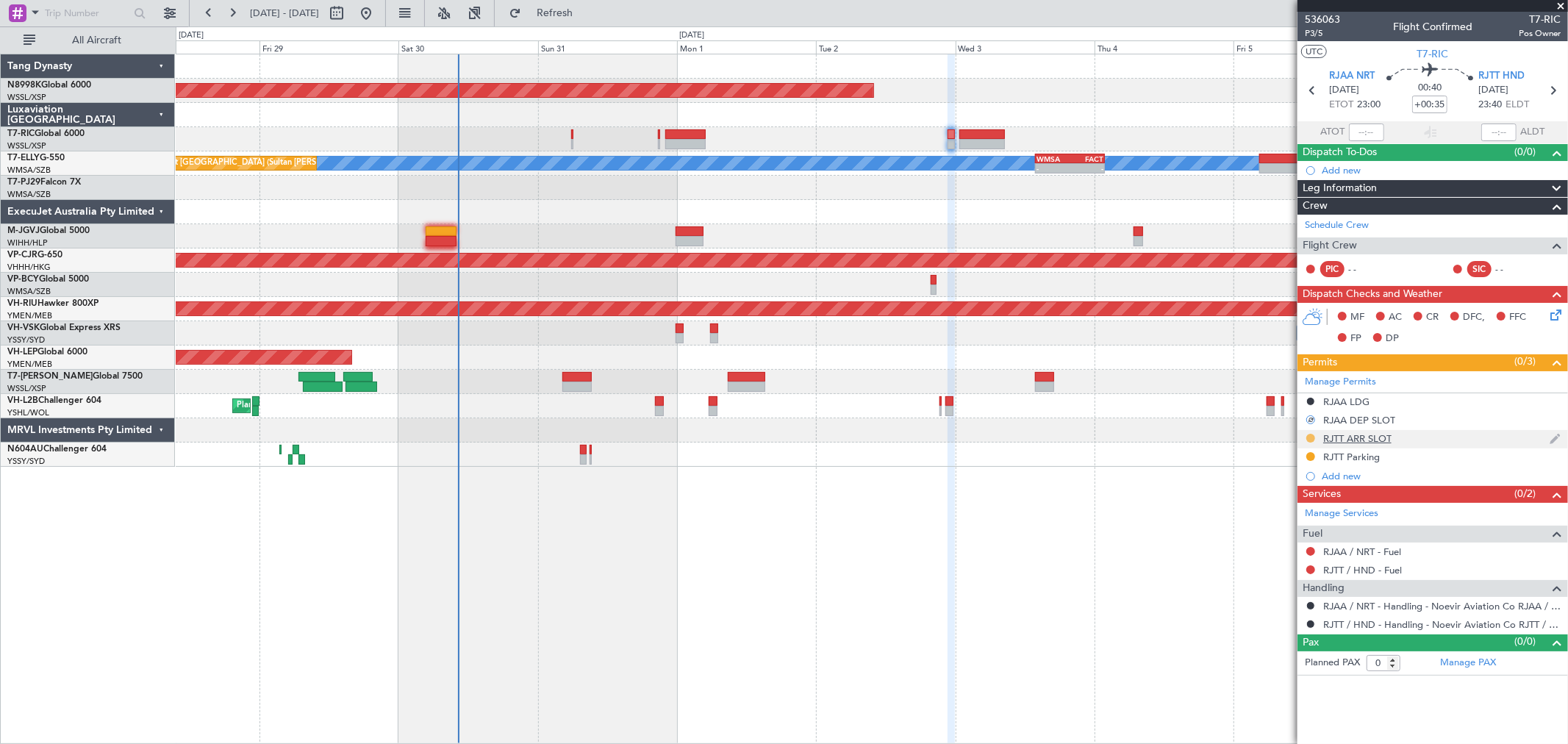
click at [1307, 435] on button at bounding box center [1311, 438] width 9 height 9
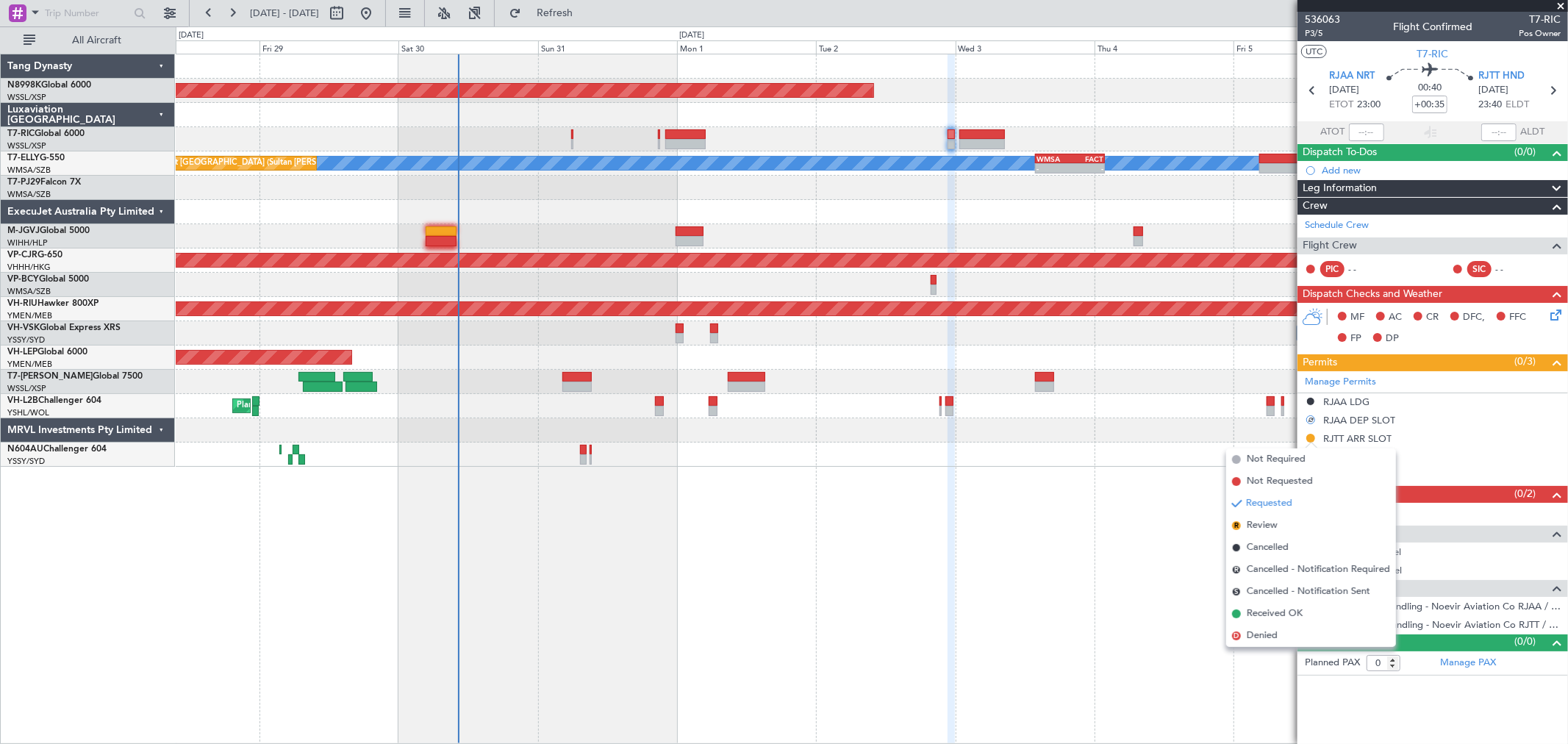
drag, startPoint x: 1235, startPoint y: 543, endPoint x: 1266, endPoint y: 513, distance: 43.1
click at [1236, 543] on span at bounding box center [1236, 547] width 9 height 9
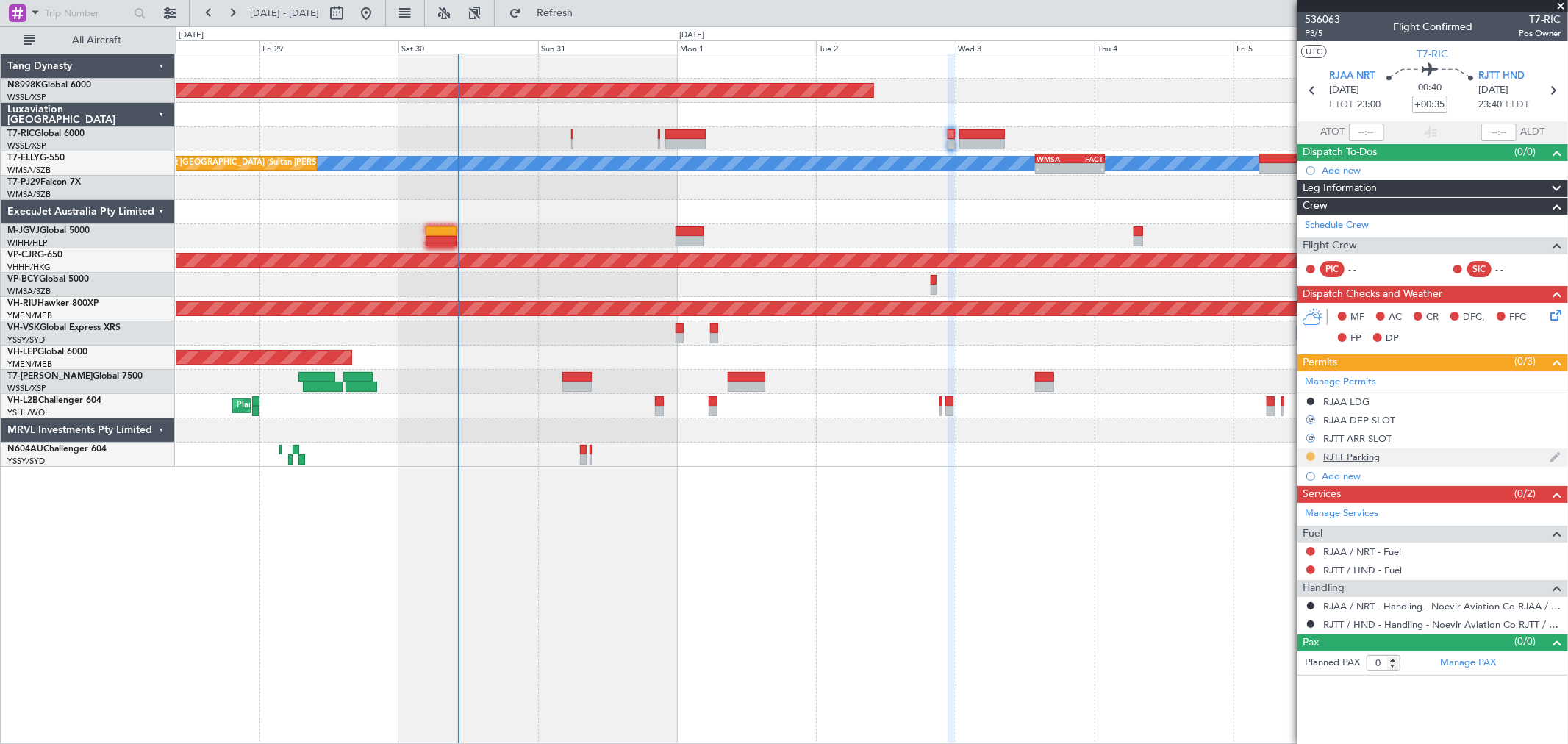
click at [1311, 456] on button at bounding box center [1311, 456] width 9 height 9
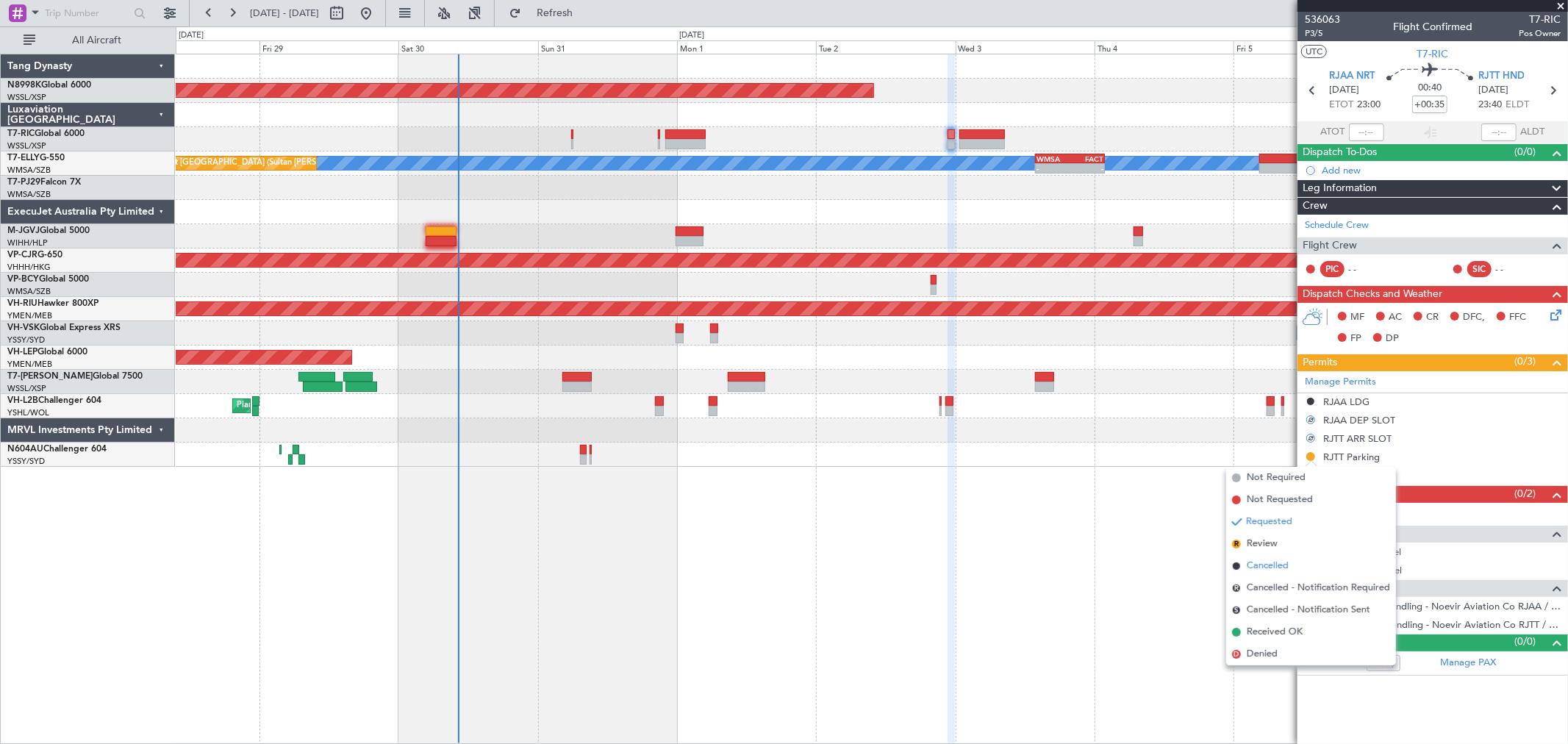
click at [1241, 562] on li "Cancelled" at bounding box center [1311, 566] width 170 height 22
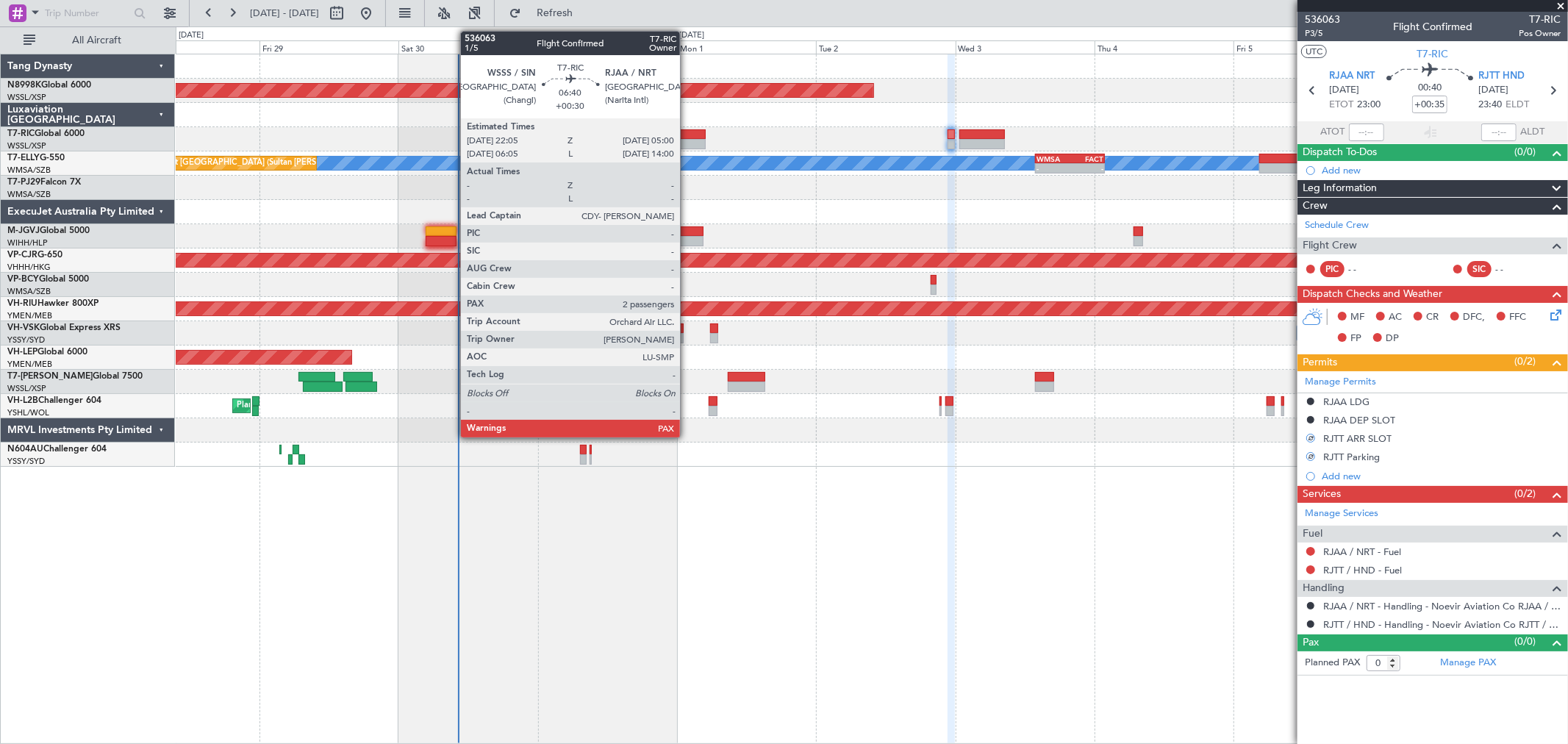
click at [687, 133] on div at bounding box center [686, 134] width 40 height 10
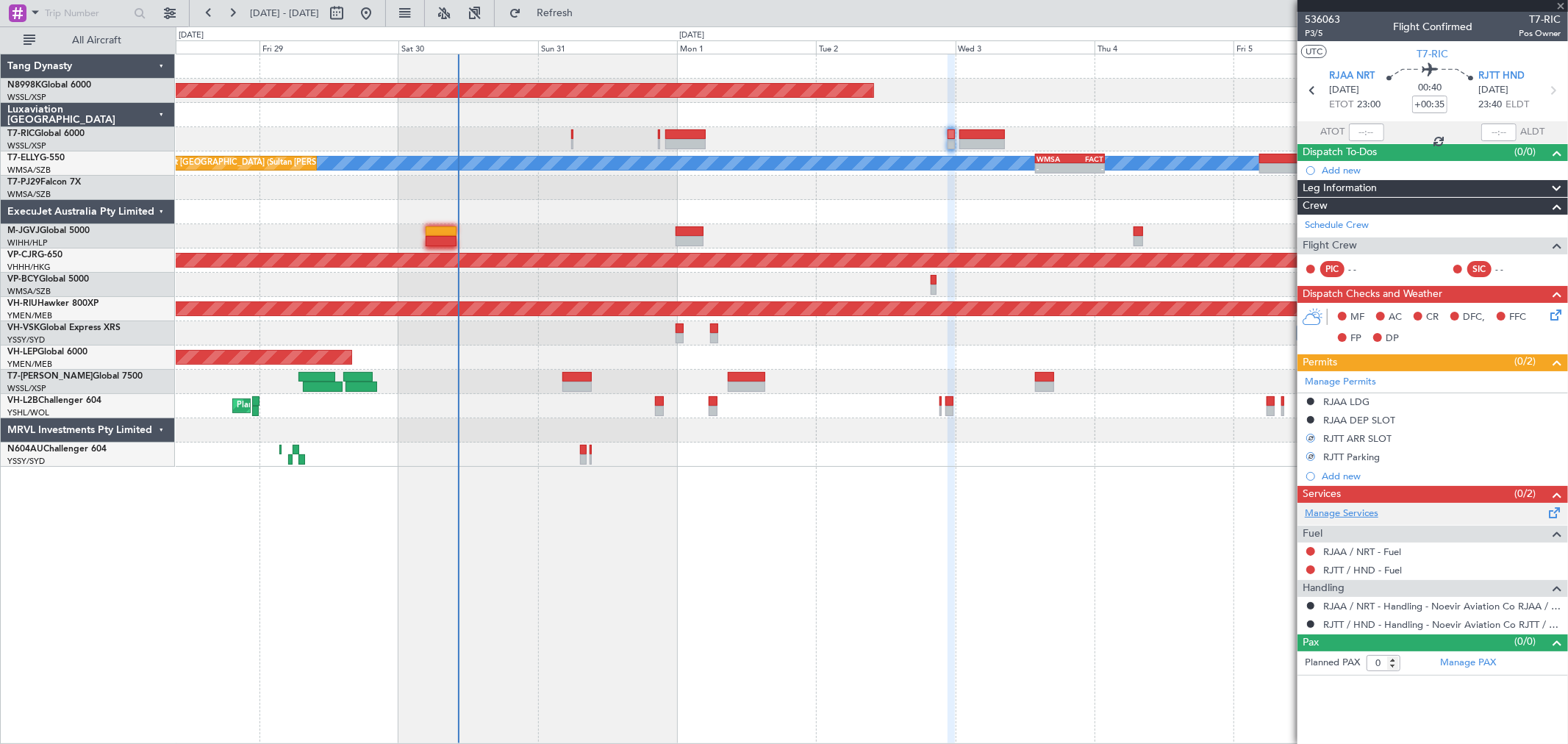
type input "+00:30"
type input "2"
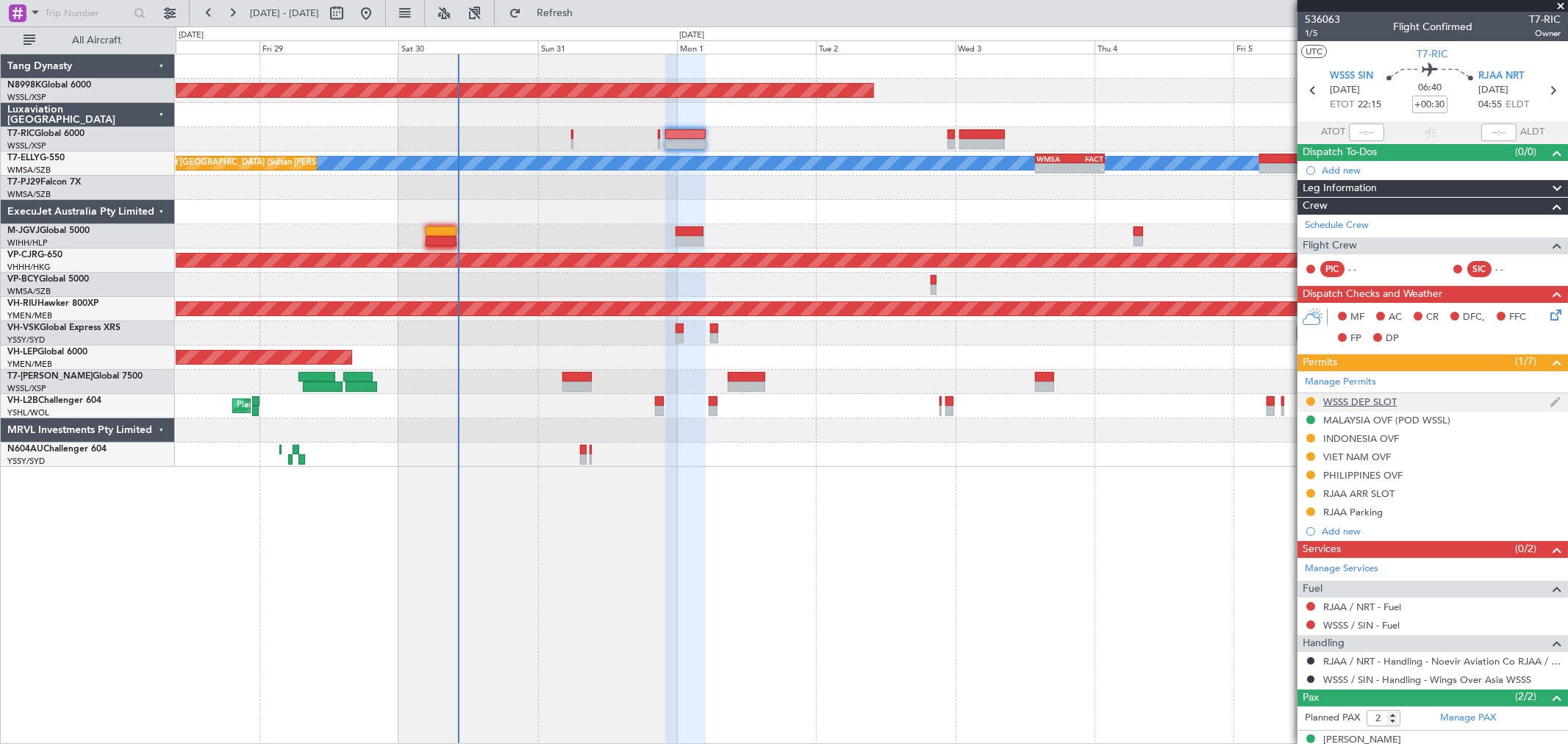
click at [1317, 401] on div at bounding box center [1311, 401] width 12 height 12
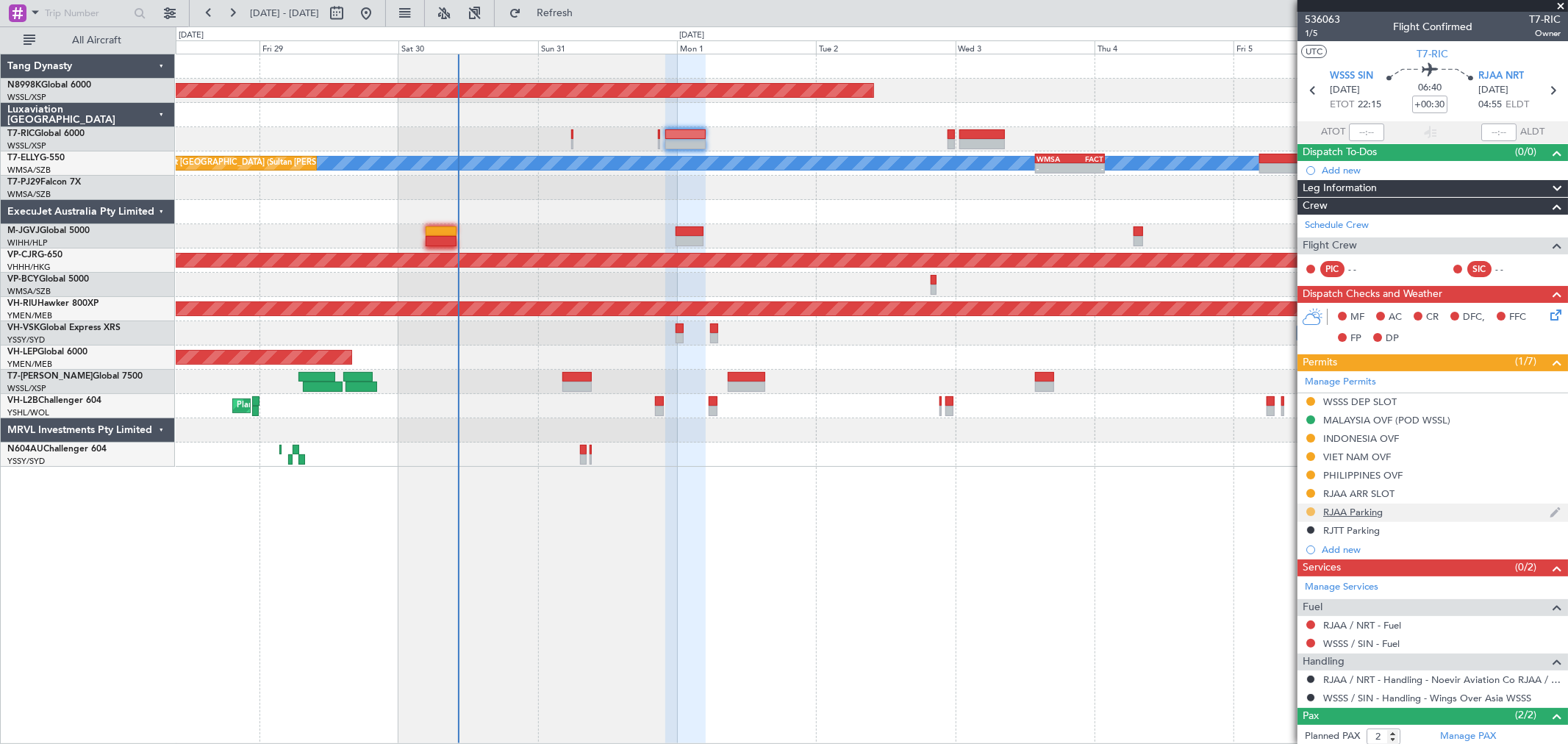
click at [1311, 515] on button at bounding box center [1311, 512] width 9 height 9
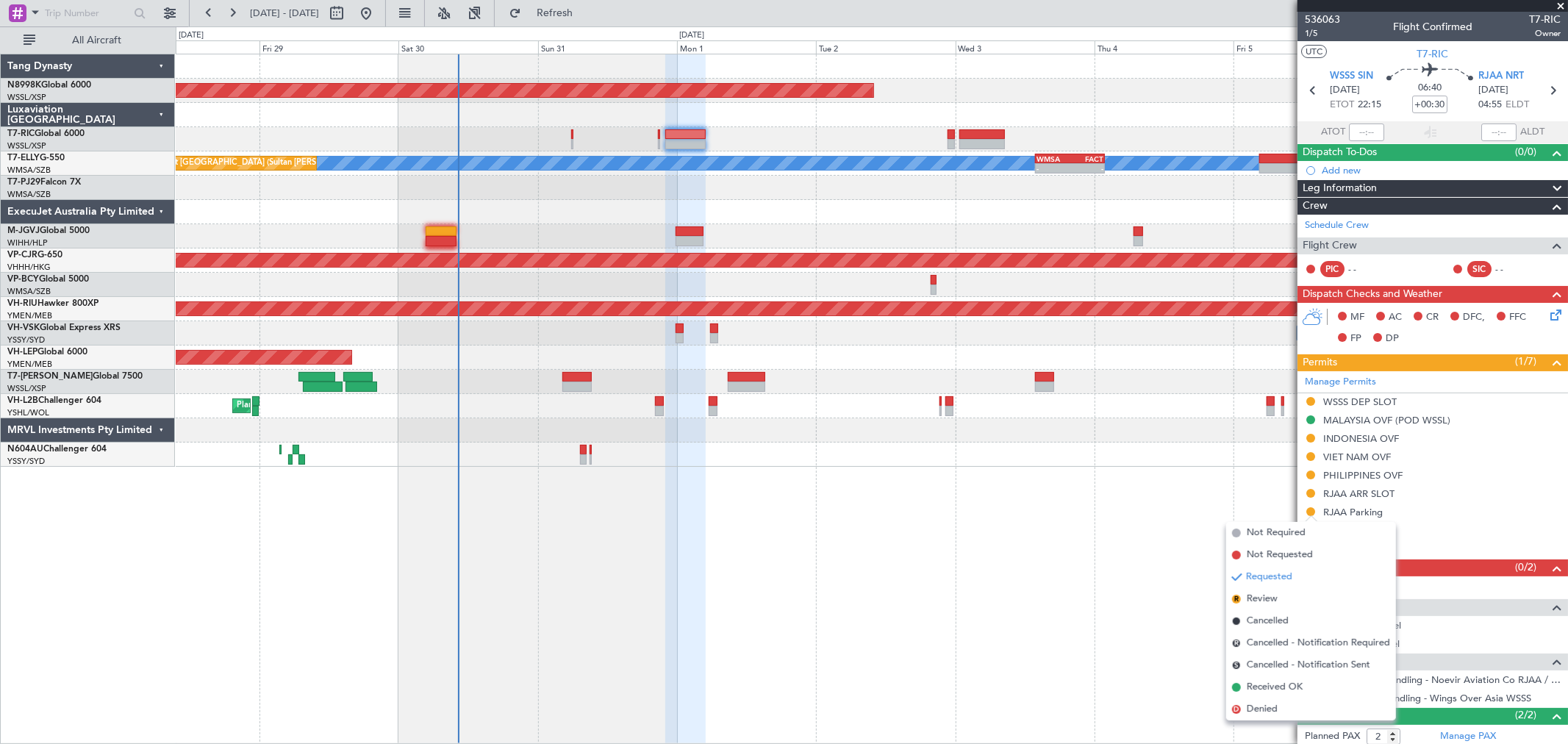
drag, startPoint x: 1270, startPoint y: 614, endPoint x: 1294, endPoint y: 578, distance: 43.3
click at [1272, 613] on span "Cancelled" at bounding box center [1268, 621] width 42 height 14
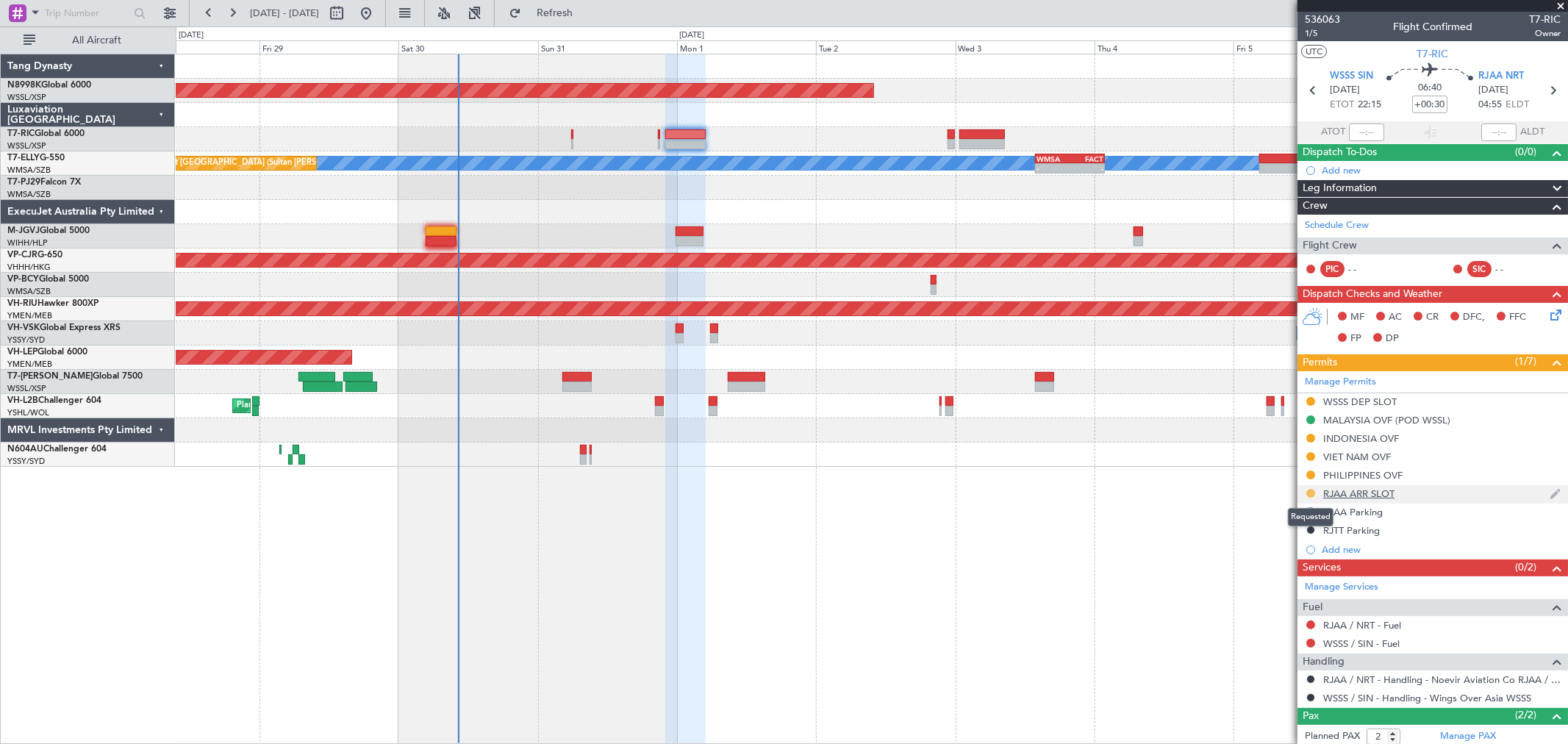
click at [1313, 492] on button at bounding box center [1311, 493] width 9 height 9
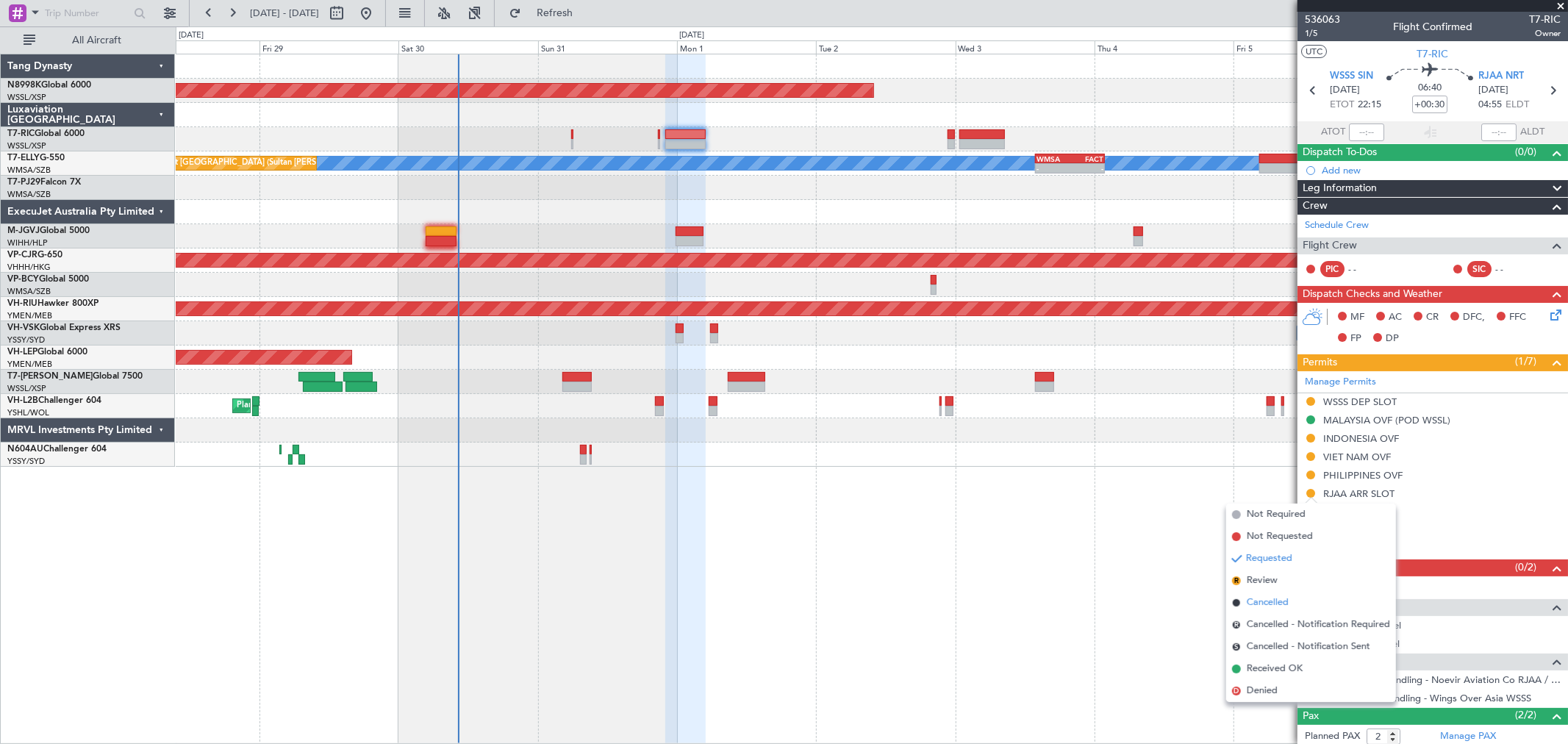
click at [1248, 596] on span "Cancelled" at bounding box center [1268, 603] width 42 height 14
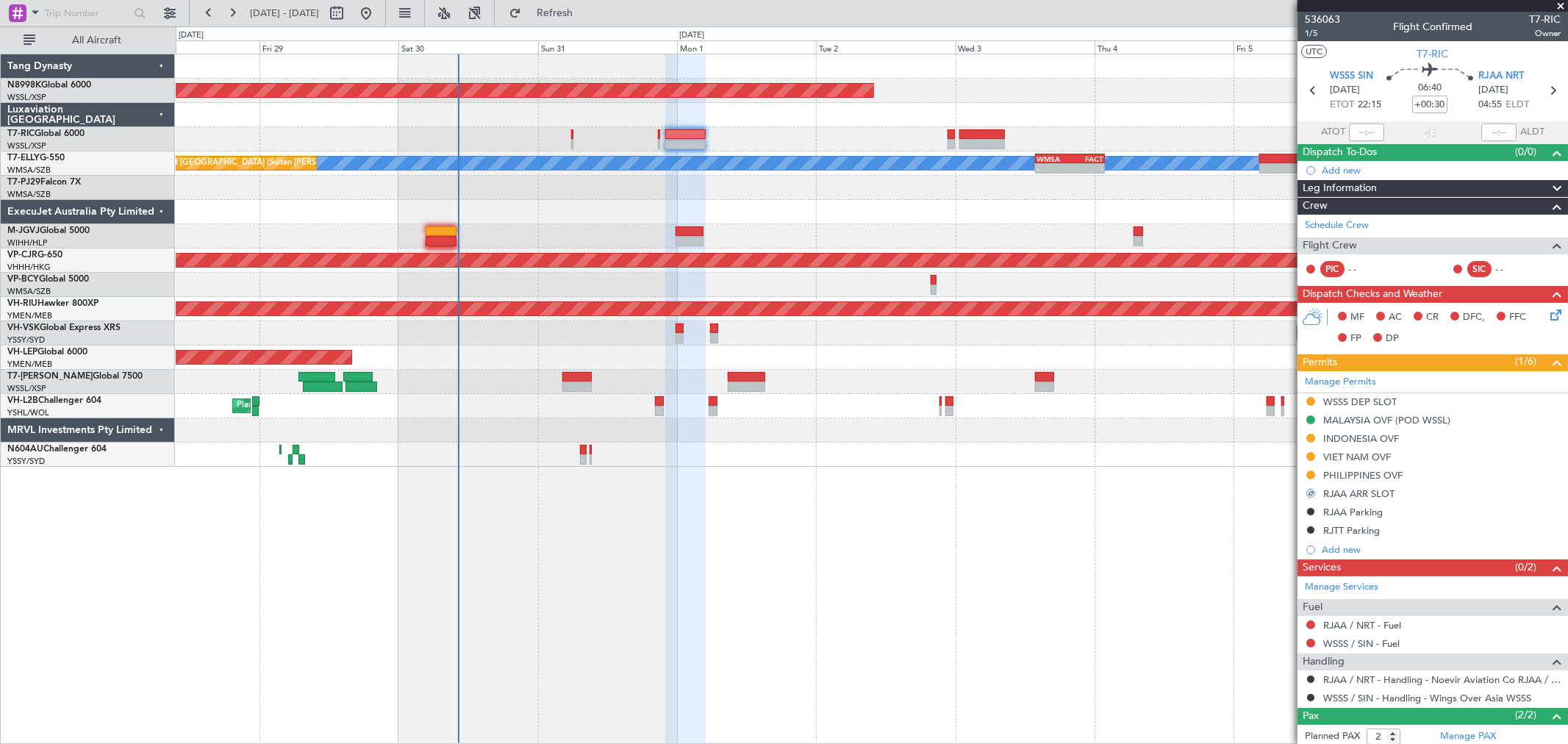
click at [657, 140] on div at bounding box center [871, 140] width 1392 height 24
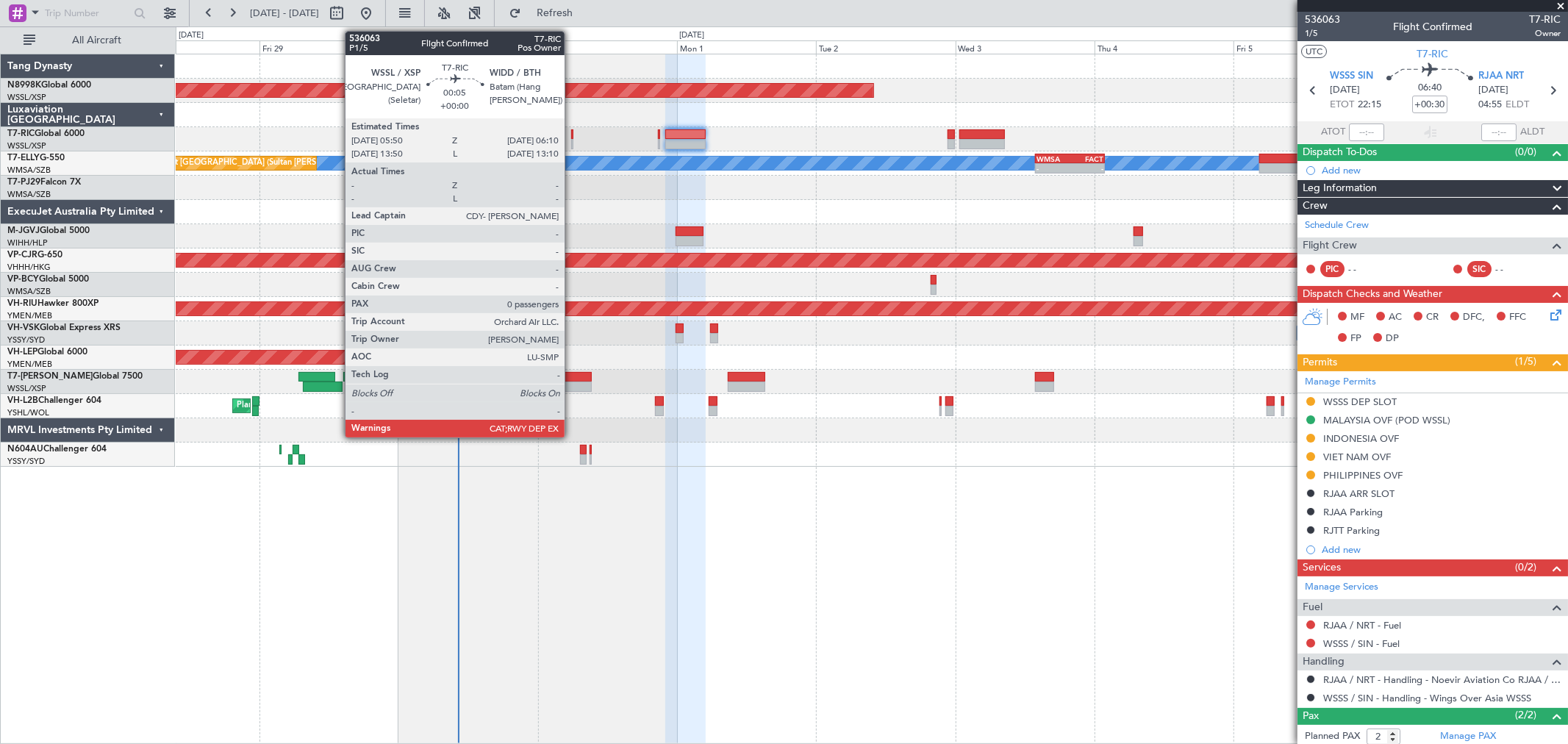
click at [572, 130] on div at bounding box center [572, 134] width 2 height 10
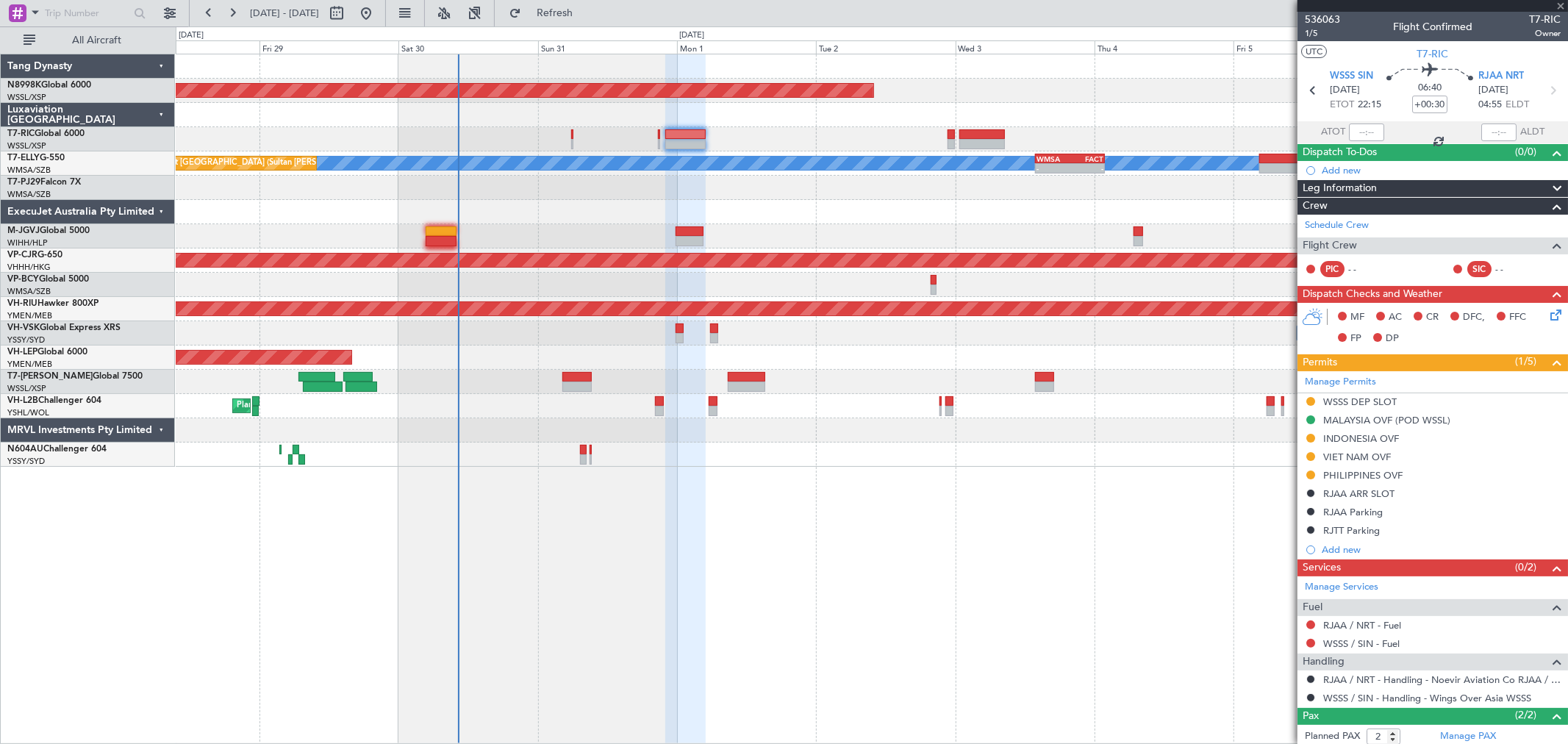
type input "0"
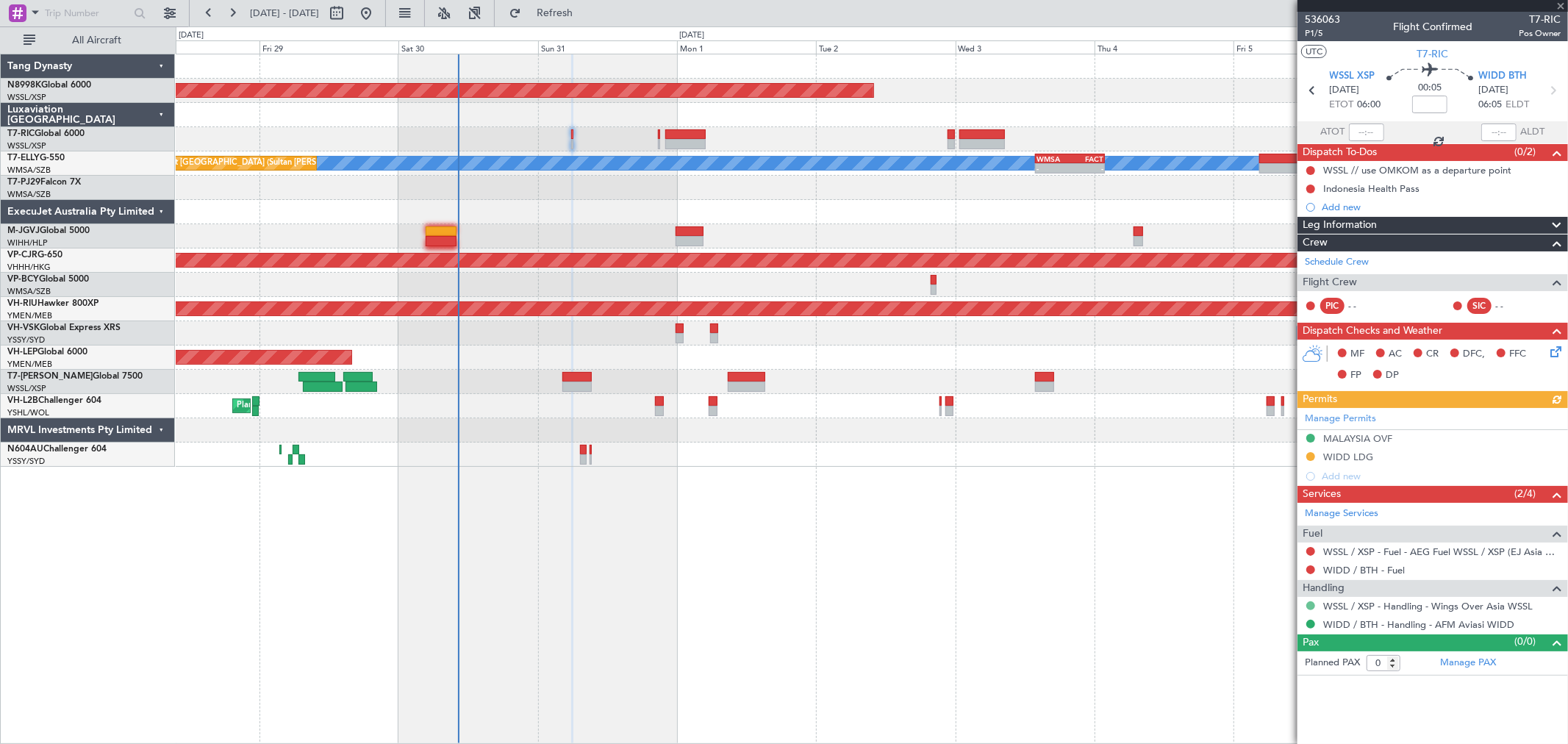
click at [1311, 605] on button at bounding box center [1311, 605] width 9 height 9
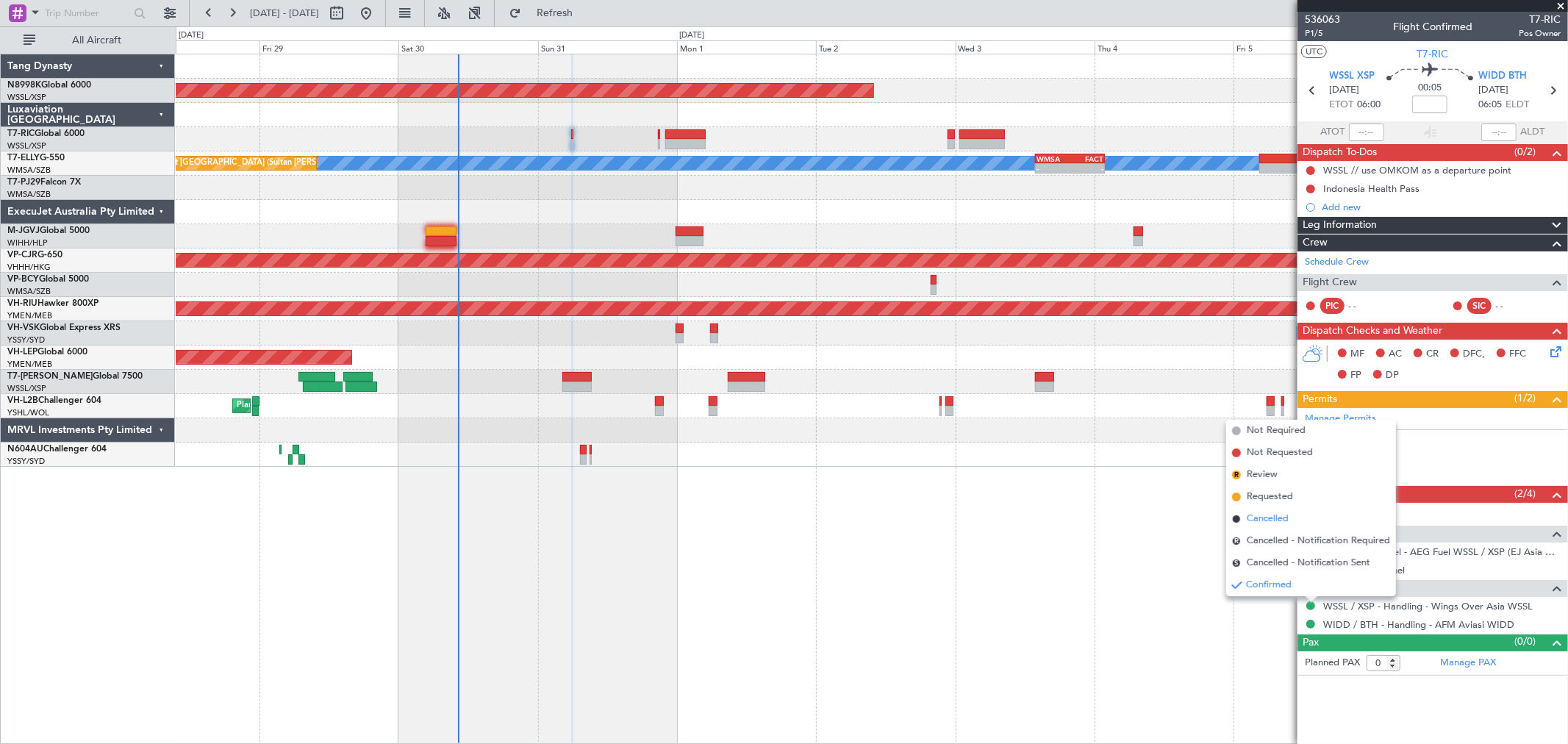
click at [1275, 522] on span "Cancelled" at bounding box center [1268, 519] width 42 height 14
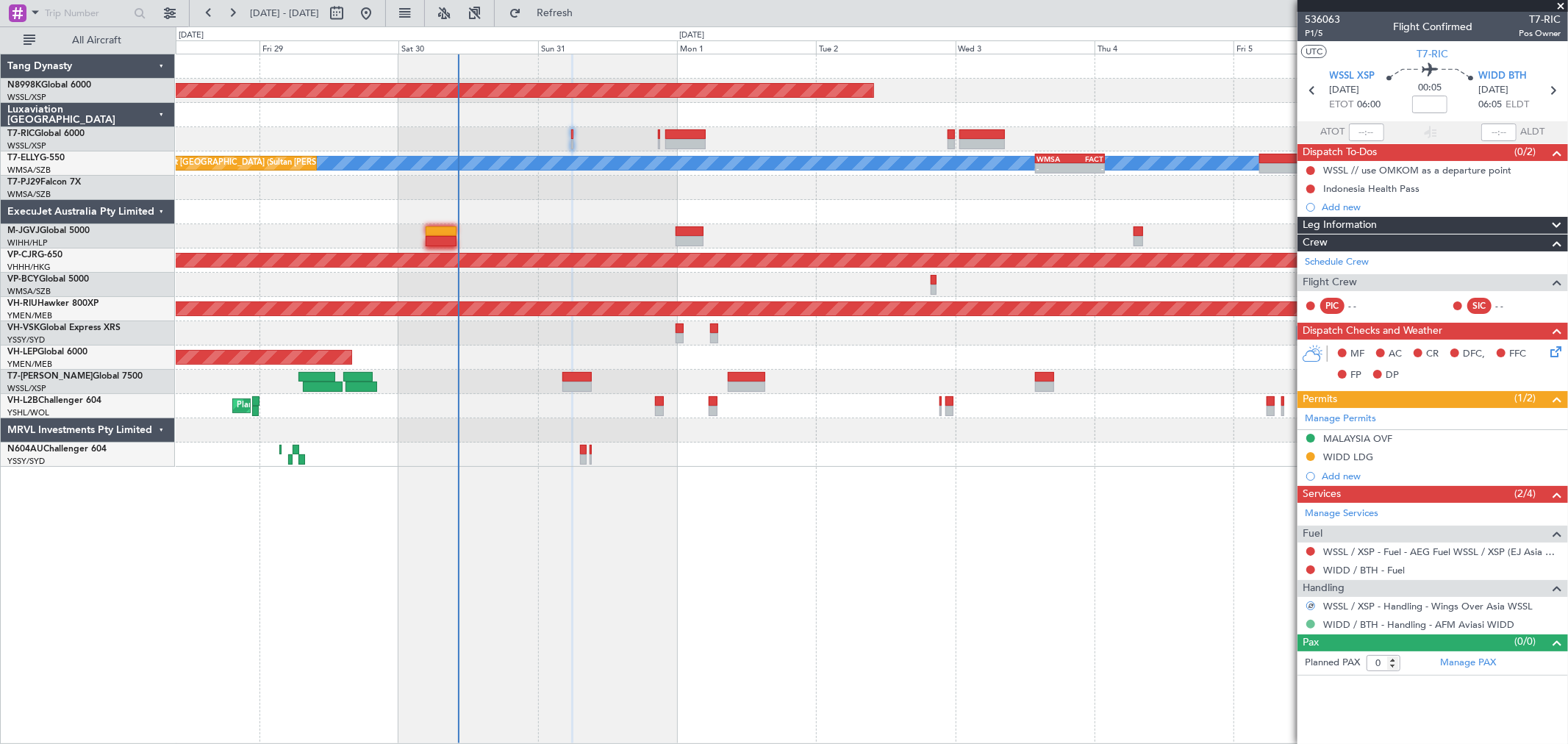
click at [1311, 626] on button at bounding box center [1311, 624] width 9 height 9
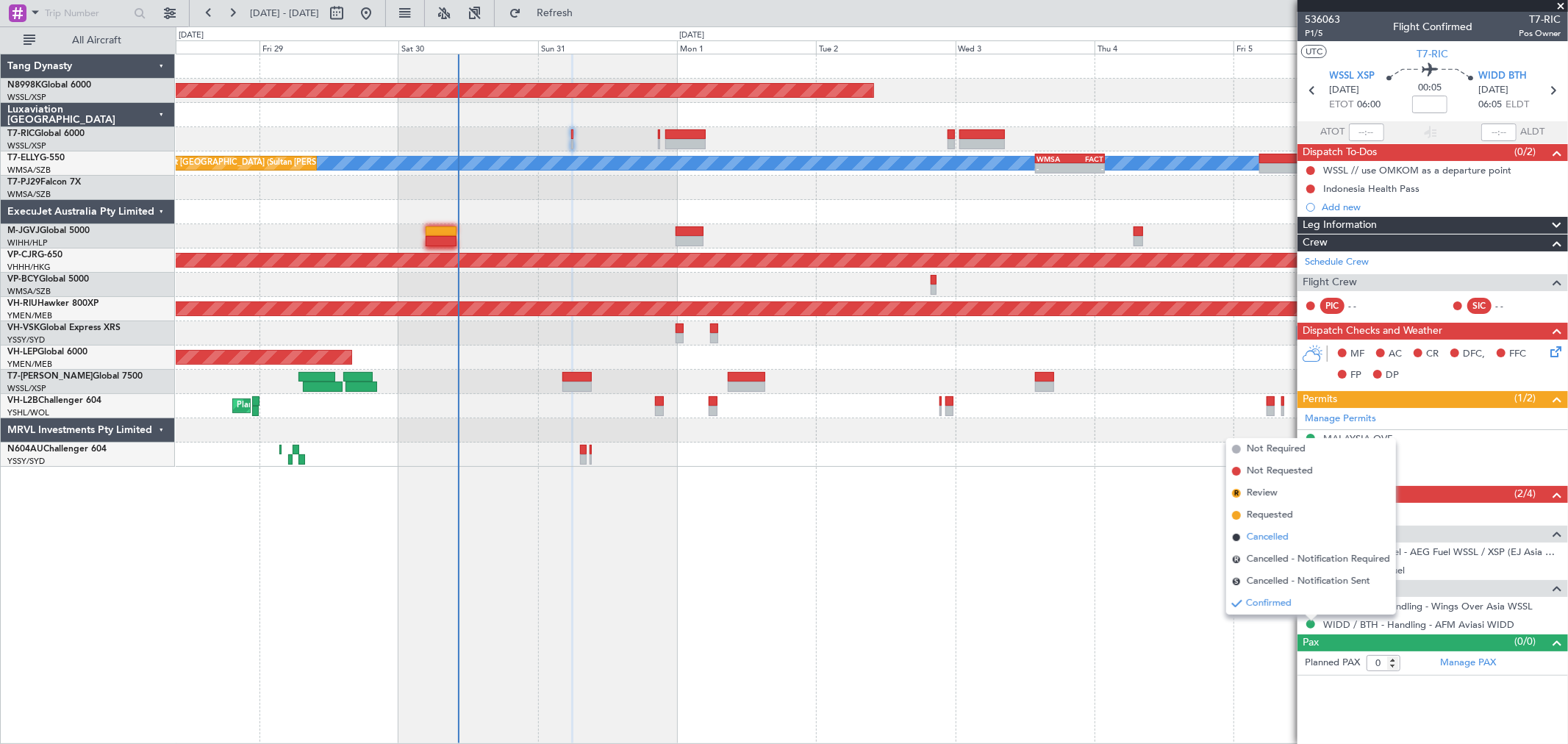
click at [1283, 535] on span "Cancelled" at bounding box center [1268, 537] width 42 height 14
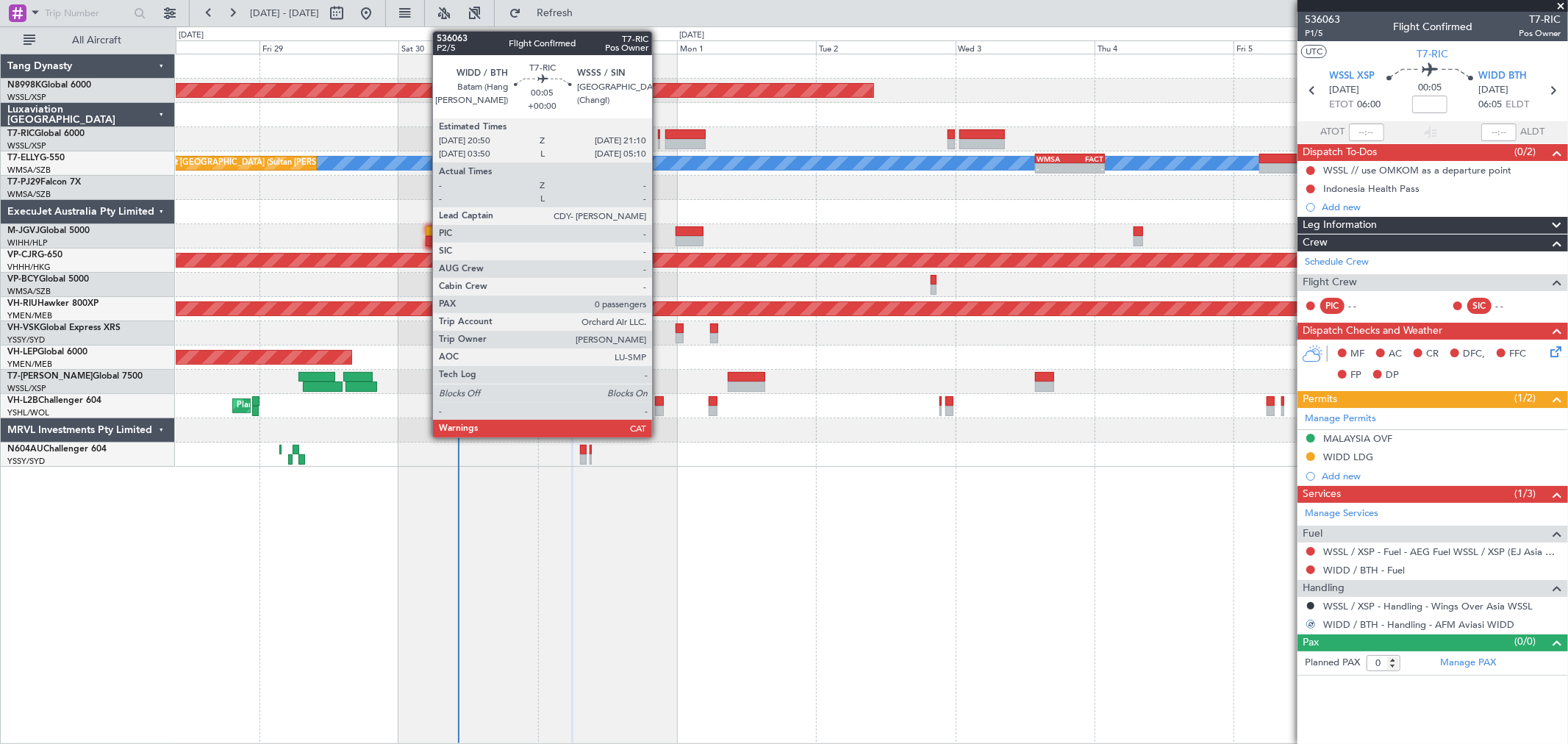
click at [659, 135] on div at bounding box center [658, 134] width 2 height 10
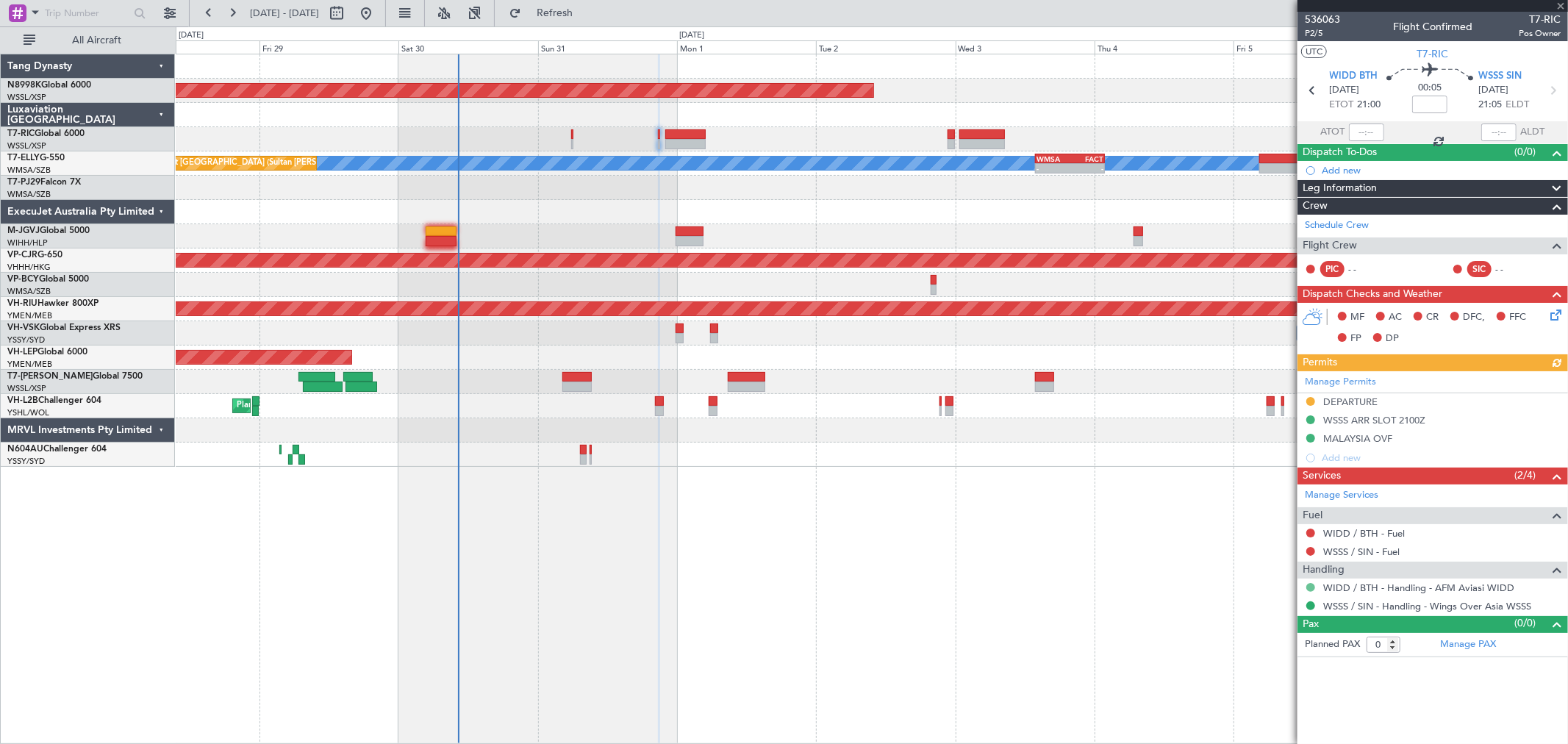
click at [1311, 587] on button at bounding box center [1311, 587] width 9 height 9
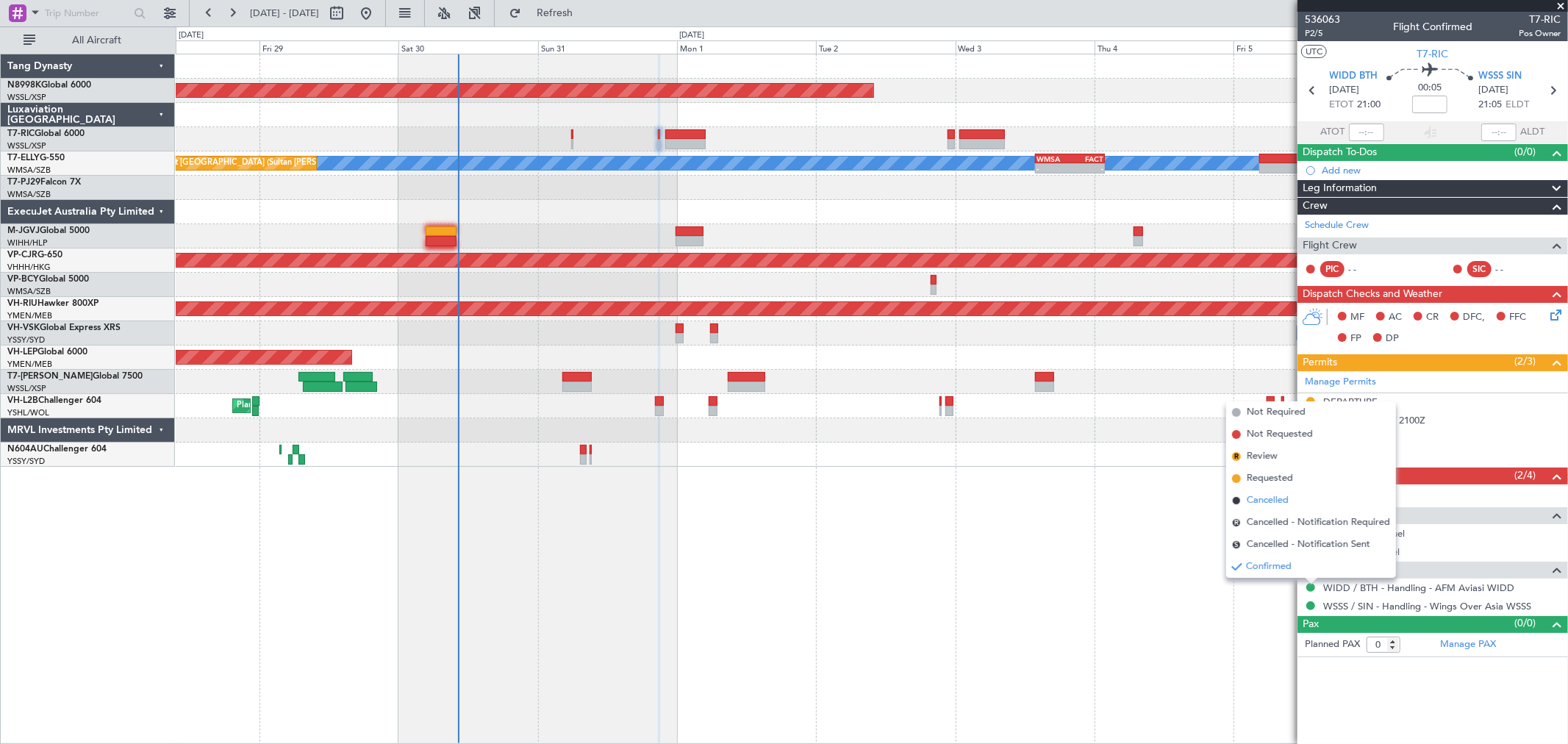
click at [1274, 503] on span "Cancelled" at bounding box center [1268, 500] width 42 height 14
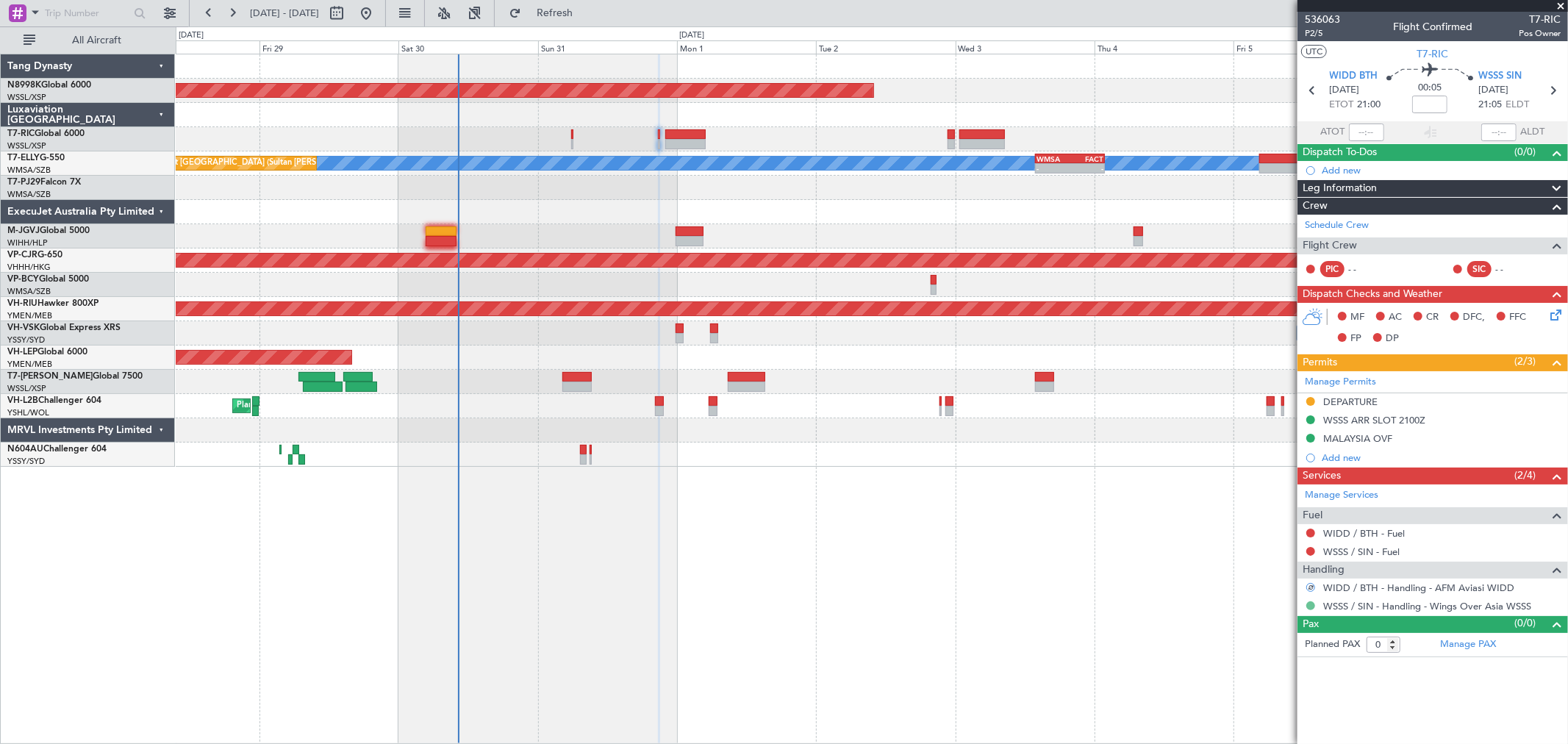
click at [1310, 608] on button at bounding box center [1311, 605] width 9 height 9
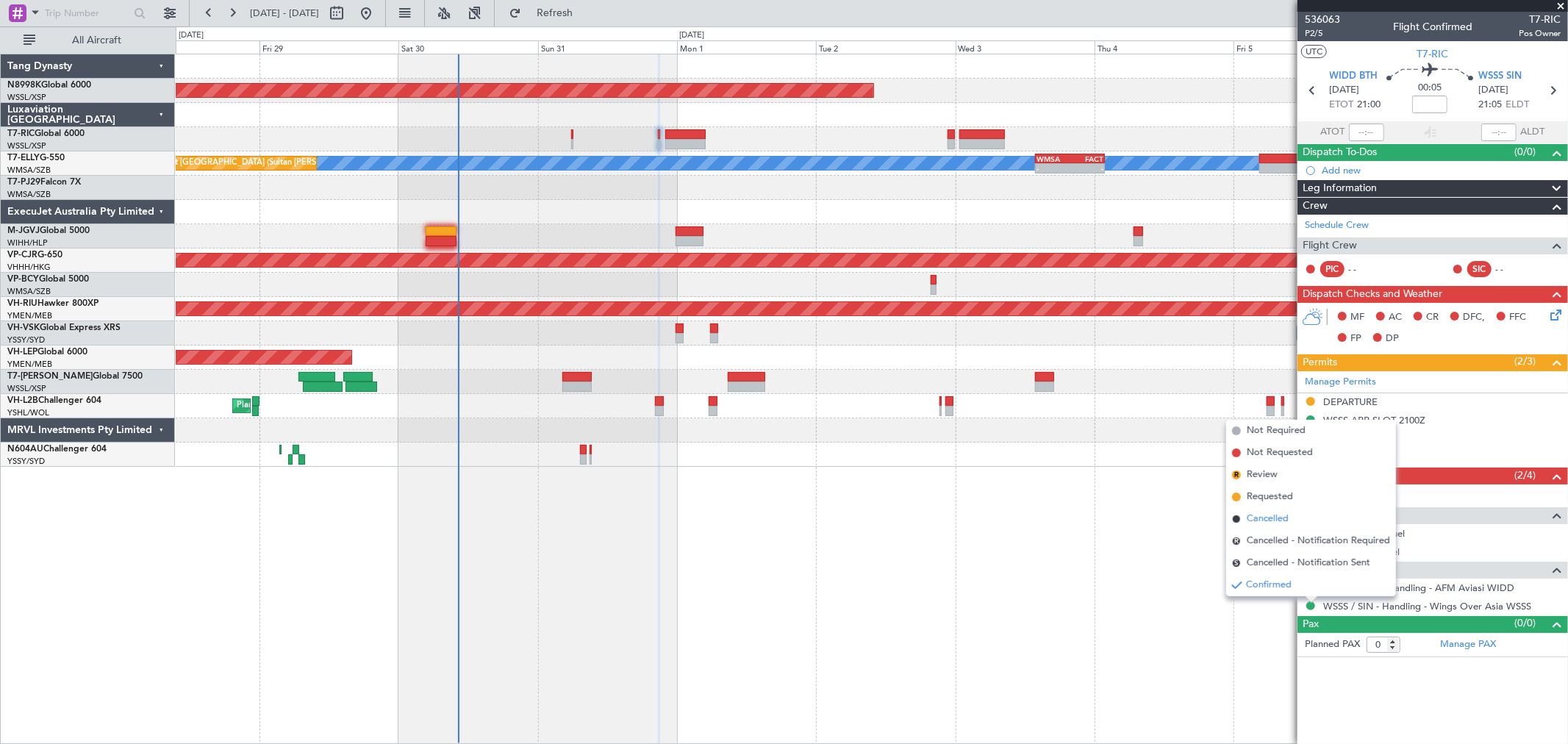
click at [1272, 516] on span "Cancelled" at bounding box center [1268, 519] width 42 height 14
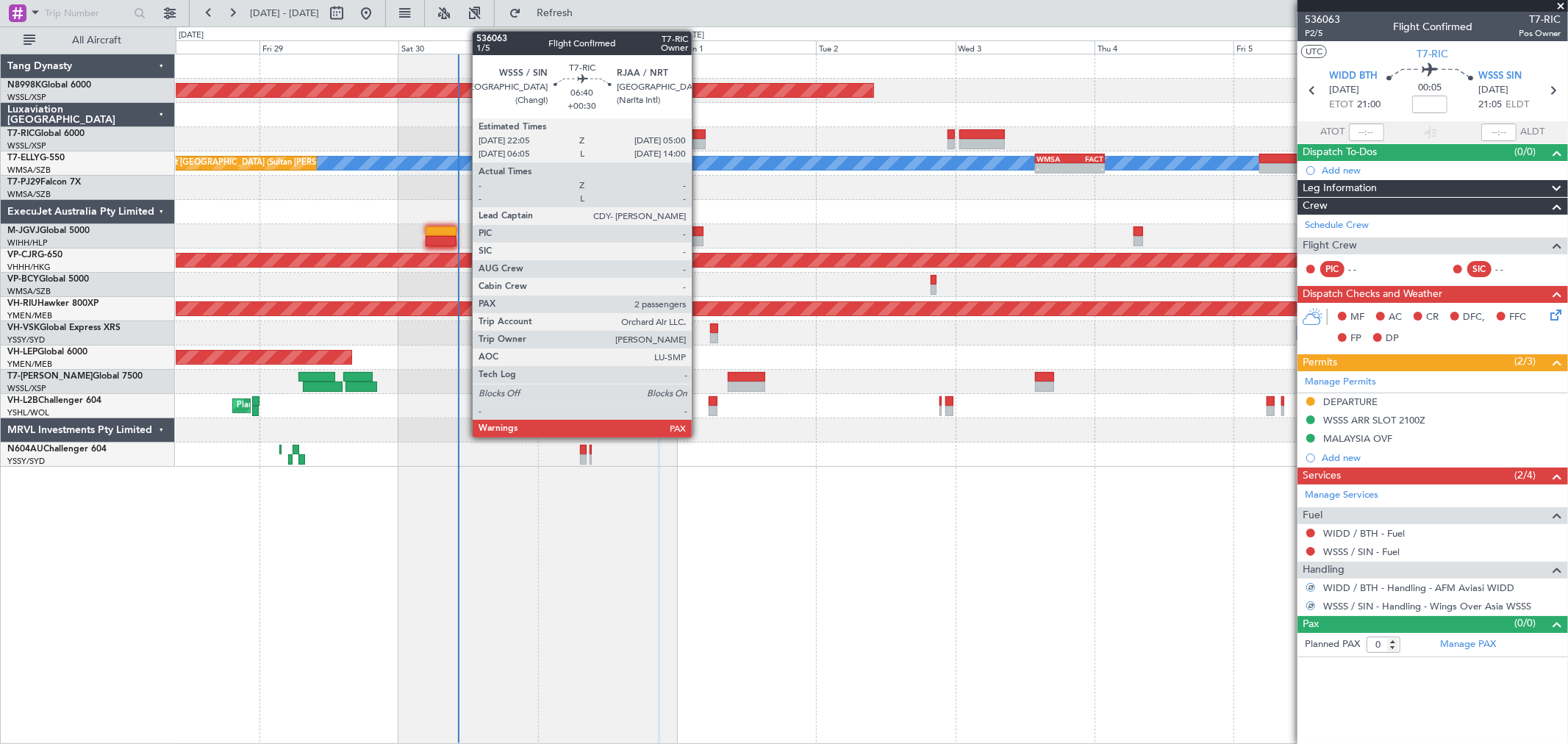
click at [683, 135] on div at bounding box center [686, 134] width 40 height 10
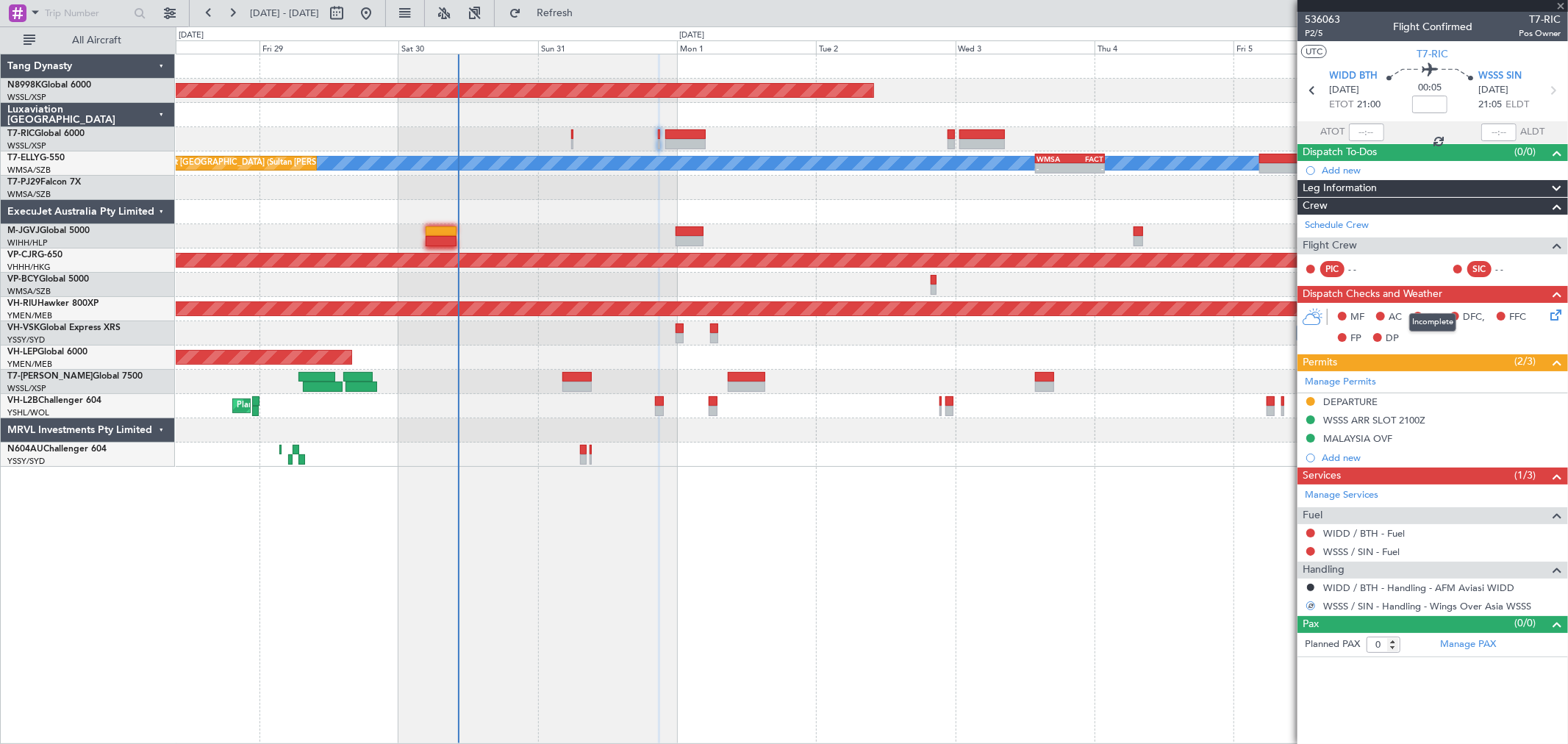
type input "+00:30"
type input "2"
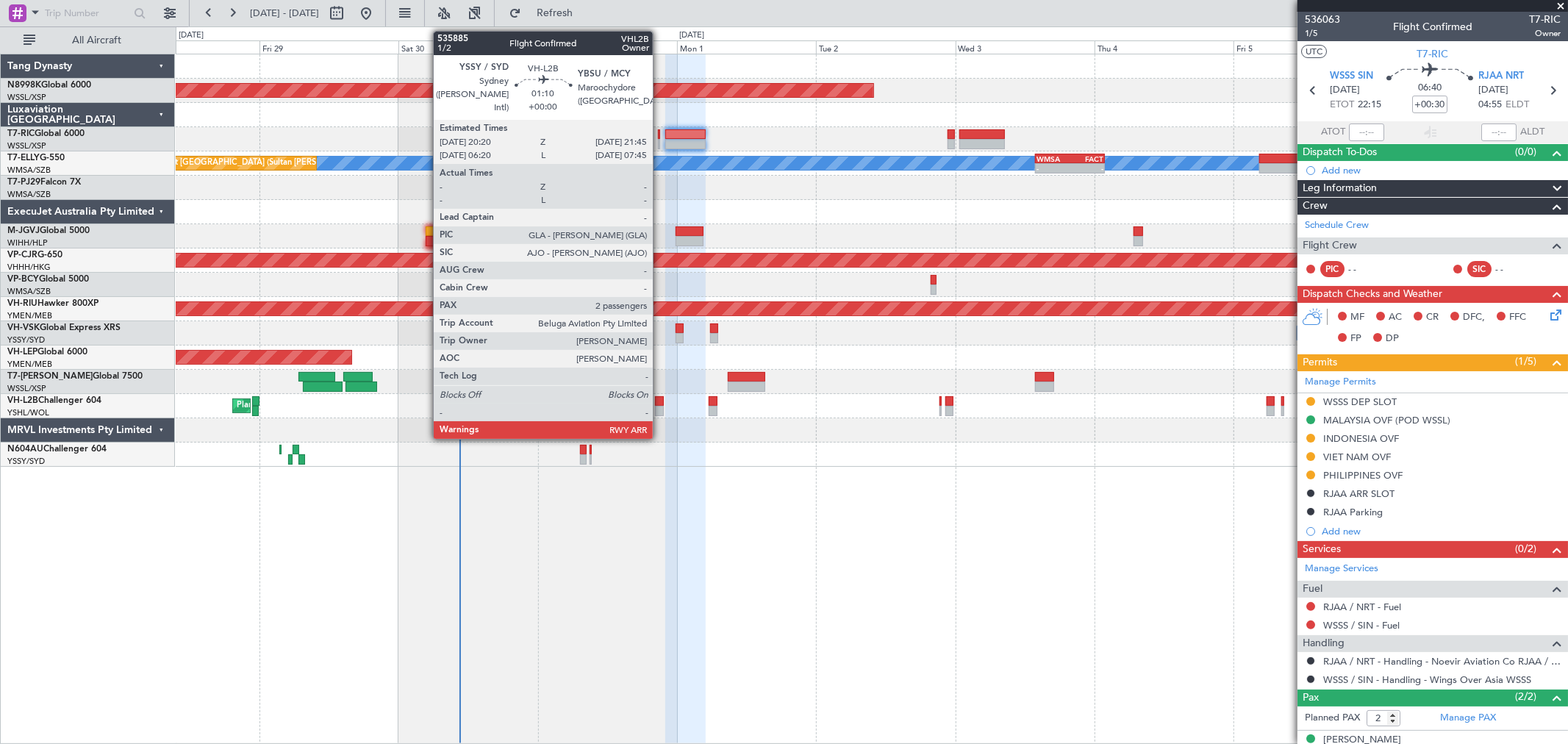
click at [660, 404] on div at bounding box center [659, 401] width 9 height 10
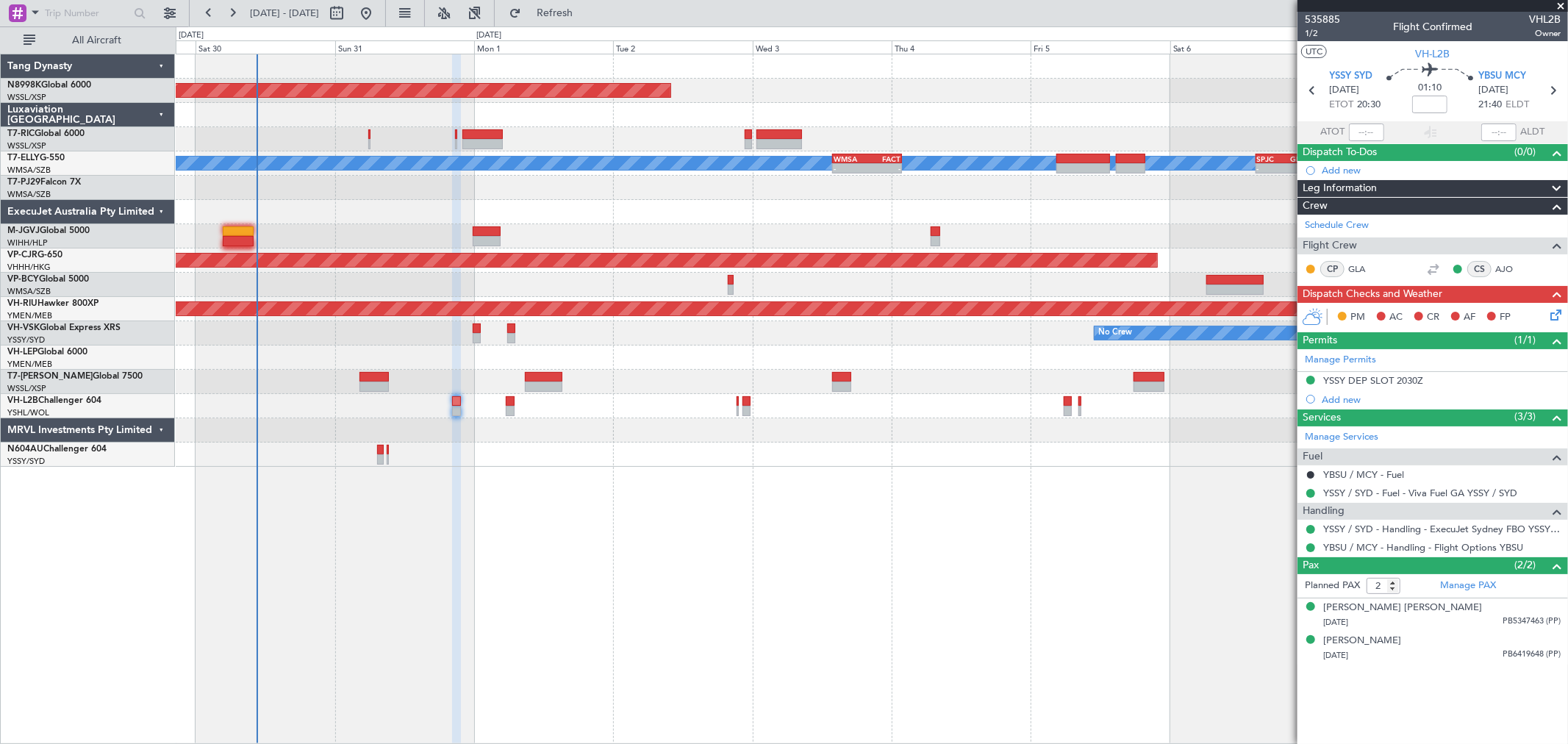
click at [827, 414] on div "Planned Maint [GEOGRAPHIC_DATA] ([GEOGRAPHIC_DATA])" at bounding box center [871, 406] width 1392 height 24
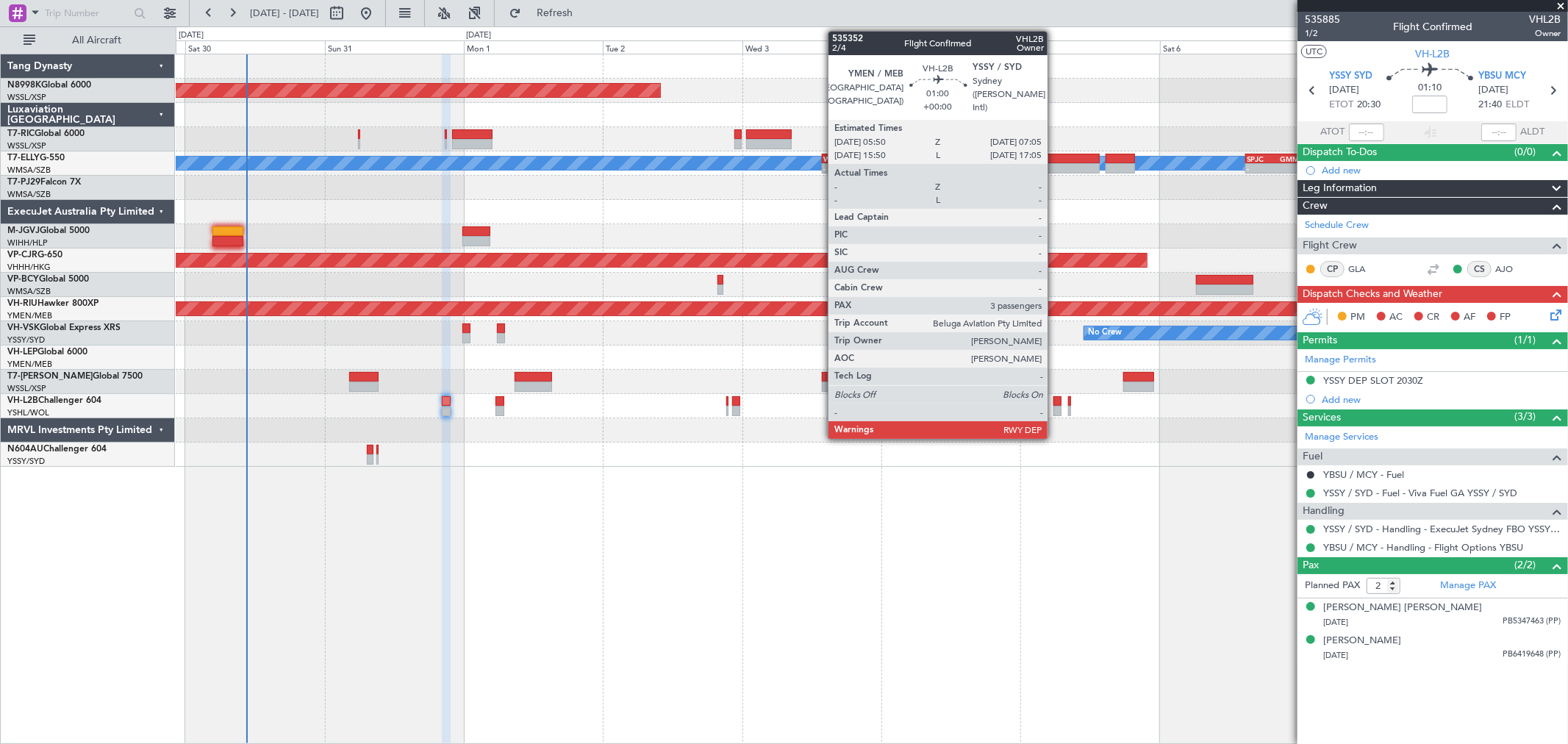
click at [1055, 404] on div at bounding box center [1057, 401] width 7 height 10
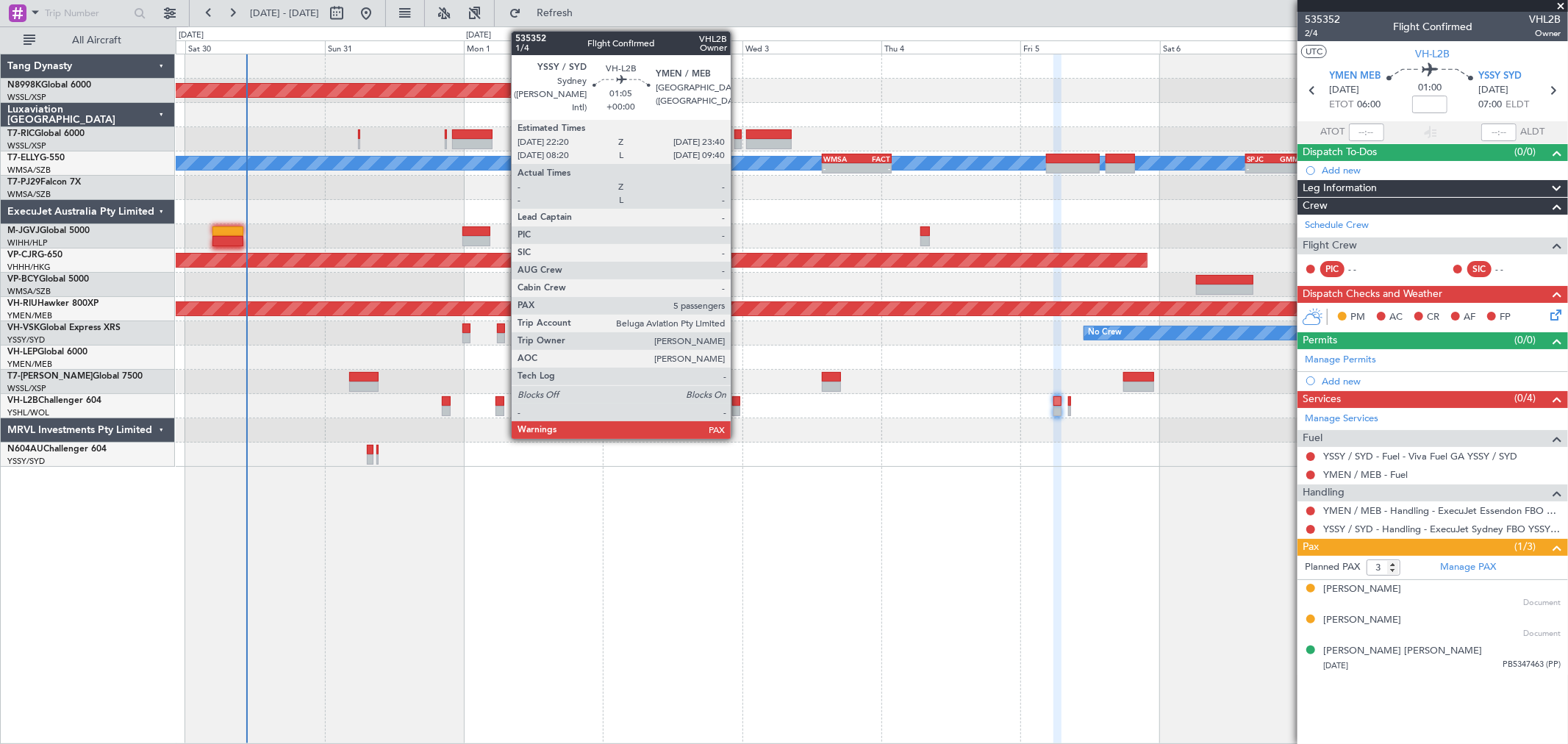
click at [738, 402] on div at bounding box center [736, 401] width 8 height 10
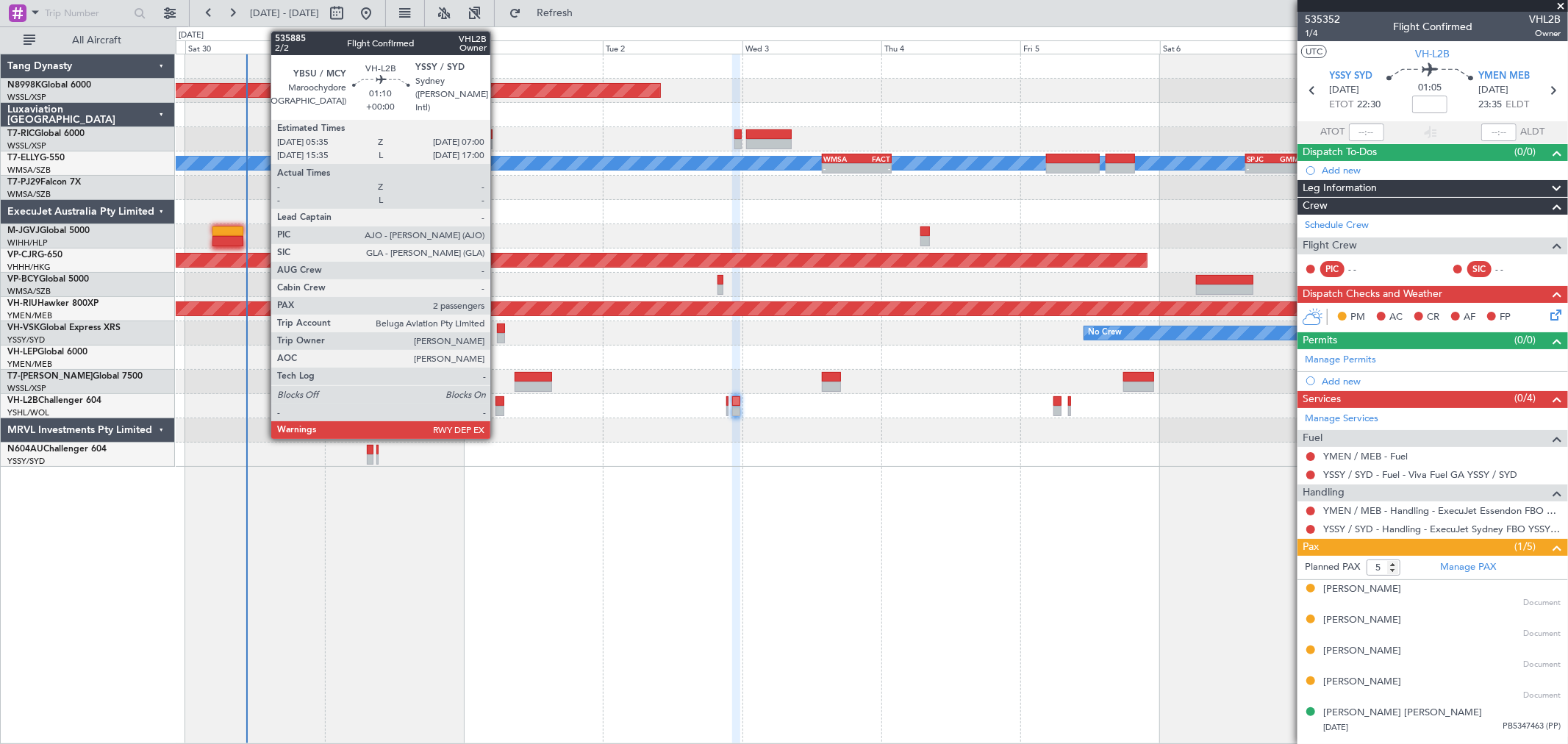
click at [498, 400] on div at bounding box center [500, 401] width 9 height 10
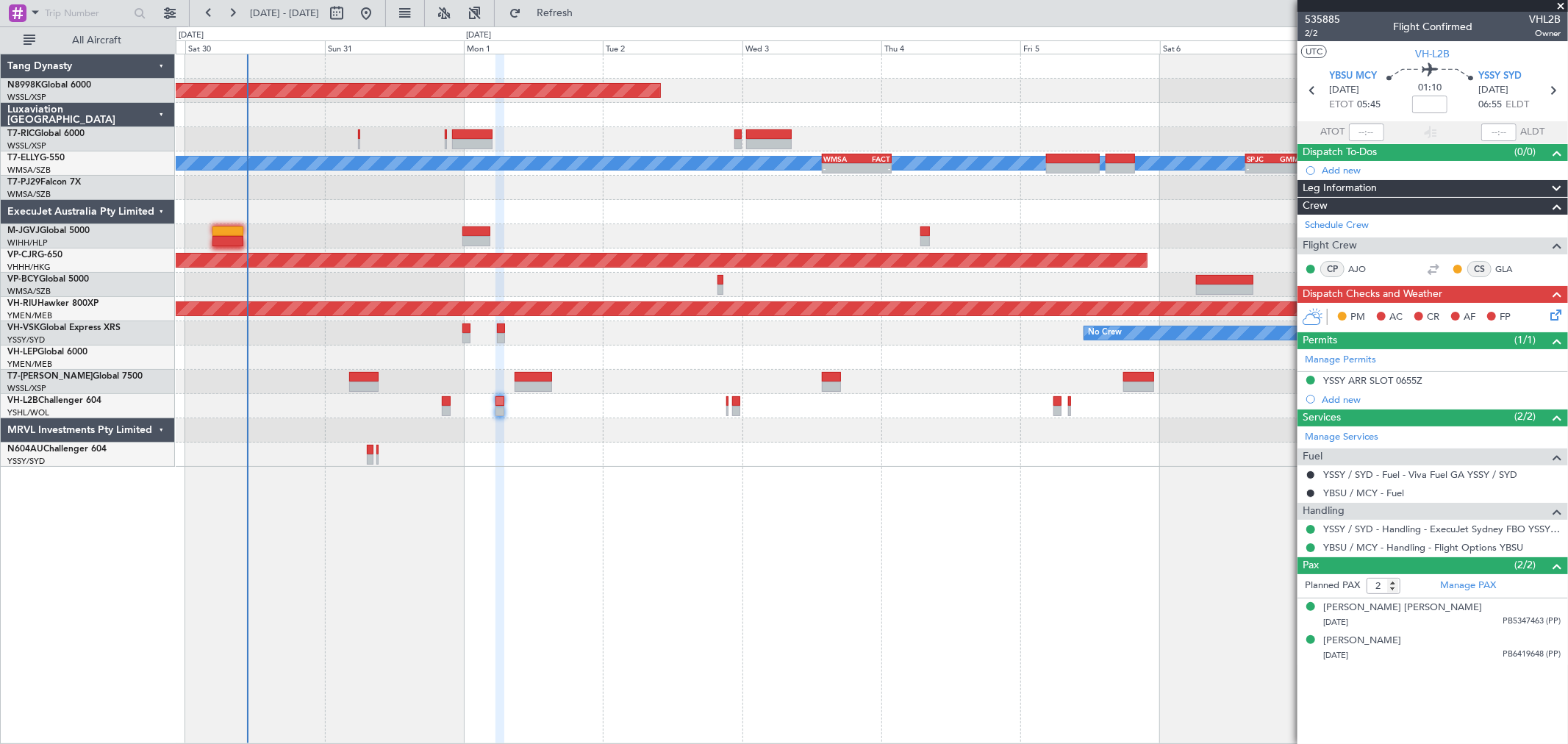
click at [654, 363] on div "Unplanned Maint Wichita (Wichita Mid-continent)" at bounding box center [871, 358] width 1392 height 24
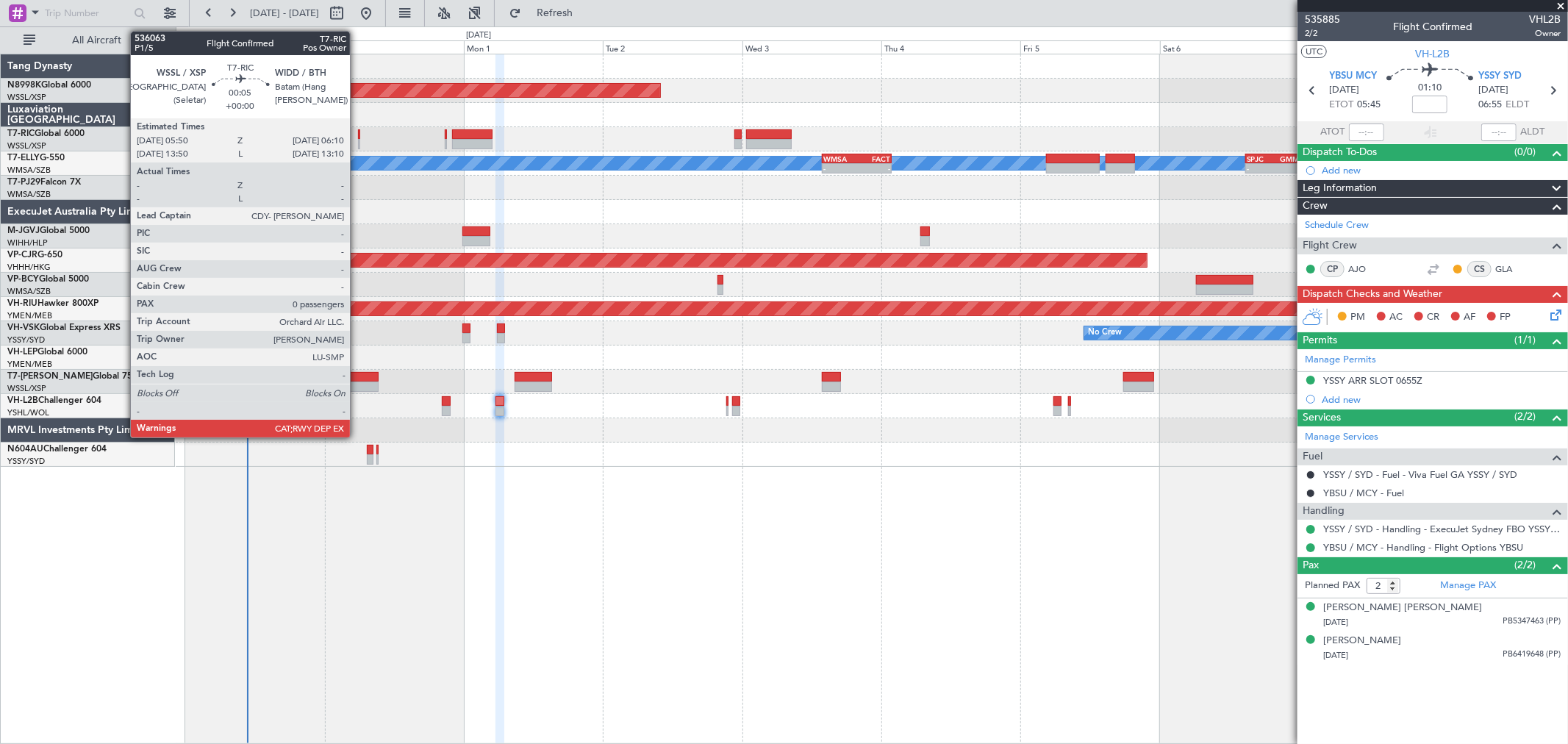
click at [358, 139] on div at bounding box center [359, 144] width 2 height 10
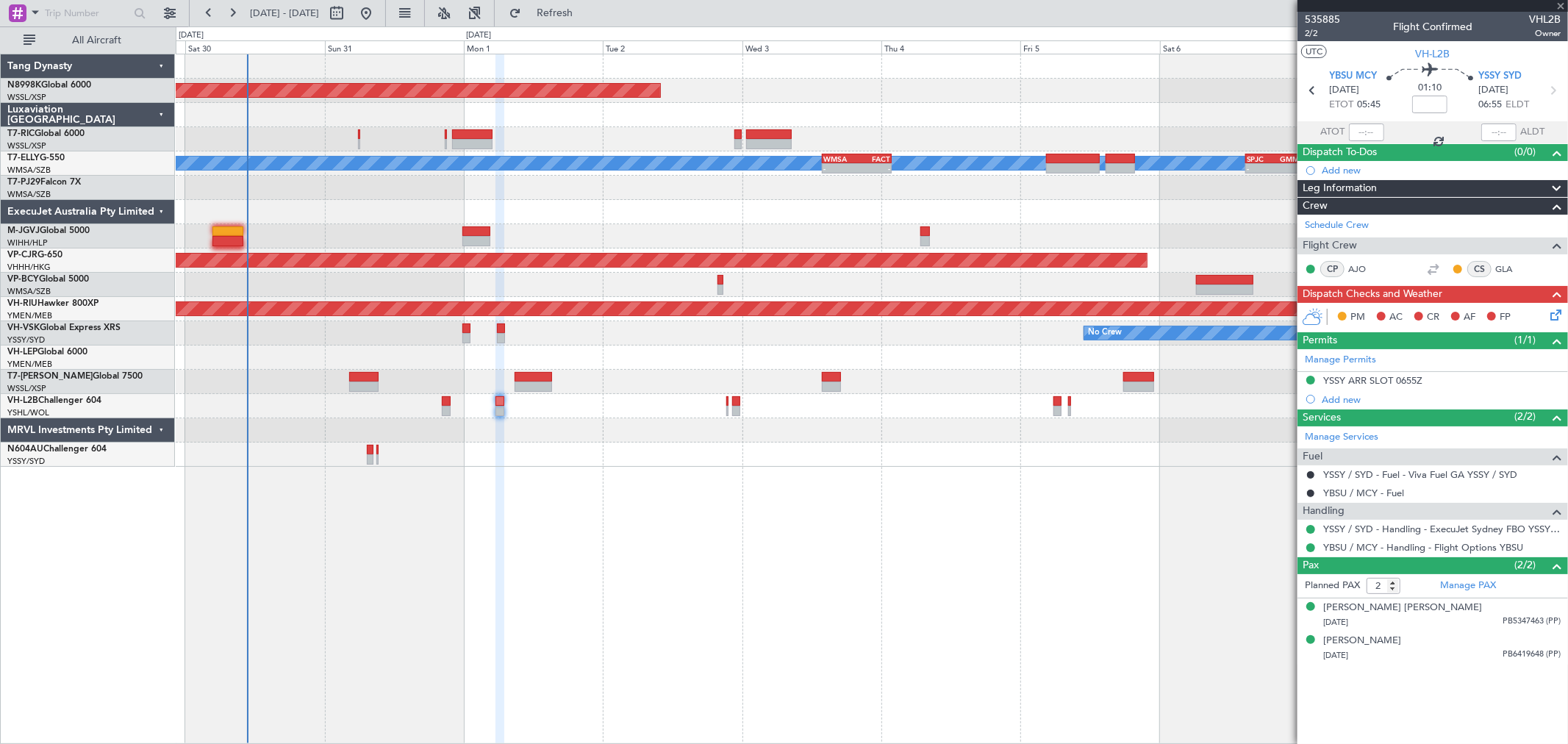
type input "0"
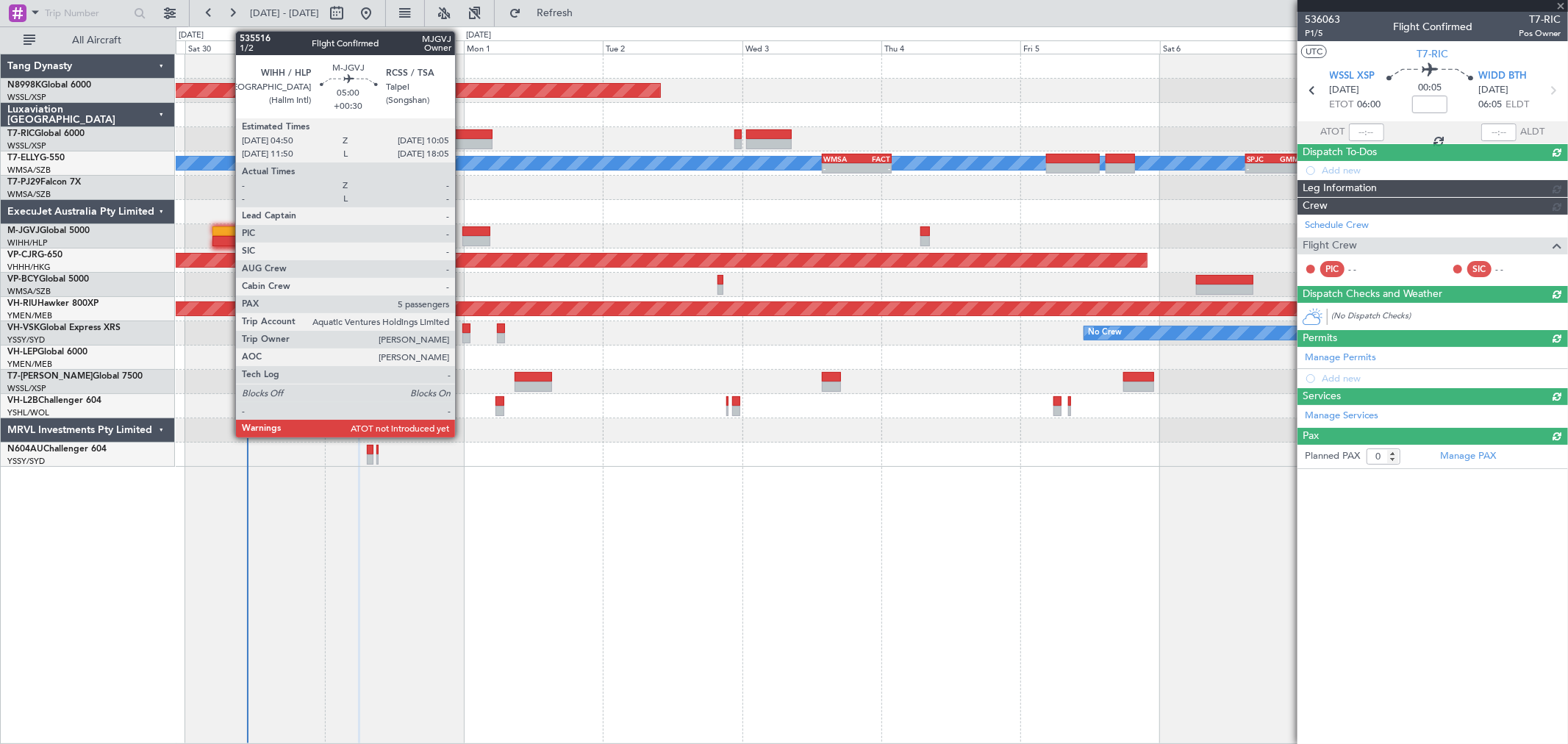
click at [225, 229] on div at bounding box center [228, 231] width 31 height 10
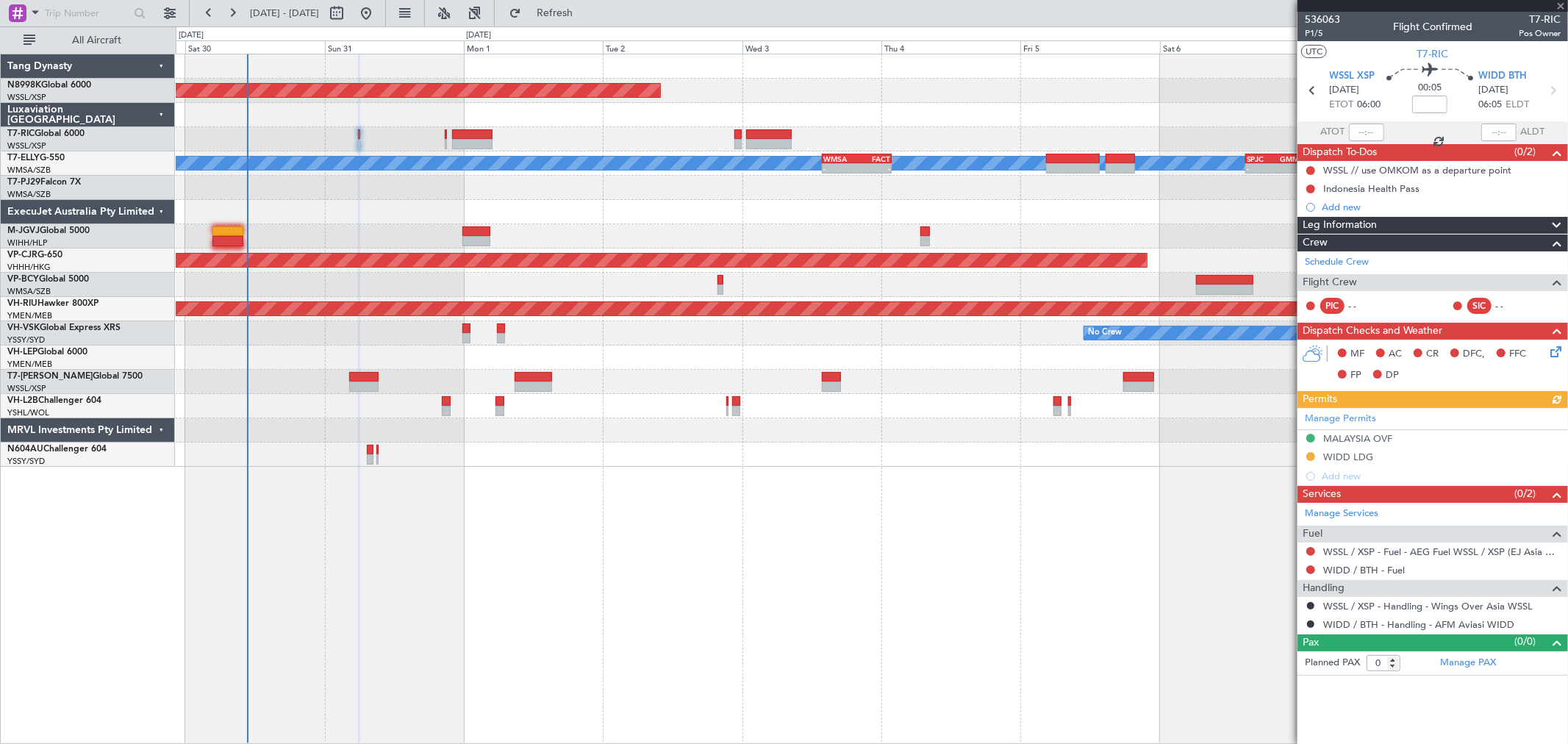
type input "+00:30"
type input "5"
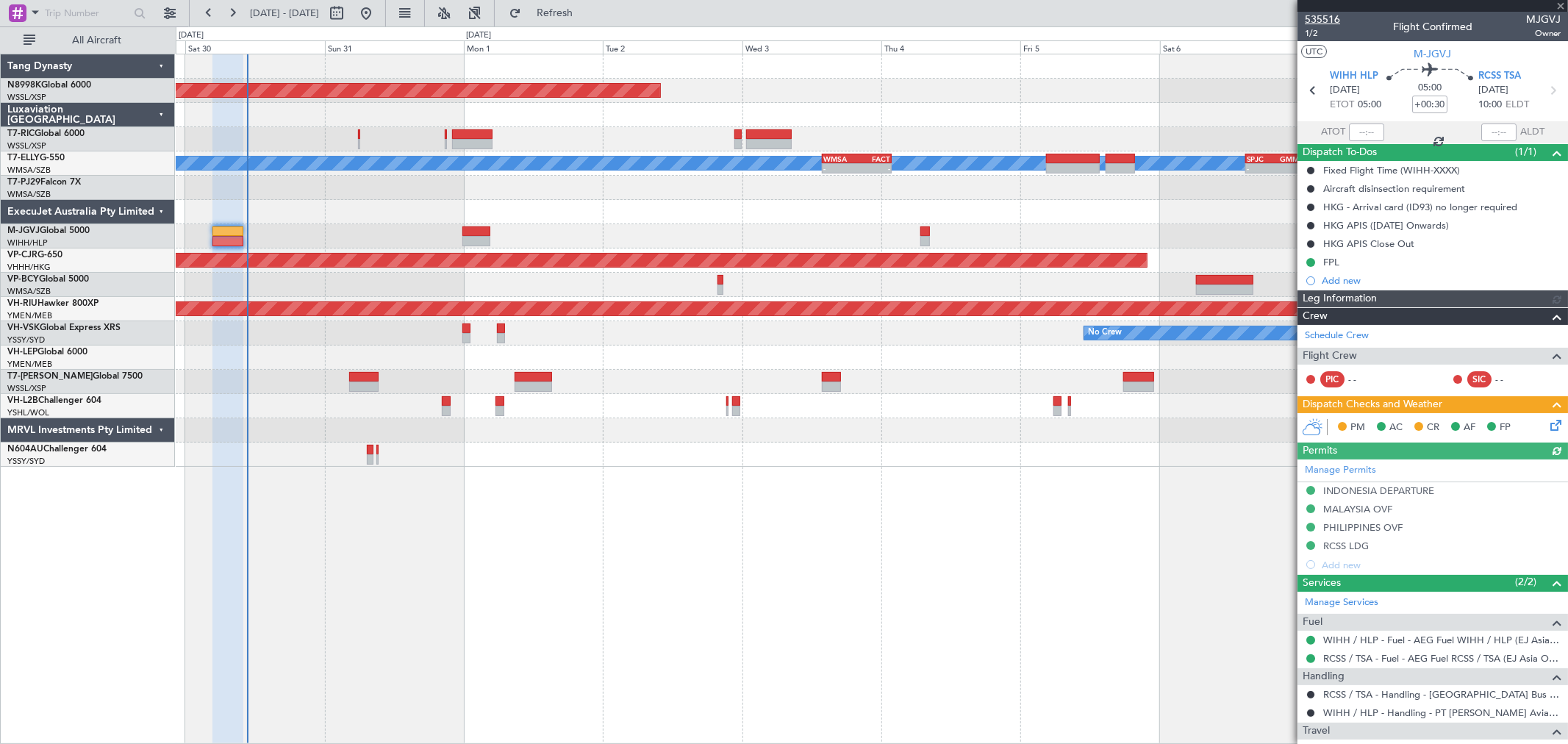
type input "[PERSON_NAME] (BTA)"
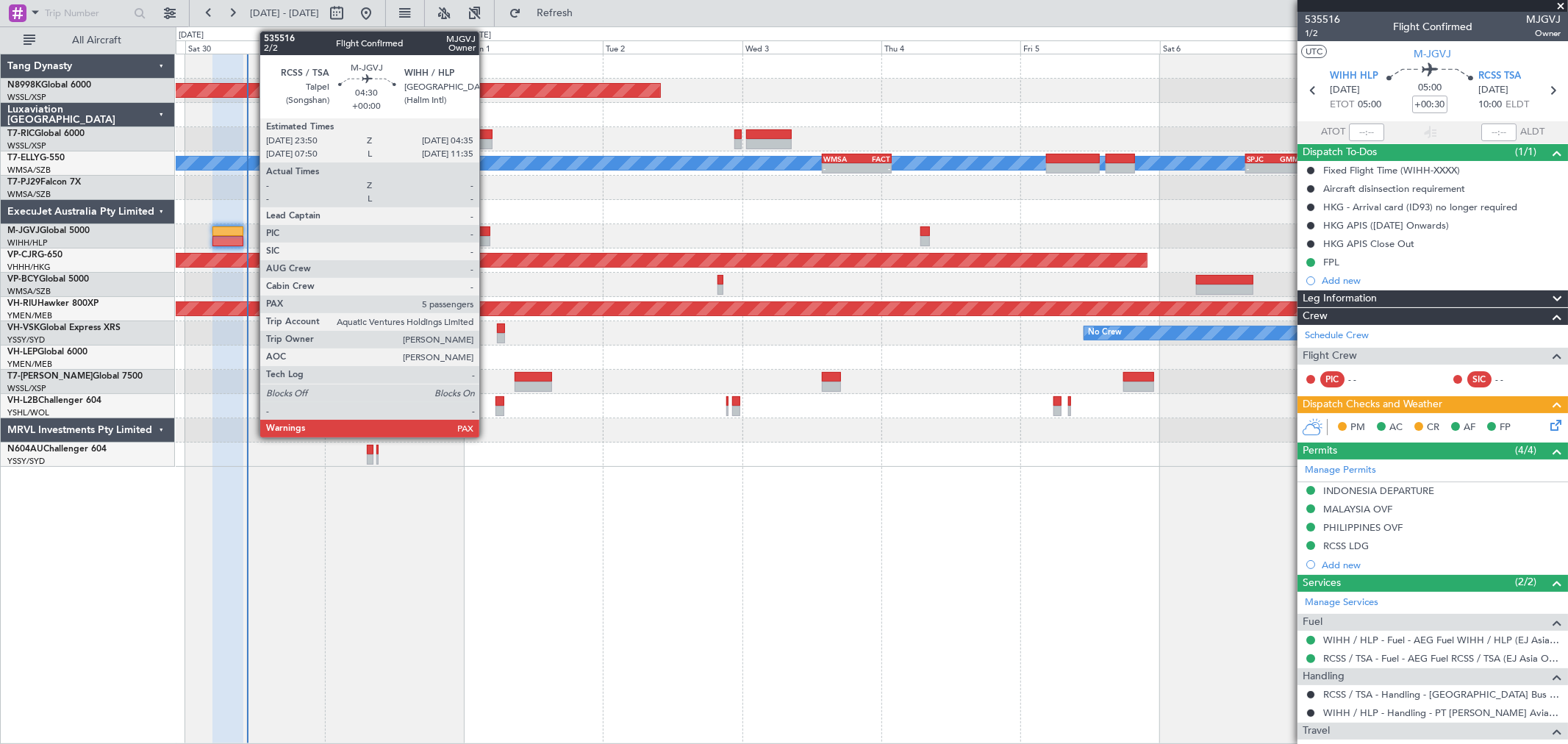
click at [476, 232] on div at bounding box center [476, 231] width 28 height 10
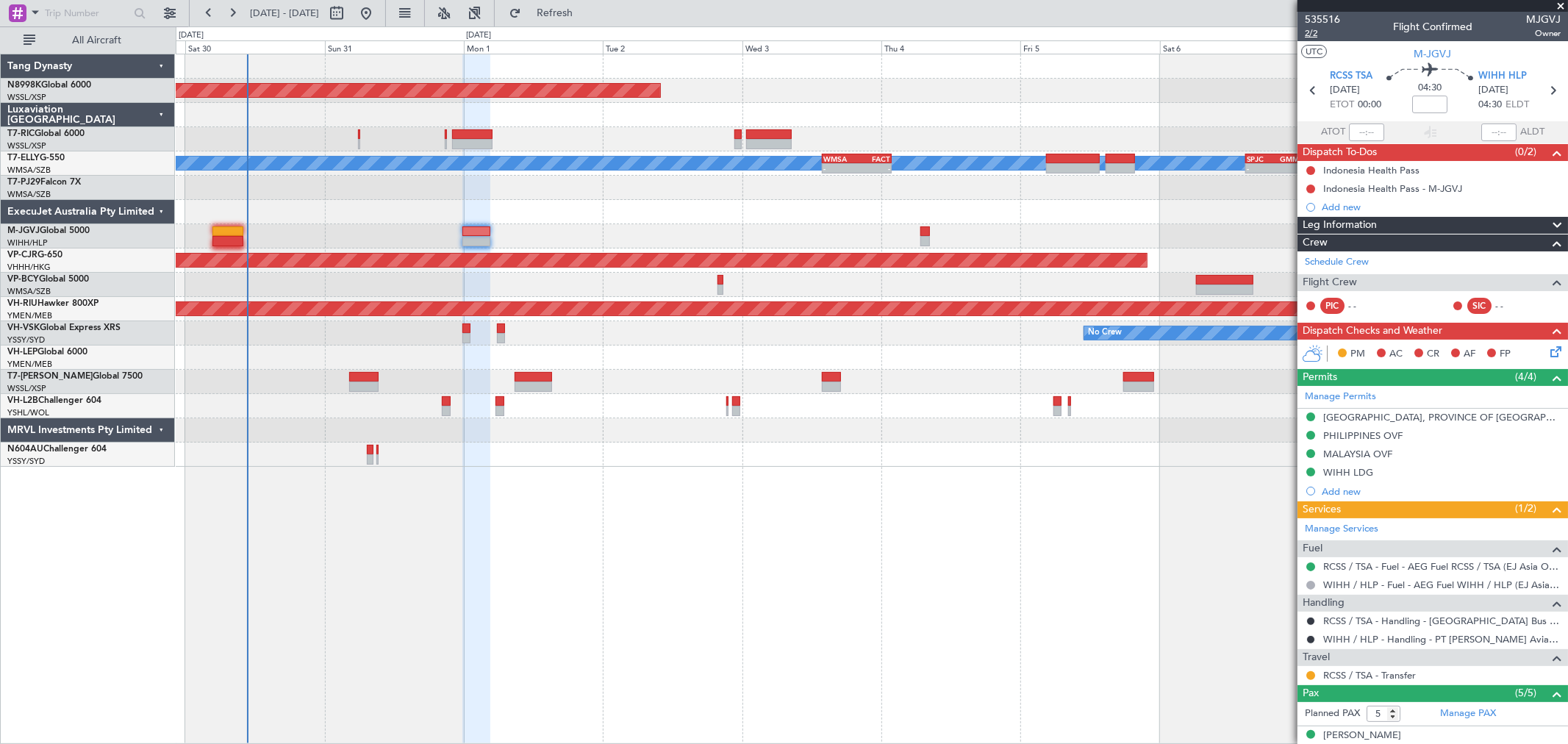
click at [1314, 31] on span "2/2" at bounding box center [1323, 34] width 35 height 13
click at [1323, 18] on span "535516" at bounding box center [1323, 19] width 35 height 15
click at [362, 131] on div at bounding box center [871, 140] width 1392 height 24
click at [360, 138] on div at bounding box center [871, 140] width 1392 height 24
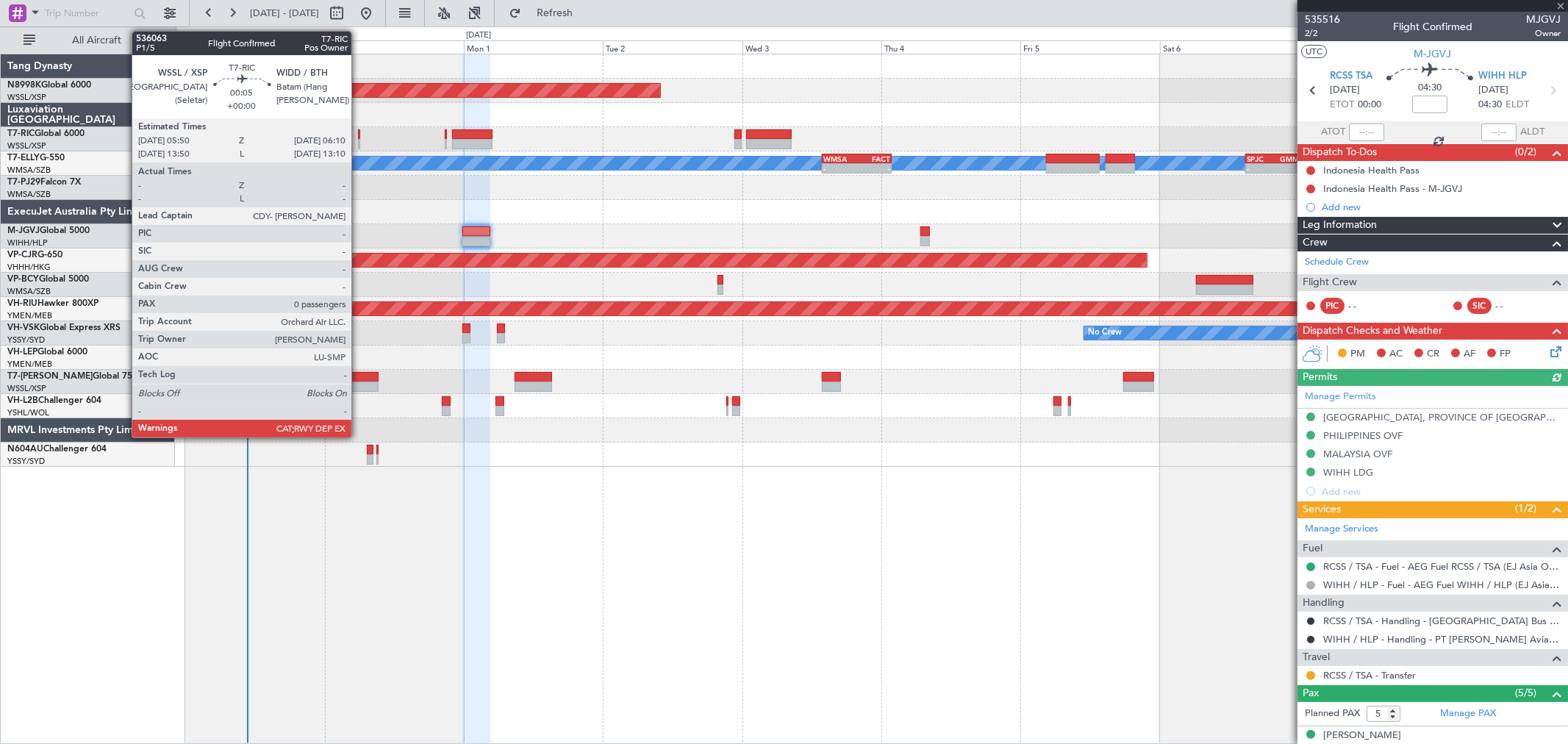
click at [359, 139] on div at bounding box center [359, 144] width 2 height 10
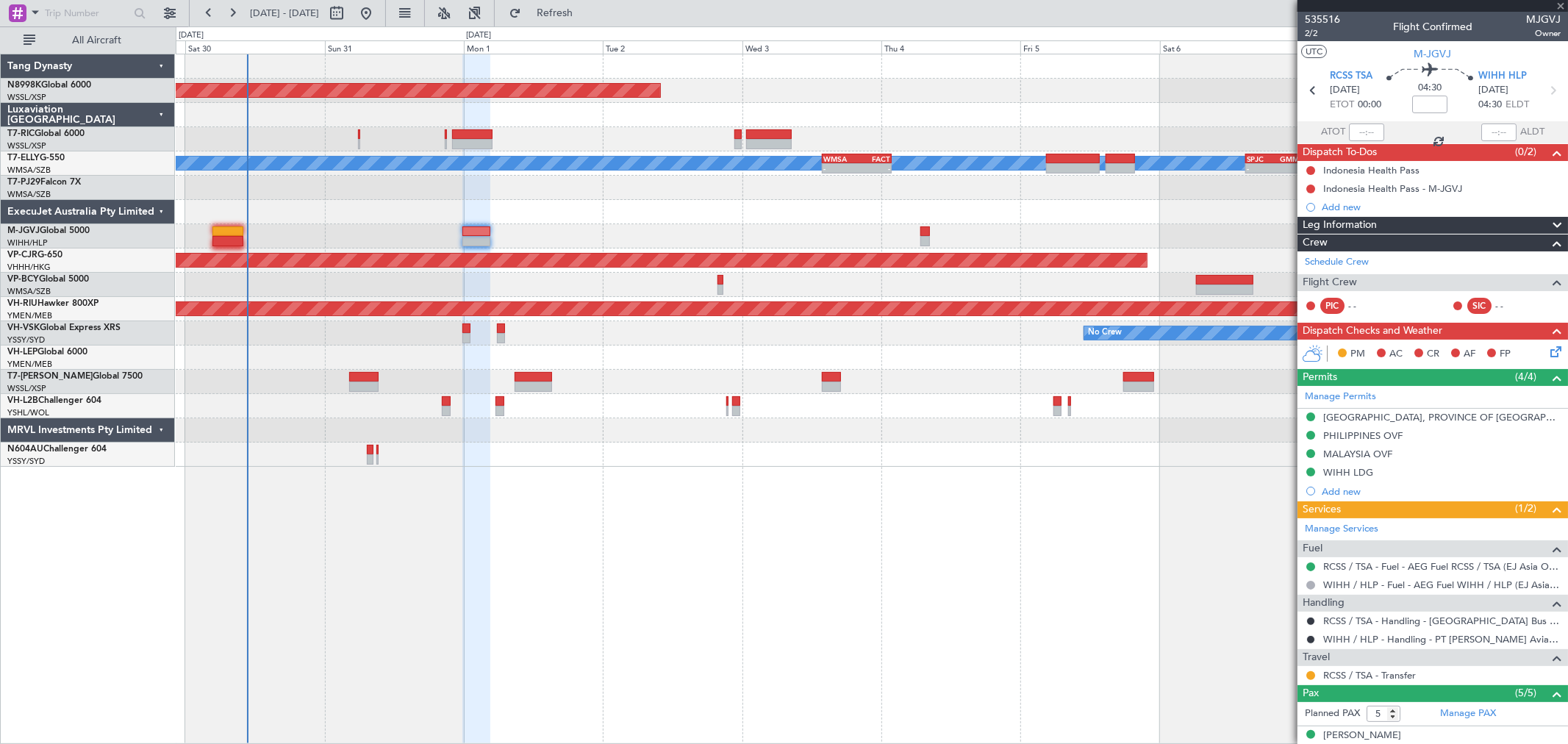
type input "0"
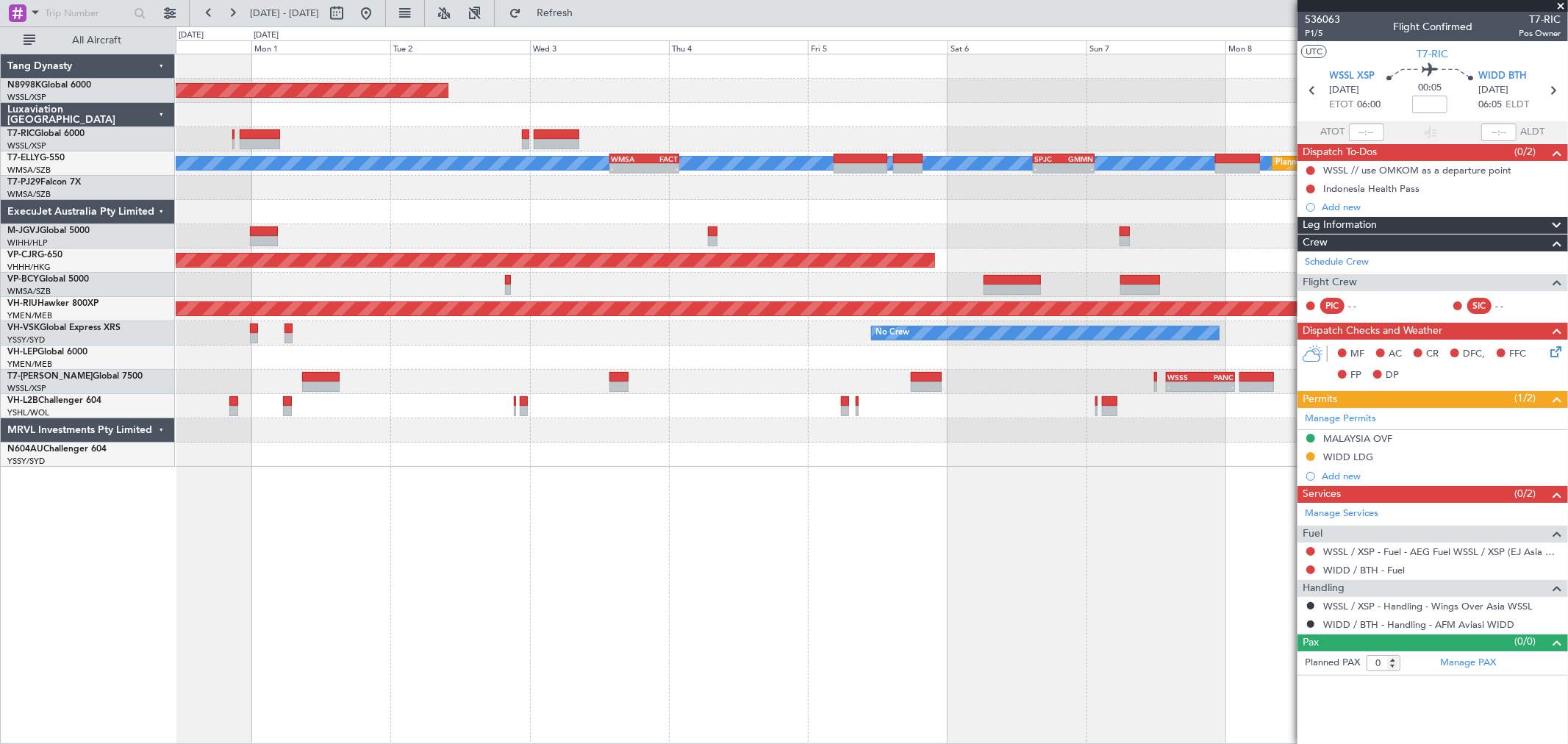
click at [739, 380] on div "Planned Maint [GEOGRAPHIC_DATA] (Seletar) [PERSON_NAME] Planned Maint [GEOGRAPH…" at bounding box center [871, 261] width 1392 height 412
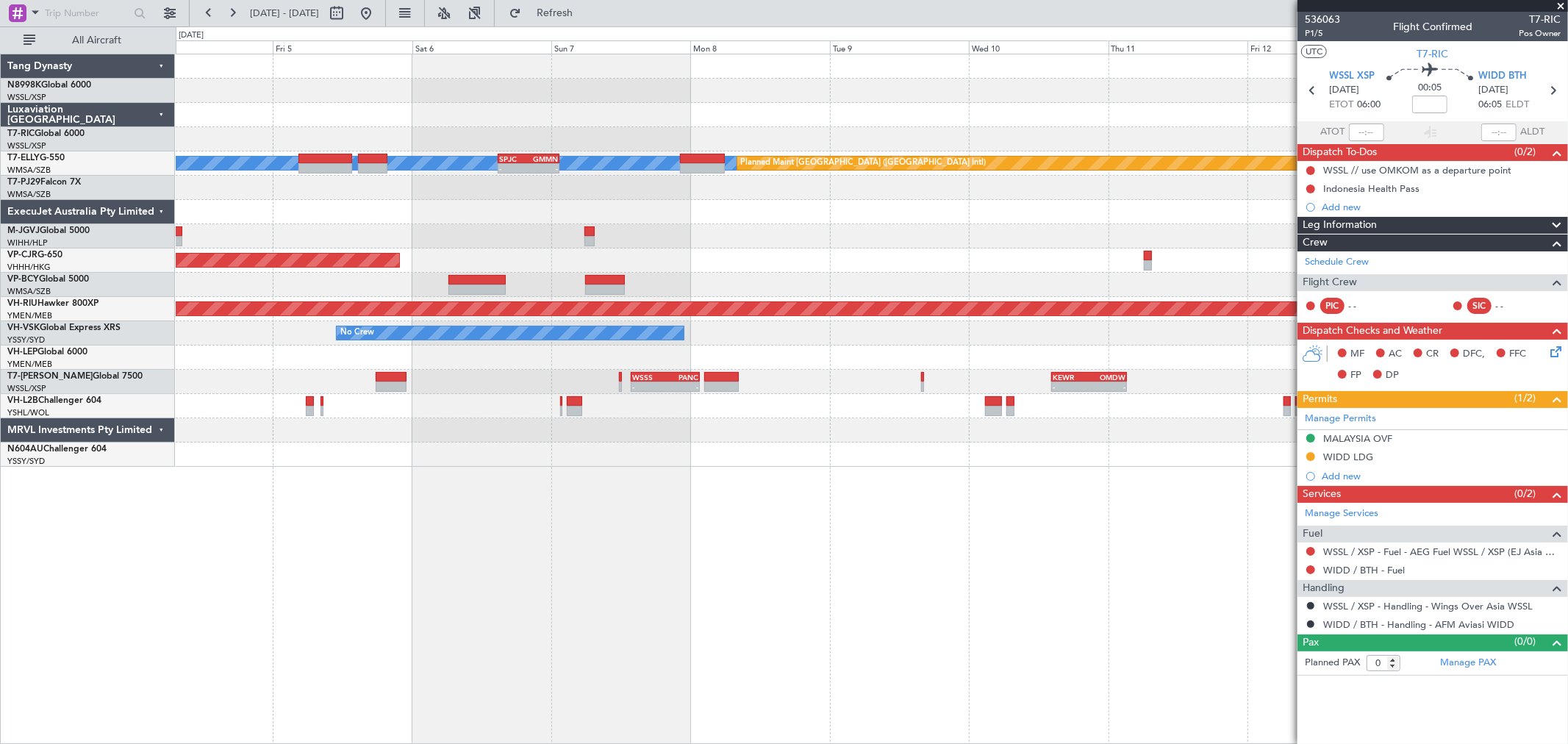
click at [502, 354] on div "Planned Maint [GEOGRAPHIC_DATA] (Seletar) [PERSON_NAME] Planned Maint [GEOGRAPH…" at bounding box center [871, 261] width 1392 height 412
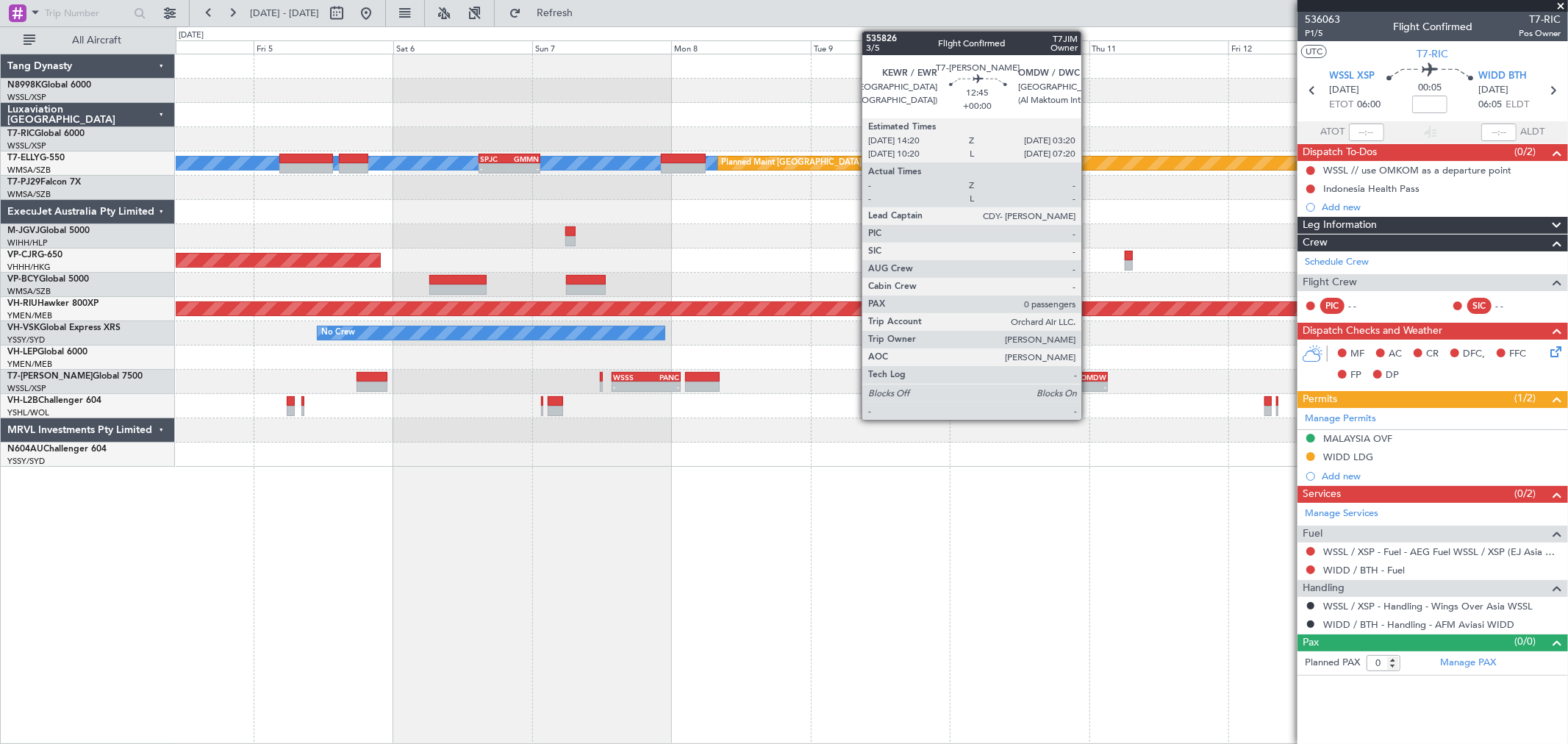
click at [1089, 384] on div "-" at bounding box center [1089, 386] width 37 height 9
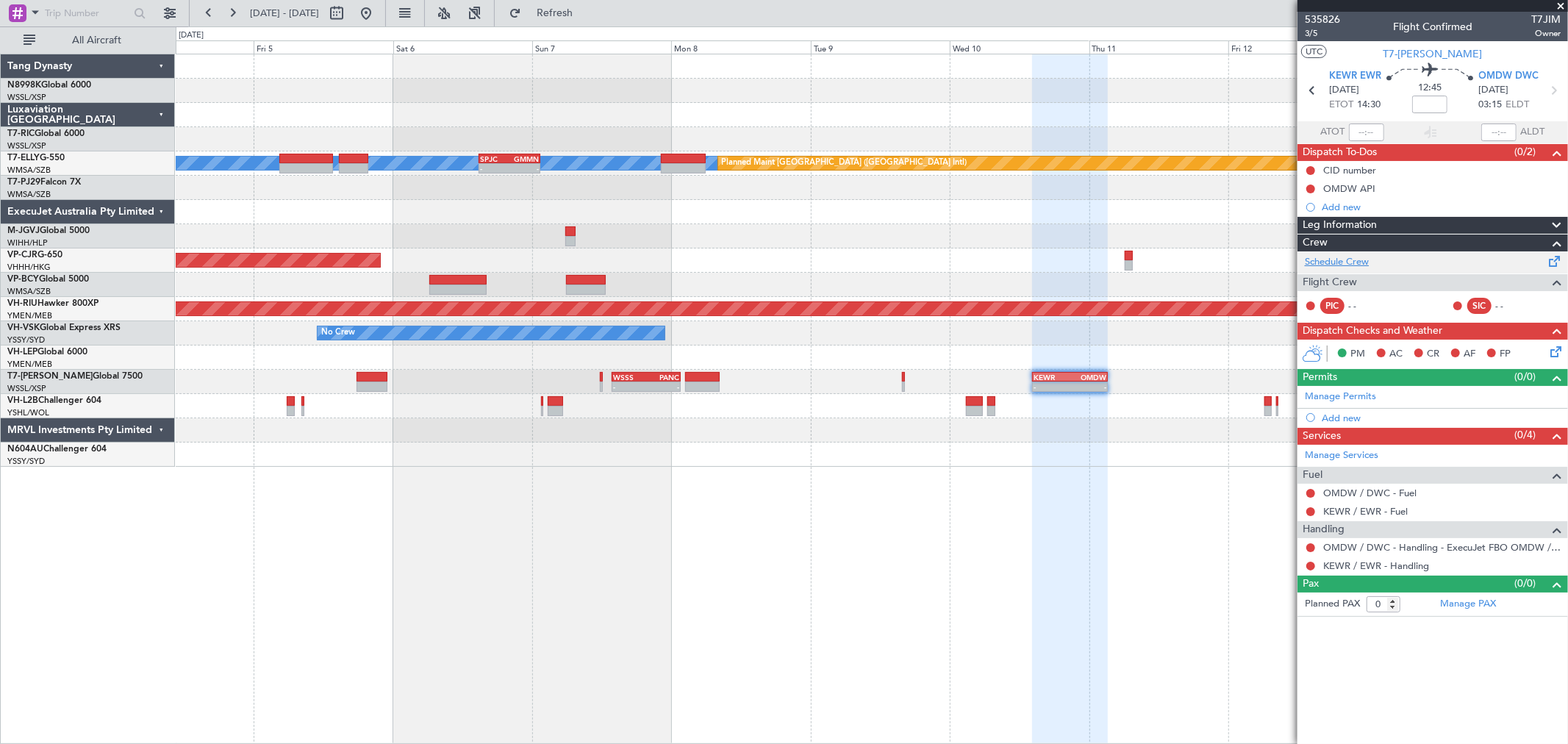
click at [1316, 265] on link "Schedule Crew" at bounding box center [1337, 262] width 64 height 14
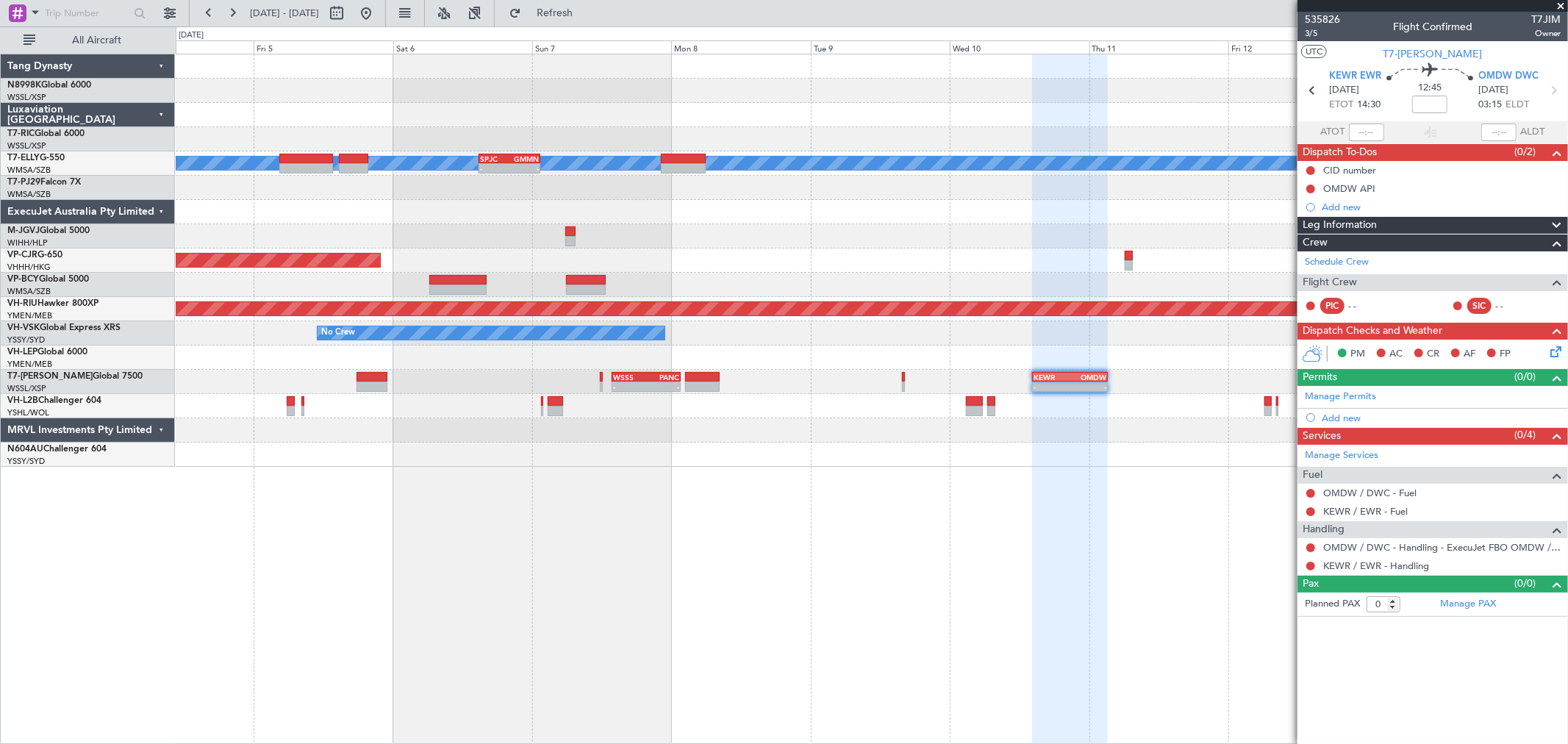
click at [782, 377] on div "Planned Maint [GEOGRAPHIC_DATA] (Seletar) Planned Maint [GEOGRAPHIC_DATA] ([GEO…" at bounding box center [871, 261] width 1392 height 412
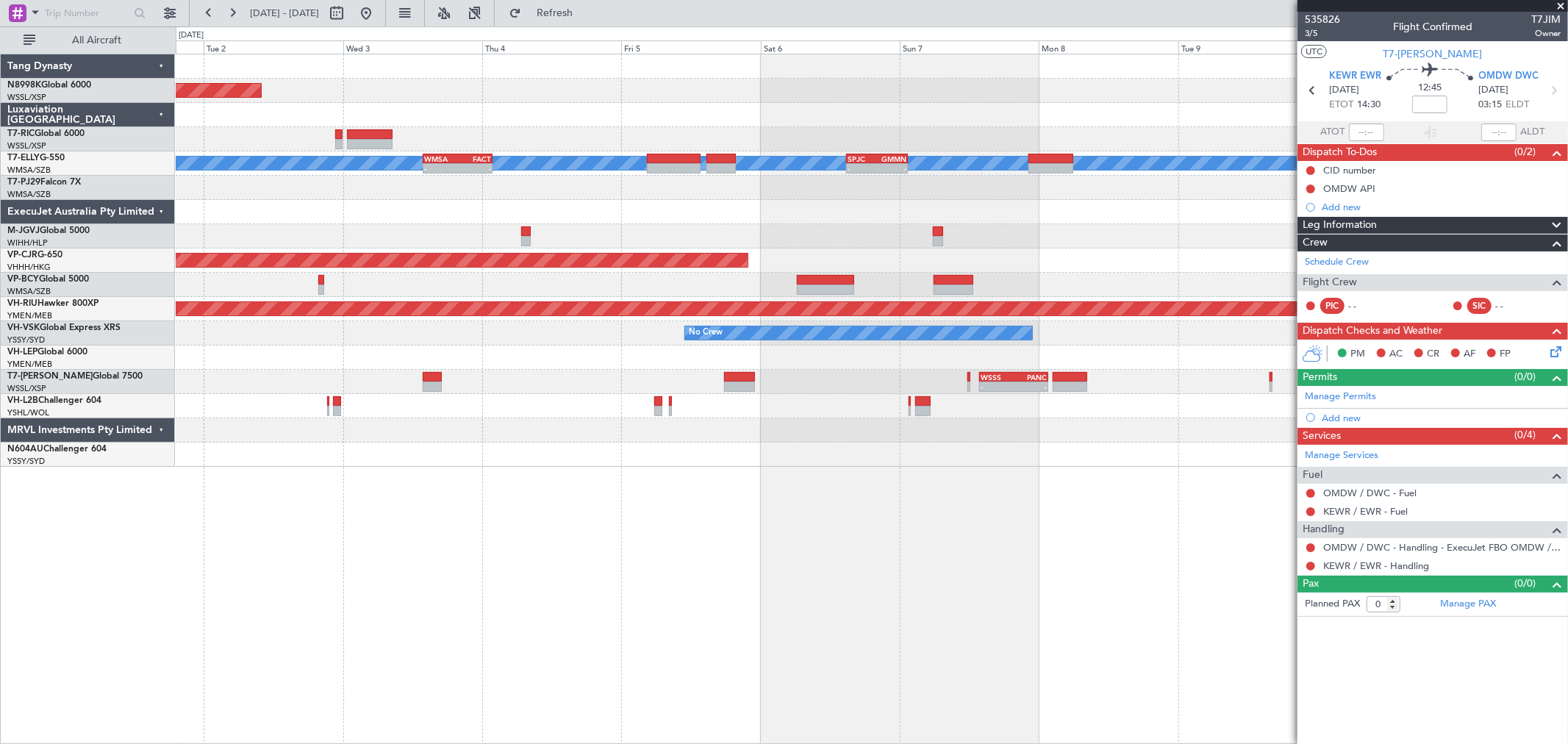
click at [902, 378] on div "- - WSSS 13:50 Z PANC 01:40 Z - - KEWR 14:20 Z OMDW 03:20 Z" at bounding box center [871, 382] width 1392 height 24
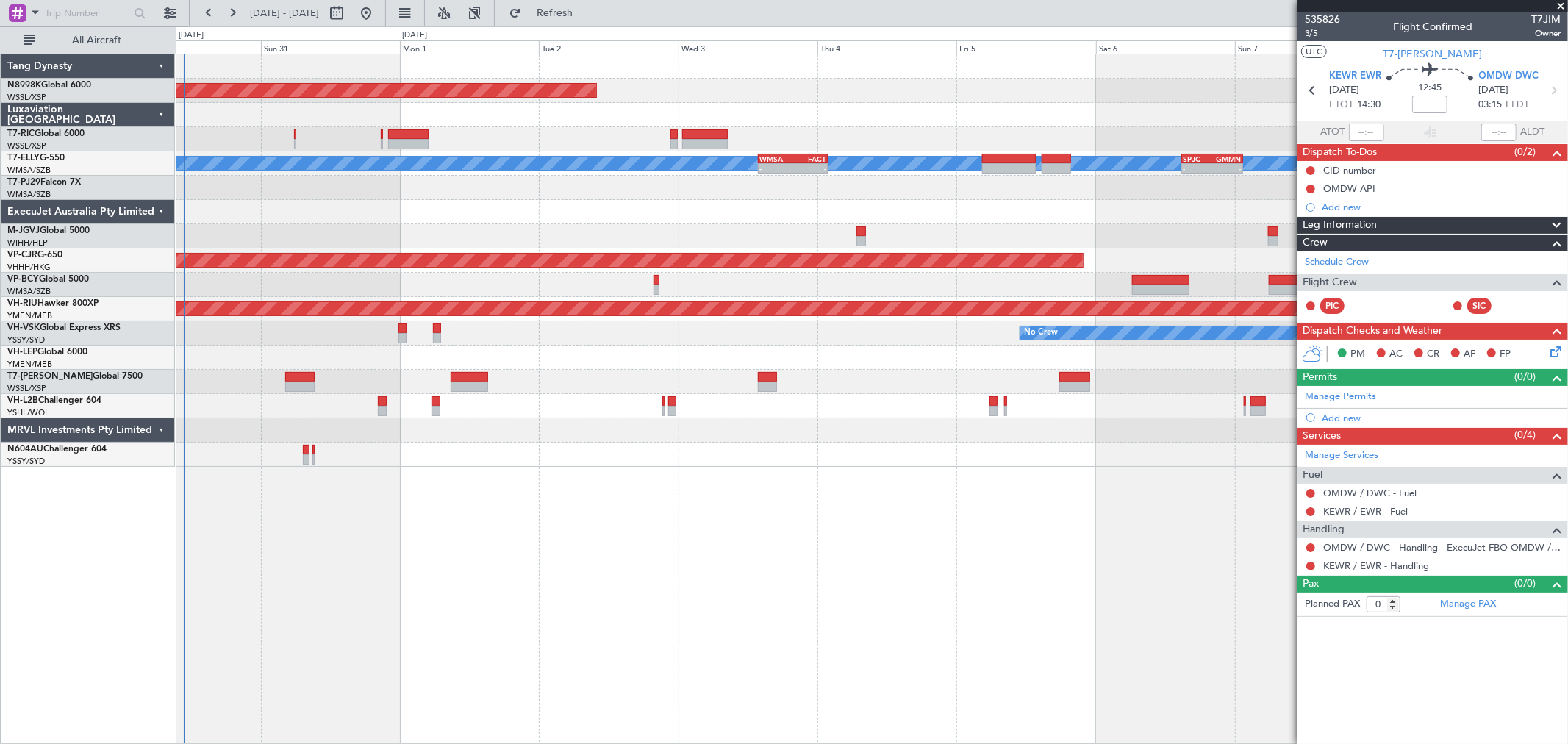
click at [764, 382] on div "- - WSSS 13:50 Z PANC 01:40 Z - - KEWR 14:20 Z OMDW 03:20 Z" at bounding box center [871, 382] width 1392 height 24
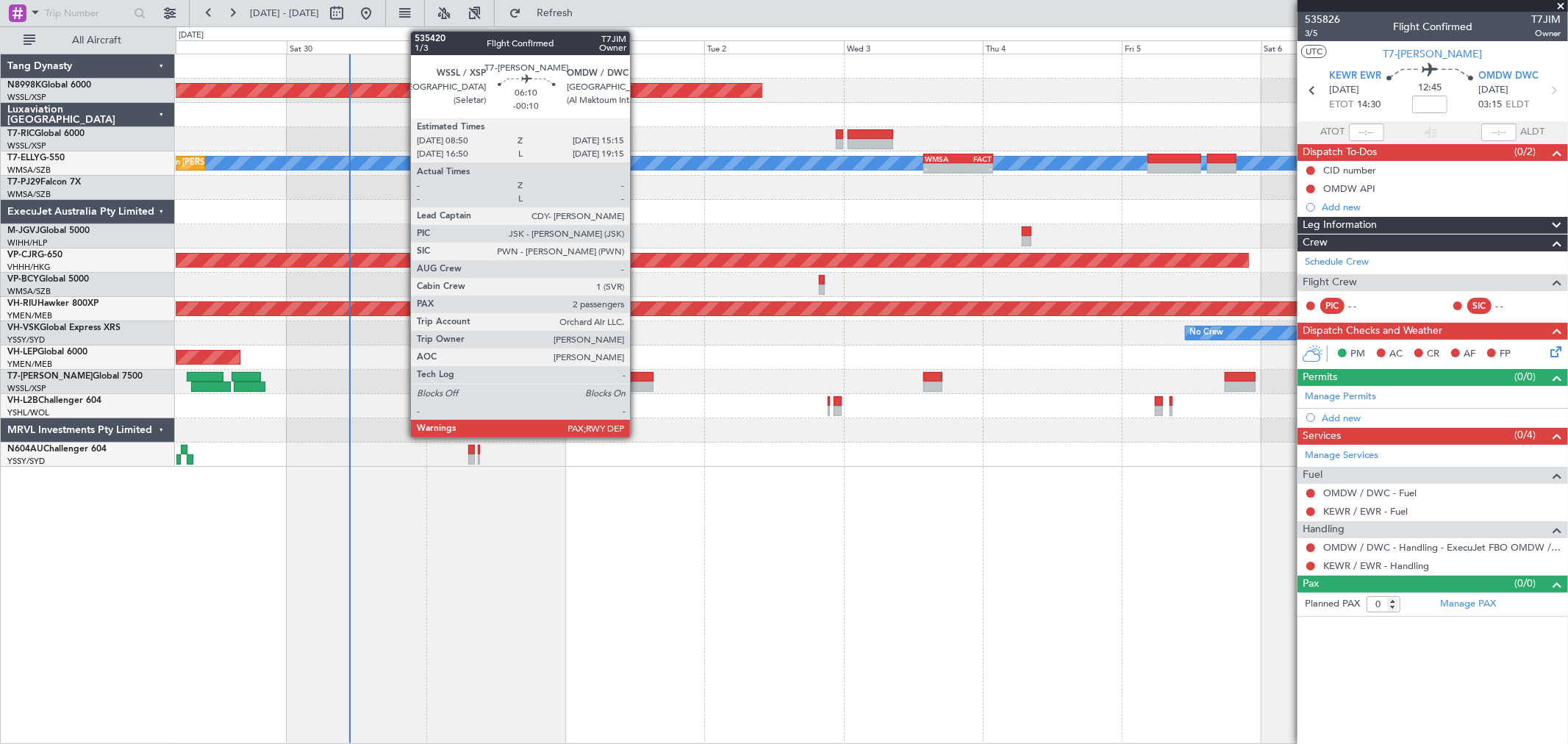
click at [638, 374] on div at bounding box center [634, 377] width 38 height 10
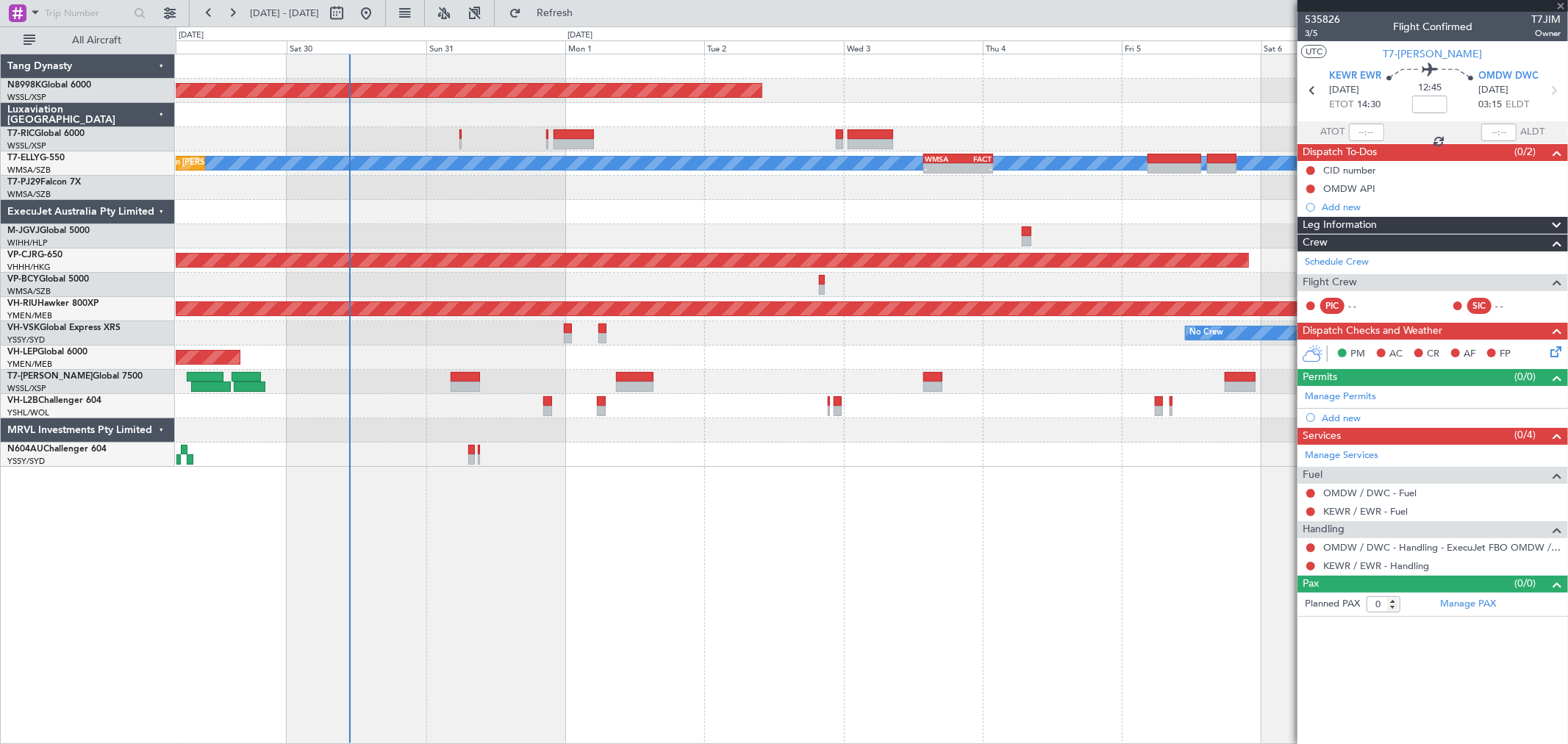
type input "-00:10"
type input "2"
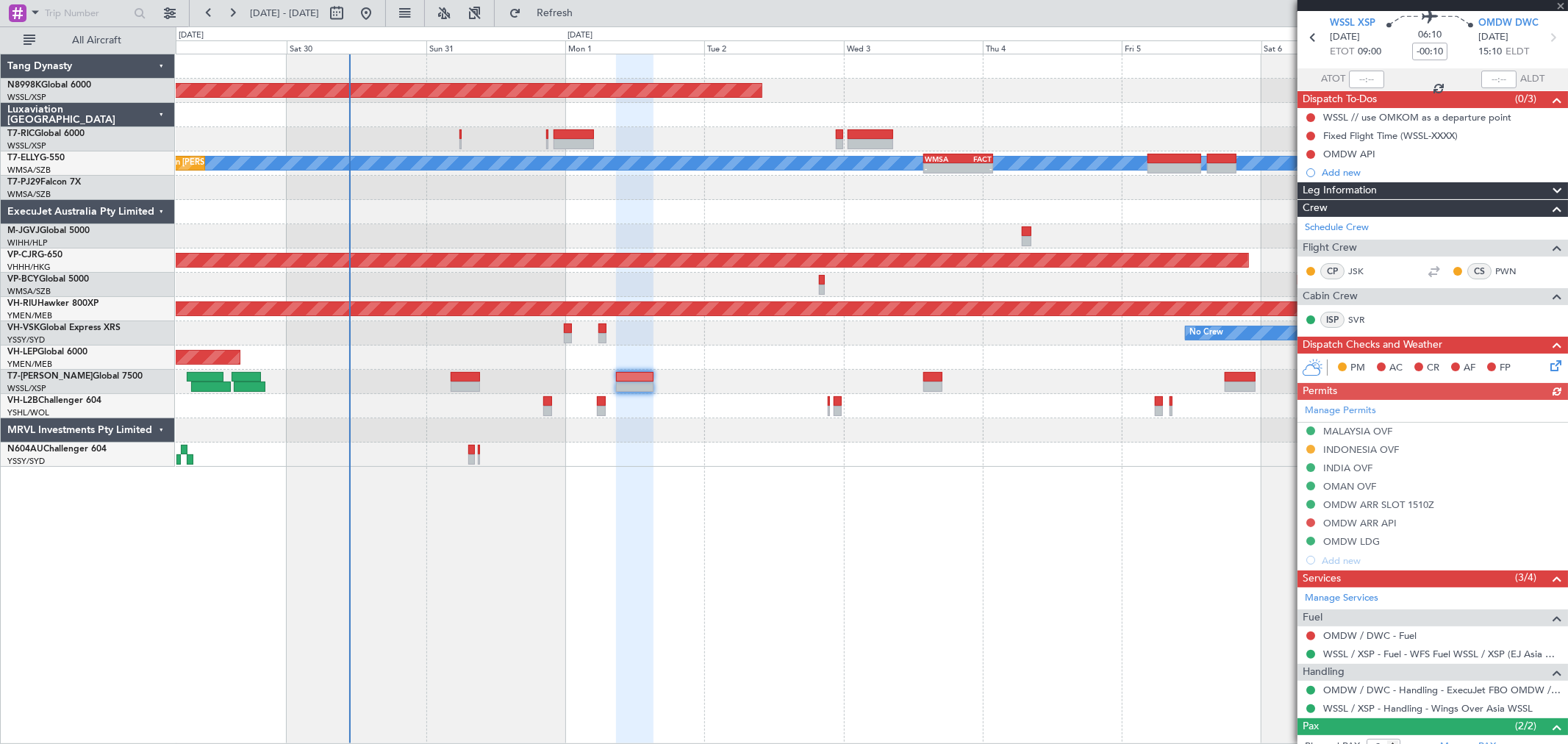
scroll to position [135, 0]
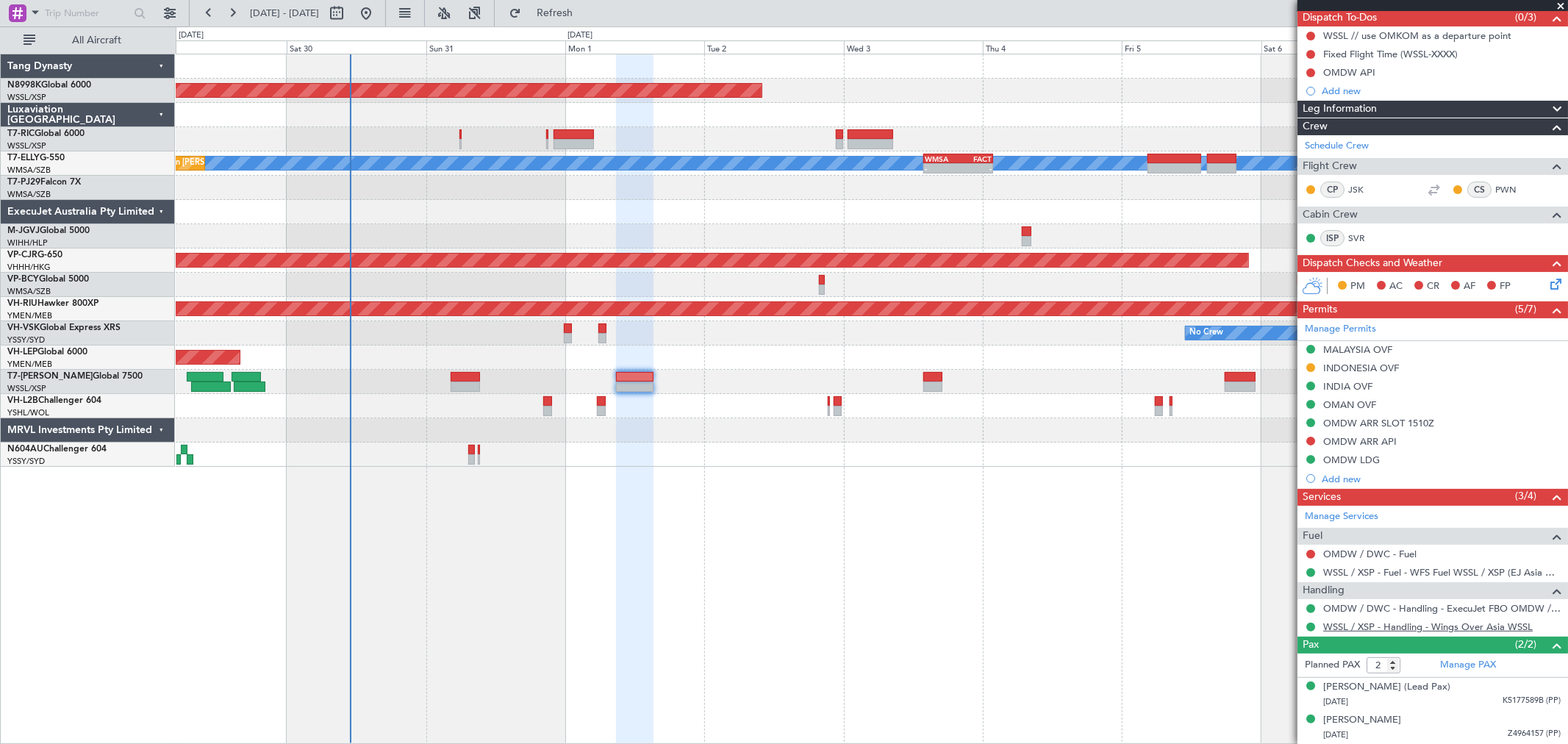
click at [1366, 621] on link "WSSL / XSP - Handling - Wings Over Asia WSSL" at bounding box center [1428, 627] width 209 height 13
click at [930, 378] on div at bounding box center [933, 377] width 19 height 10
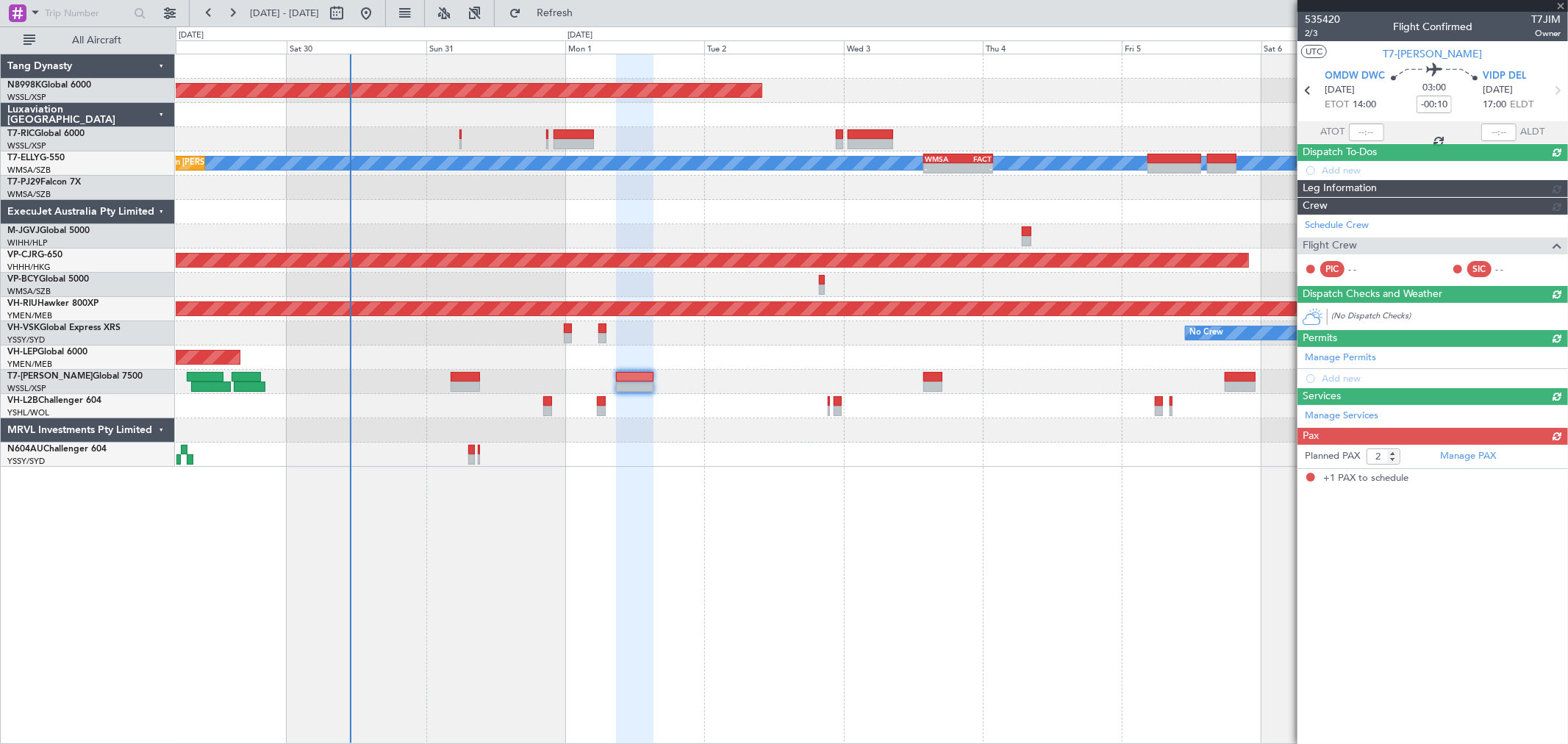
type input "+00:20"
type input "1"
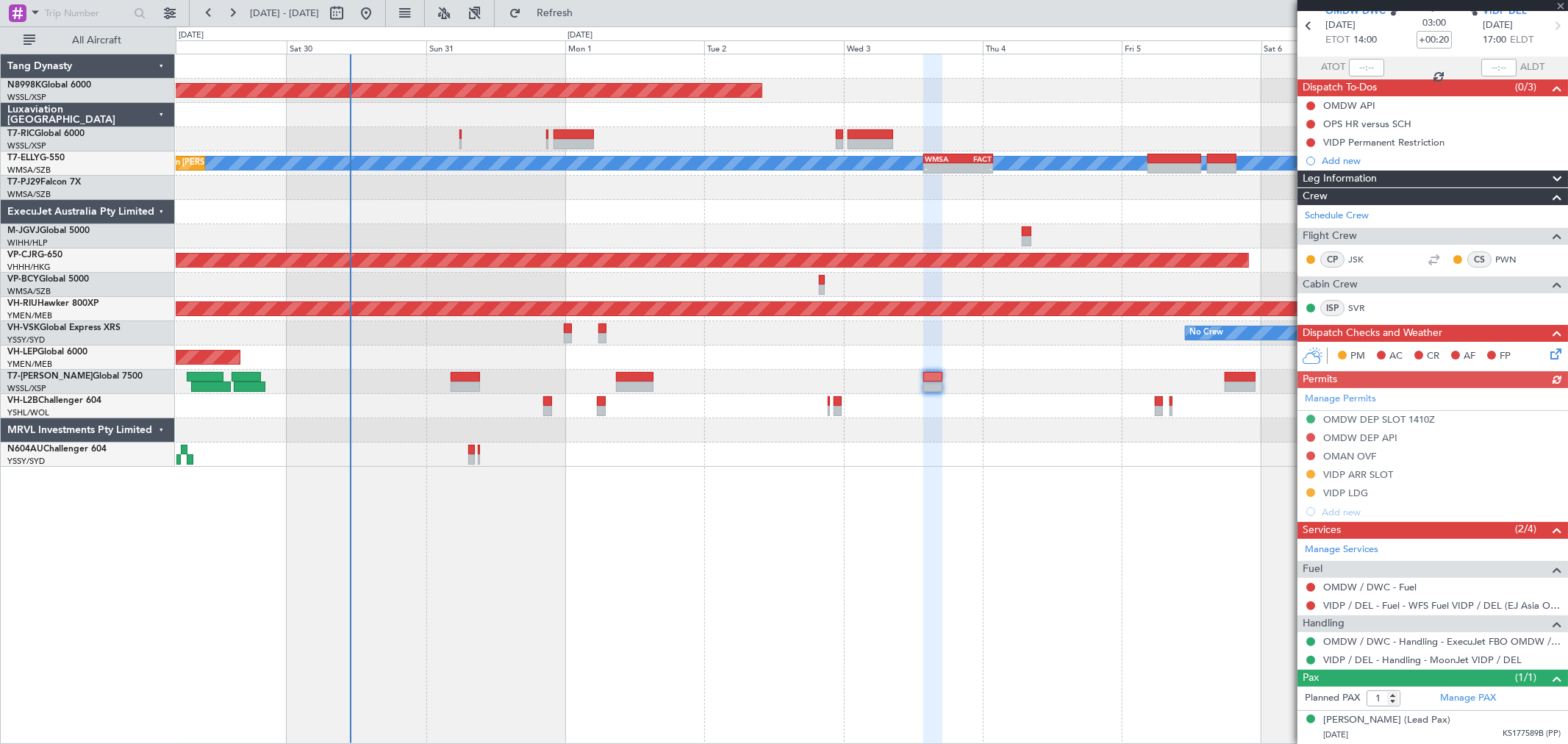
scroll to position [0, 0]
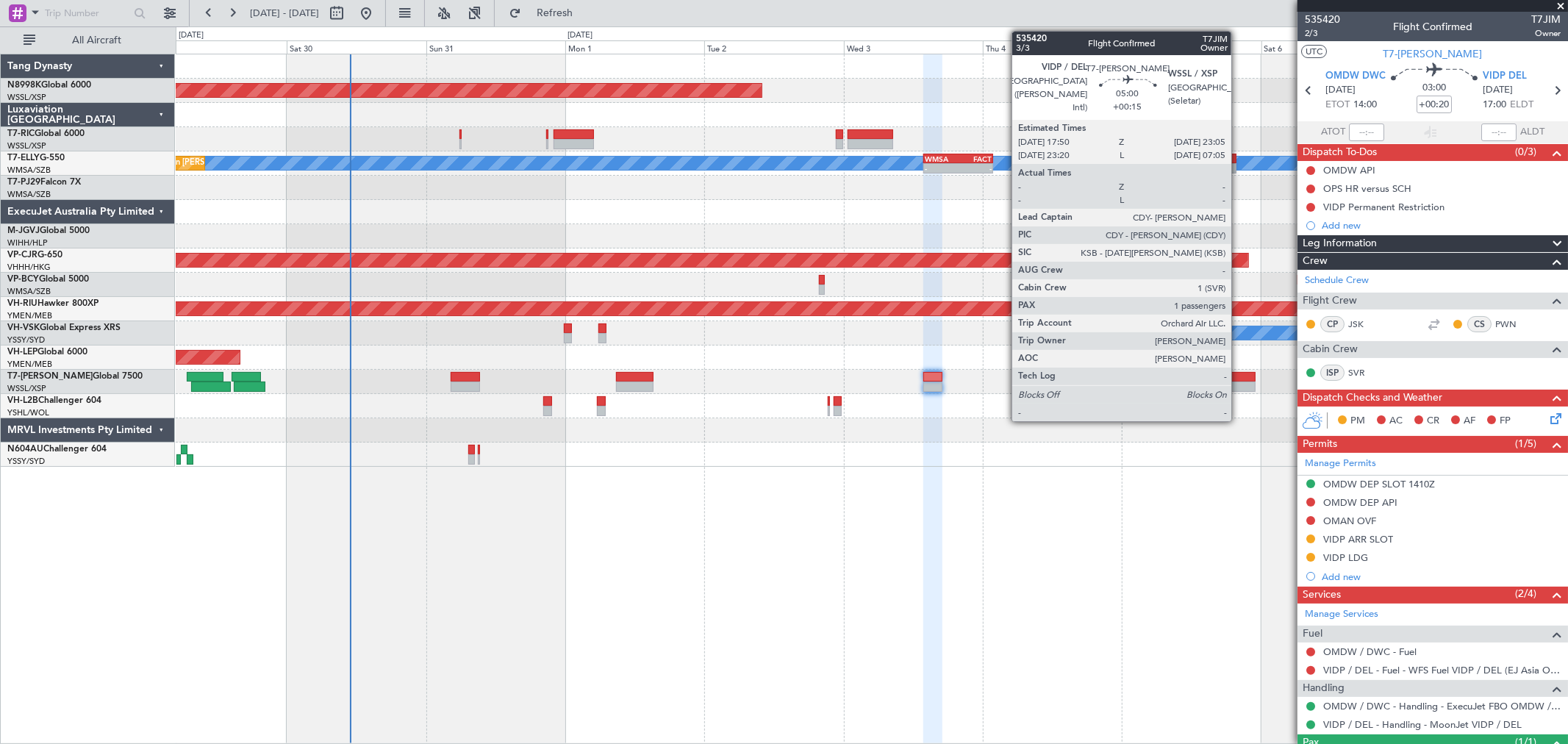
click at [1239, 375] on div at bounding box center [1240, 377] width 31 height 10
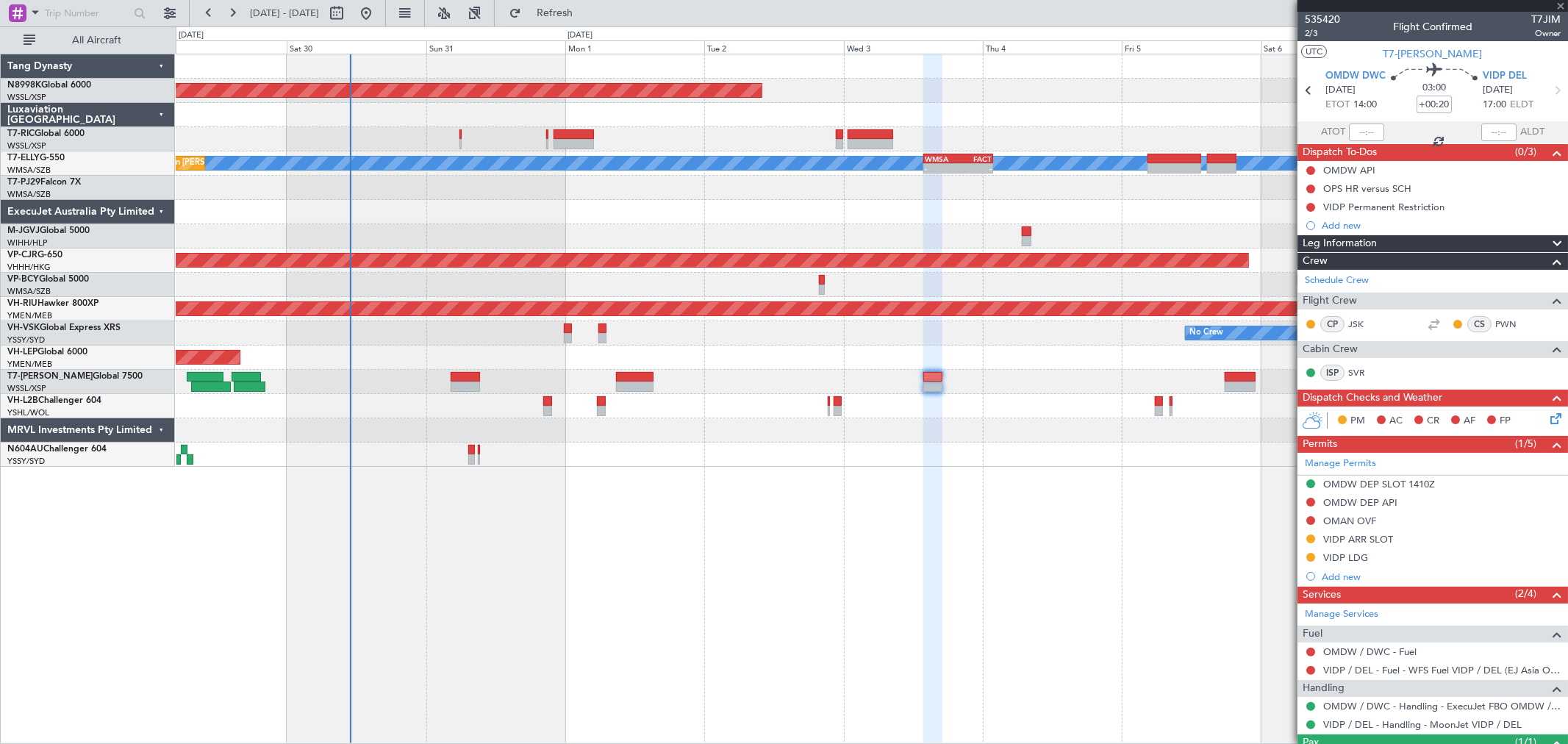
type input "+00:15"
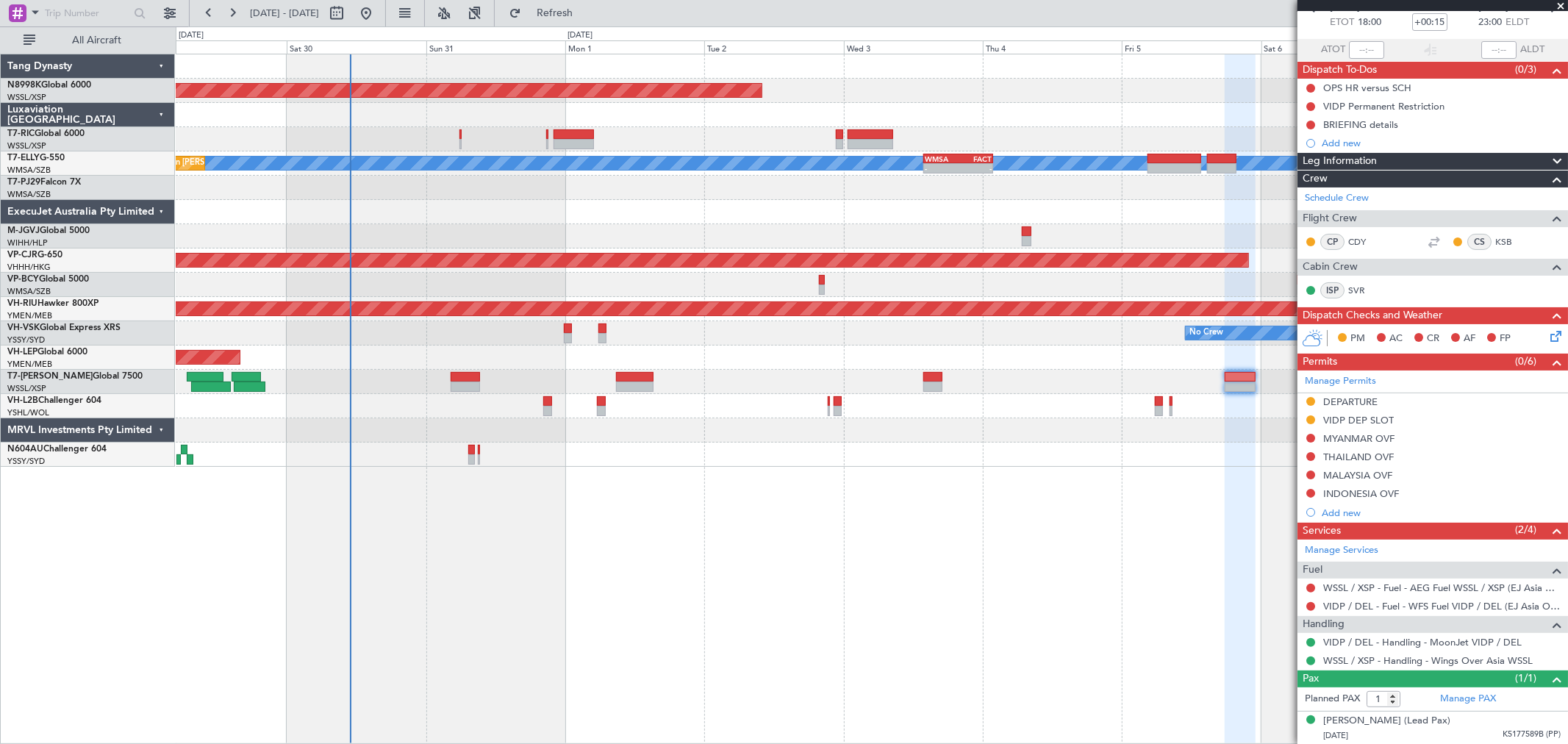
scroll to position [83, 0]
click at [865, 348] on div "Unplanned Maint Wichita (Wichita Mid-continent)" at bounding box center [871, 358] width 1392 height 24
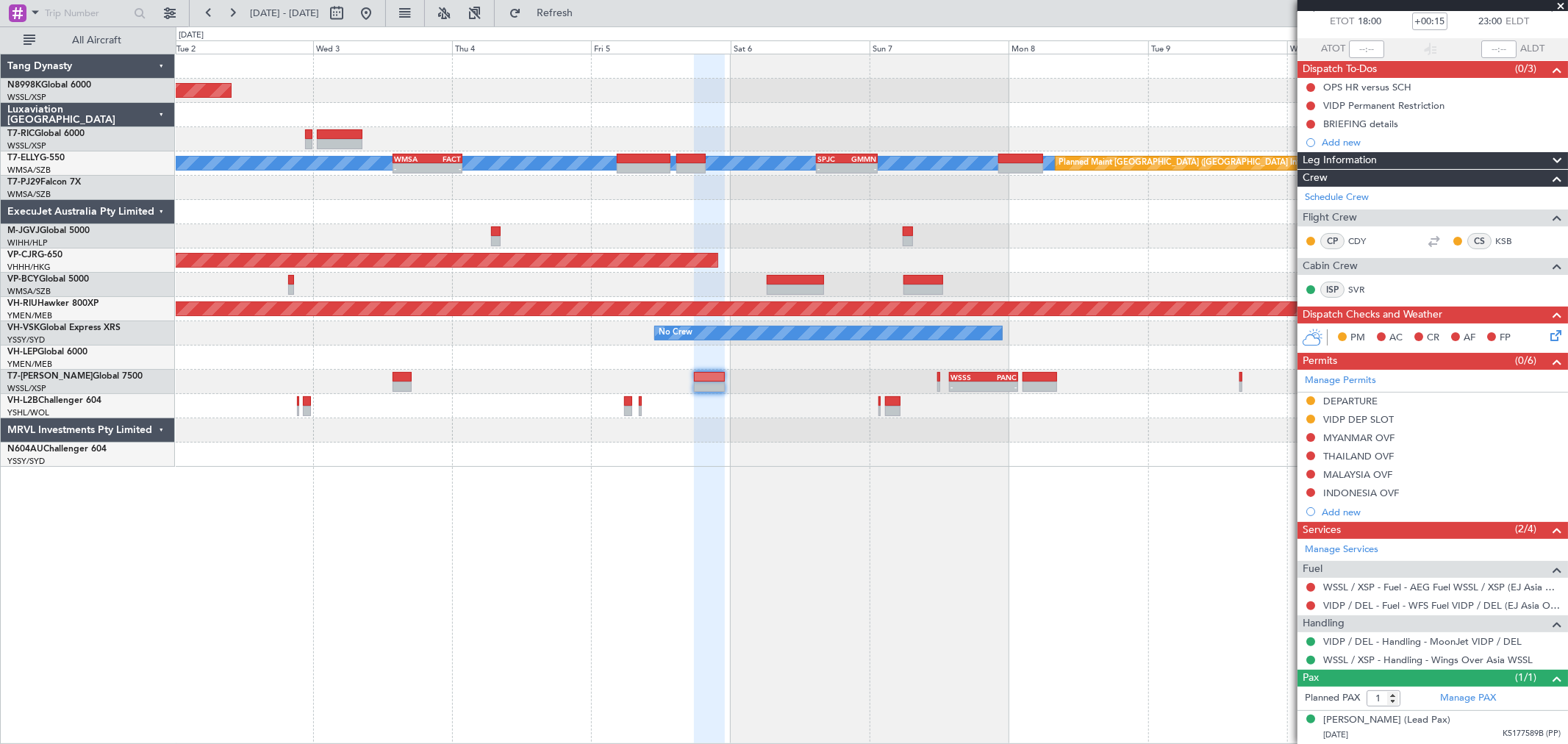
click at [828, 341] on div "Planned Maint [GEOGRAPHIC_DATA] (Seletar) [PERSON_NAME] - - WMSA 13:50 Z FACT 0…" at bounding box center [871, 261] width 1392 height 412
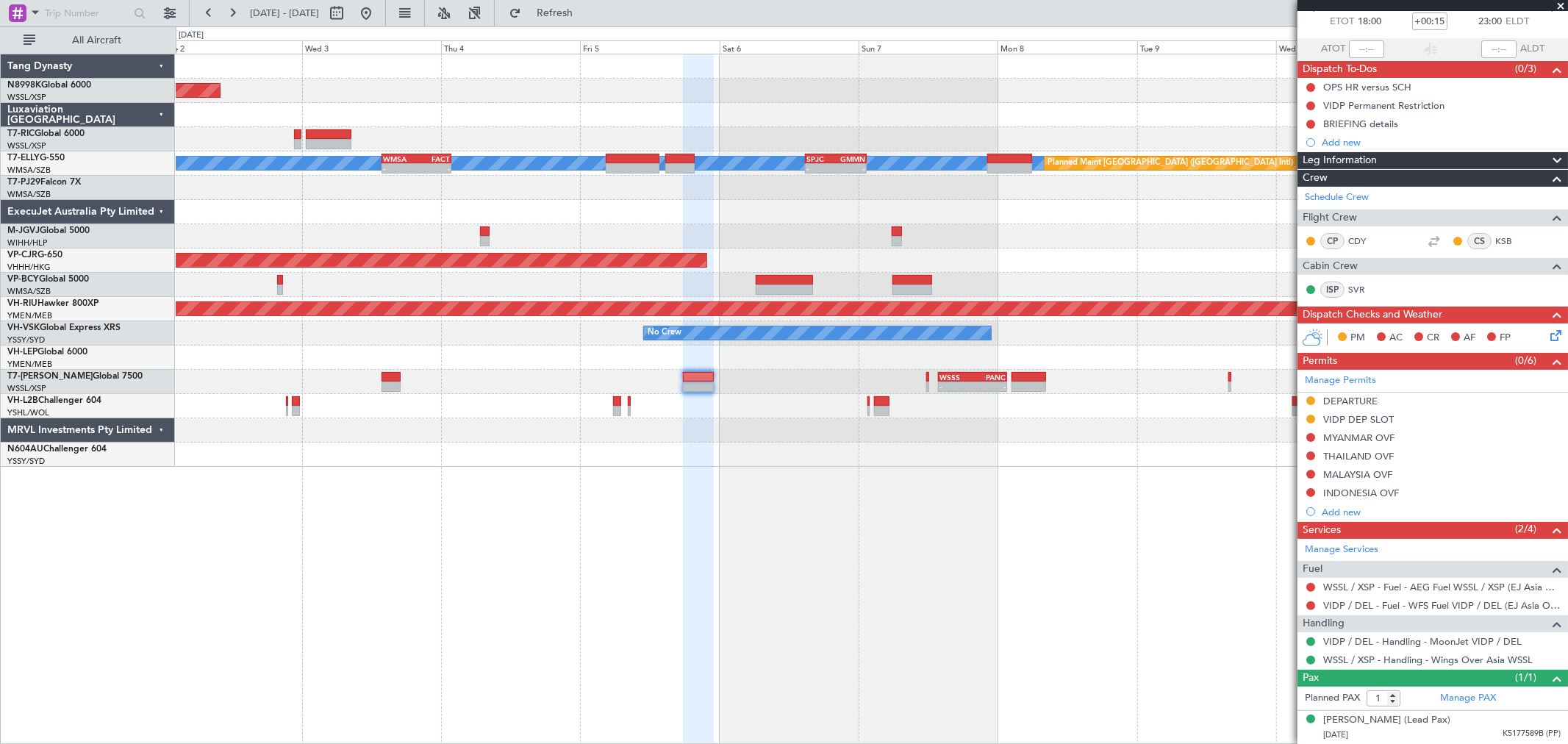
click at [644, 366] on div at bounding box center [871, 358] width 1392 height 24
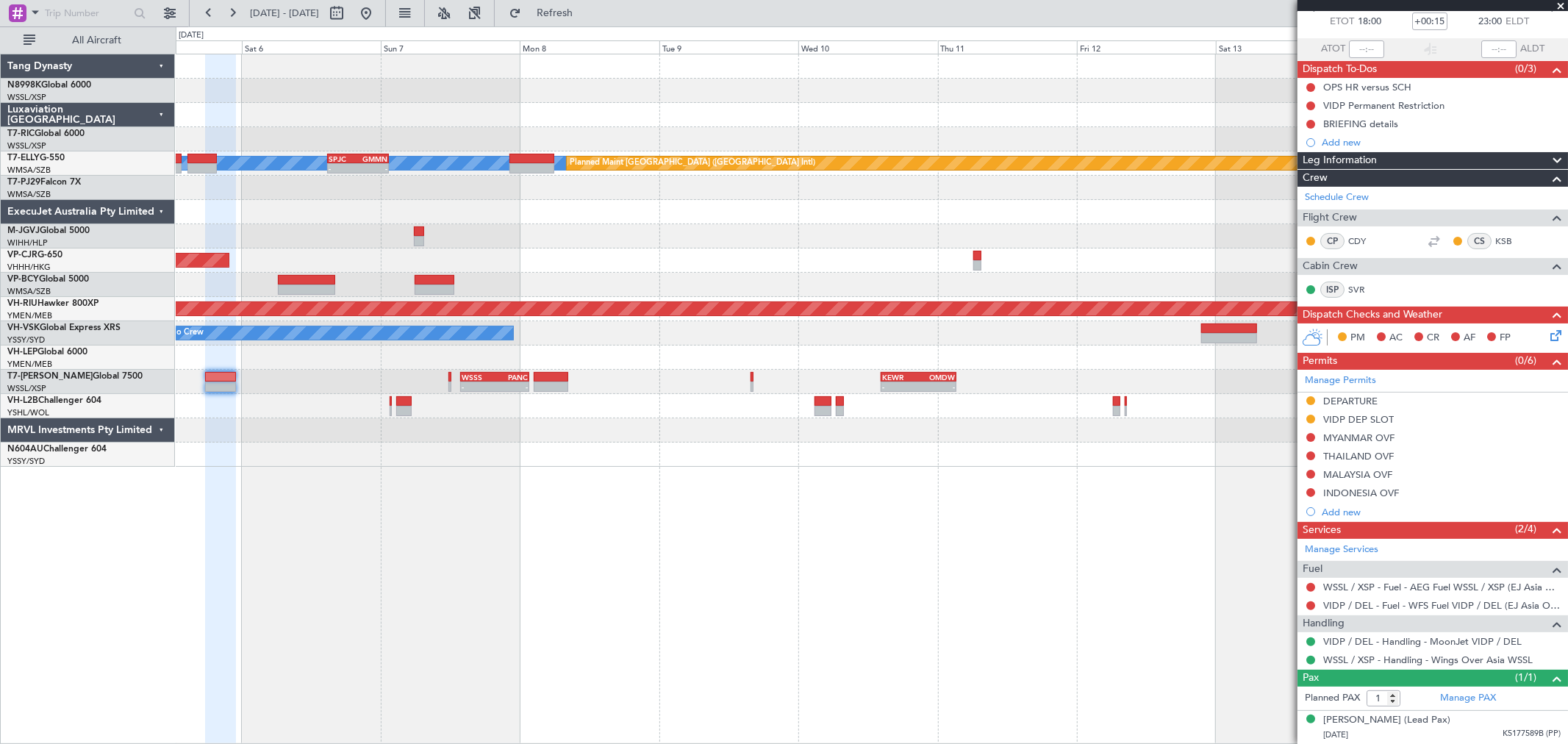
click at [1031, 366] on div at bounding box center [871, 358] width 1392 height 24
click at [754, 384] on div "- - WSSS 13:50 Z PANC 01:40 Z - - KEWR 14:20 Z OMDW 03:20 Z" at bounding box center [871, 382] width 1392 height 24
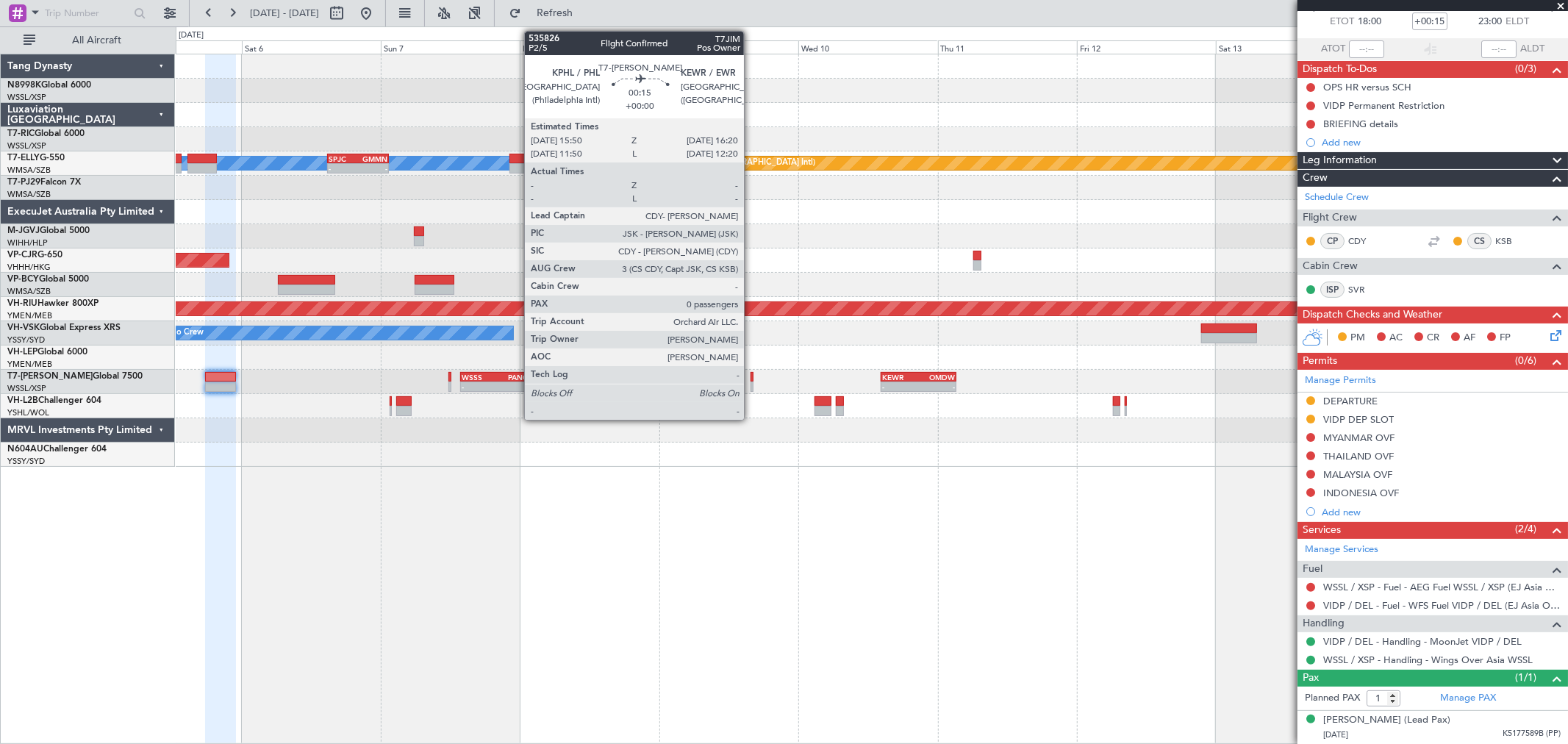
click at [752, 385] on div at bounding box center [752, 386] width 3 height 10
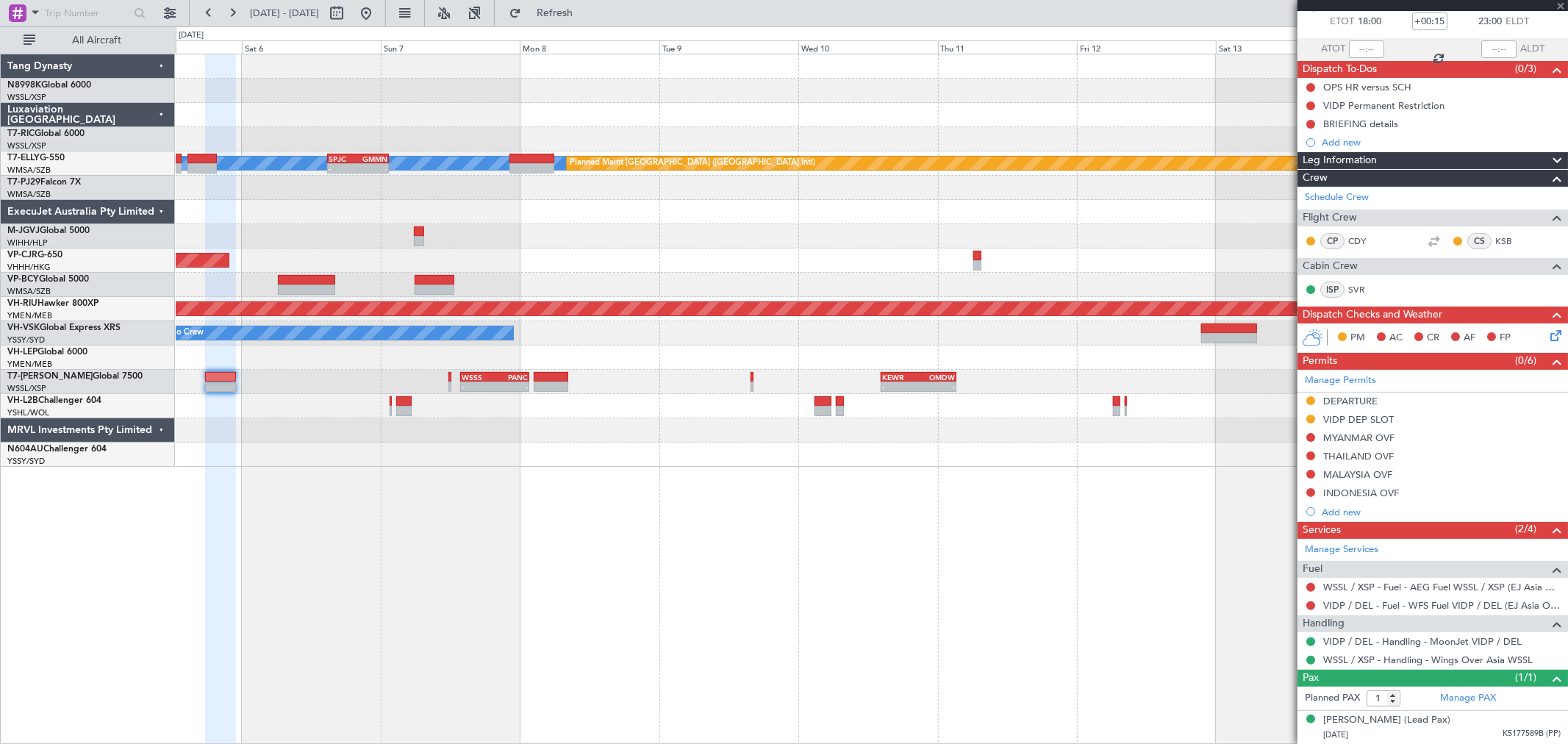
type input "0"
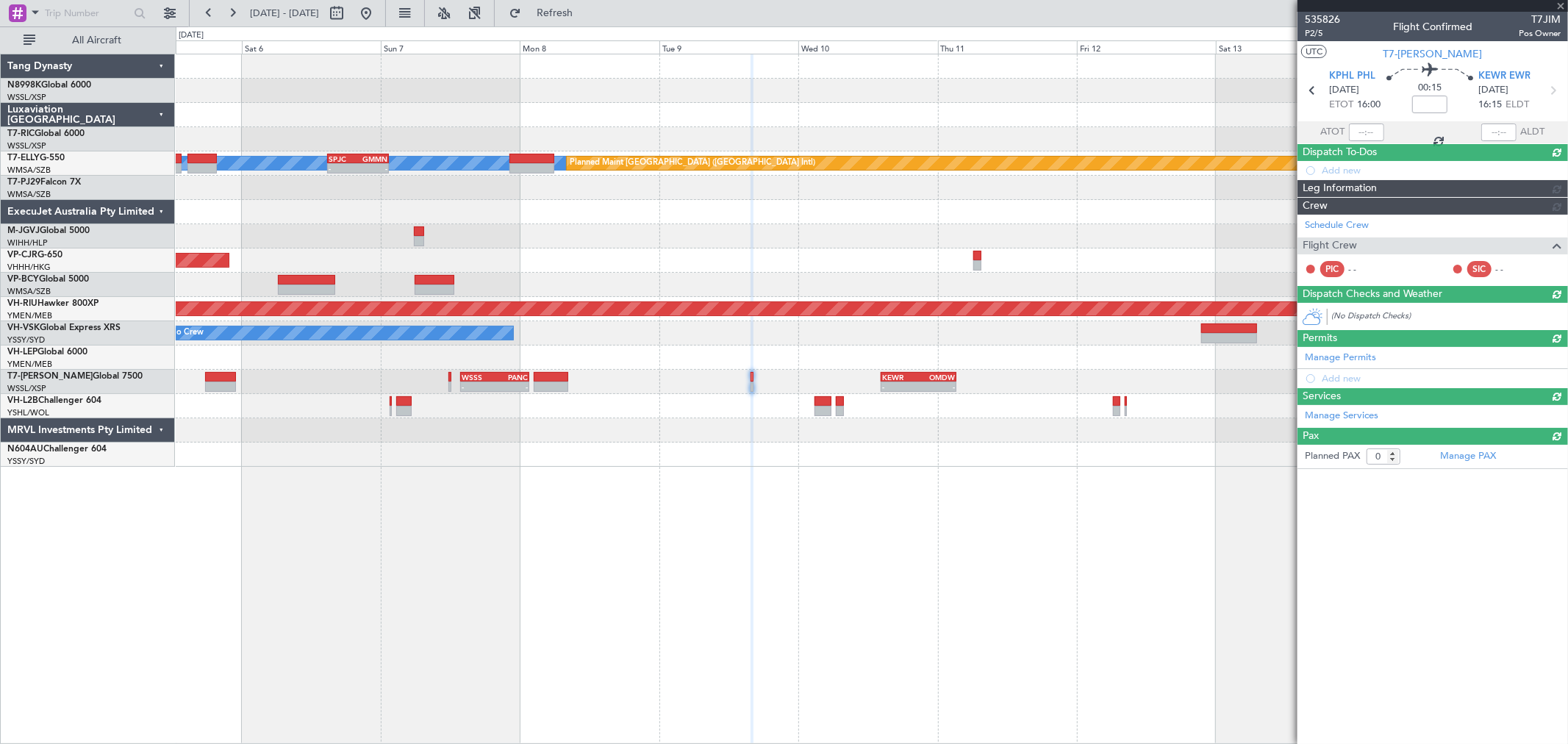
scroll to position [0, 0]
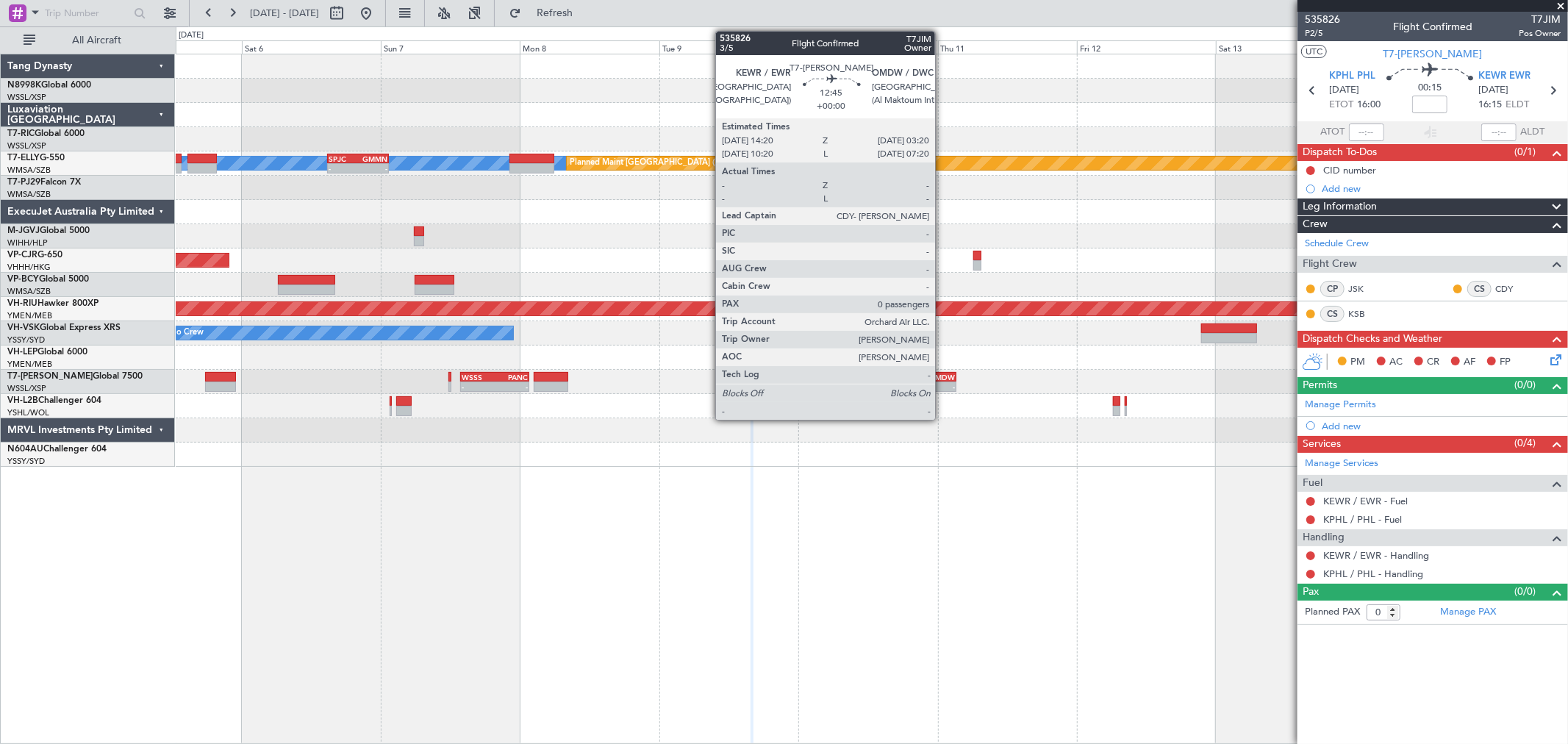
click at [942, 378] on div "OMDW" at bounding box center [938, 377] width 37 height 9
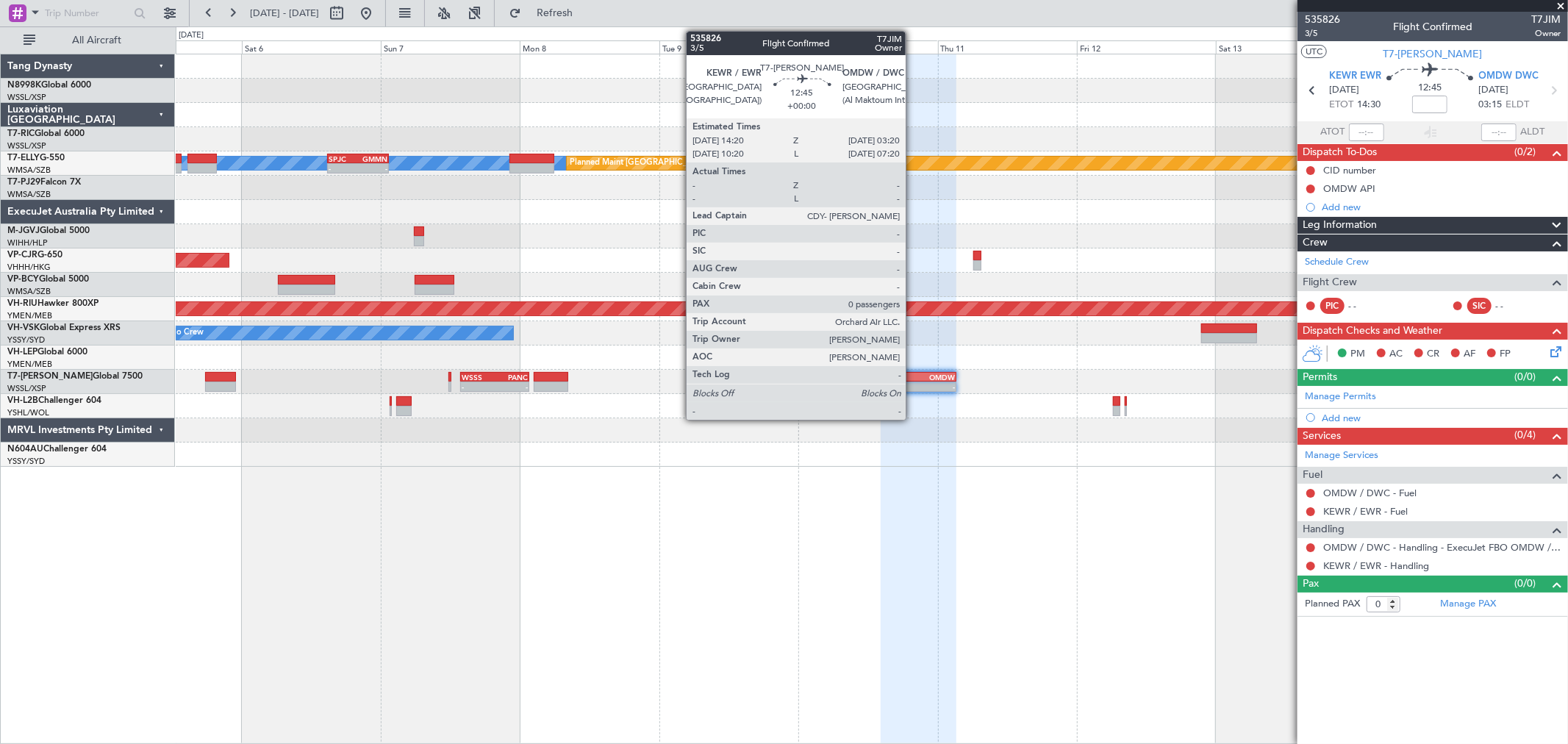
click at [914, 385] on div "-" at bounding box center [901, 386] width 37 height 9
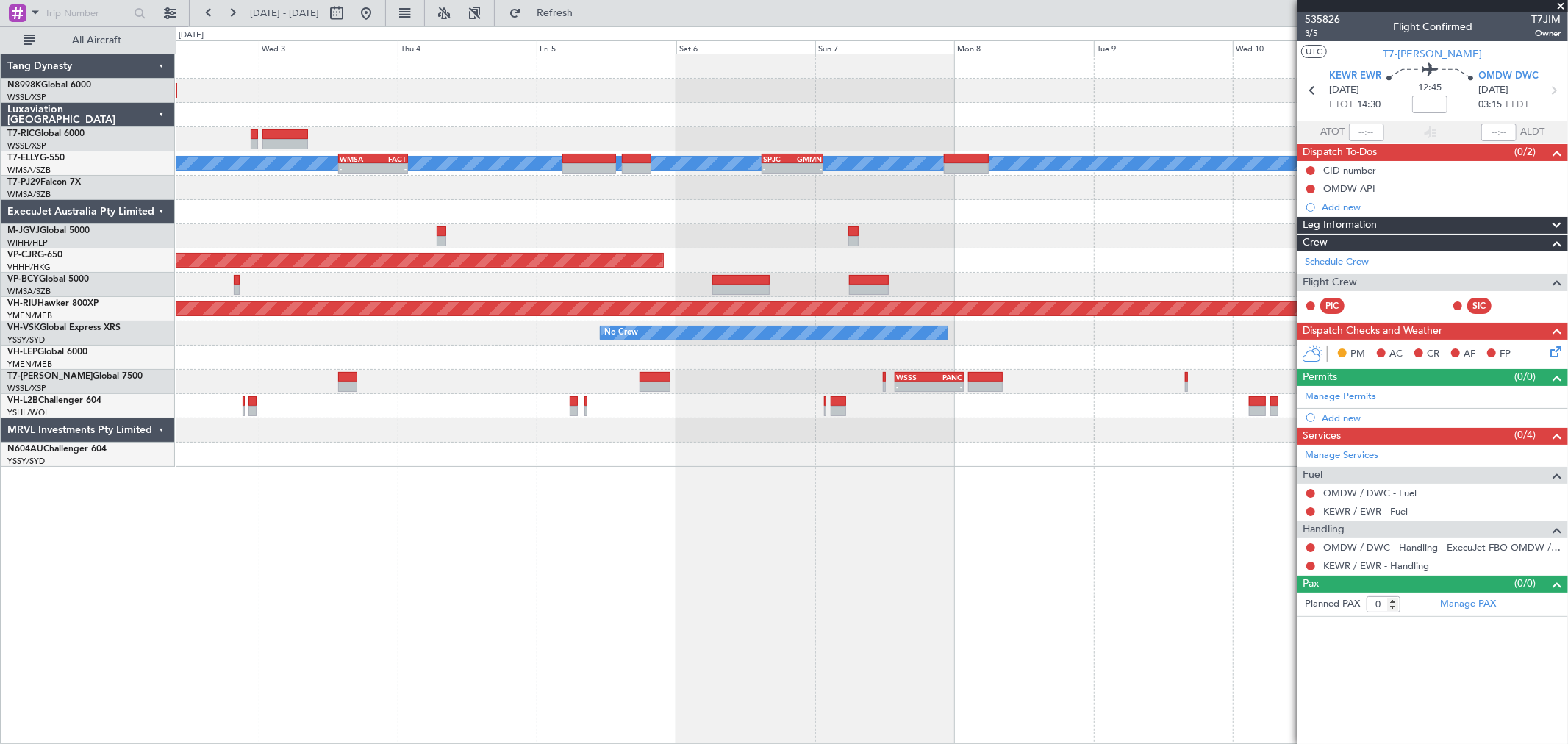
click at [851, 347] on div "Planned Maint [GEOGRAPHIC_DATA] (Seletar) Planned Maint [GEOGRAPHIC_DATA] ([GEO…" at bounding box center [871, 261] width 1392 height 412
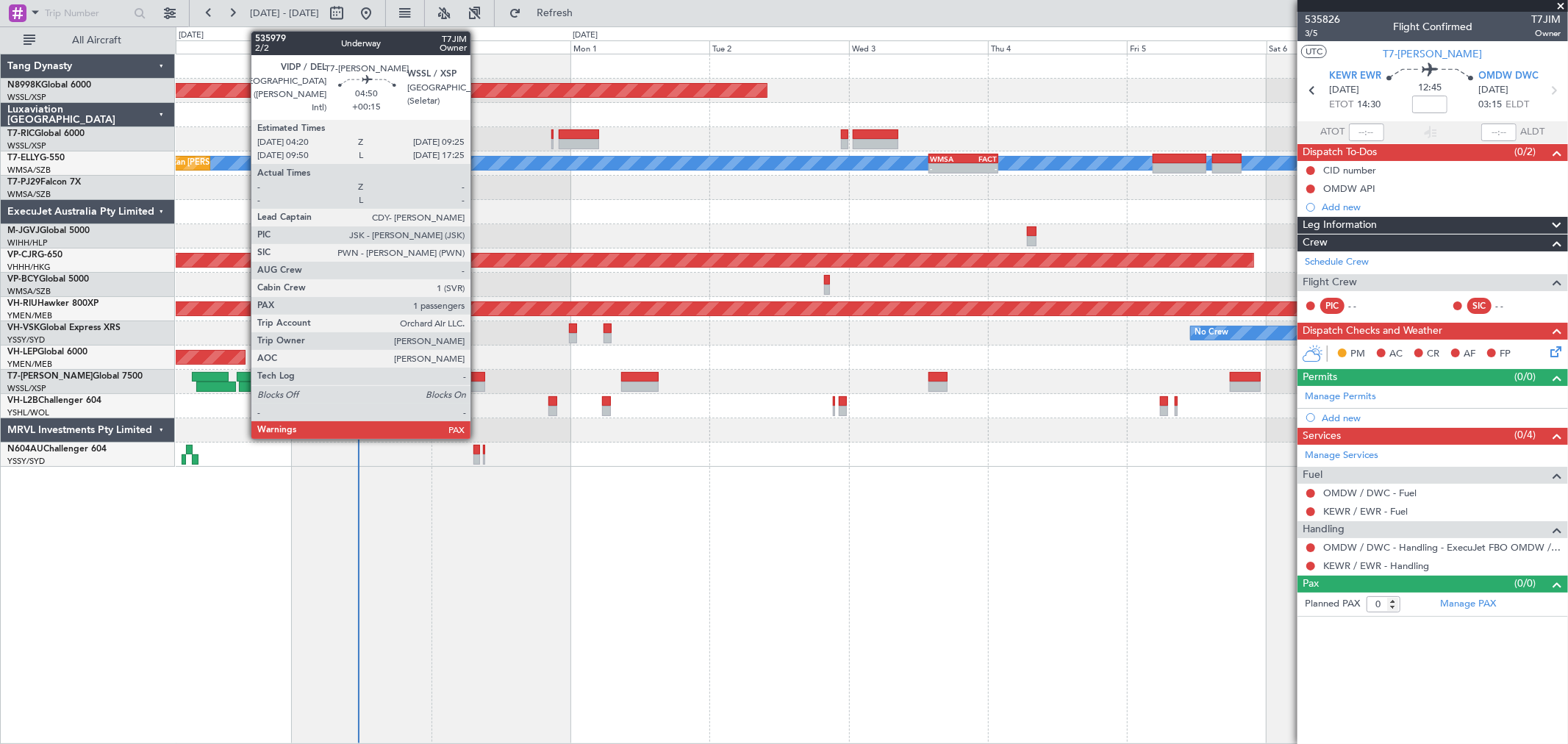
click at [478, 386] on div at bounding box center [471, 386] width 30 height 10
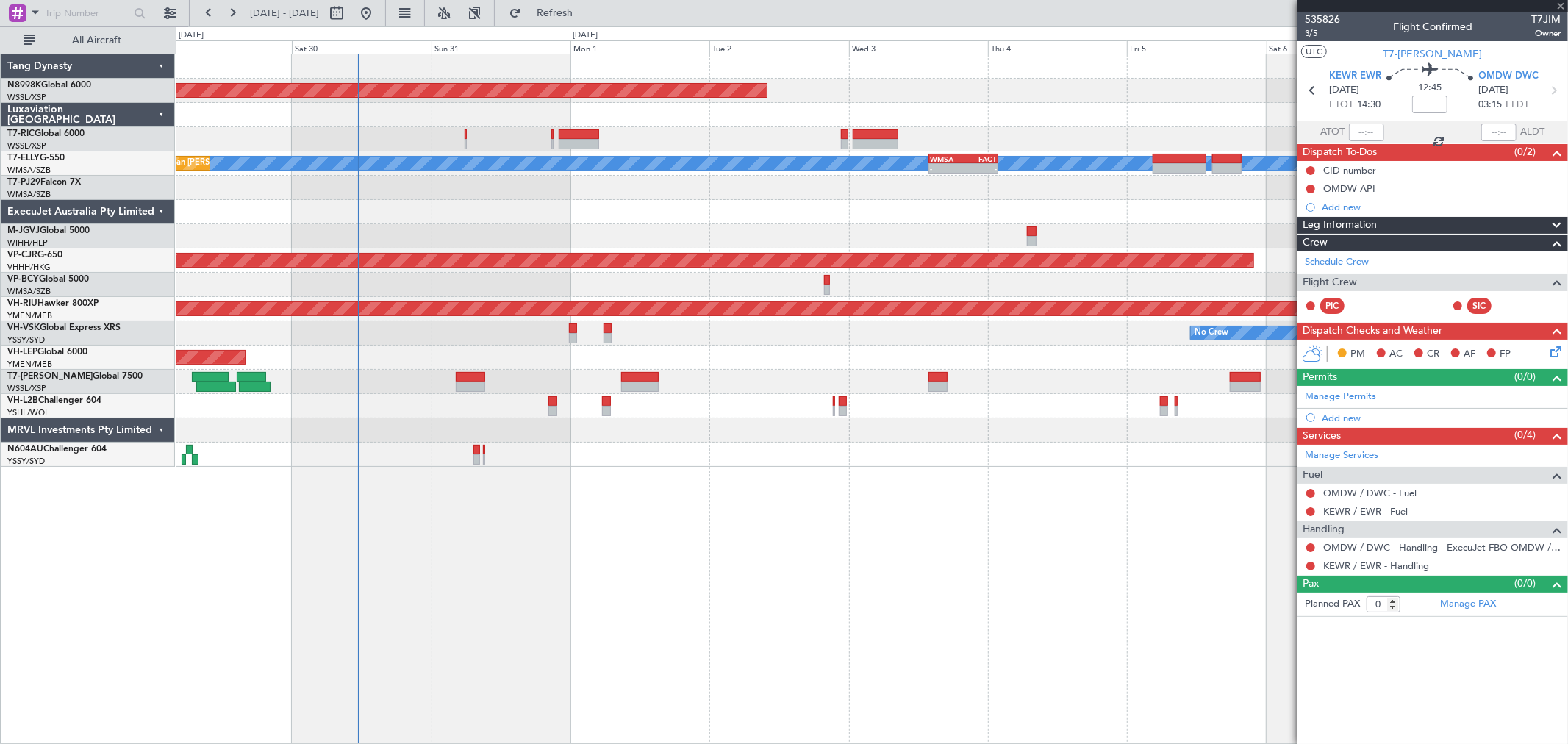
type input "+00:15"
type input "1"
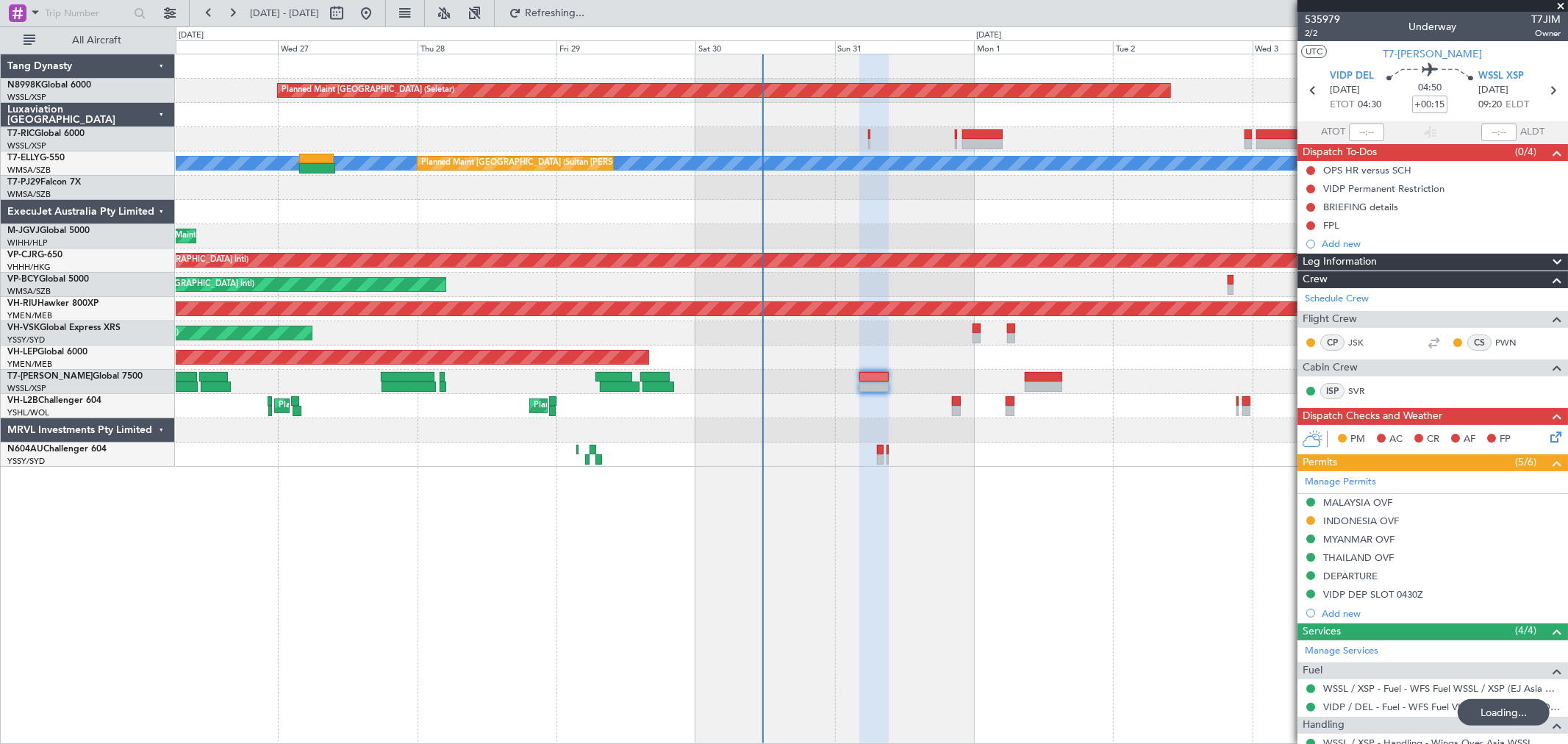
click at [667, 145] on div "Planned Maint Singapore (Seletar) MEL Planned Maint Kuala Lumpur (Sultan Abdul …" at bounding box center [871, 261] width 1392 height 412
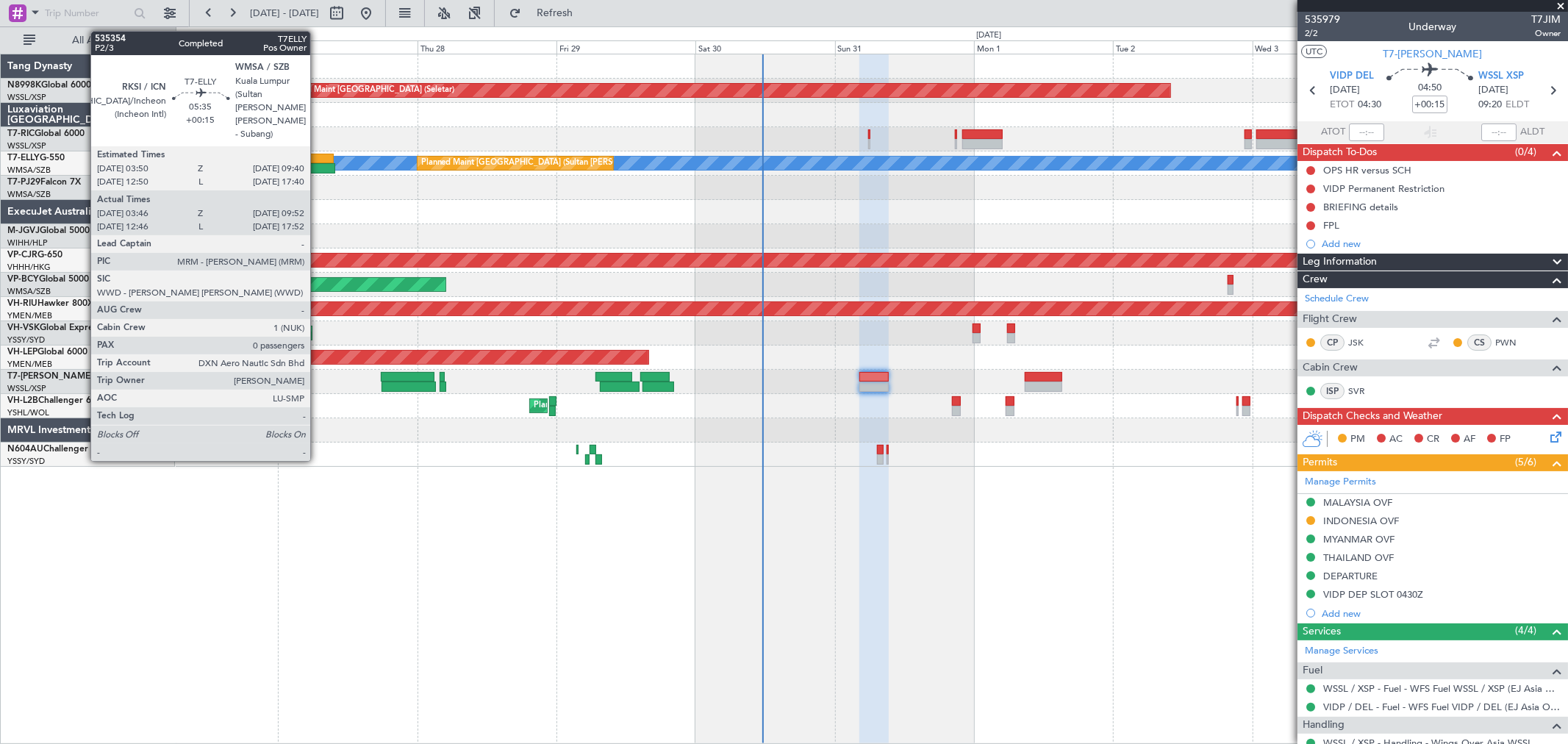
click at [318, 164] on div at bounding box center [317, 168] width 36 height 10
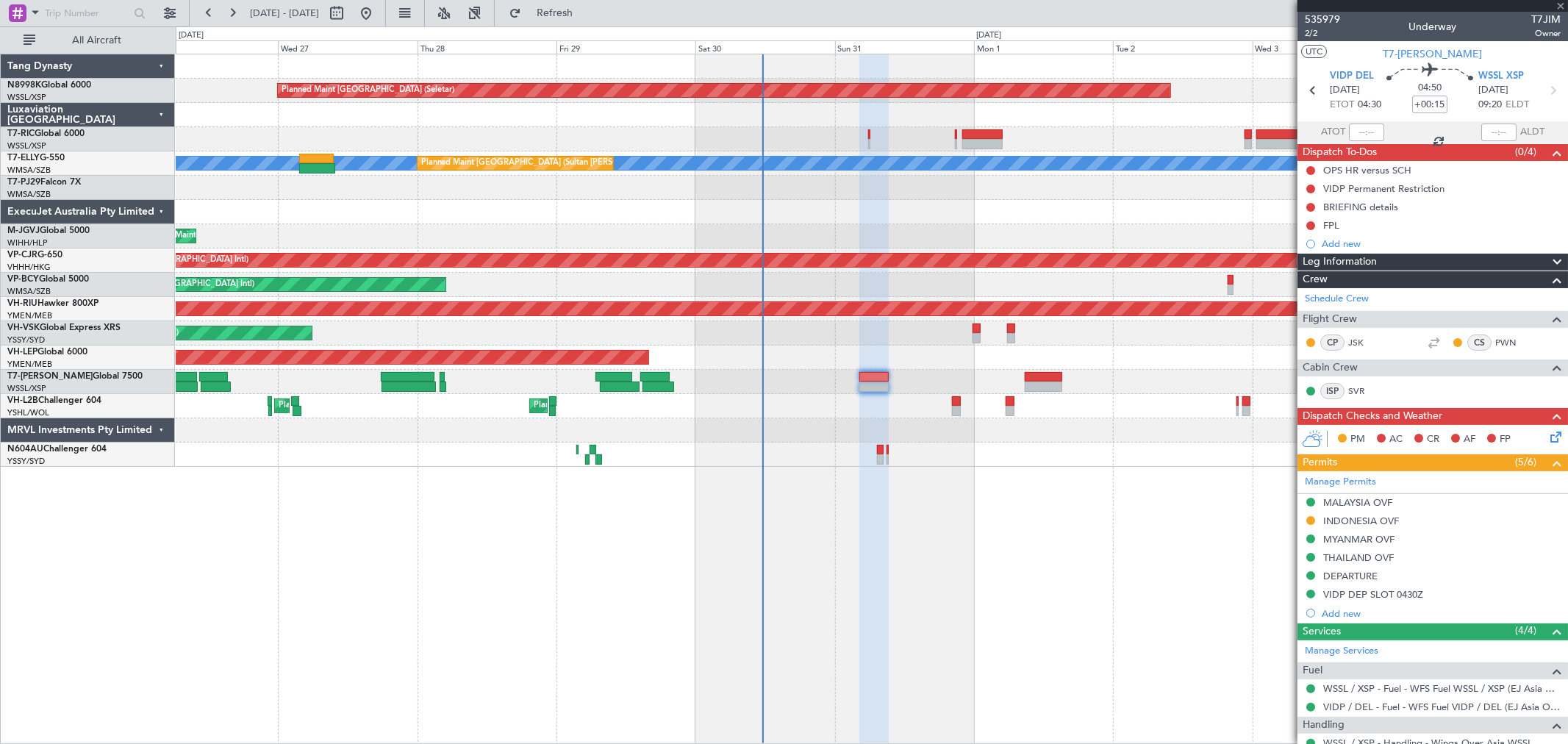
type input "03:56"
type input "09:47"
type input "0"
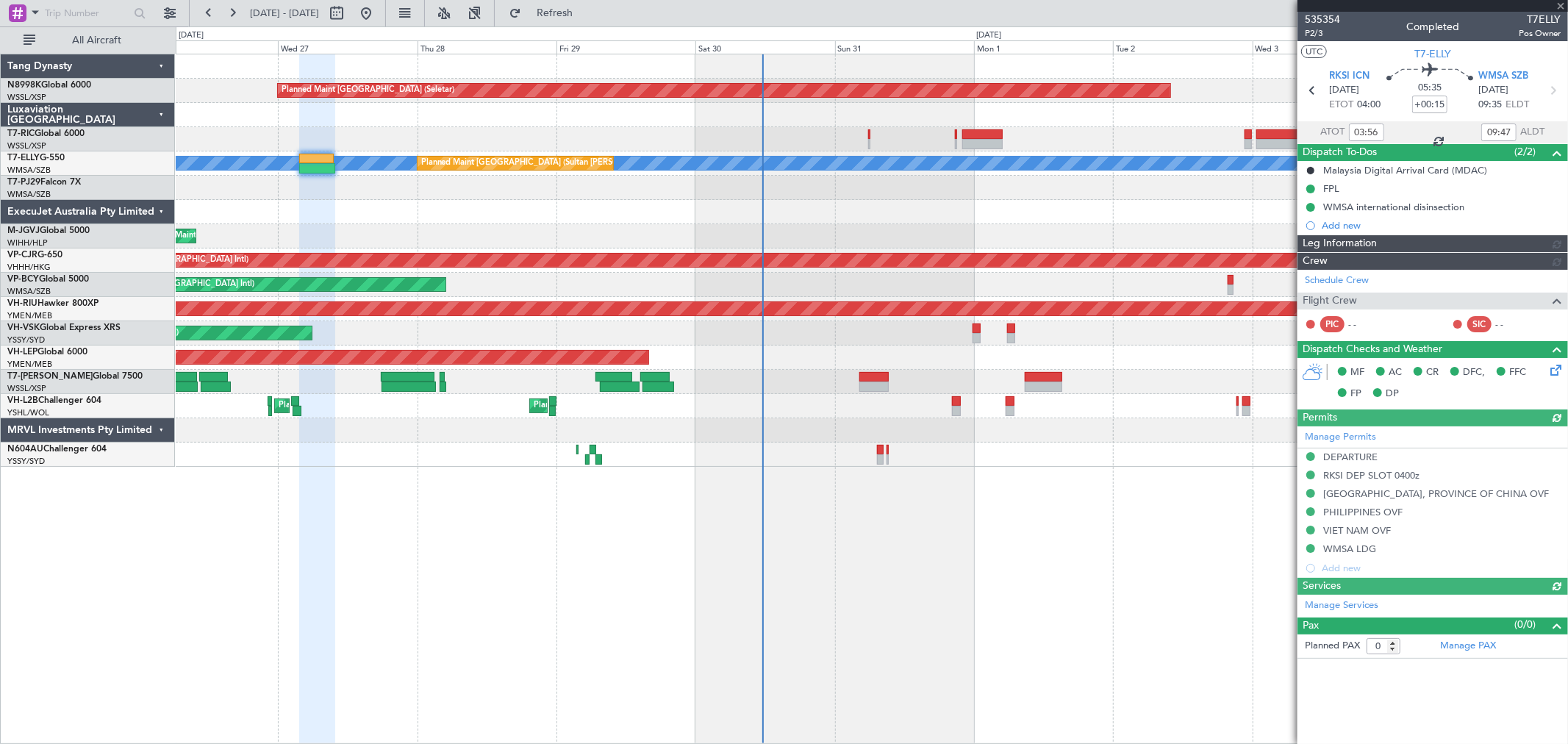
type input "Kennis Yau (KYA)"
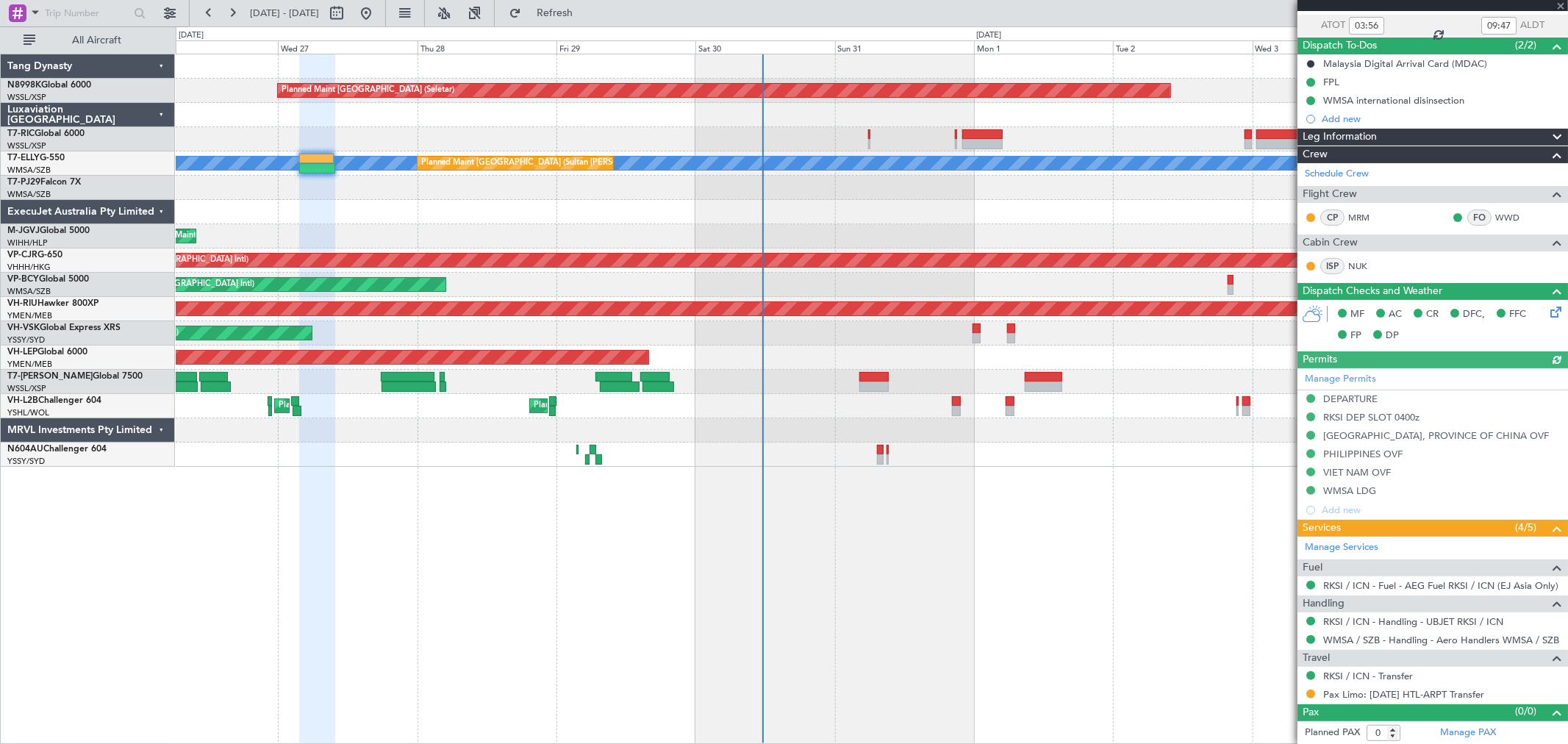
scroll to position [107, 0]
type input "Kennis Yau (KYA)"
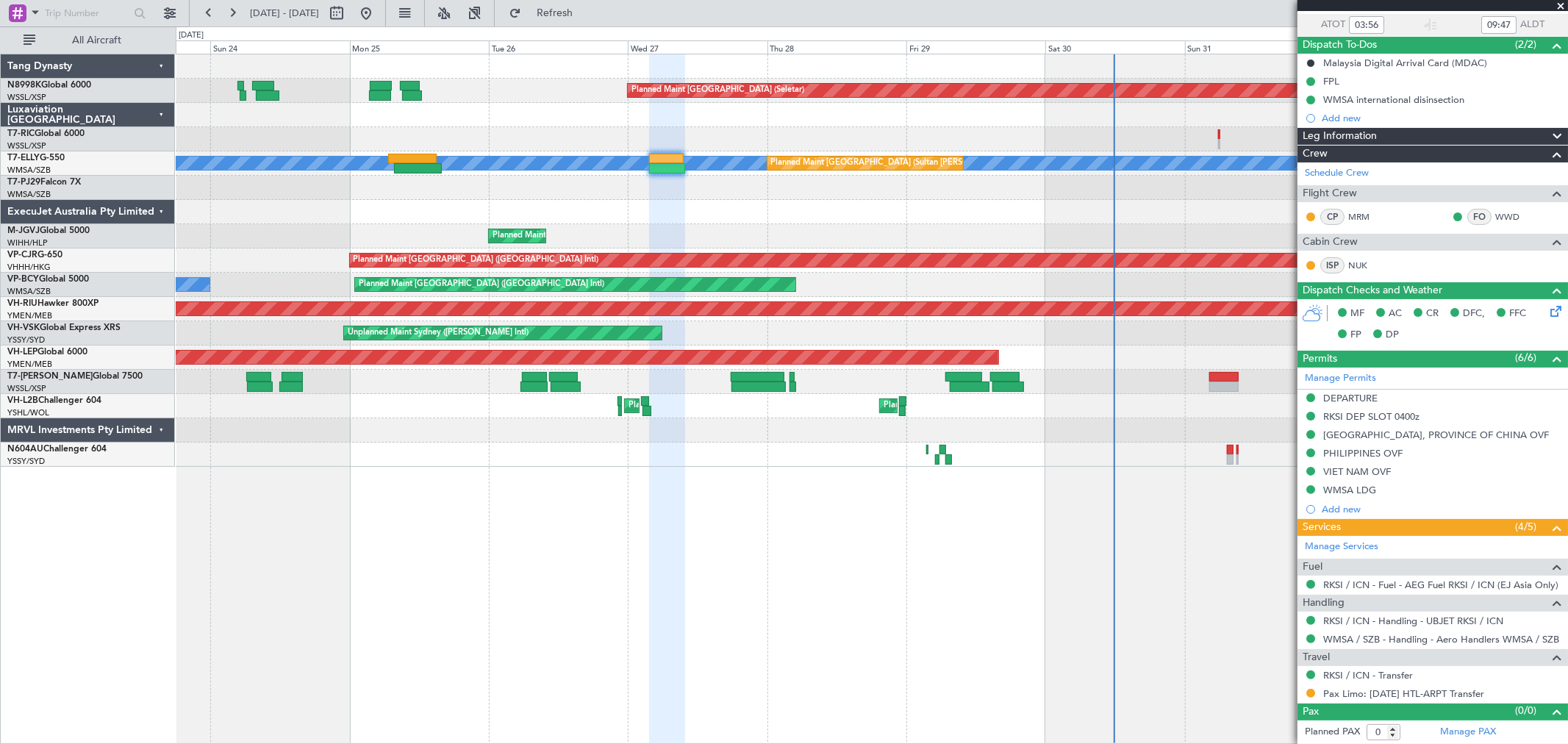
click at [1073, 456] on div "Planned Maint Singapore (Seletar) MEL Planned Maint Kuala Lumpur (Sultan Abdul …" at bounding box center [871, 261] width 1392 height 412
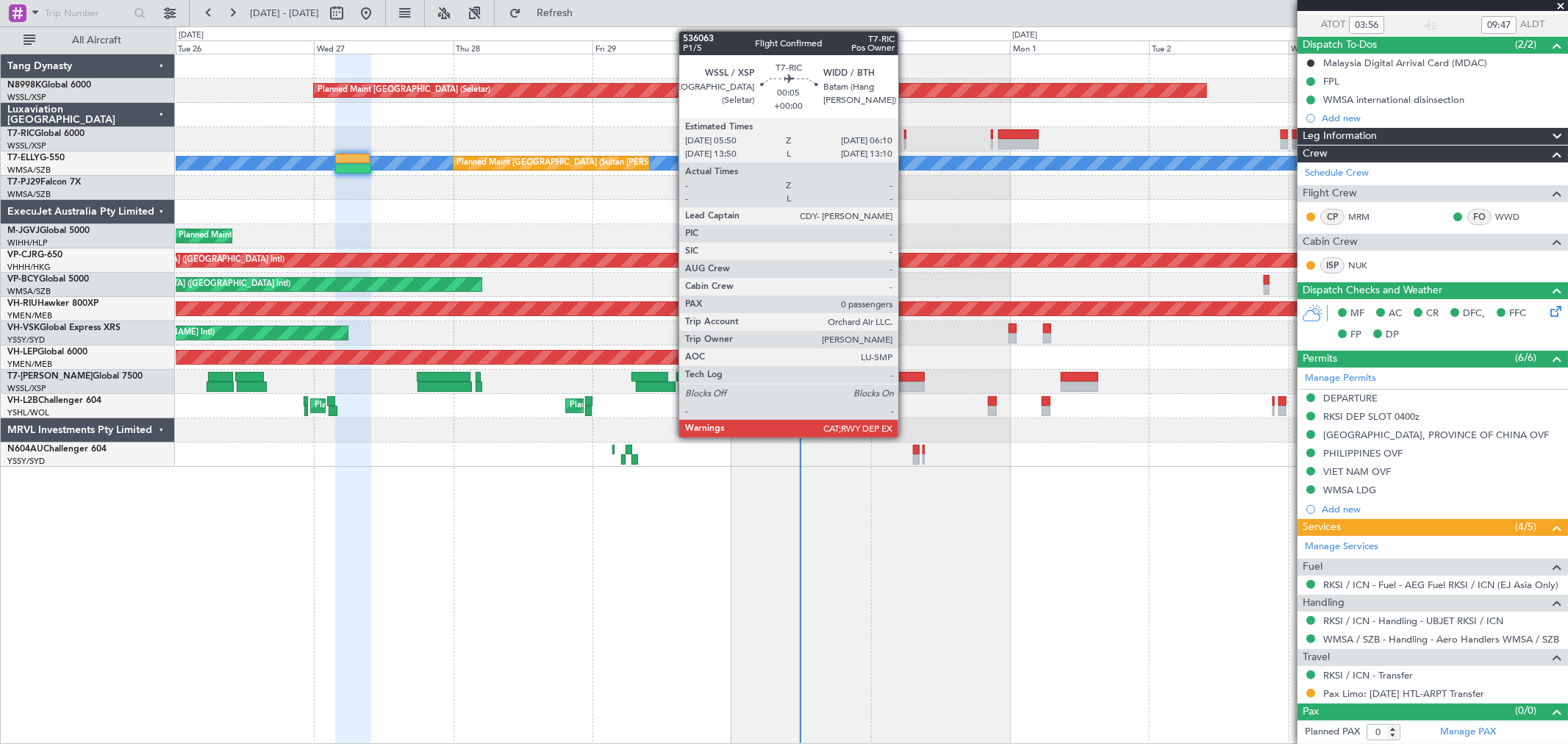
click at [906, 142] on div at bounding box center [906, 144] width 2 height 10
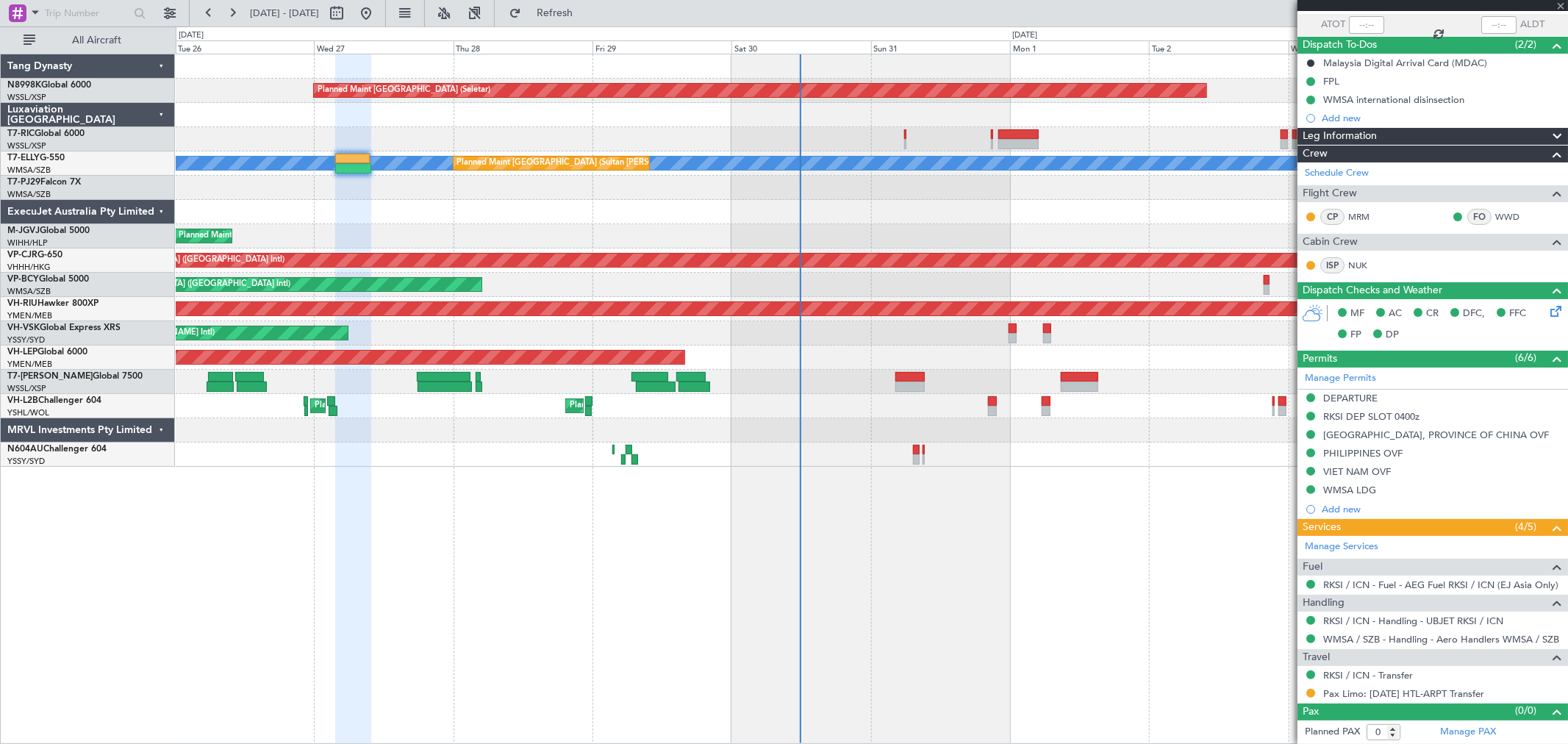
scroll to position [0, 0]
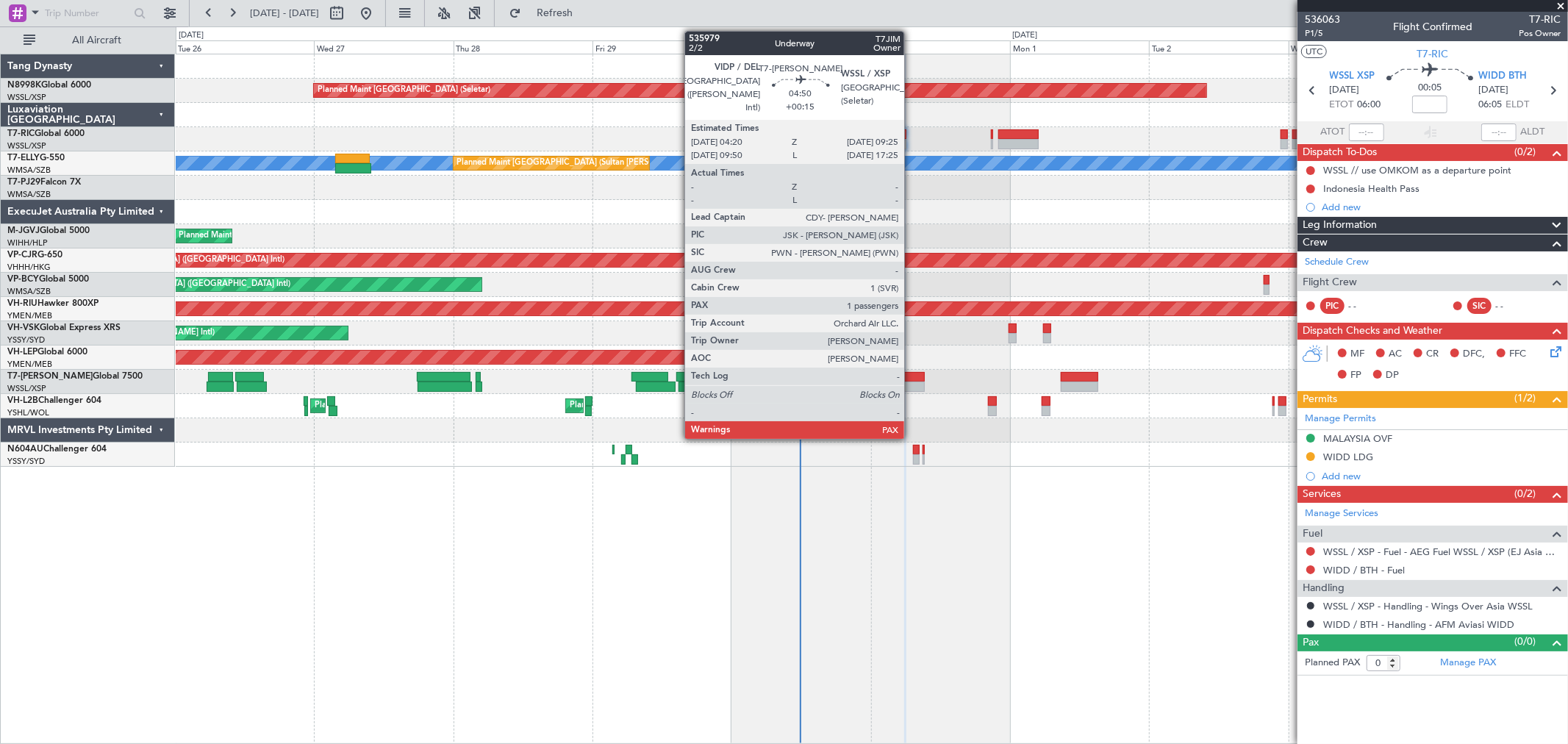
click at [912, 382] on div at bounding box center [911, 386] width 30 height 10
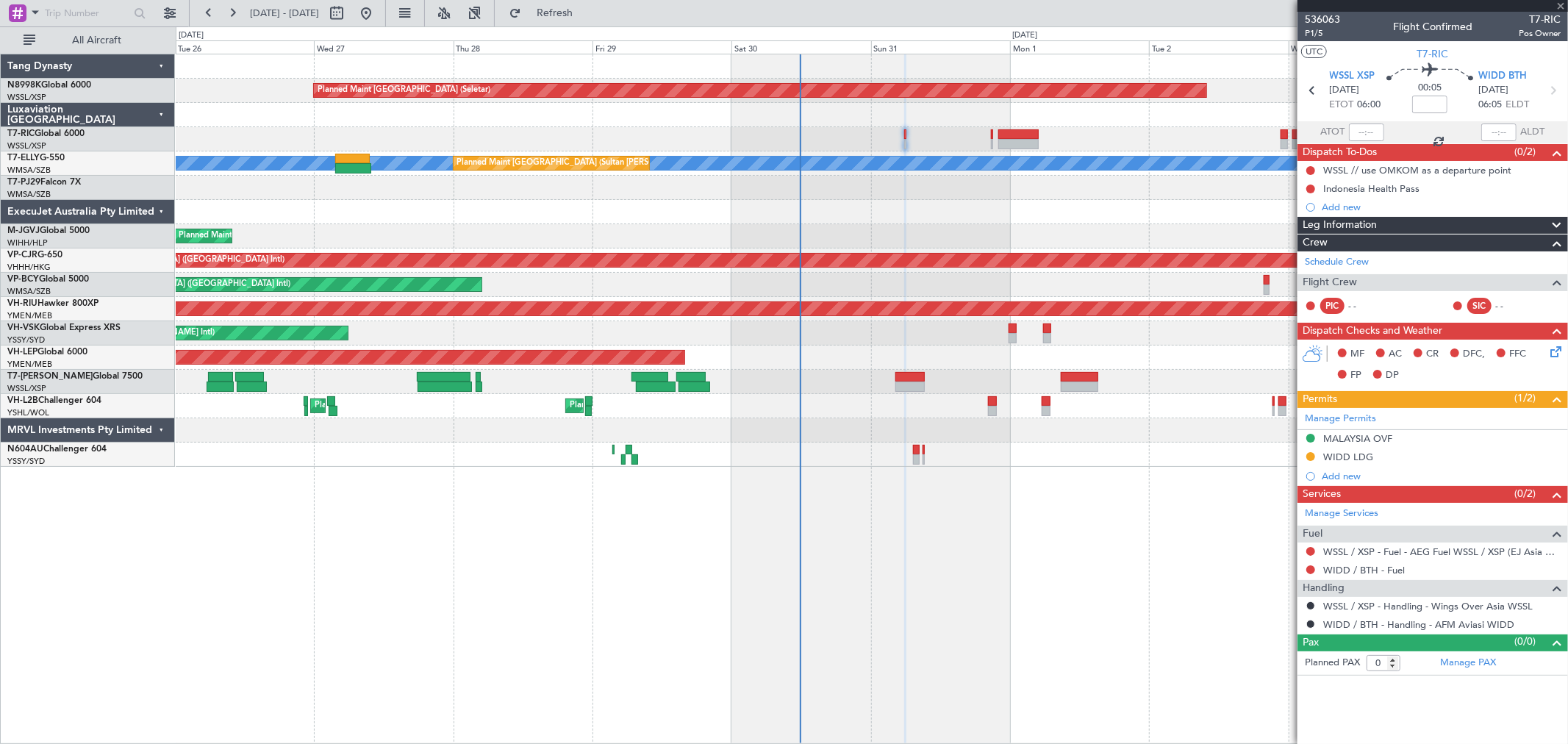
type input "+00:15"
type input "1"
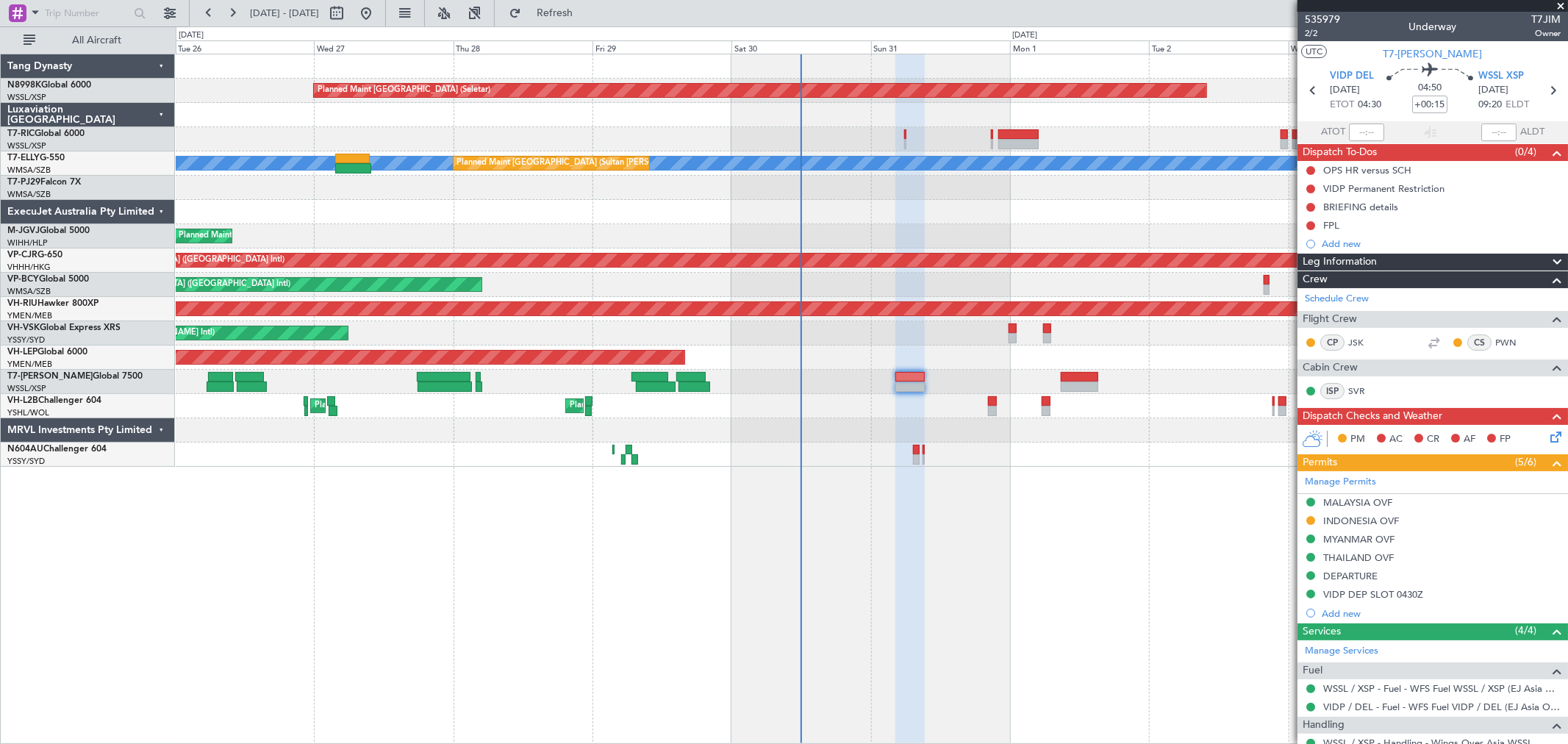
click at [647, 388] on div "Planned Maint Singapore (Seletar) MEL Planned Maint Kuala Lumpur (Sultan Abdul …" at bounding box center [871, 261] width 1392 height 412
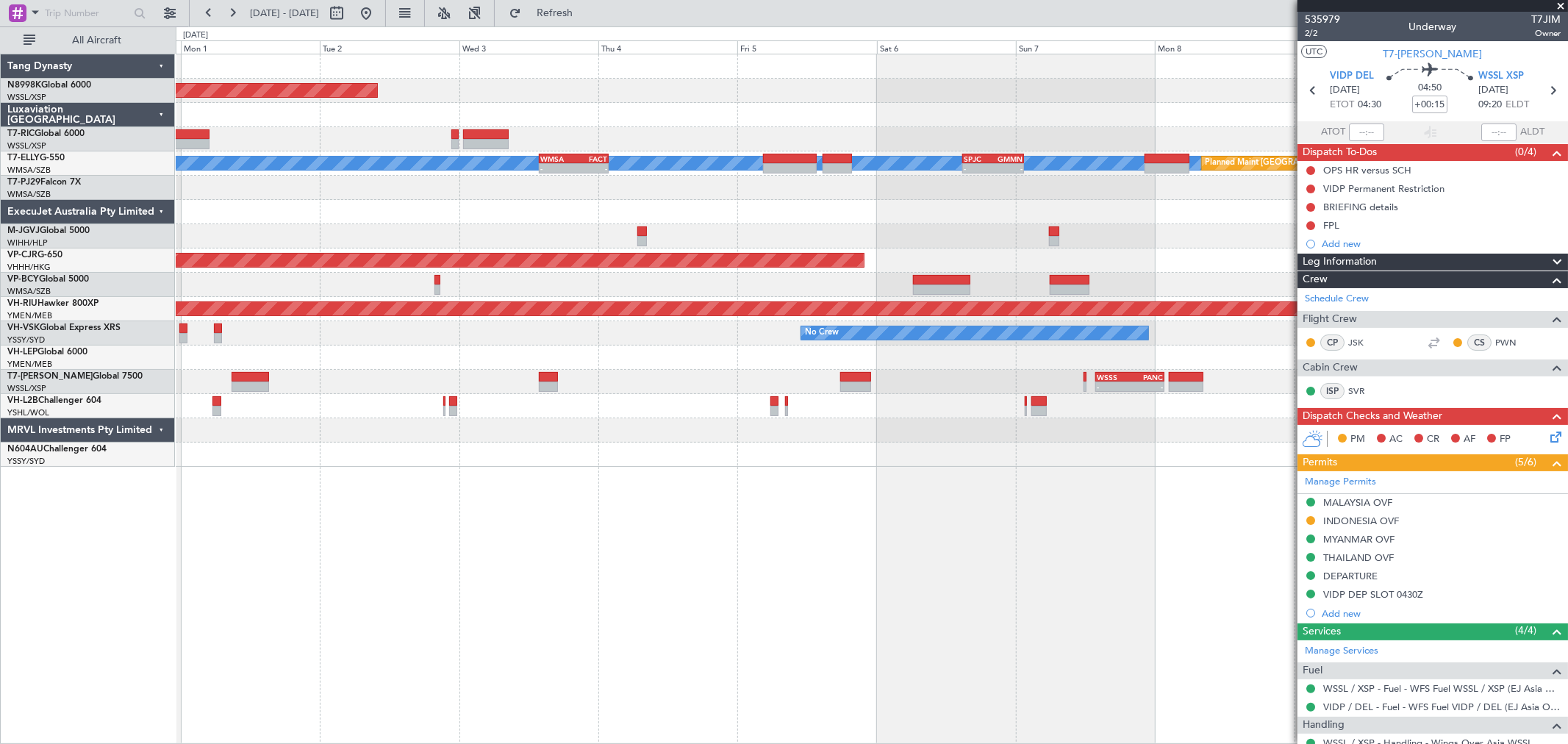
click at [608, 326] on div "Planned Maint Singapore (Seletar) MEL - - WMSA 13:50 Z FACT 01:50 Z - - SPJC 14…" at bounding box center [871, 261] width 1392 height 412
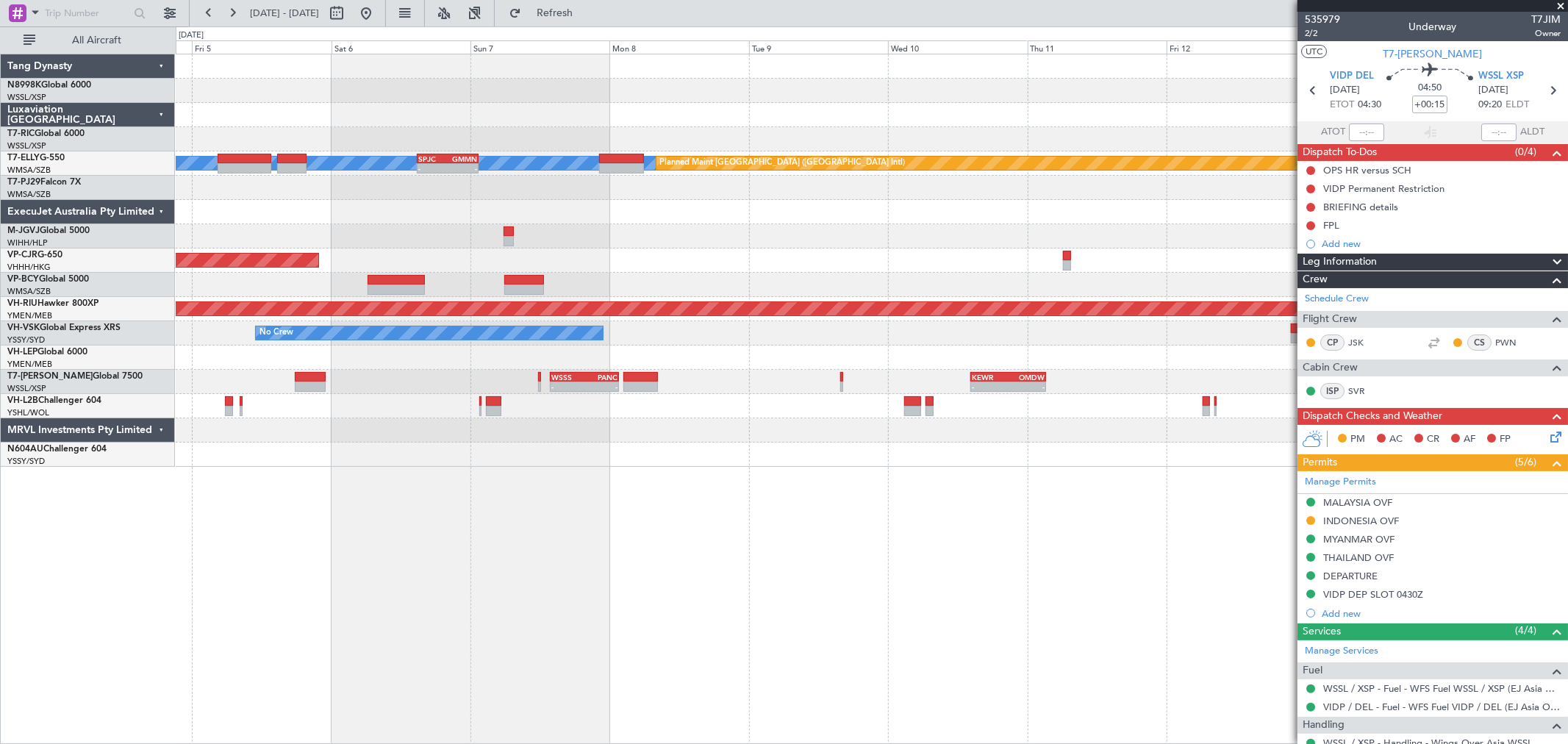
click at [859, 343] on div "No Crew" at bounding box center [871, 334] width 1392 height 24
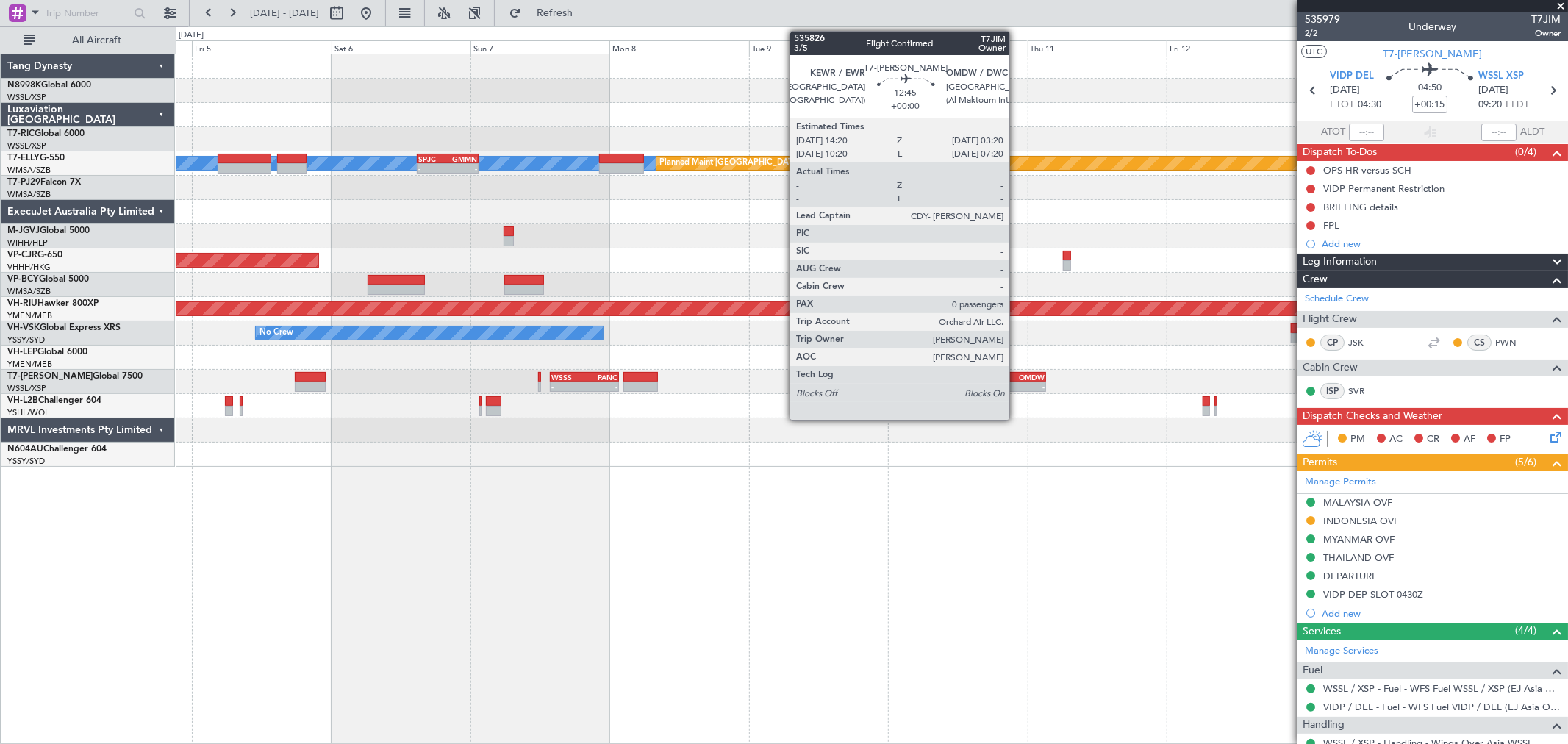
click at [1017, 372] on div "KEWR 14:20 Z OMDW 03:20 Z" at bounding box center [1008, 377] width 75 height 10
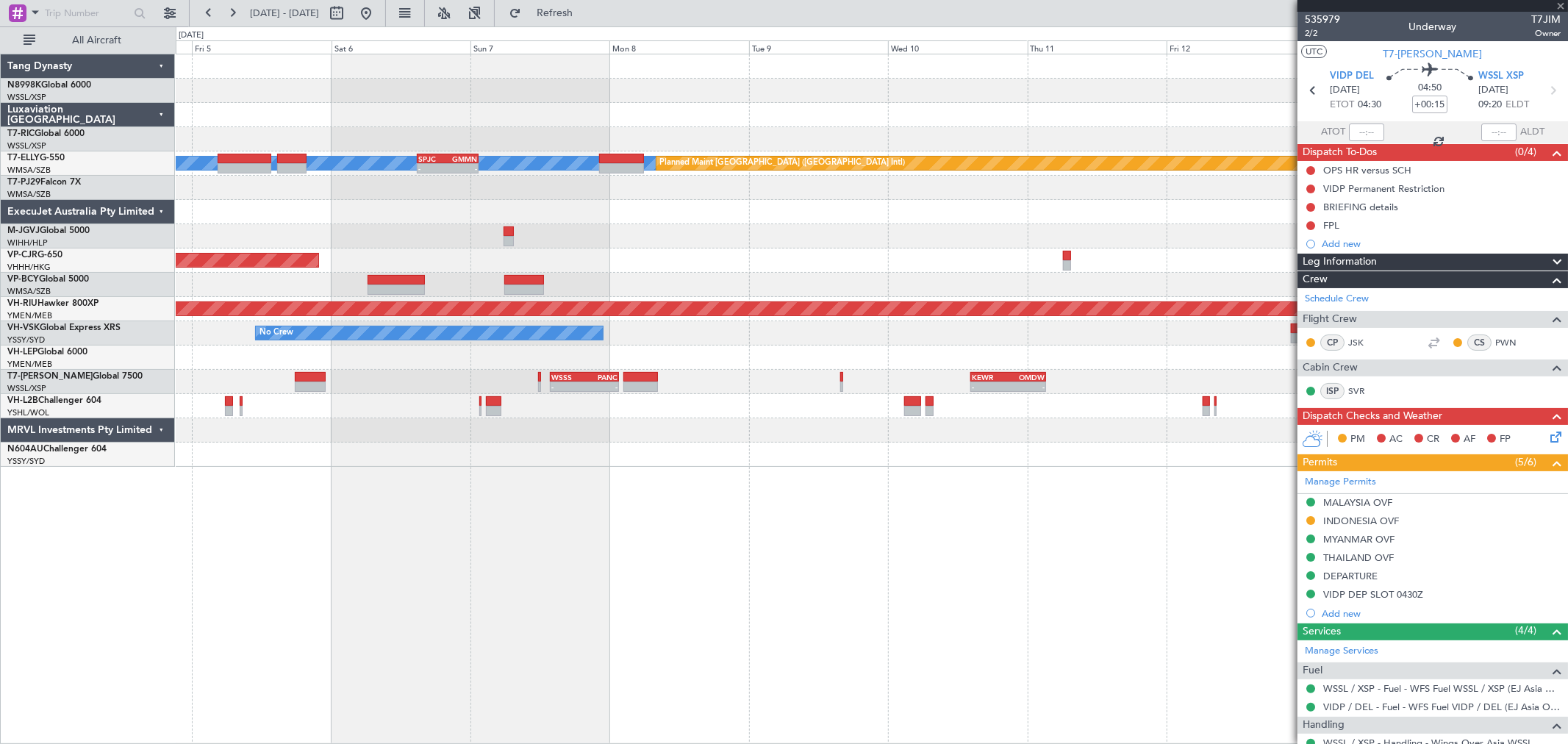
type input "0"
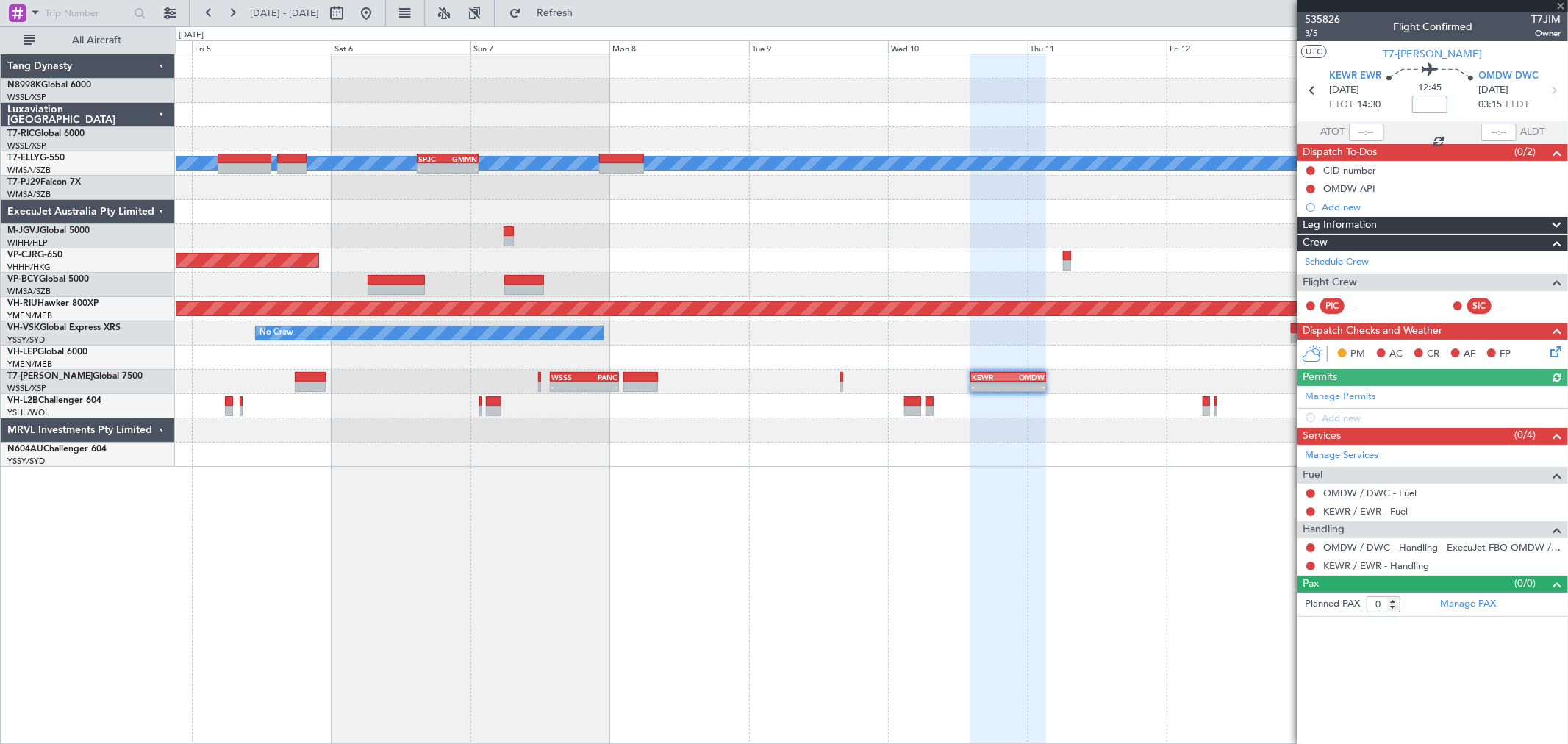
click at [1438, 102] on input at bounding box center [1430, 104] width 35 height 18
type input "-01:05"
click at [1331, 395] on link "Manage Permits" at bounding box center [1340, 397] width 71 height 14
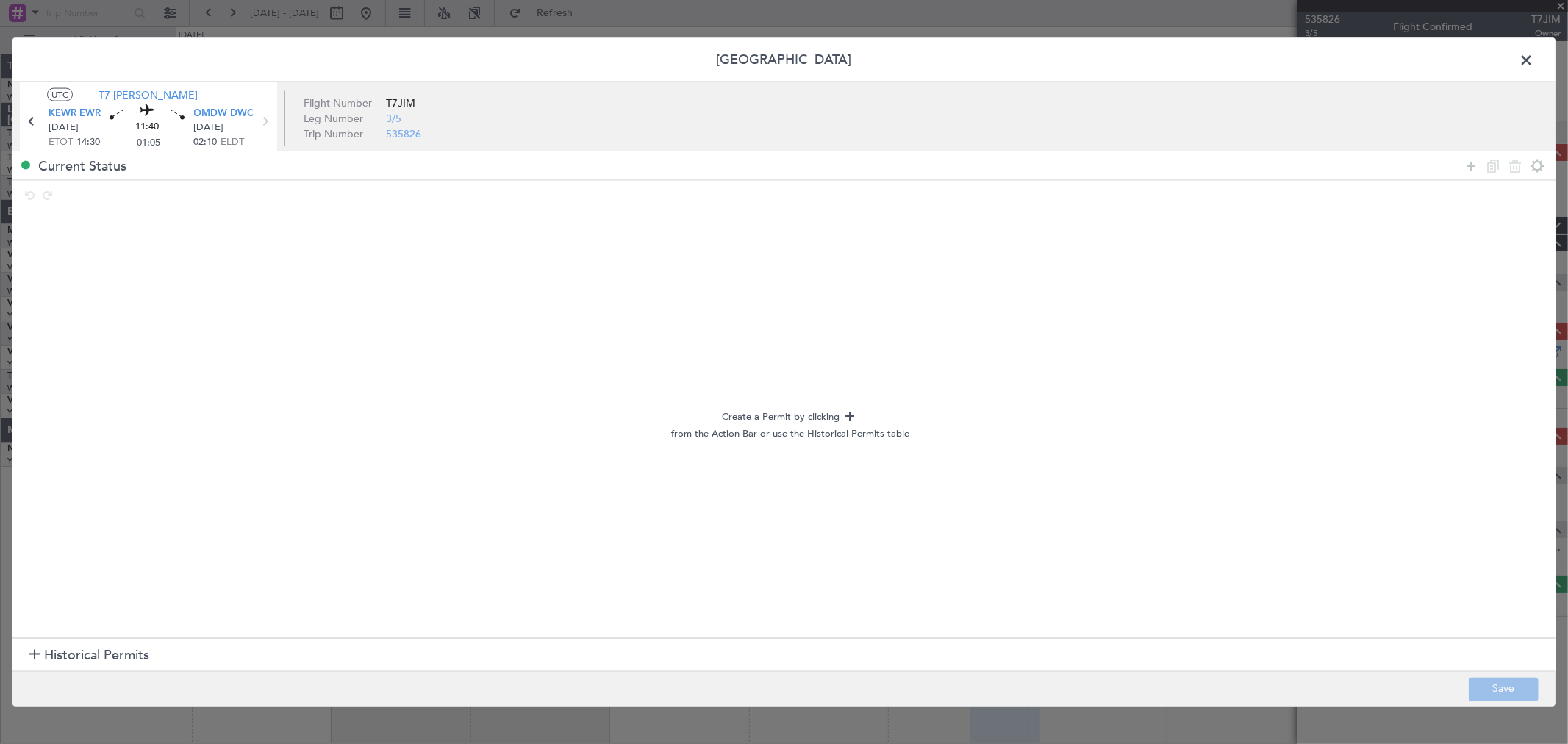
click at [53, 655] on span "Historical Permits" at bounding box center [96, 655] width 105 height 20
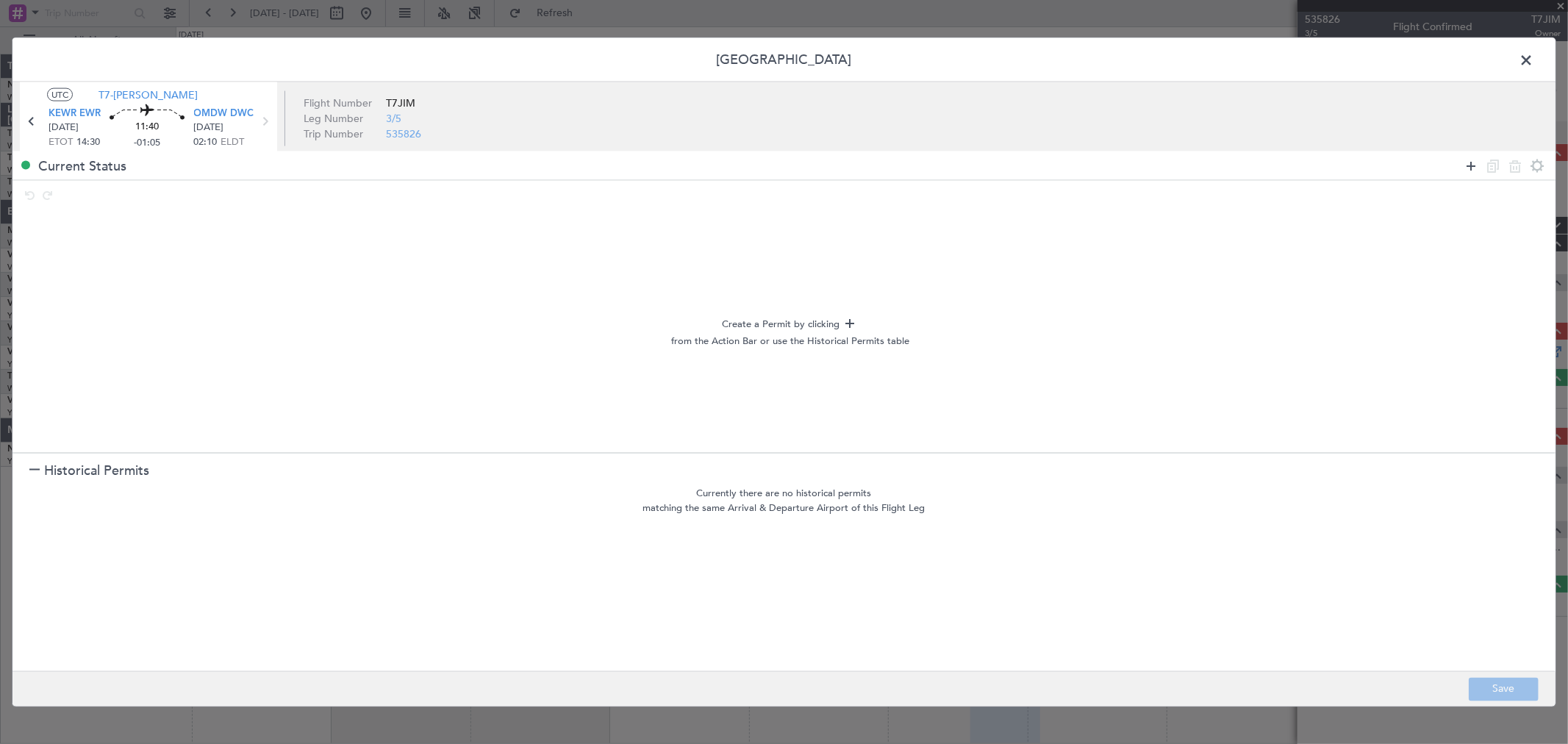
click at [1469, 166] on icon at bounding box center [1471, 165] width 18 height 18
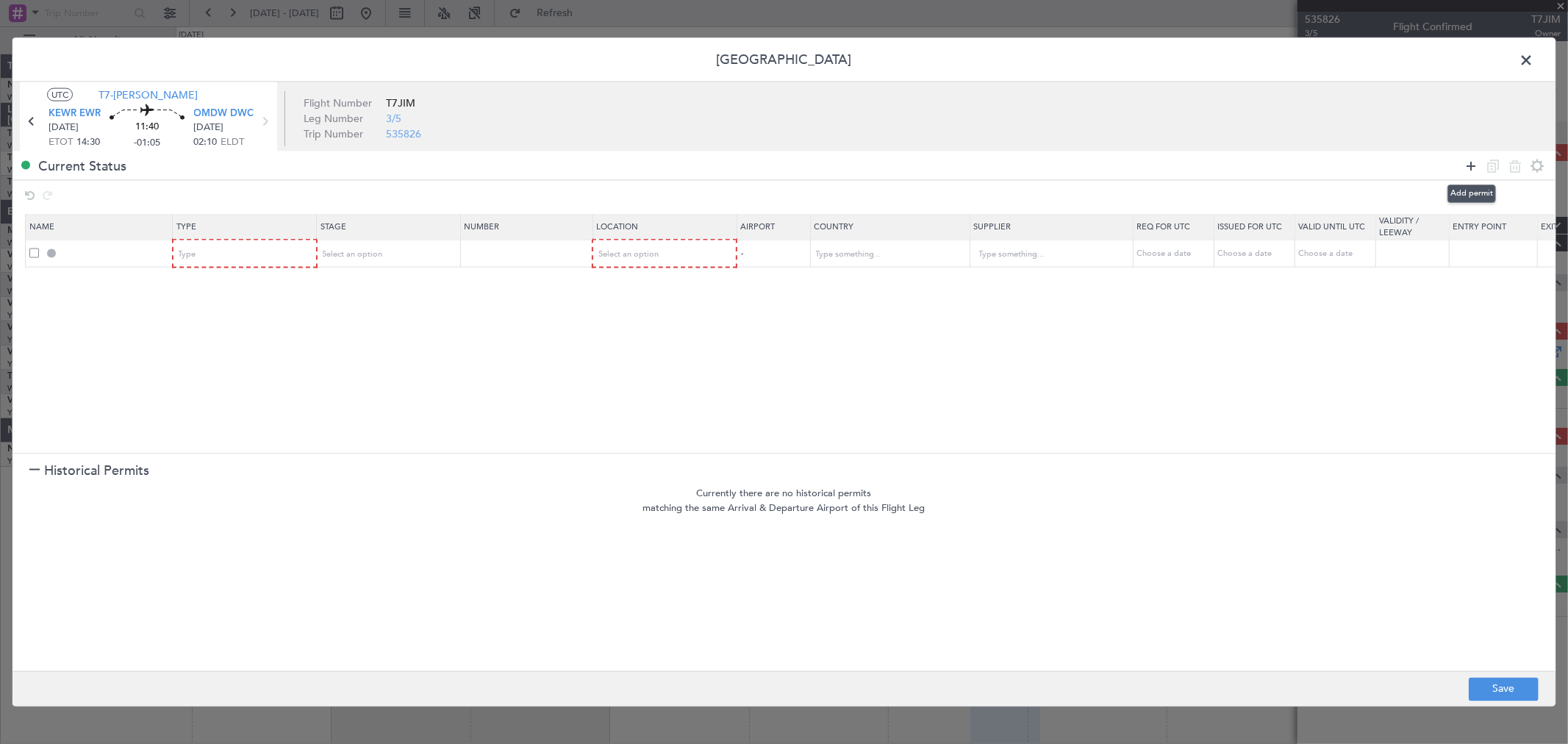
click at [1473, 166] on icon at bounding box center [1471, 165] width 18 height 18
click at [1469, 166] on icon at bounding box center [1471, 165] width 18 height 18
click at [1466, 164] on icon at bounding box center [1471, 165] width 18 height 18
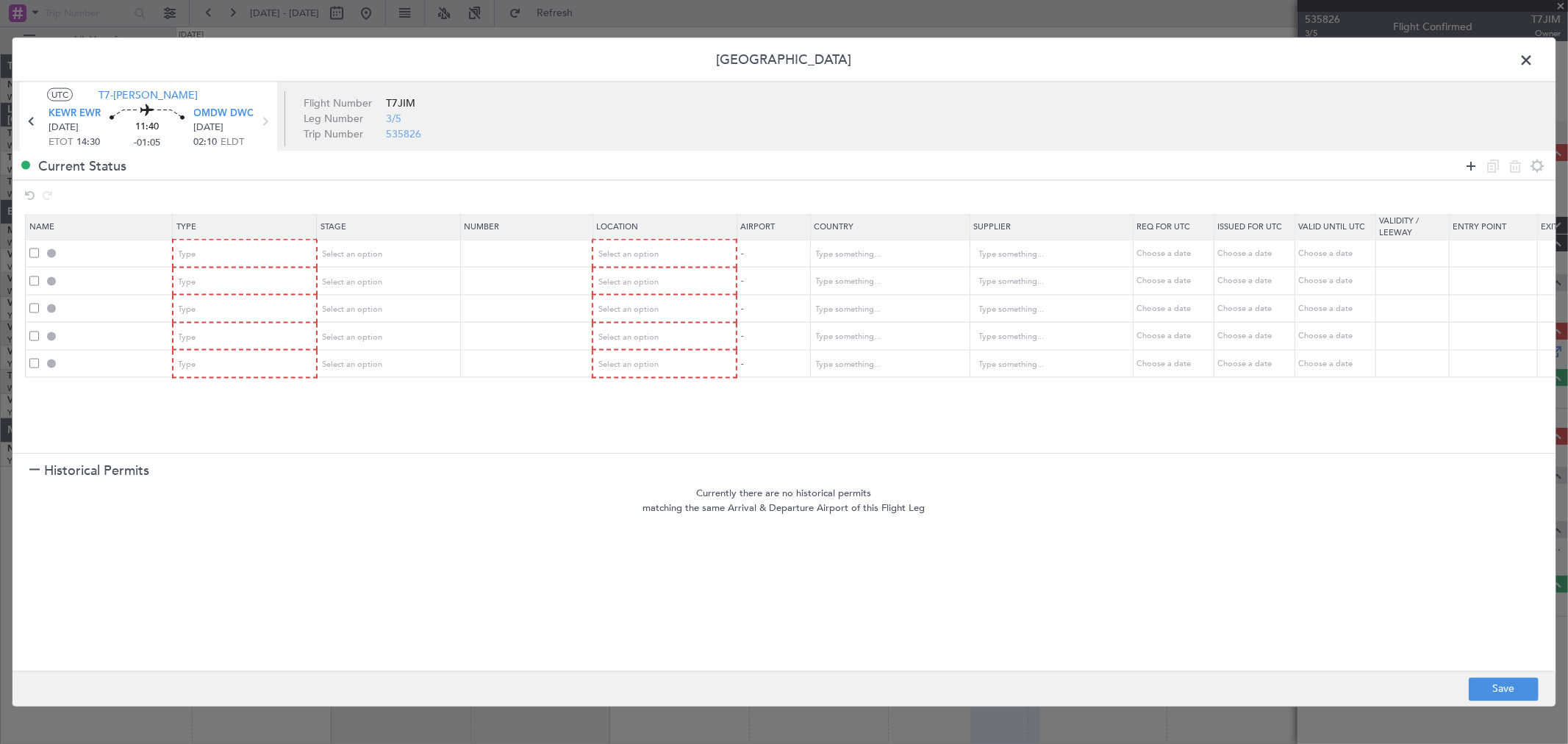
click at [1466, 164] on icon at bounding box center [1471, 165] width 18 height 18
click at [275, 245] on div "Type" at bounding box center [241, 254] width 122 height 22
click at [225, 413] on span "Overflight" at bounding box center [245, 410] width 131 height 22
click at [243, 278] on div "Type" at bounding box center [241, 281] width 122 height 22
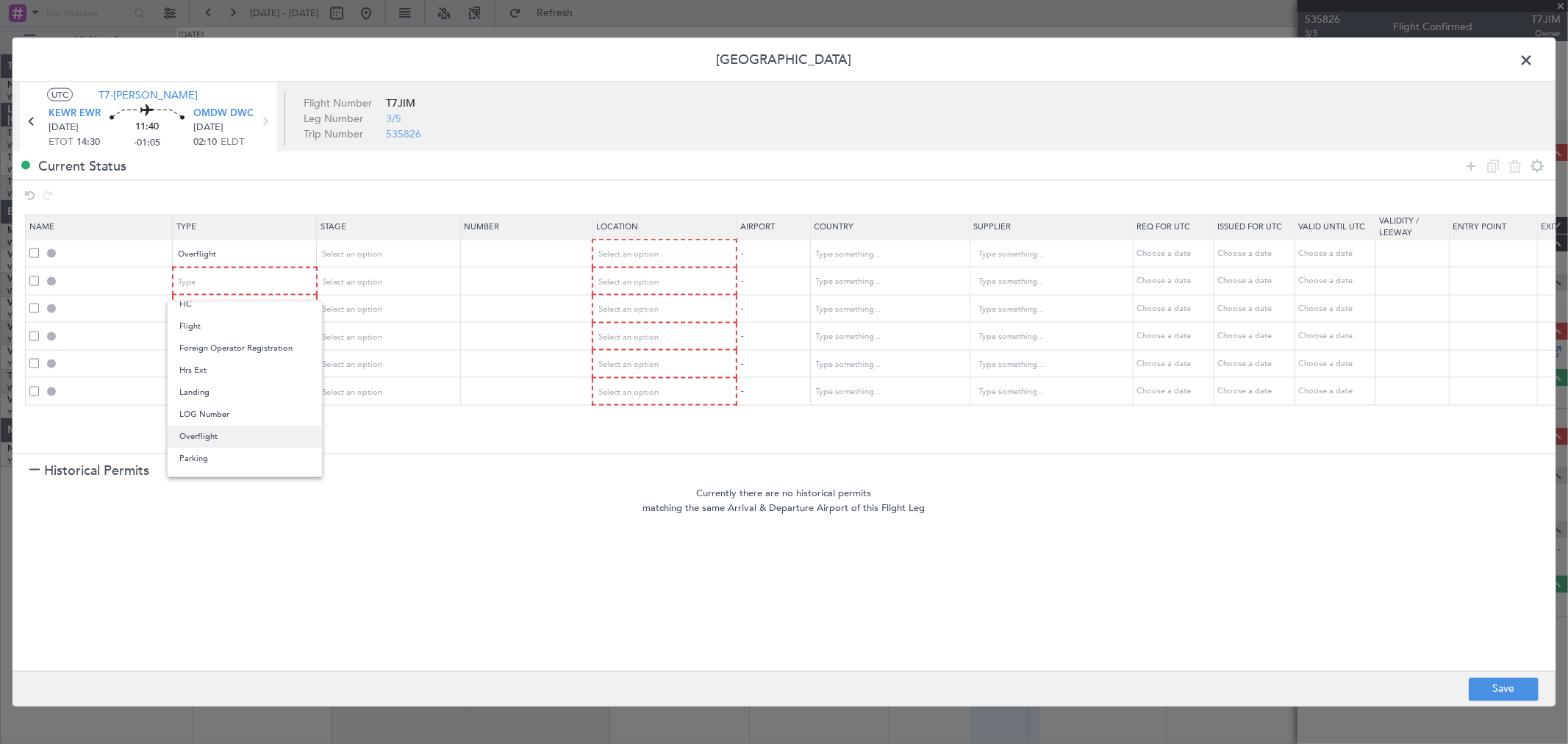
click at [191, 430] on span "Overflight" at bounding box center [245, 437] width 131 height 22
click at [240, 301] on div "Type" at bounding box center [241, 309] width 122 height 22
click at [205, 459] on span "Overflight" at bounding box center [245, 463] width 131 height 22
click at [237, 336] on div "Type" at bounding box center [241, 337] width 122 height 22
click at [442, 560] on div at bounding box center [784, 372] width 1568 height 744
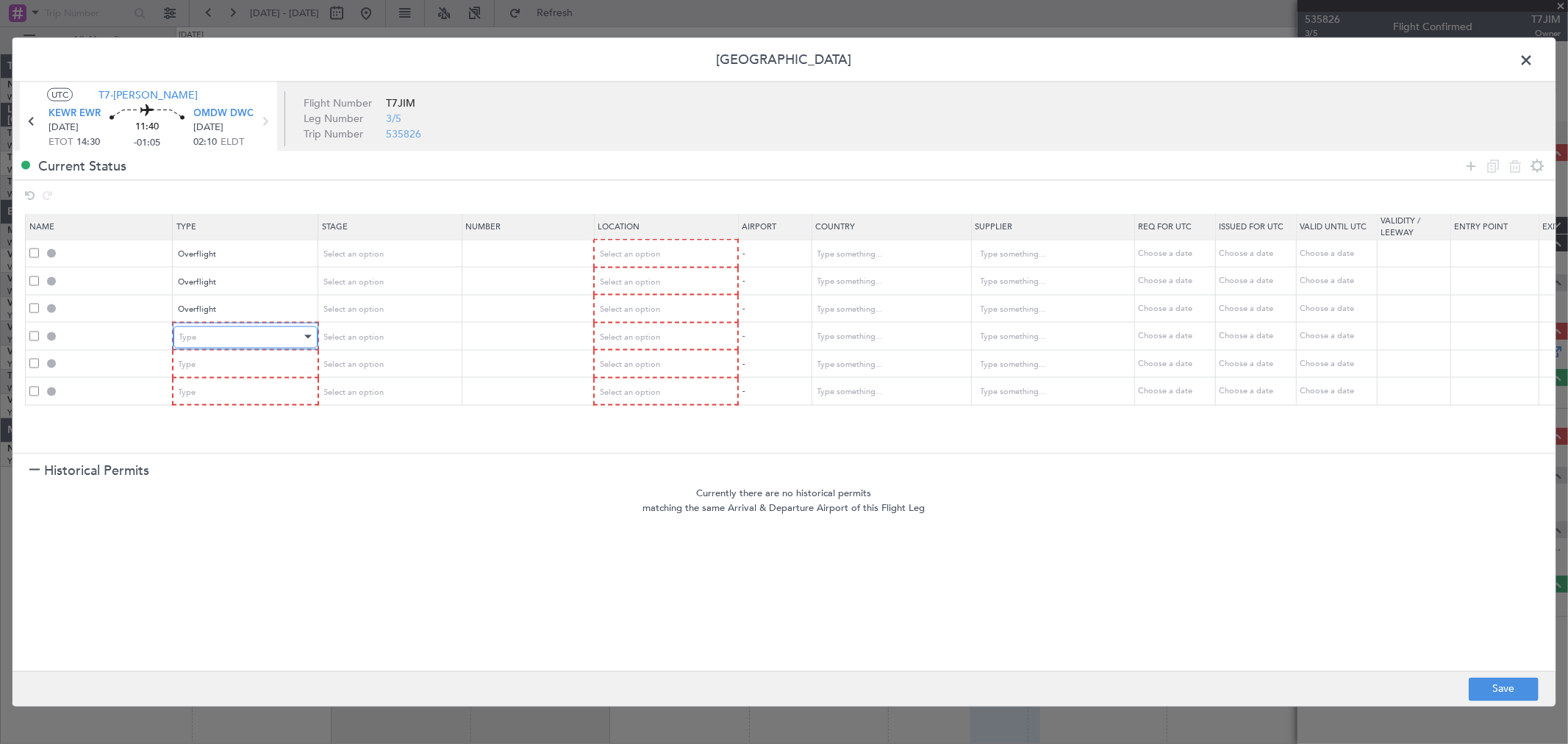
click at [249, 337] on div "Type" at bounding box center [241, 337] width 122 height 22
click at [216, 472] on span "Slot" at bounding box center [245, 475] width 131 height 22
click at [253, 362] on div "Type" at bounding box center [241, 365] width 122 height 22
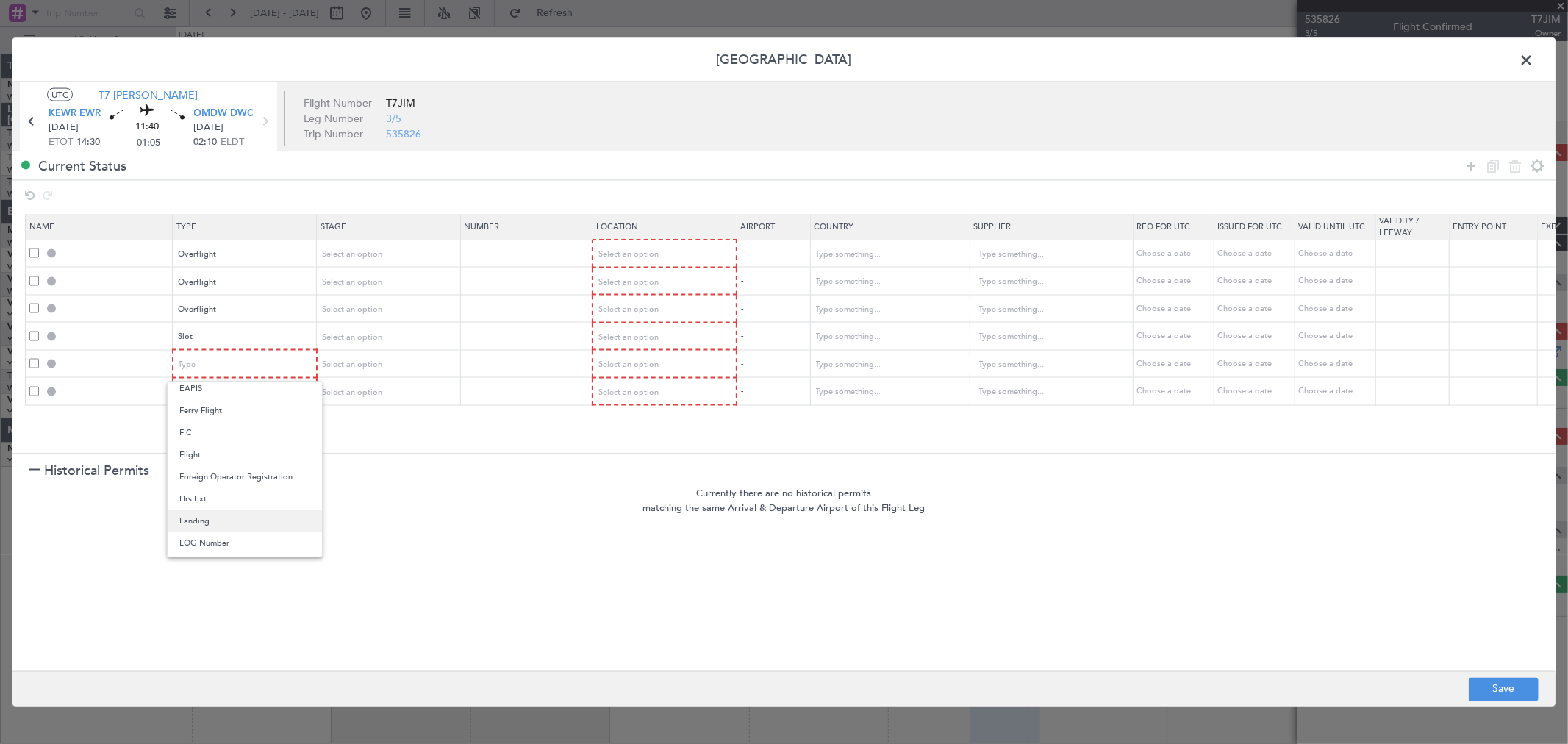
click at [208, 516] on span "Landing" at bounding box center [245, 521] width 131 height 22
click at [245, 386] on div "Type" at bounding box center [241, 392] width 122 height 22
click at [240, 459] on span "API" at bounding box center [245, 464] width 131 height 22
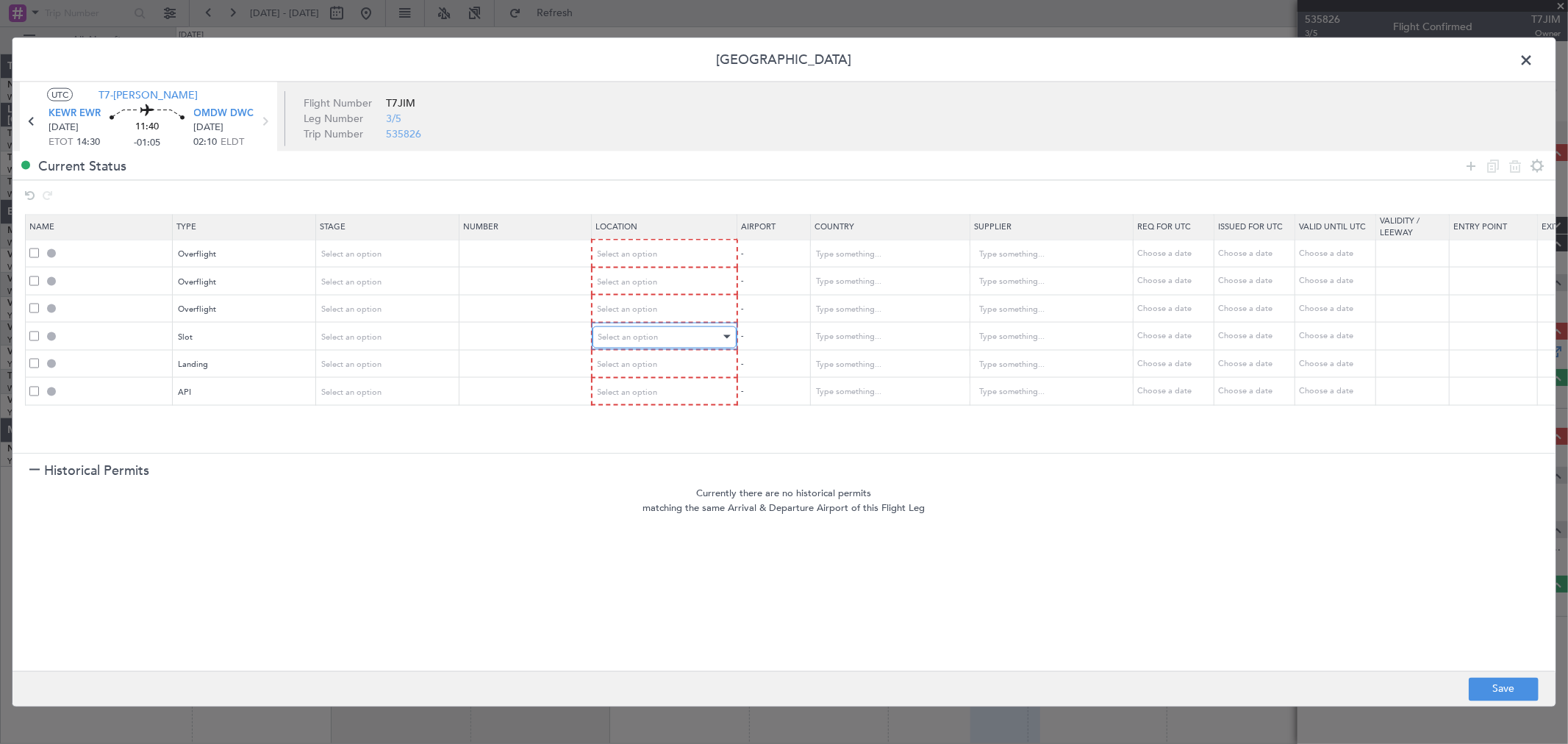
click at [656, 340] on span "Select an option" at bounding box center [628, 337] width 60 height 11
click at [631, 410] on span "Arrival" at bounding box center [664, 410] width 131 height 22
click at [641, 358] on span "Select an option" at bounding box center [628, 364] width 60 height 11
click at [598, 437] on mat-option "Arrival" at bounding box center [664, 437] width 155 height 22
click at [618, 393] on span "Select an option" at bounding box center [628, 390] width 60 height 11
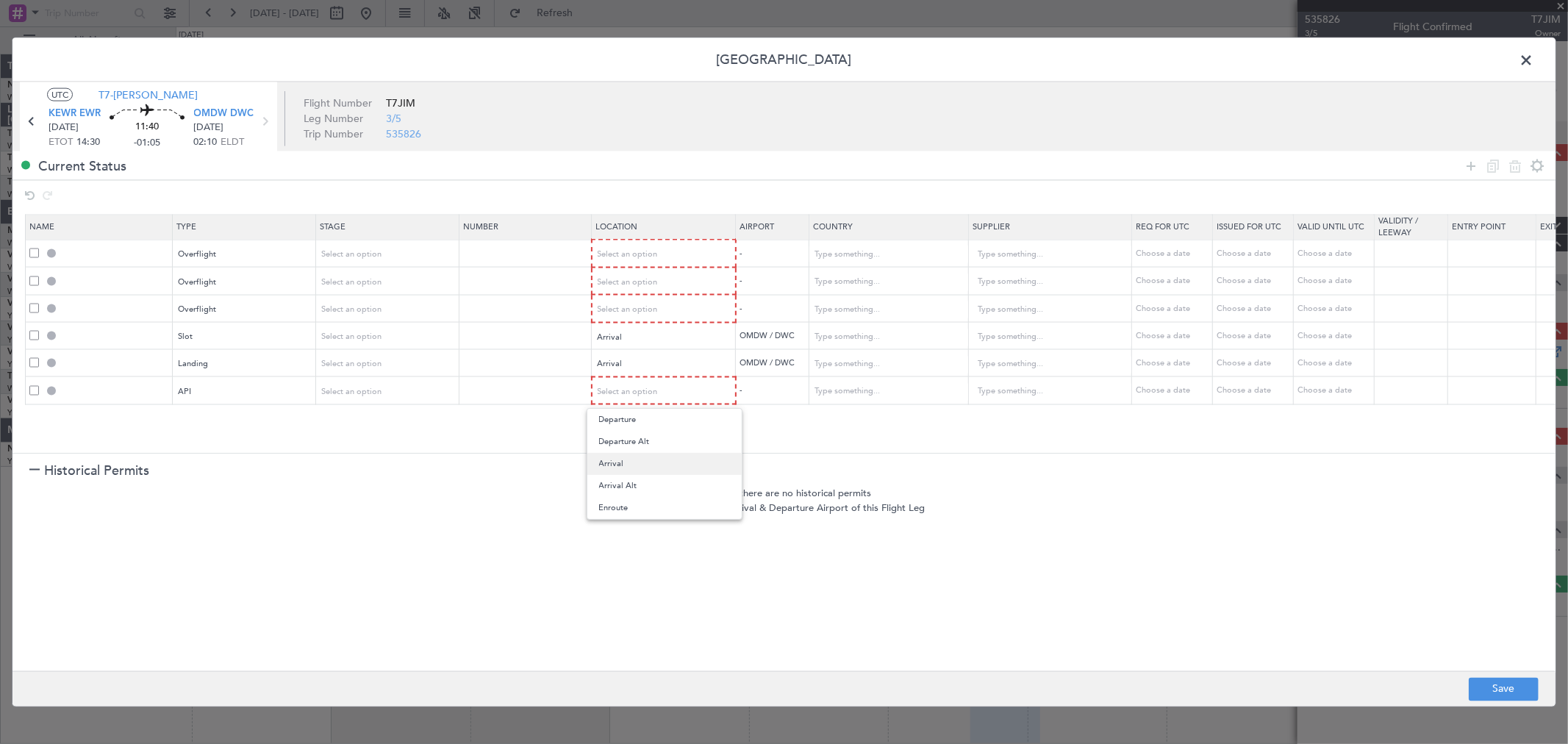
click at [596, 460] on mat-option "Arrival" at bounding box center [664, 464] width 155 height 22
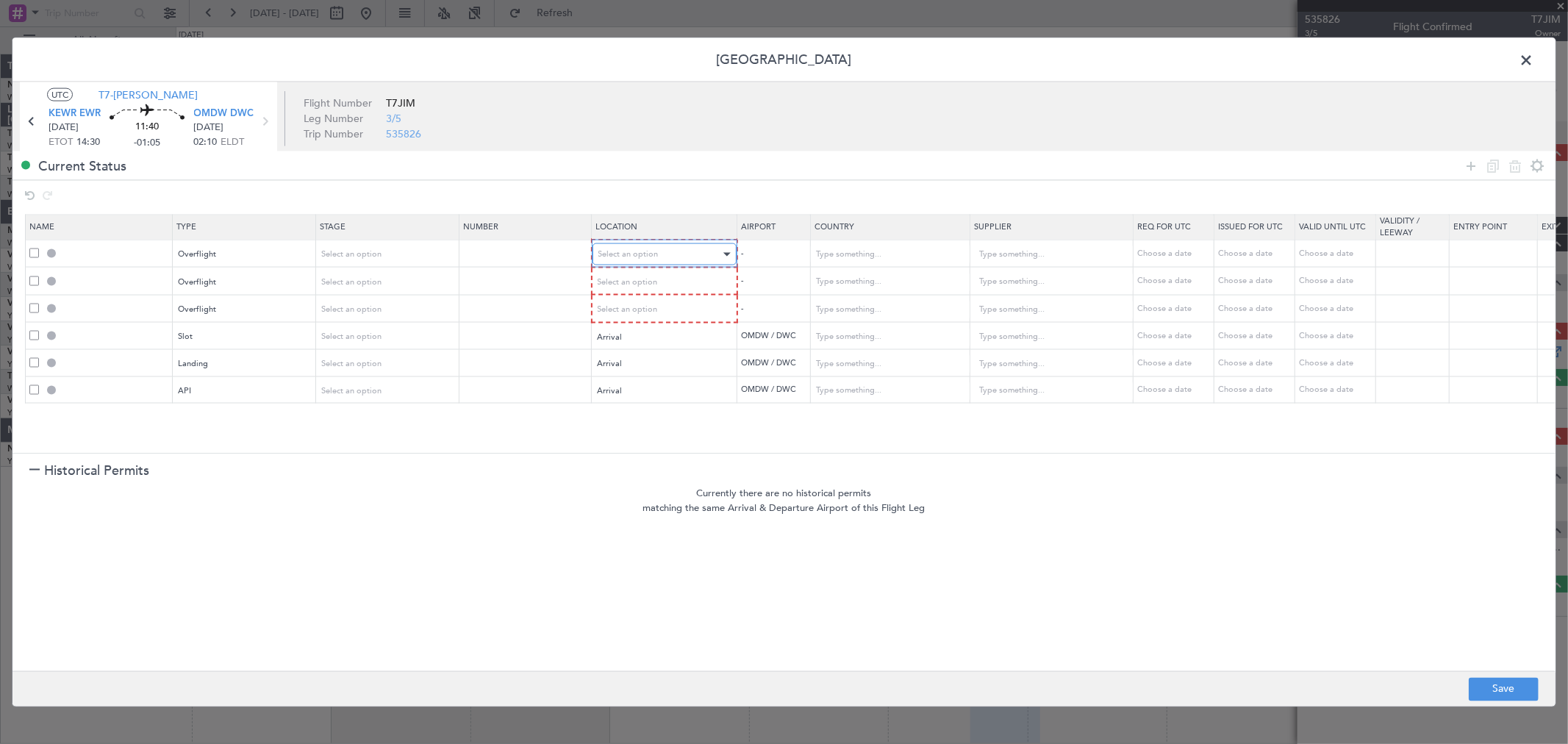
click at [629, 258] on span "Select an option" at bounding box center [628, 254] width 60 height 11
click at [605, 370] on span "Enroute" at bounding box center [664, 374] width 131 height 22
click at [629, 278] on span "Select an option" at bounding box center [628, 281] width 60 height 11
click at [596, 398] on mat-option "Enroute" at bounding box center [664, 401] width 155 height 22
click at [625, 307] on span "Select an option" at bounding box center [628, 308] width 60 height 11
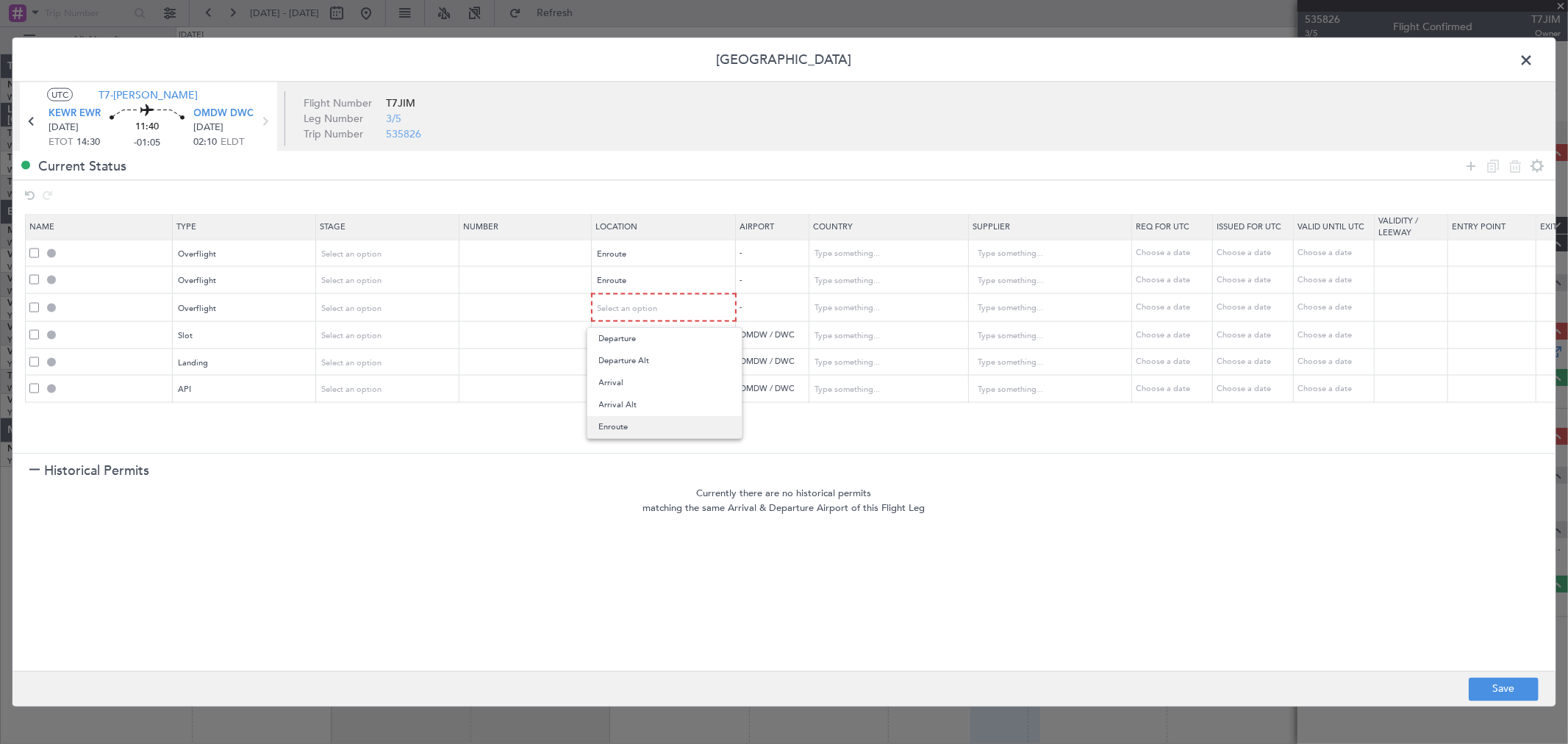
click at [599, 423] on span "Enroute" at bounding box center [664, 427] width 131 height 22
click at [869, 255] on input "text" at bounding box center [881, 254] width 132 height 22
click at [825, 279] on span "Turkey" at bounding box center [889, 278] width 137 height 22
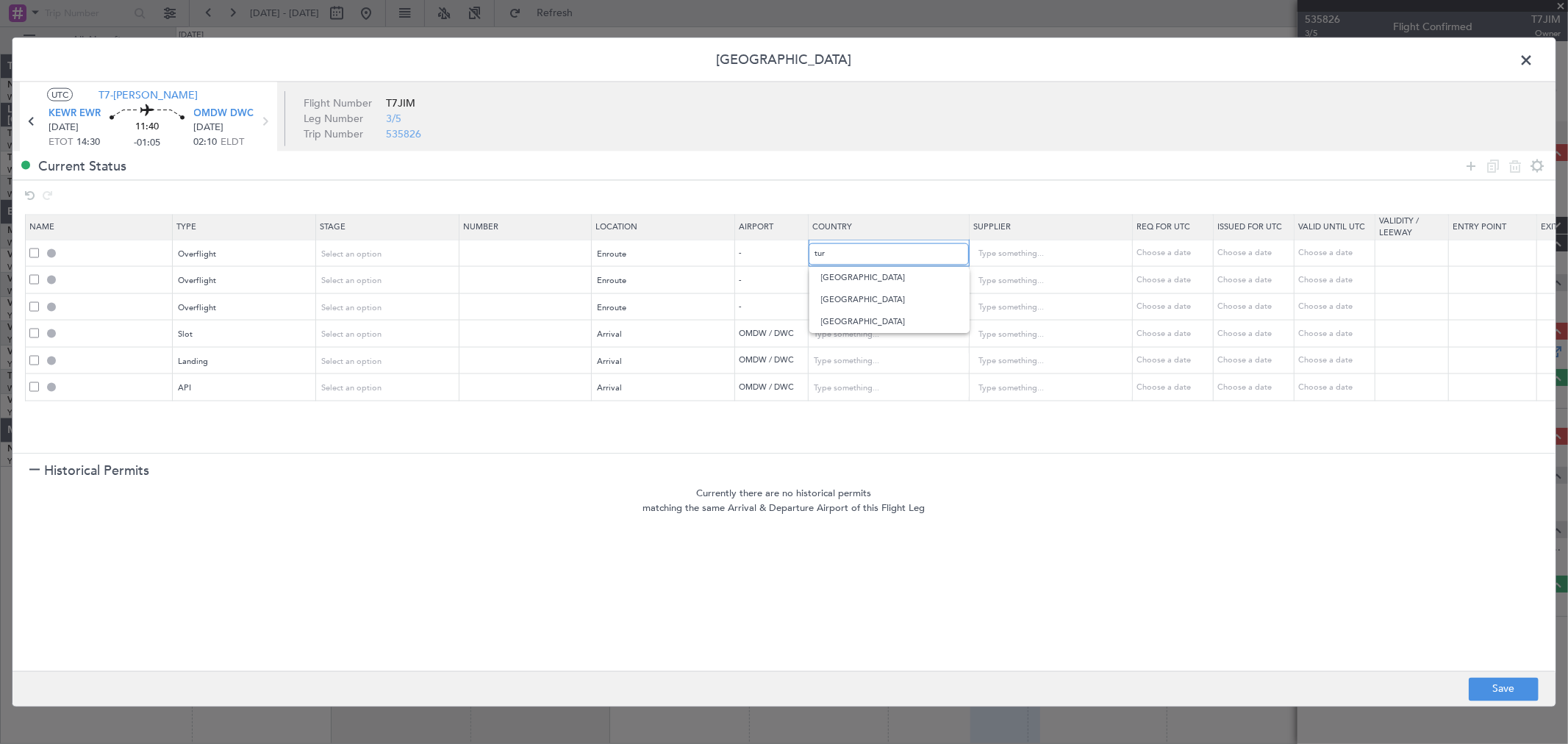
type input "Turkey"
click at [822, 273] on input "text" at bounding box center [881, 281] width 132 height 22
click at [893, 327] on span "Iraq" at bounding box center [889, 327] width 137 height 22
type input "Iraq"
click at [861, 303] on input "text" at bounding box center [881, 307] width 132 height 22
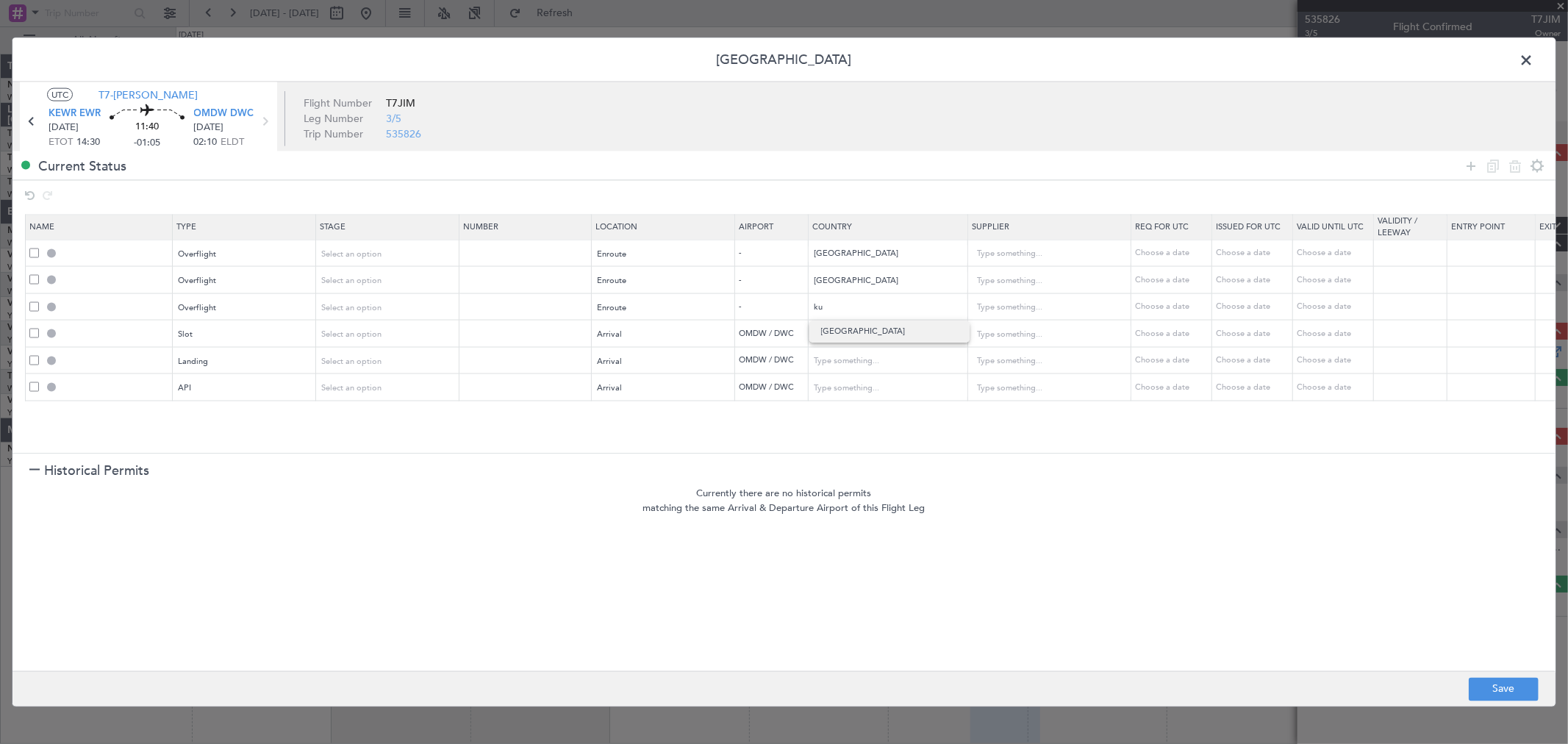
click at [855, 331] on span "Kuwait" at bounding box center [889, 332] width 137 height 22
type input "Kuwait"
click at [1501, 684] on button "Save" at bounding box center [1504, 688] width 70 height 23
click at [1525, 62] on div at bounding box center [784, 372] width 1543 height 668
drag, startPoint x: 1525, startPoint y: 62, endPoint x: 1408, endPoint y: 155, distance: 149.5
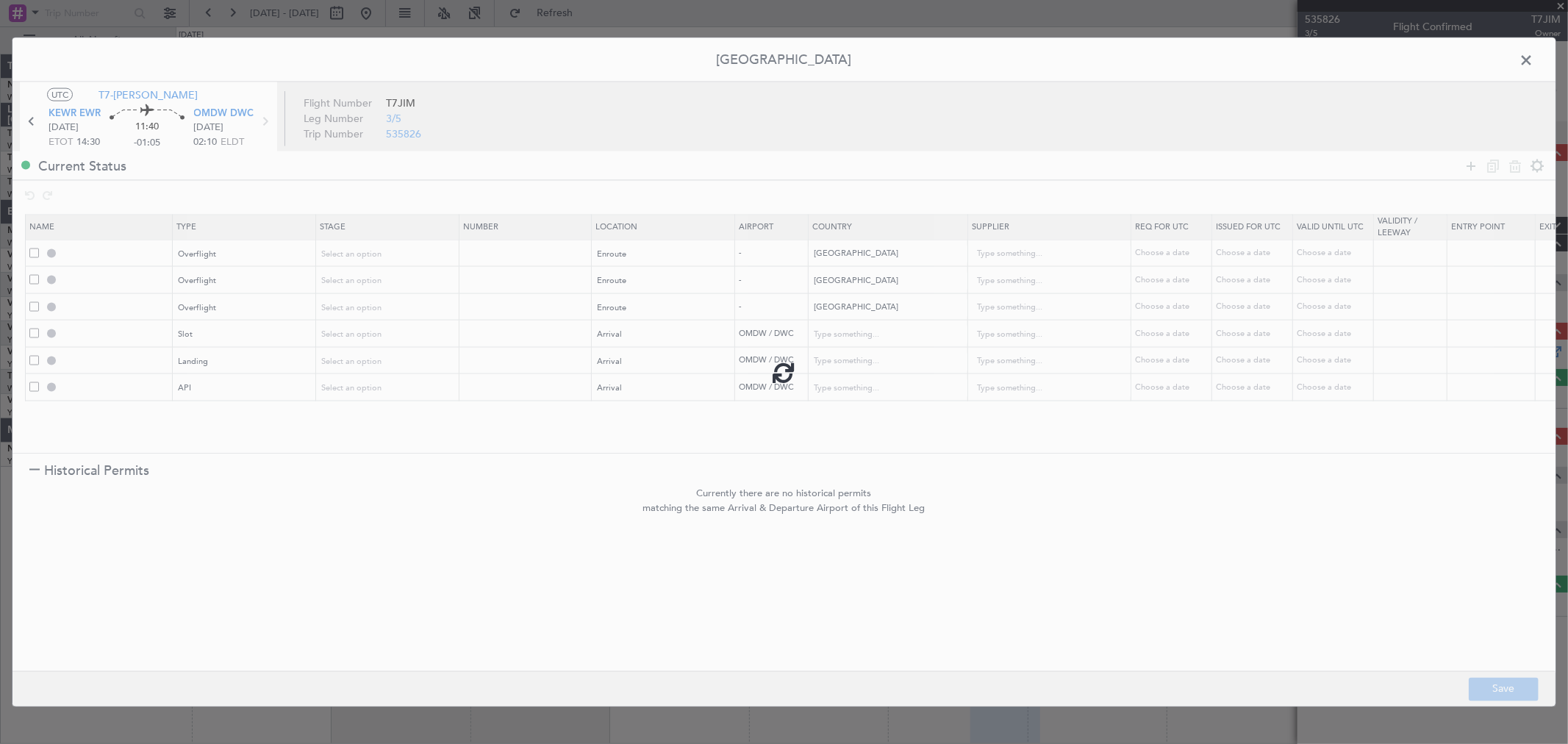
click at [1410, 157] on div at bounding box center [784, 372] width 1543 height 668
type input "TURKEY OVF"
type input "NNN"
type input "IRAQ OVF"
type input "NNN"
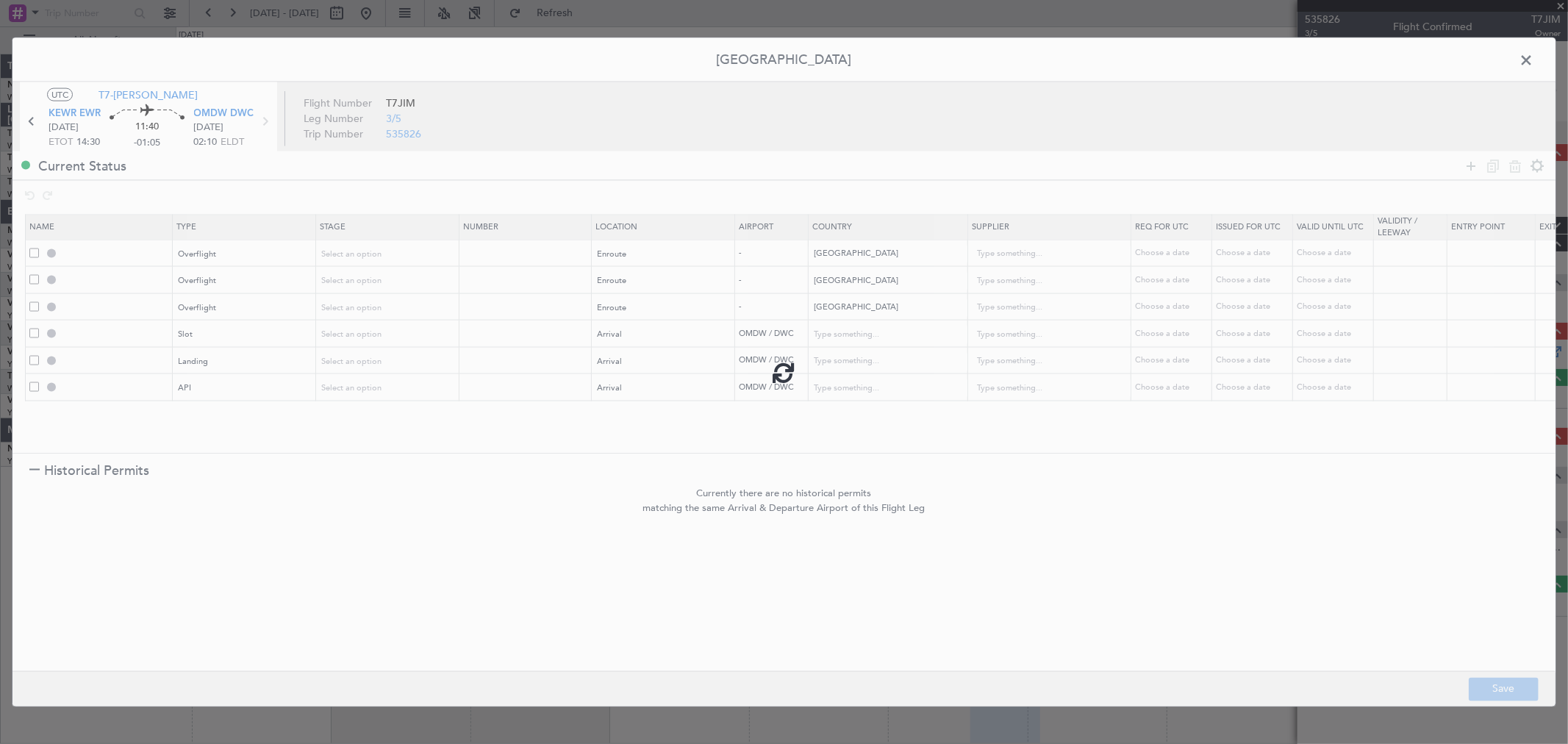
type input "1"
type input "KUWAIT OVF"
type input "NNN"
type input "OMDW ARR SLOT"
type input "United Arab Emirates"
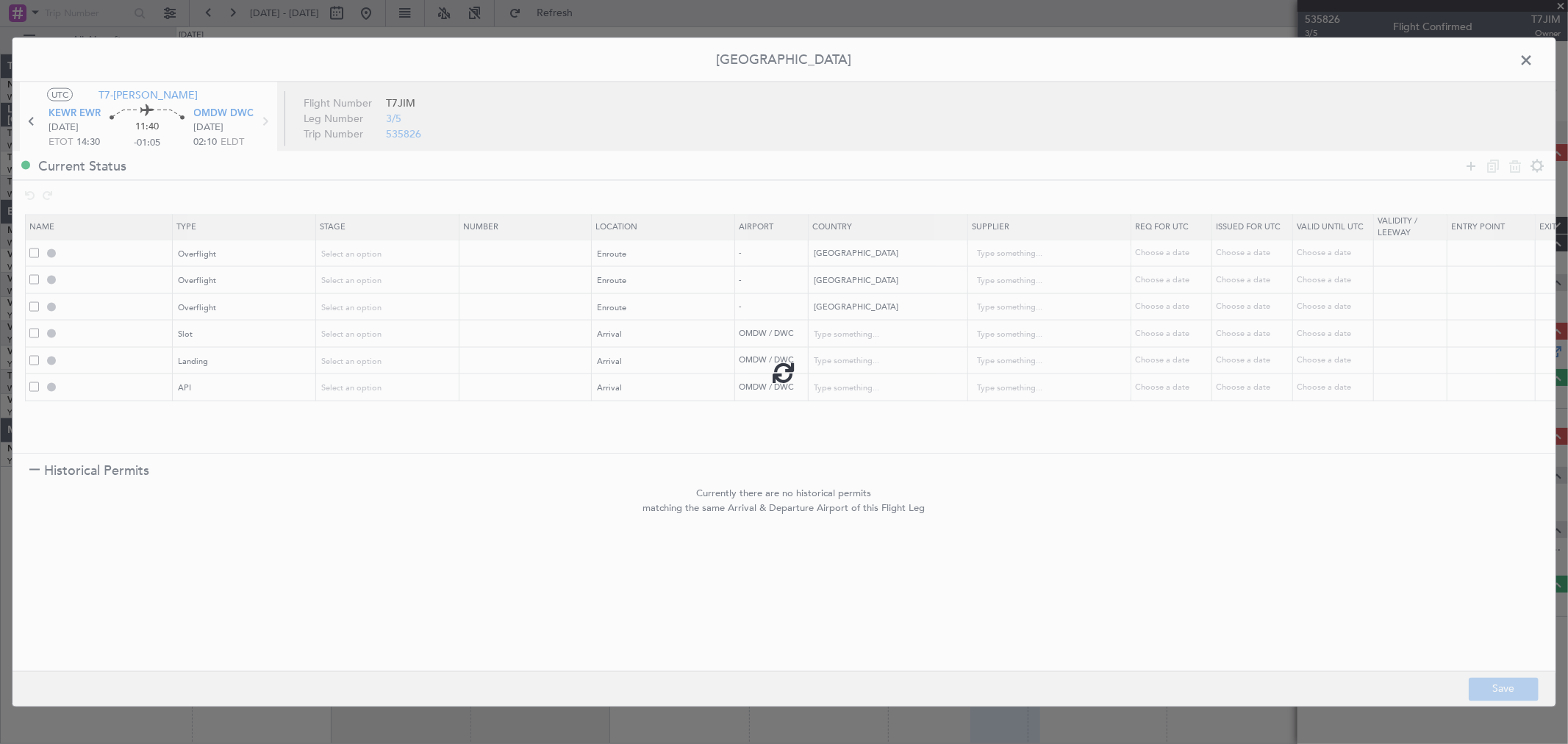
type input "NNN"
type input "1"
type input "OMDW LDG"
type input "United Arab Emirates"
type input "NNN"
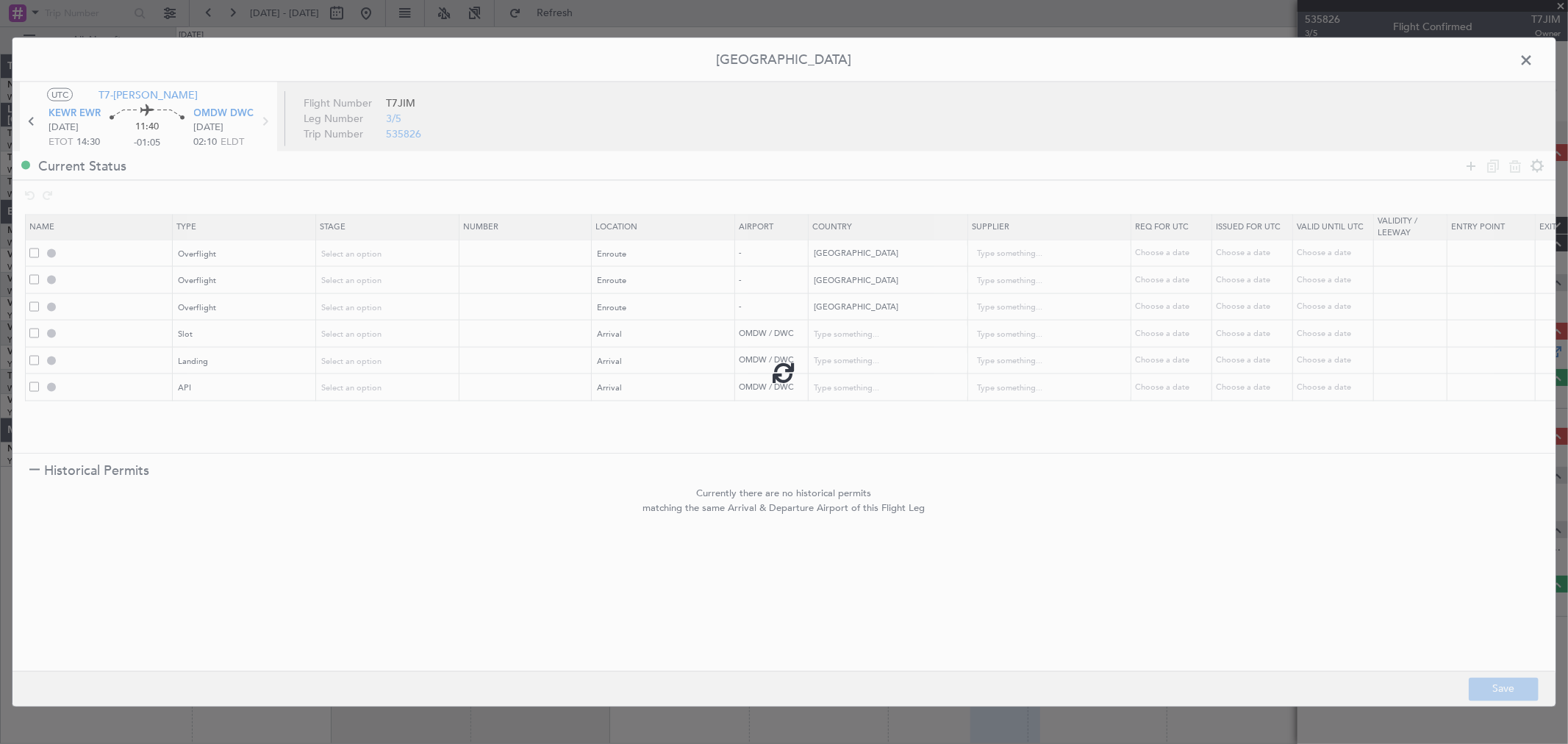
type input "1"
type input "OMDW ARR API"
type input "United Arab Emirates"
type input "NNN"
type input "1"
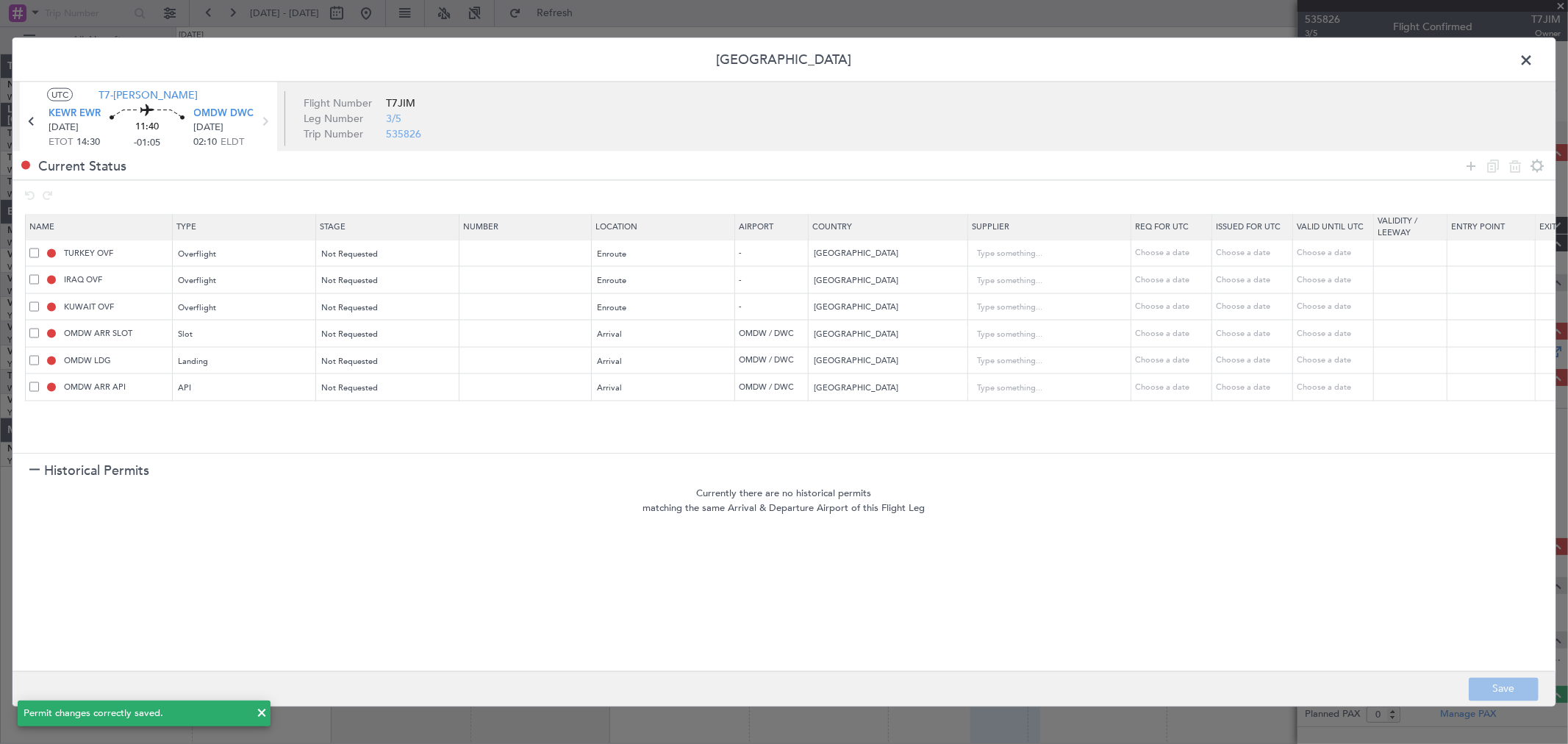
click at [1534, 59] on span at bounding box center [1534, 63] width 0 height 30
